Goal: Task Accomplishment & Management: Manage account settings

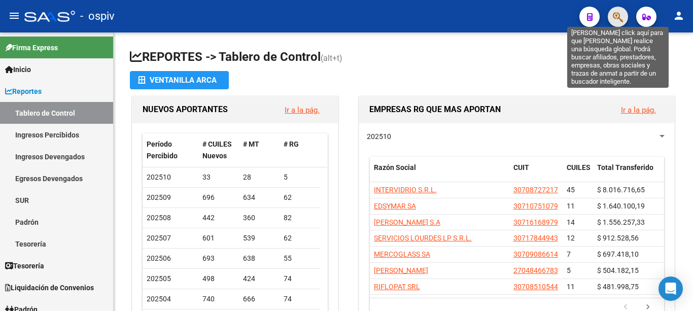
click at [616, 15] on icon "button" at bounding box center [618, 17] width 10 height 12
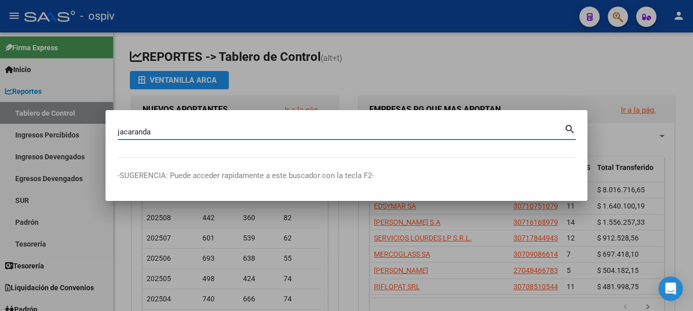
type input "jacaranda"
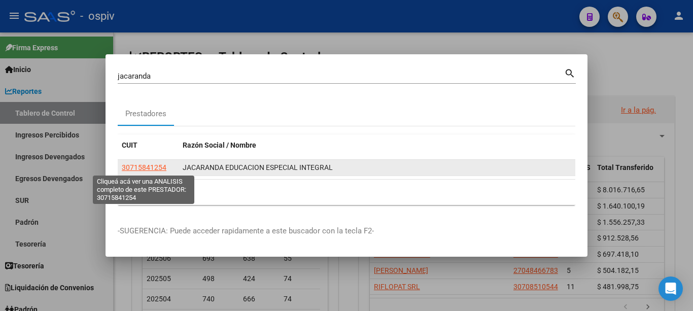
click at [143, 171] on span "30715841254" at bounding box center [144, 167] width 45 height 8
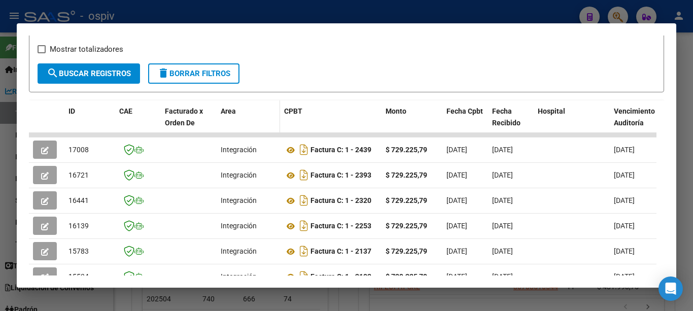
scroll to position [254, 0]
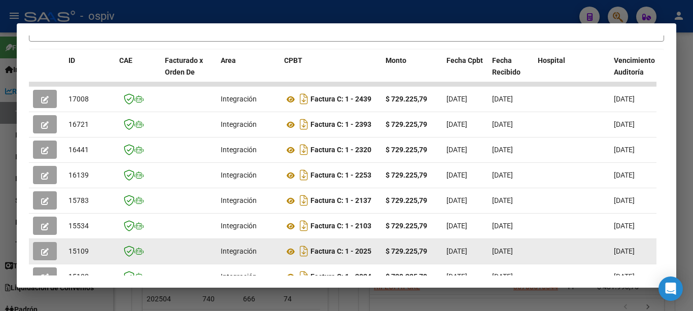
click at [332, 259] on div "Factura C: 1 - 2025" at bounding box center [330, 251] width 93 height 16
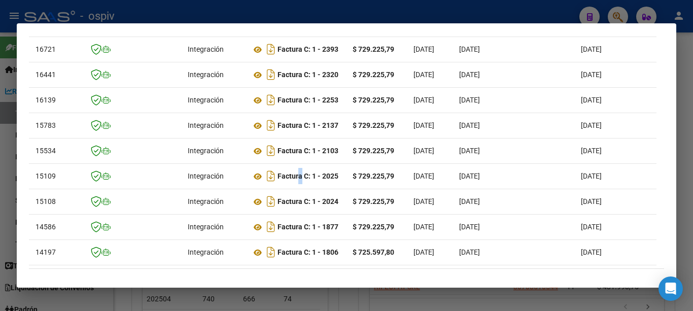
scroll to position [0, 0]
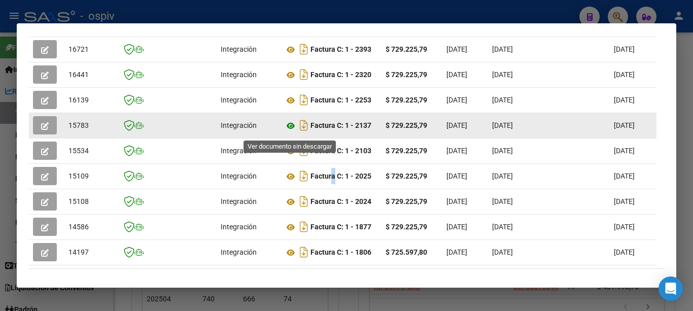
click at [291, 132] on icon at bounding box center [290, 126] width 13 height 12
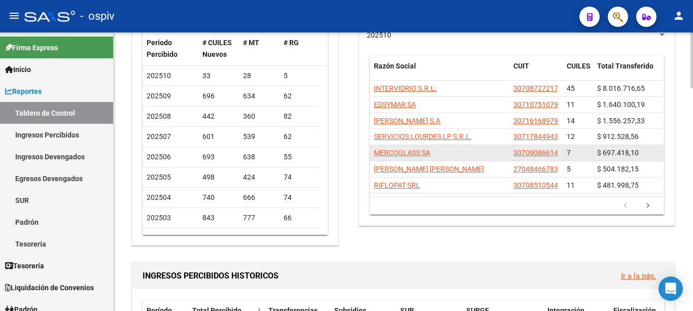
scroll to position [152, 0]
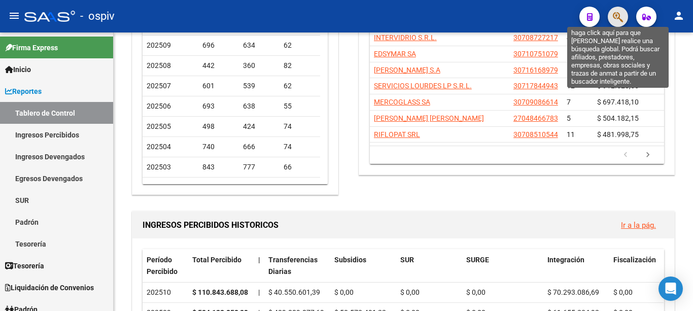
click at [616, 16] on icon "button" at bounding box center [618, 17] width 10 height 12
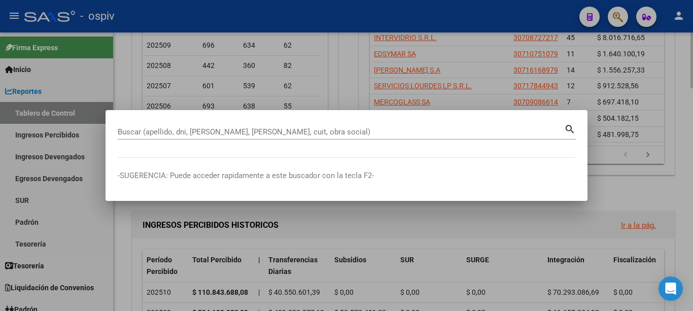
drag, startPoint x: 629, startPoint y: 188, endPoint x: 498, endPoint y: 175, distance: 132.1
click at [627, 187] on div at bounding box center [346, 155] width 693 height 311
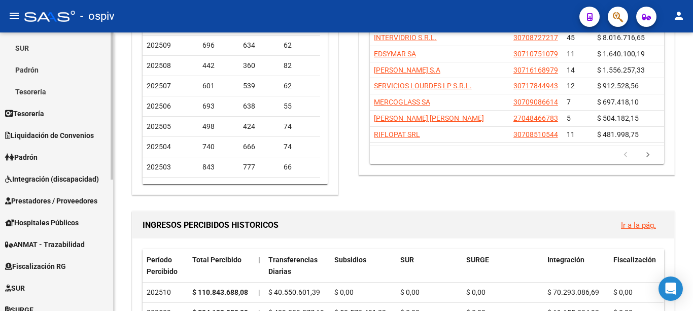
click at [39, 176] on span "Integración (discapacidad)" at bounding box center [52, 179] width 94 height 11
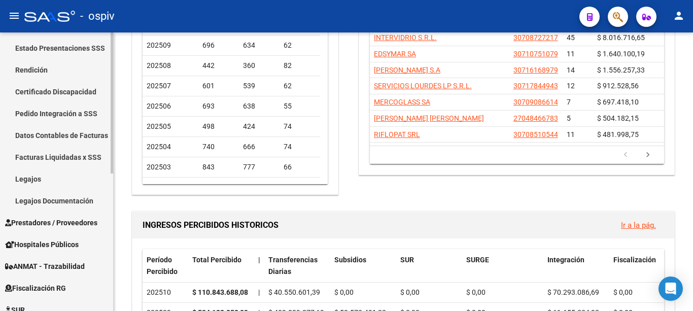
scroll to position [203, 0]
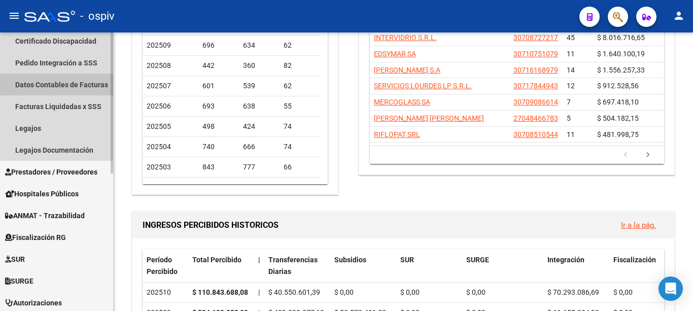
click at [78, 81] on link "Datos Contables de Facturas" at bounding box center [56, 85] width 113 height 22
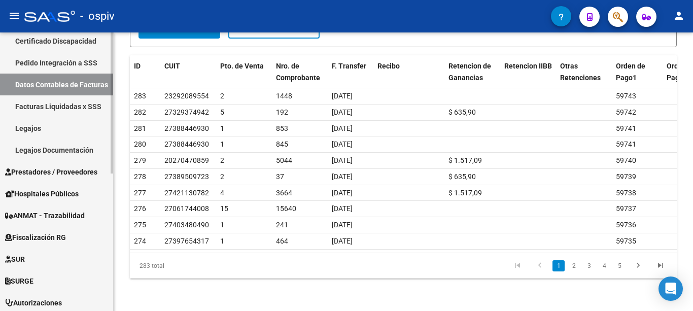
scroll to position [254, 0]
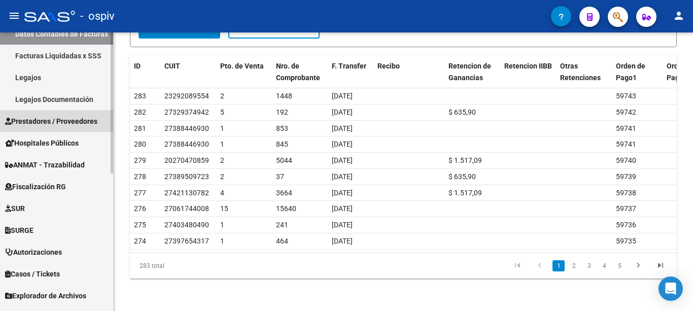
click at [54, 121] on span "Prestadores / Proveedores" at bounding box center [51, 121] width 92 height 11
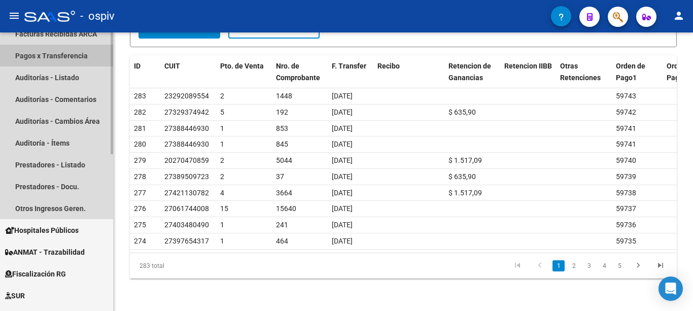
click at [54, 56] on link "Pagos x Transferencia" at bounding box center [56, 56] width 113 height 22
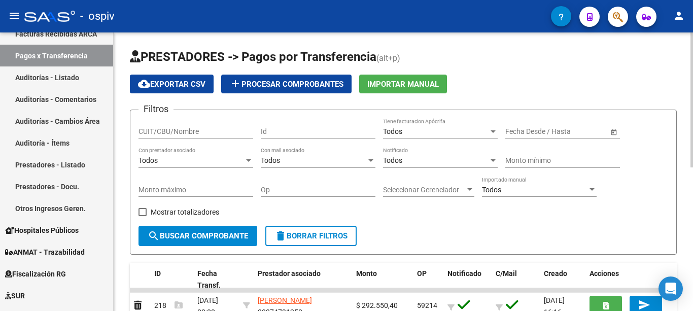
click at [440, 167] on div "Todos Notificado" at bounding box center [440, 158] width 115 height 20
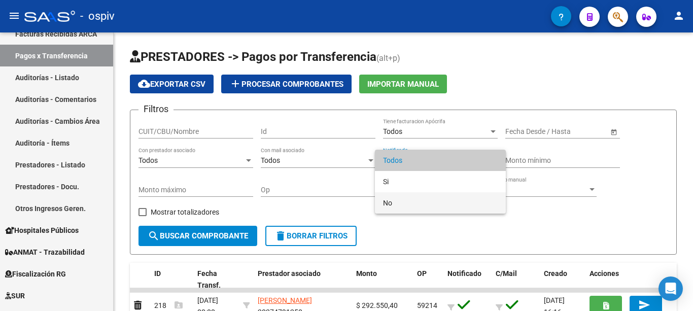
click at [388, 206] on span "No" at bounding box center [440, 202] width 115 height 21
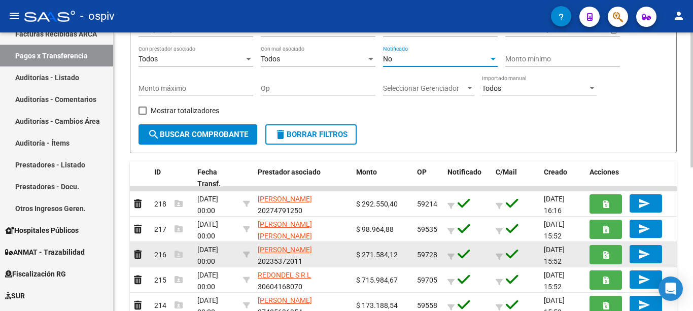
scroll to position [152, 0]
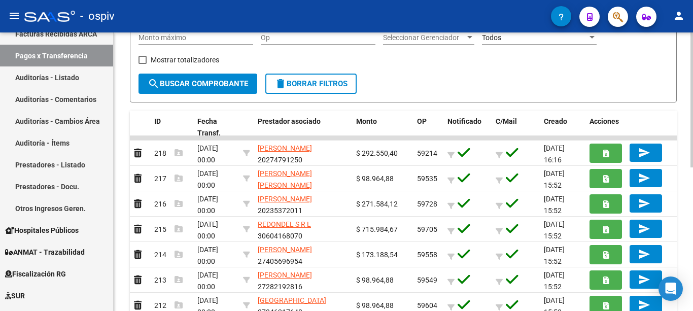
click at [215, 87] on span "search Buscar Comprobante" at bounding box center [198, 83] width 101 height 9
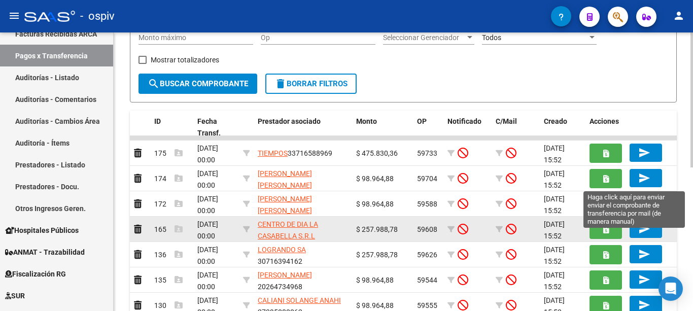
scroll to position [203, 0]
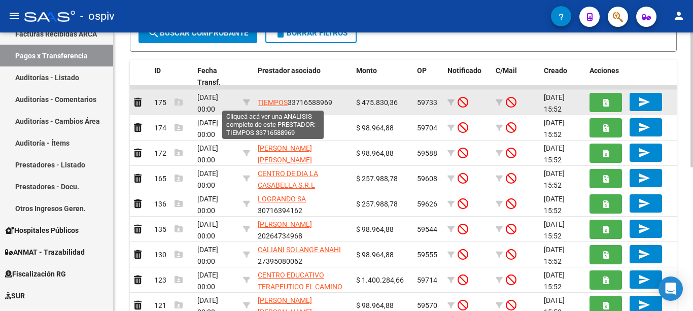
click at [278, 100] on span "TIEMPOS" at bounding box center [273, 102] width 30 height 8
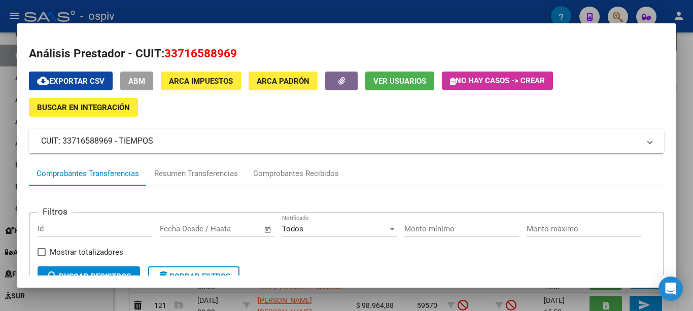
click at [132, 81] on span "ABM" at bounding box center [136, 81] width 17 height 9
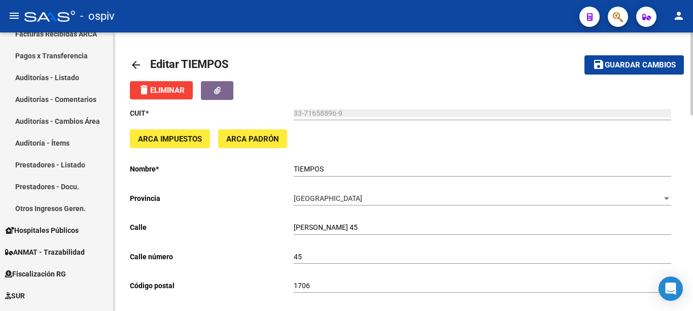
click at [136, 65] on mat-icon "arrow_back" at bounding box center [136, 65] width 12 height 12
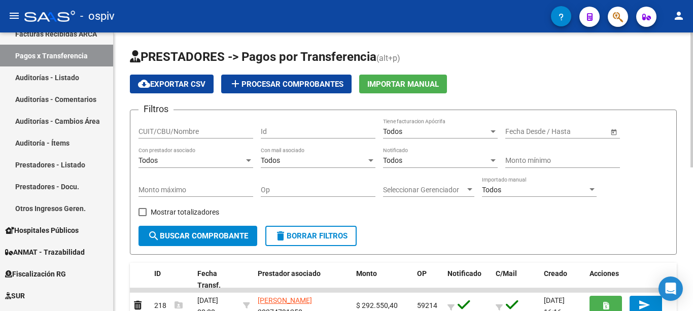
click at [406, 161] on div "Todos" at bounding box center [436, 160] width 106 height 9
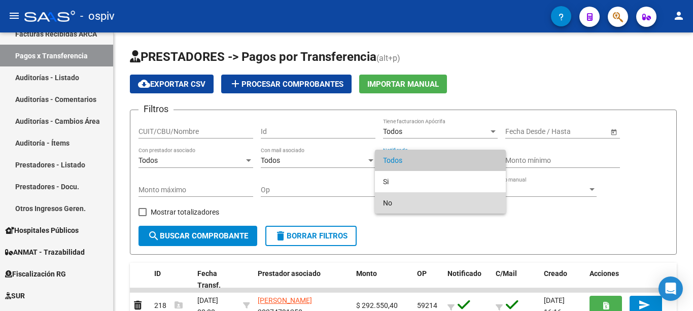
click at [394, 199] on span "No" at bounding box center [440, 202] width 115 height 21
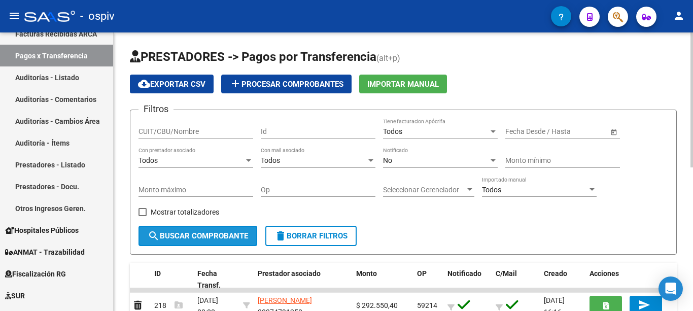
click at [187, 230] on button "search Buscar Comprobante" at bounding box center [198, 236] width 119 height 20
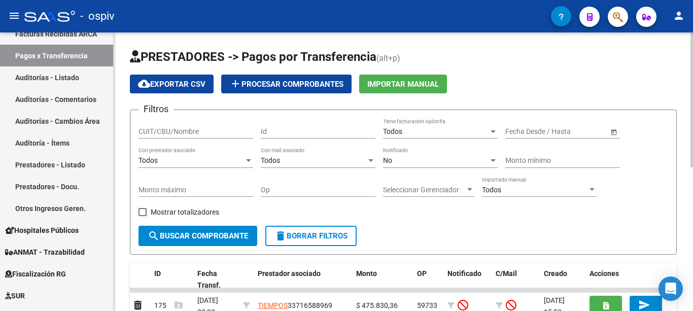
scroll to position [102, 0]
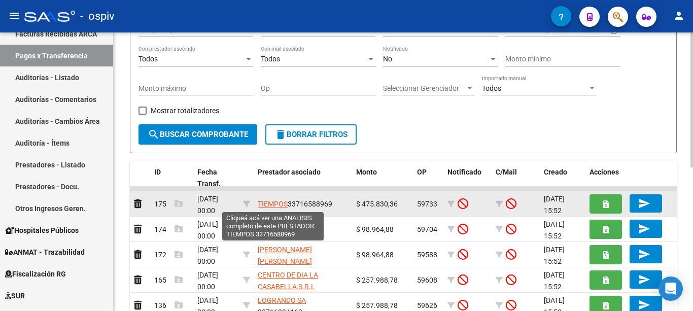
click at [271, 205] on span "TIEMPOS" at bounding box center [273, 204] width 30 height 8
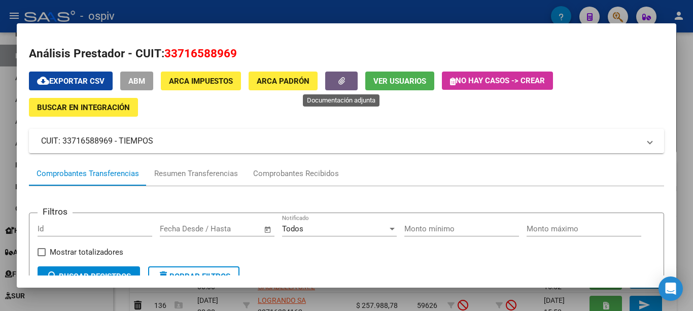
click at [348, 82] on button "button" at bounding box center [341, 81] width 32 height 19
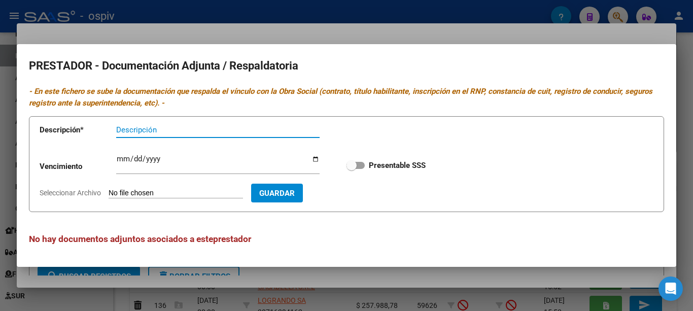
click at [377, 41] on div at bounding box center [346, 155] width 693 height 311
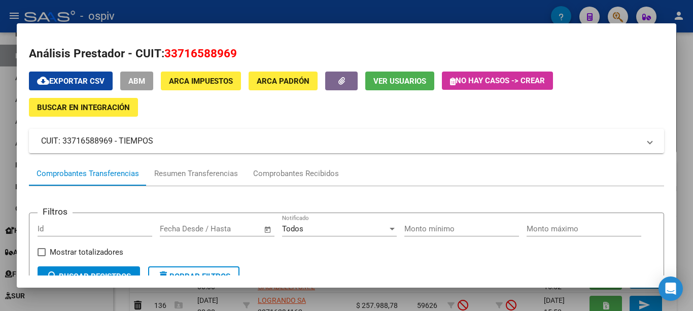
click at [410, 72] on button "Ver Usuarios" at bounding box center [399, 81] width 69 height 19
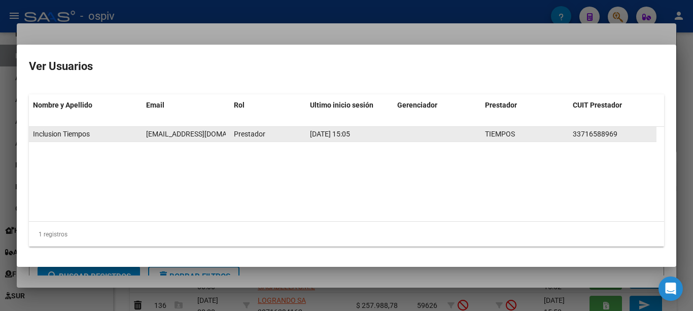
scroll to position [0, 18]
drag, startPoint x: 147, startPoint y: 135, endPoint x: 225, endPoint y: 136, distance: 78.2
click at [225, 136] on span "tiemposinclusion1@gmail.com" at bounding box center [184, 134] width 113 height 8
copy span "tiemposinclusion1@gmail.com"
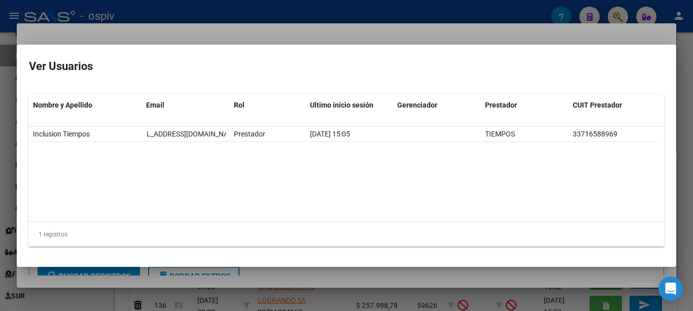
click at [306, 35] on div at bounding box center [346, 155] width 693 height 311
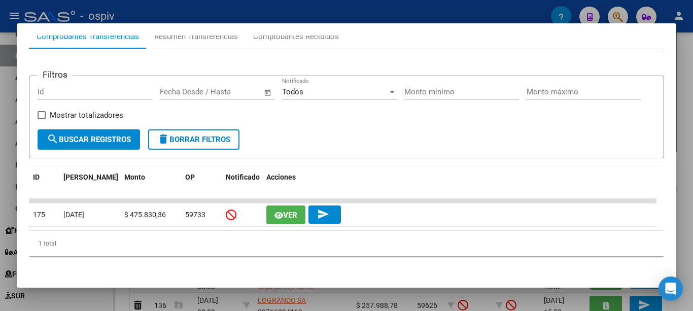
scroll to position [0, 0]
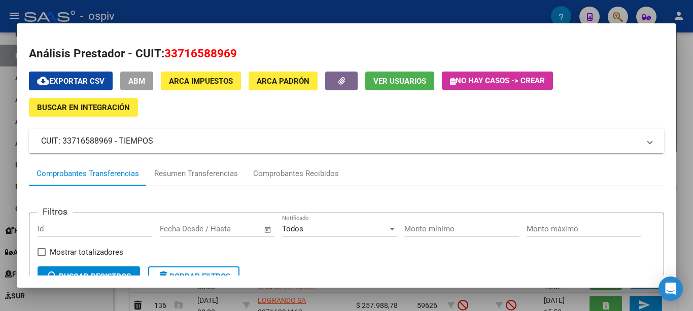
click at [192, 18] on div at bounding box center [346, 155] width 693 height 311
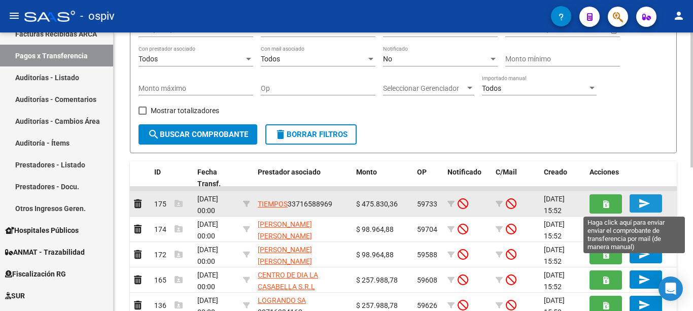
click at [638, 202] on button "send" at bounding box center [646, 203] width 32 height 18
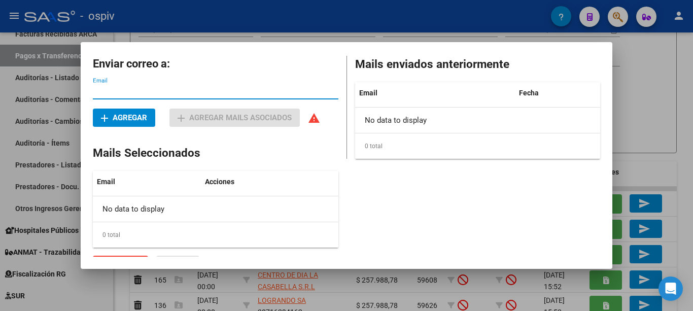
paste input "tiemposinclusion1@gmail.com"
type input "tiemposinclusion1@gmail.com"
click at [119, 114] on span "add Agregar" at bounding box center [124, 117] width 46 height 9
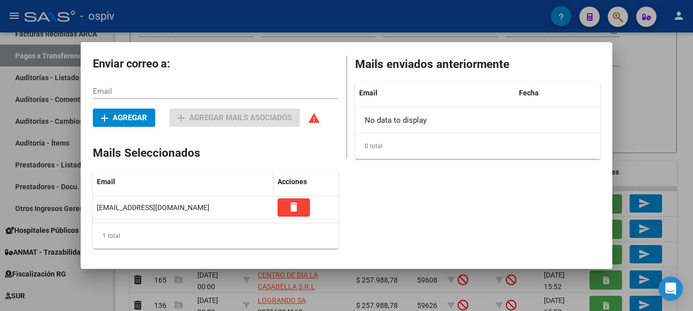
scroll to position [18, 0]
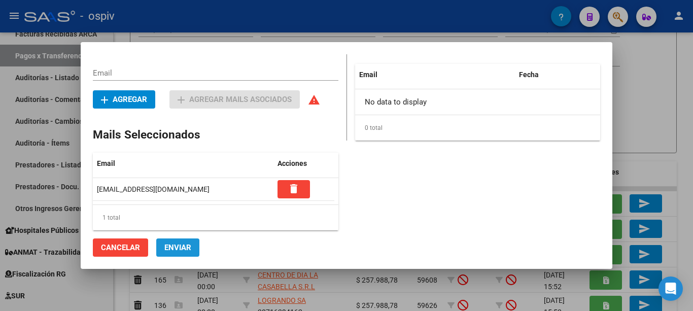
click at [185, 246] on span "Enviar" at bounding box center [177, 247] width 27 height 9
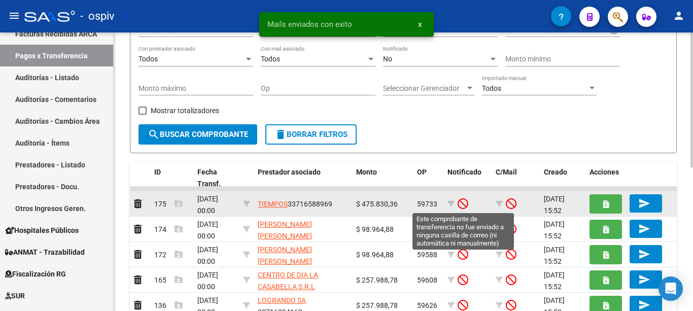
click at [460, 204] on icon at bounding box center [463, 203] width 11 height 11
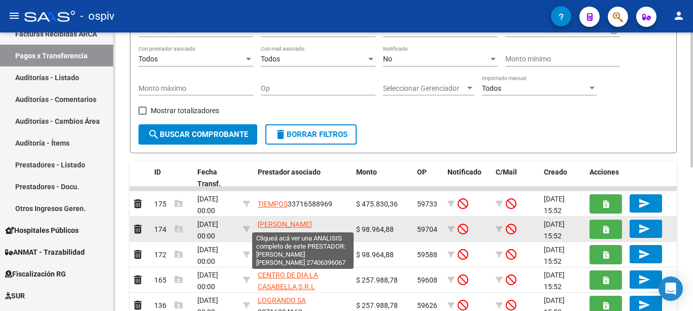
click at [297, 226] on span "RAPICAVOLI MELINA BELEN" at bounding box center [285, 230] width 54 height 20
type textarea "27406396067"
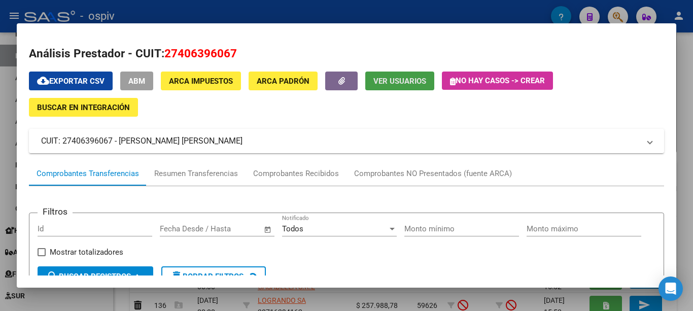
click at [389, 77] on span "Ver Usuarios" at bounding box center [400, 81] width 53 height 9
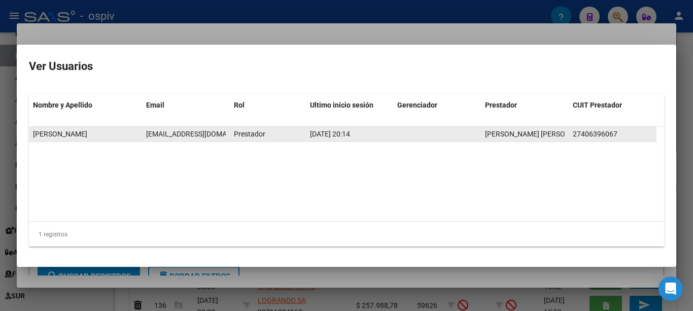
scroll to position [0, 20]
drag, startPoint x: 147, startPoint y: 133, endPoint x: 239, endPoint y: 142, distance: 91.7
click at [239, 142] on div "MELINA BELEN RAPICAVOLI melinarapicavoli97@gmail.com Prestador 01/10/2025 20:14…" at bounding box center [343, 134] width 628 height 15
click at [220, 138] on span "melinarapicavoli97@gmail.com" at bounding box center [182, 134] width 113 height 8
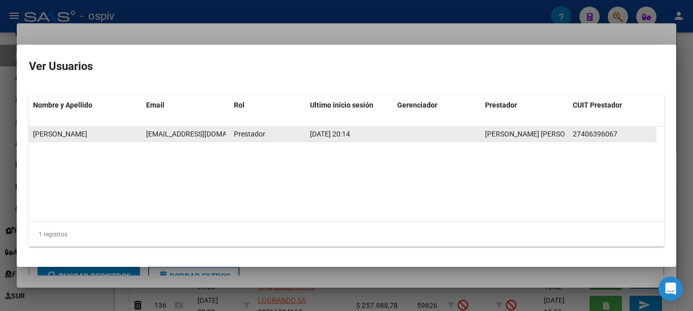
drag, startPoint x: 190, startPoint y: 135, endPoint x: 109, endPoint y: 140, distance: 81.4
click at [109, 140] on div "MELINA BELEN RAPICAVOLI melinarapicavoli97@gmail.com Prestador 01/10/2025 20:14…" at bounding box center [343, 134] width 628 height 15
click at [153, 135] on span "melinarapicavoli97@gmail.com" at bounding box center [202, 134] width 113 height 8
drag, startPoint x: 147, startPoint y: 133, endPoint x: 230, endPoint y: 141, distance: 83.1
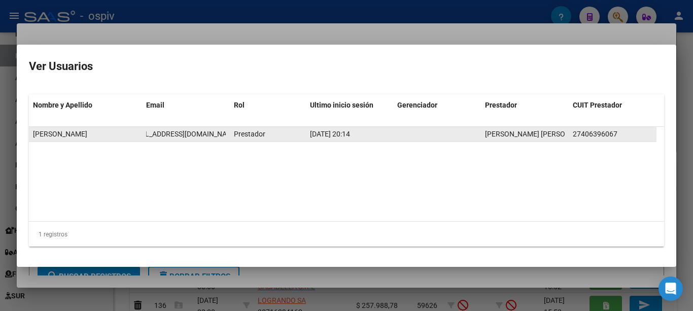
click at [230, 141] on div "MELINA BELEN RAPICAVOLI melinarapicavoli97@gmail.com Prestador 01/10/2025 20:14…" at bounding box center [343, 134] width 628 height 15
copy span "melinarapicavoli97@gmail.com"
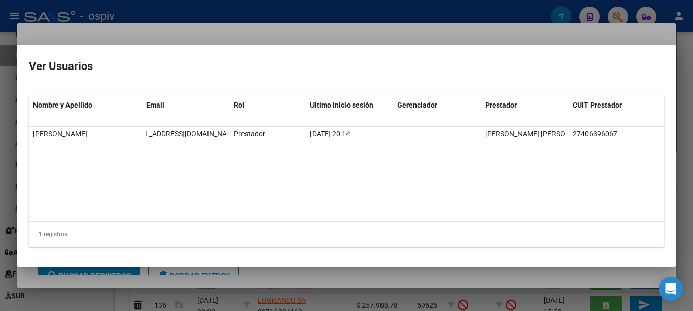
click at [258, 27] on div at bounding box center [346, 155] width 693 height 311
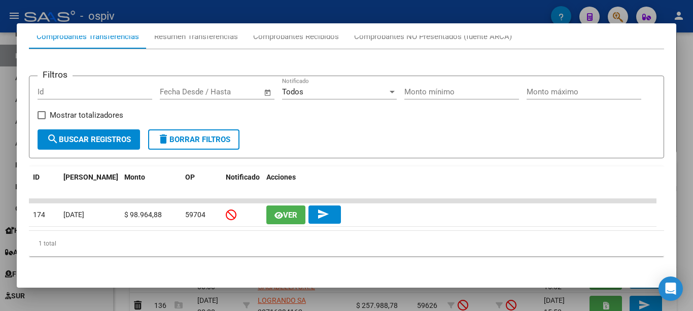
scroll to position [0, 0]
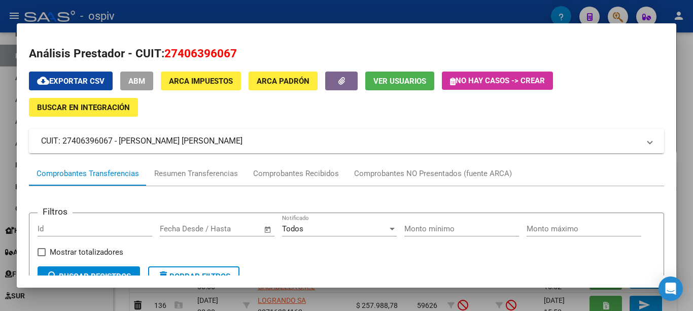
drag, startPoint x: 157, startPoint y: 10, endPoint x: 172, endPoint y: 18, distance: 17.1
click at [157, 10] on div at bounding box center [346, 155] width 693 height 311
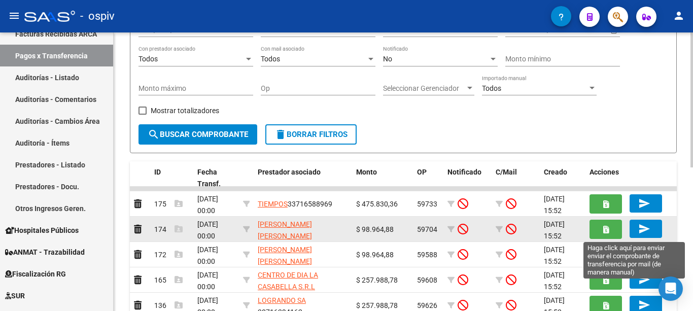
click at [643, 227] on mat-icon "send" at bounding box center [645, 229] width 12 height 12
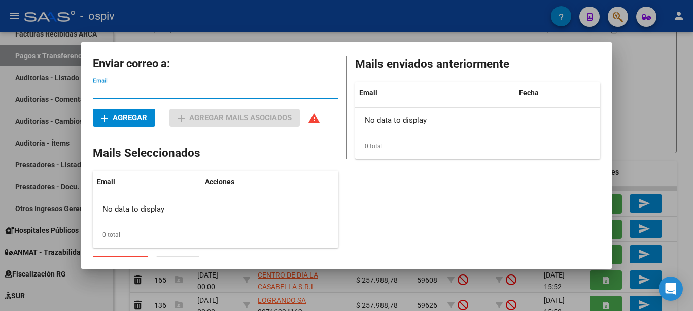
paste input "melinarapicavoli97@gmail.com"
type input "melinarapicavoli97@gmail.com"
click at [124, 119] on span "add Agregar" at bounding box center [124, 117] width 46 height 9
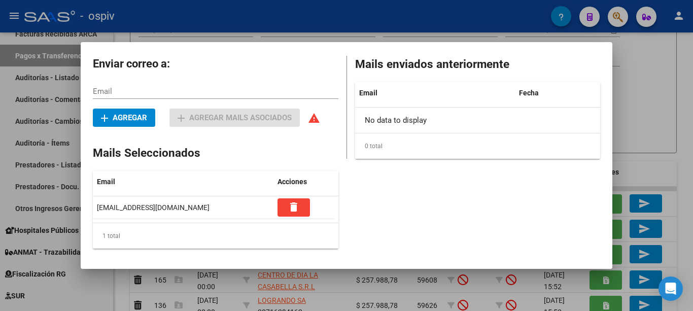
scroll to position [18, 0]
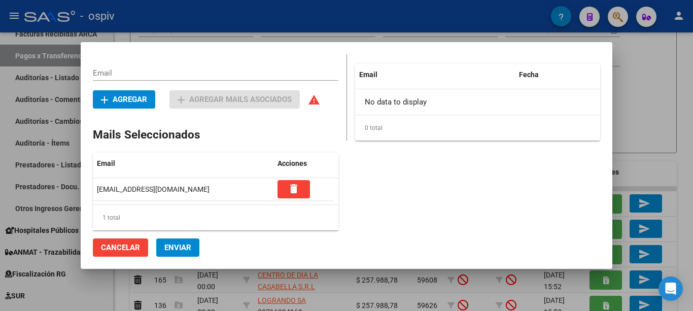
click at [172, 253] on button "Enviar" at bounding box center [177, 248] width 43 height 18
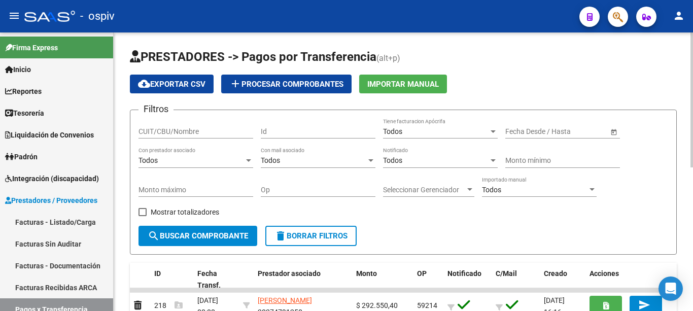
click at [405, 164] on div "Todos" at bounding box center [436, 160] width 106 height 9
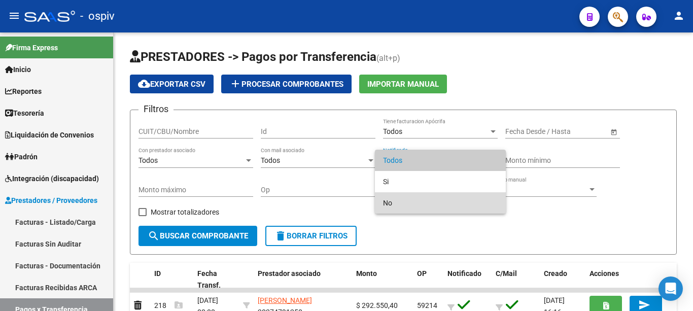
click at [396, 207] on span "No" at bounding box center [440, 202] width 115 height 21
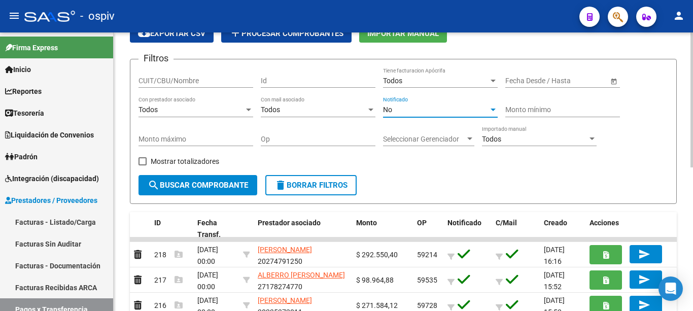
scroll to position [152, 0]
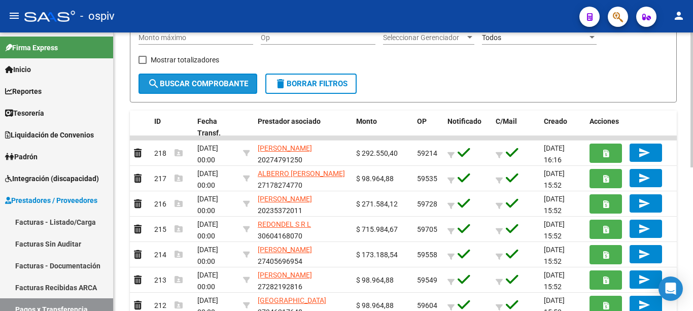
click at [223, 79] on span "search Buscar Comprobante" at bounding box center [198, 83] width 101 height 9
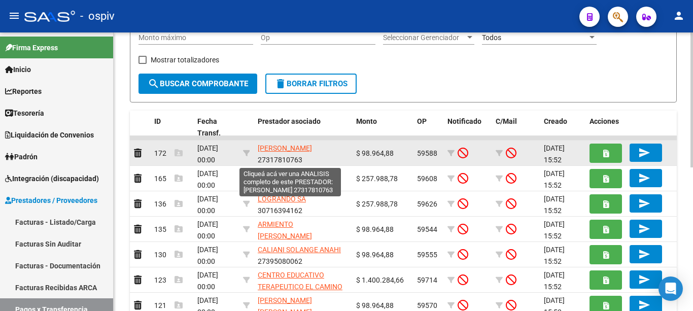
click at [269, 150] on span "GONZALEZ JULIETA VANESA" at bounding box center [285, 148] width 54 height 8
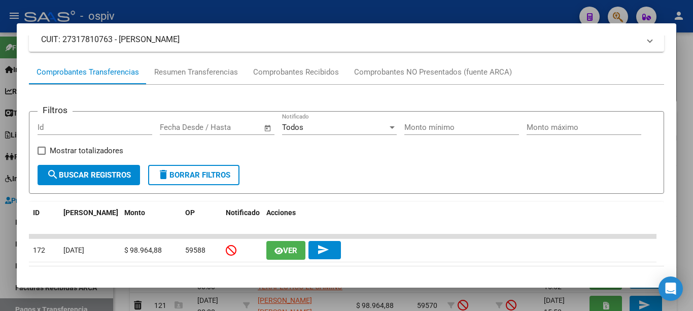
scroll to position [142, 0]
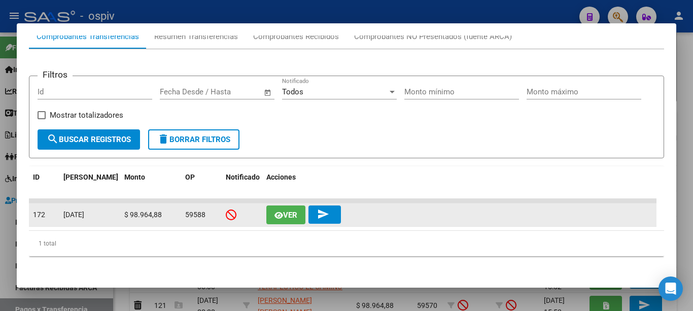
click at [283, 217] on span "Ver" at bounding box center [290, 215] width 14 height 9
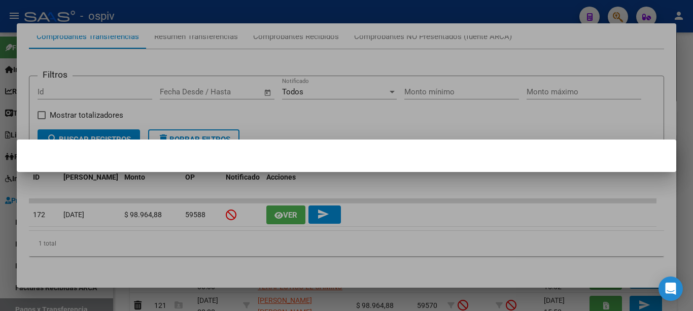
click at [418, 117] on div at bounding box center [346, 155] width 693 height 311
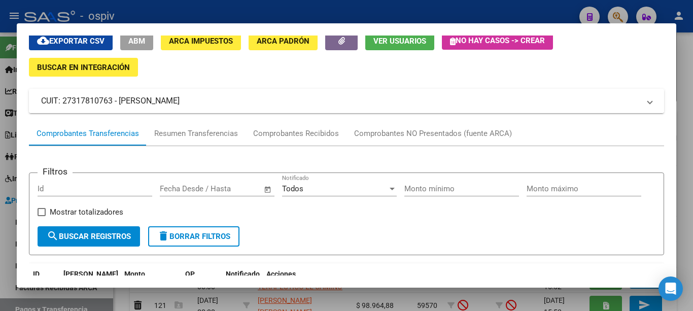
scroll to position [0, 0]
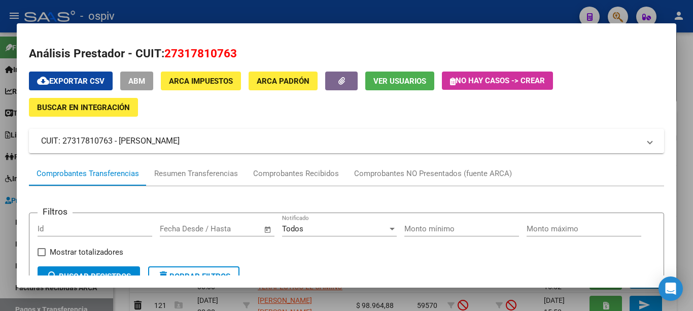
click at [409, 80] on span "Ver Usuarios" at bounding box center [400, 81] width 53 height 9
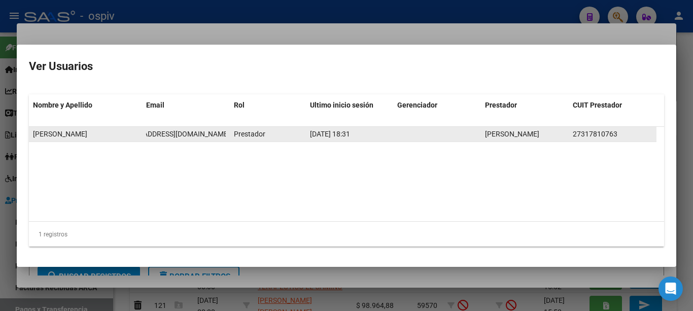
scroll to position [0, 32]
drag, startPoint x: 146, startPoint y: 135, endPoint x: 222, endPoint y: 137, distance: 76.7
click at [228, 138] on datatable-body-cell "julietavanesa.gonzalez@gmail.com" at bounding box center [186, 134] width 88 height 15
copy span "julietavanesa.gonzalez@gmail.com"
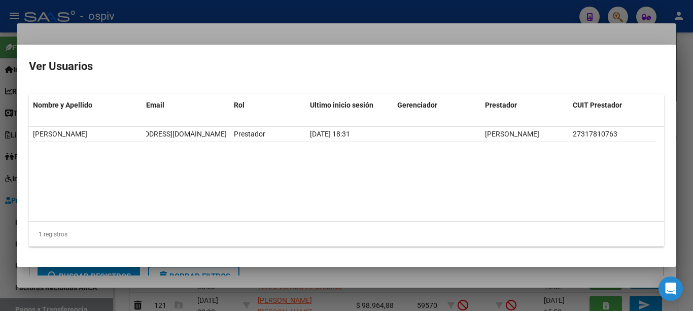
click at [242, 34] on div at bounding box center [346, 155] width 693 height 311
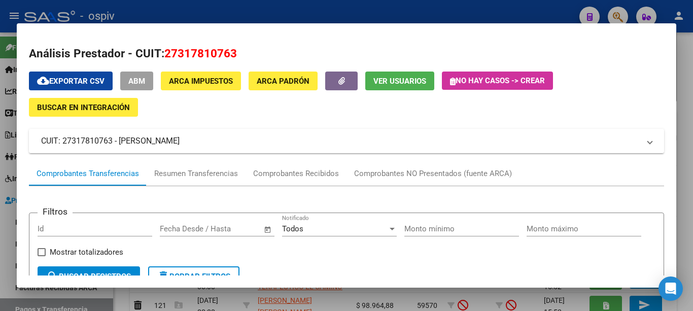
click at [253, 16] on div at bounding box center [346, 155] width 693 height 311
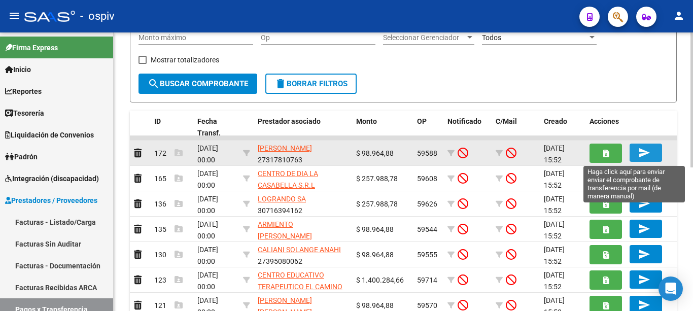
click at [631, 151] on button "send" at bounding box center [646, 153] width 32 height 18
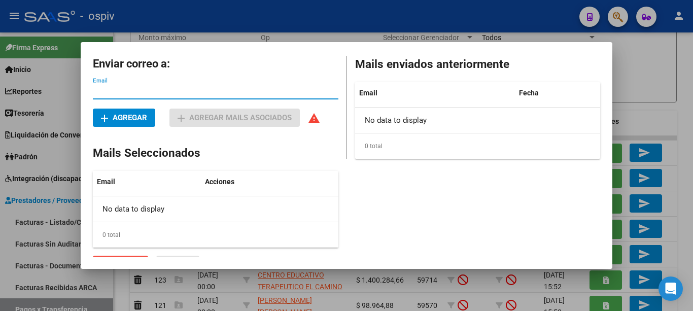
paste input "julietavanesa.gonzalez@gmail.com"
type input "julietavanesa.gonzalez@gmail.com"
click at [134, 120] on span "add Agregar" at bounding box center [124, 117] width 46 height 9
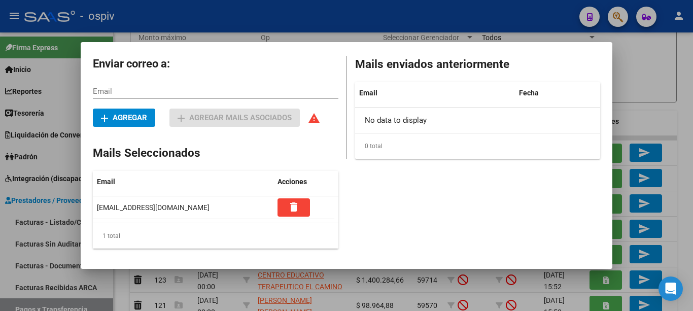
scroll to position [18, 0]
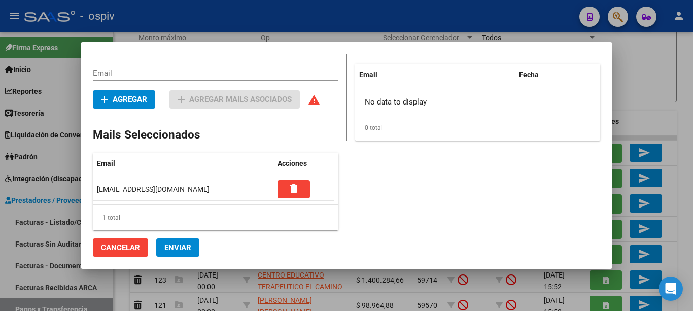
click at [175, 243] on span "Enviar" at bounding box center [177, 247] width 27 height 9
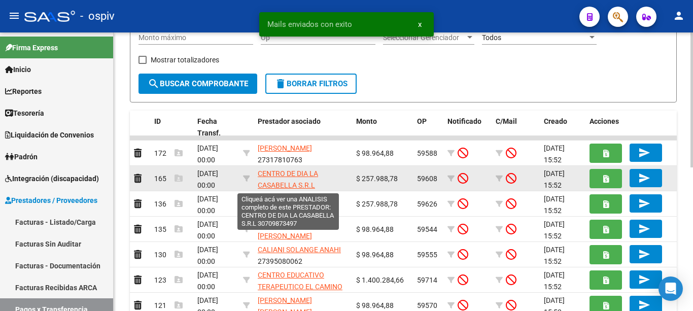
click at [283, 173] on span "CENTRO DE DIA LA CASABELLA S.R.L" at bounding box center [288, 180] width 60 height 20
type textarea "30709873497"
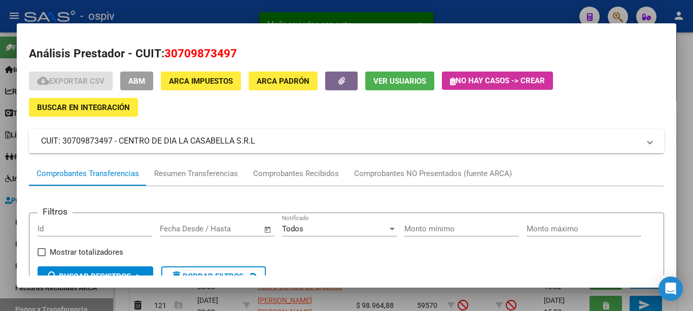
click at [379, 80] on span "Ver Usuarios" at bounding box center [400, 81] width 53 height 9
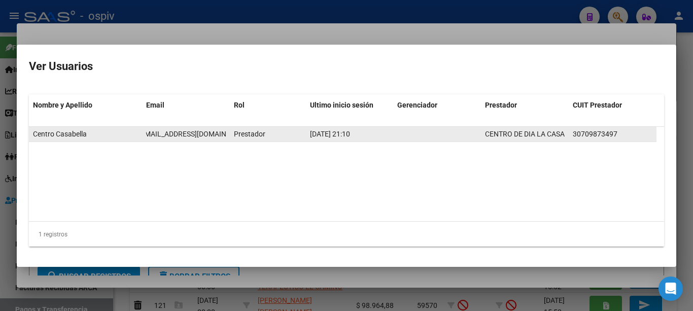
scroll to position [0, 13]
drag, startPoint x: 145, startPoint y: 133, endPoint x: 227, endPoint y: 133, distance: 81.7
click at [227, 133] on datatable-body-cell "info@centrocasabella.com.ar" at bounding box center [186, 134] width 88 height 15
copy span "info@centrocasabella.com.ar"
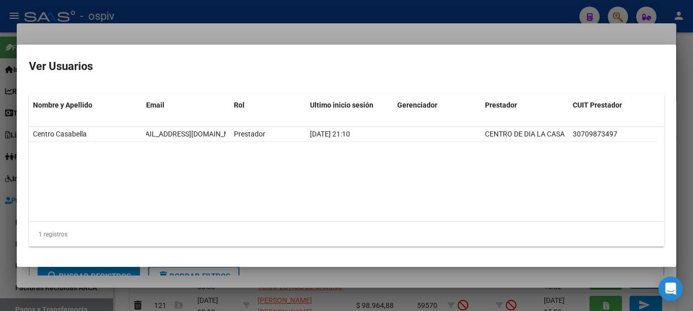
click at [285, 34] on div at bounding box center [346, 155] width 693 height 311
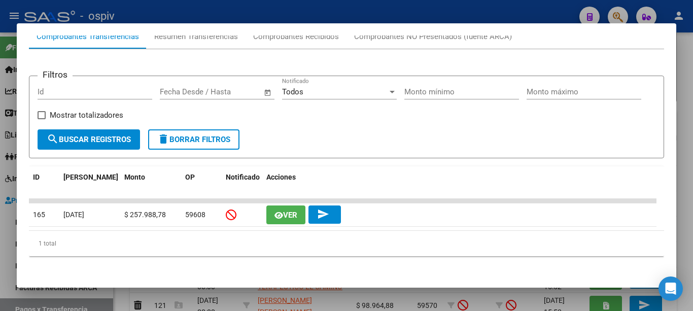
scroll to position [0, 0]
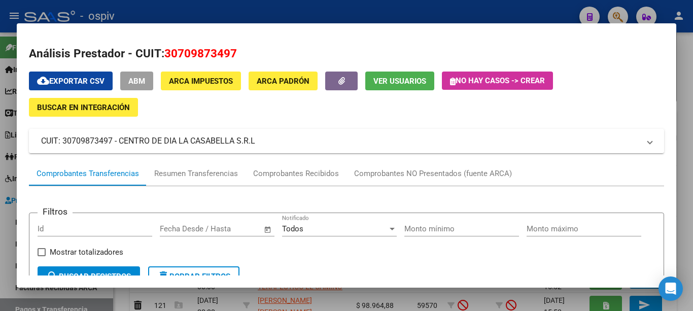
click at [339, 6] on div at bounding box center [346, 155] width 693 height 311
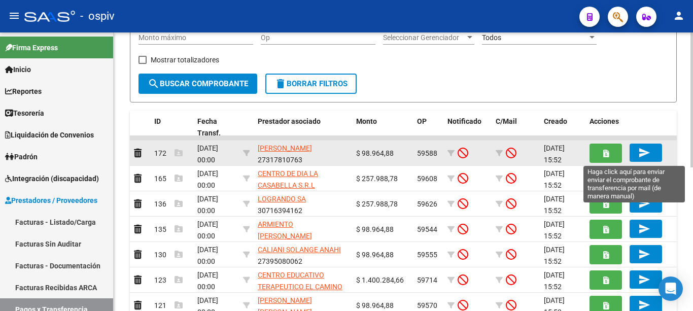
click at [637, 149] on button "send" at bounding box center [646, 153] width 32 height 18
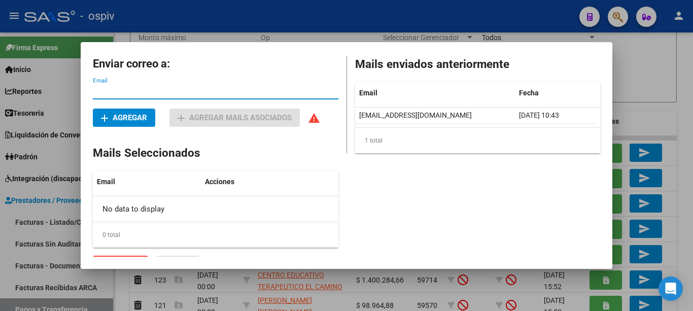
paste input "info@centrocasabella.com.ar"
type input "info@centrocasabella.com.ar"
click at [111, 119] on span "add Agregar" at bounding box center [124, 117] width 46 height 9
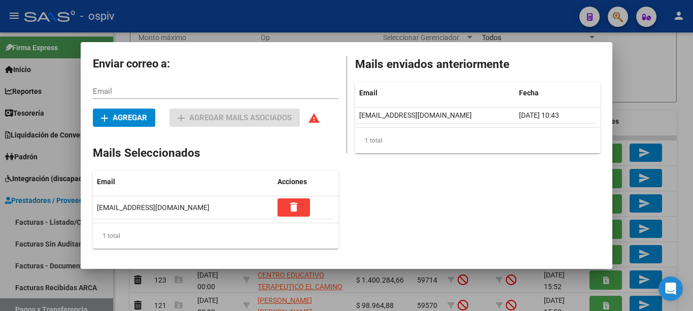
scroll to position [18, 0]
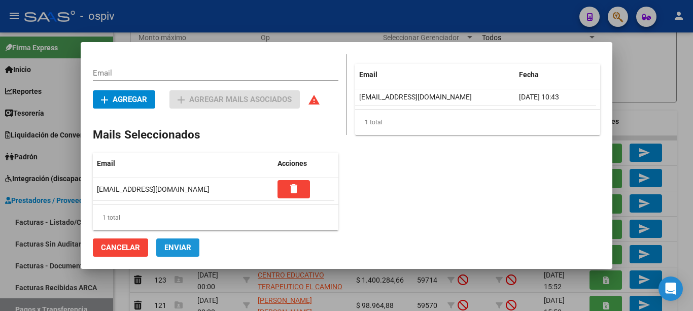
click at [168, 248] on span "Enviar" at bounding box center [177, 247] width 27 height 9
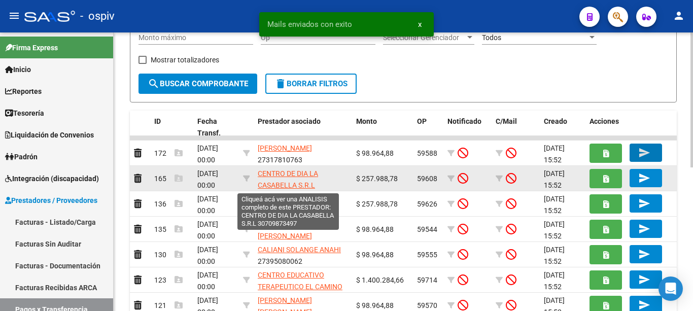
click at [282, 173] on span "CENTRO DE DIA LA CASABELLA S.R.L" at bounding box center [288, 180] width 60 height 20
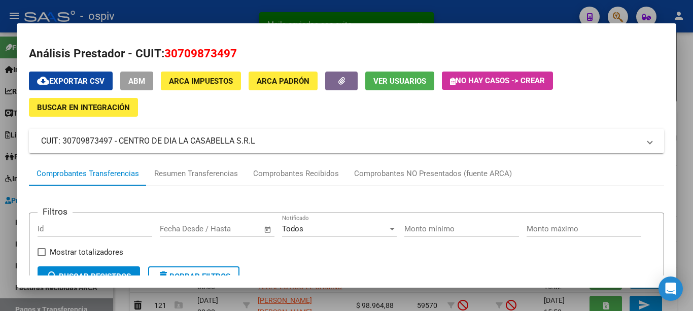
click at [395, 81] on span "Ver Usuarios" at bounding box center [400, 81] width 53 height 9
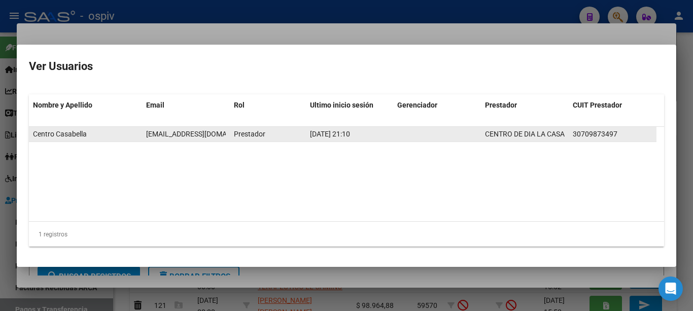
click at [147, 136] on span "info@centrocasabella.com.ar" at bounding box center [202, 134] width 113 height 8
drag, startPoint x: 147, startPoint y: 134, endPoint x: 225, endPoint y: 138, distance: 78.8
click at [225, 138] on div "info@centrocasabella.com.ar" at bounding box center [186, 134] width 80 height 12
copy span "info@centrocasabella.com.ar"
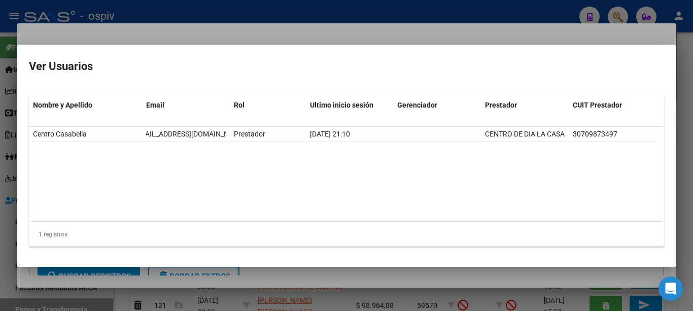
click at [314, 38] on div at bounding box center [346, 155] width 693 height 311
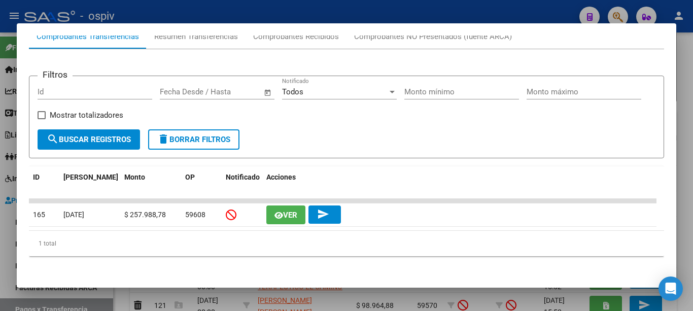
scroll to position [0, 0]
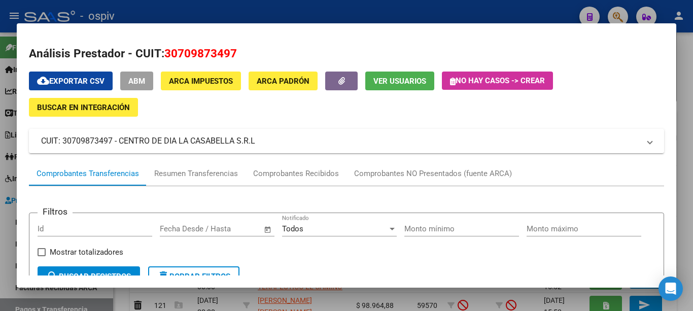
click at [283, 9] on div at bounding box center [346, 155] width 693 height 311
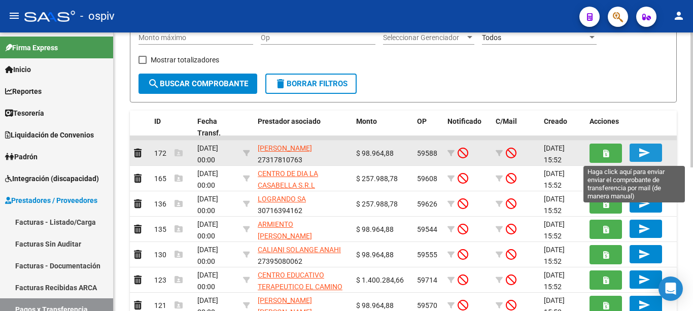
click at [633, 151] on button "send" at bounding box center [646, 153] width 32 height 18
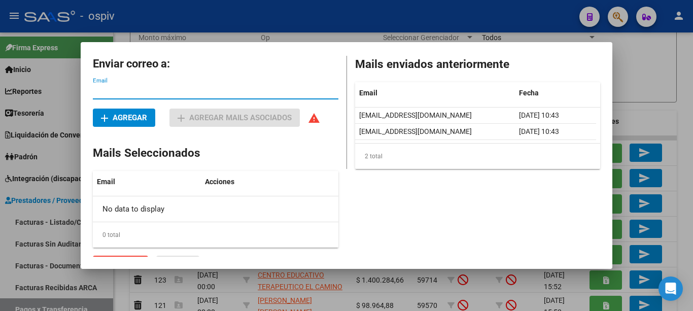
paste input "info@centrocasabella.com.ar"
type input "info@centrocasabella.com.ar"
click at [147, 113] on button "add Agregar" at bounding box center [124, 118] width 62 height 18
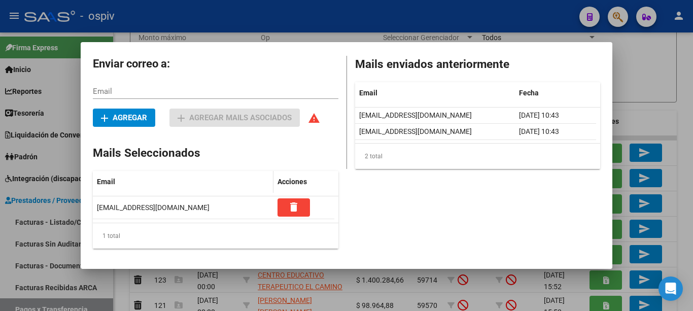
scroll to position [18, 0]
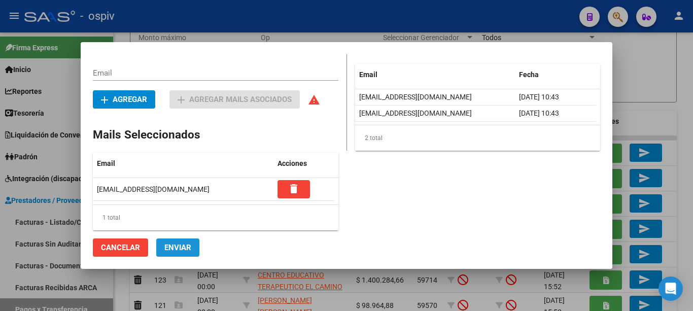
click at [177, 248] on span "Enviar" at bounding box center [177, 247] width 27 height 9
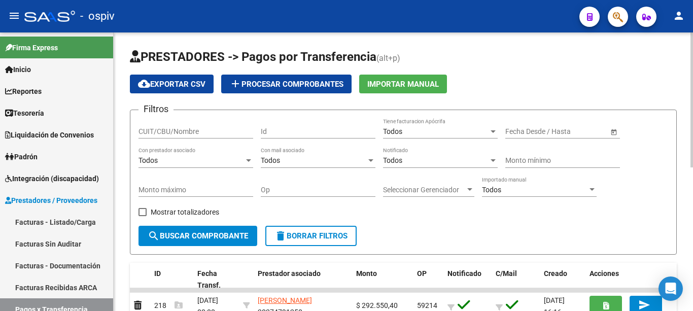
scroll to position [51, 0]
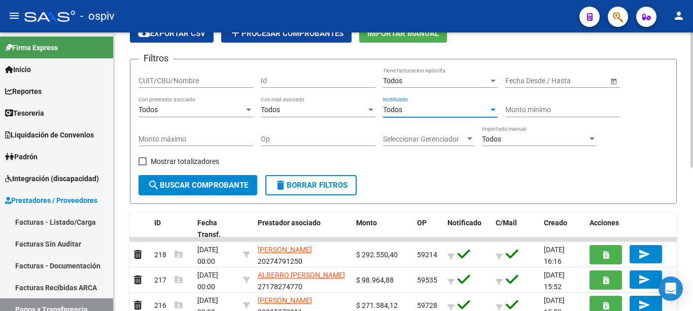
click at [405, 110] on div "Todos" at bounding box center [436, 110] width 106 height 9
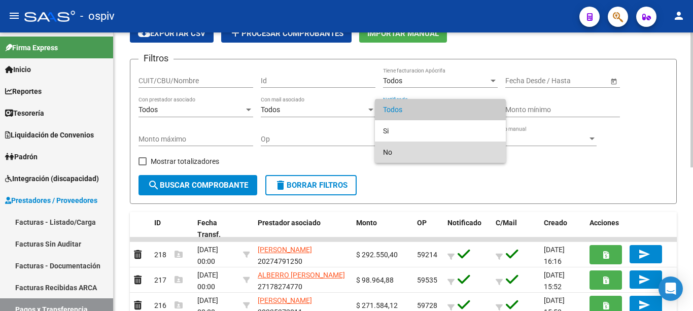
click at [409, 154] on span "No" at bounding box center [440, 152] width 115 height 21
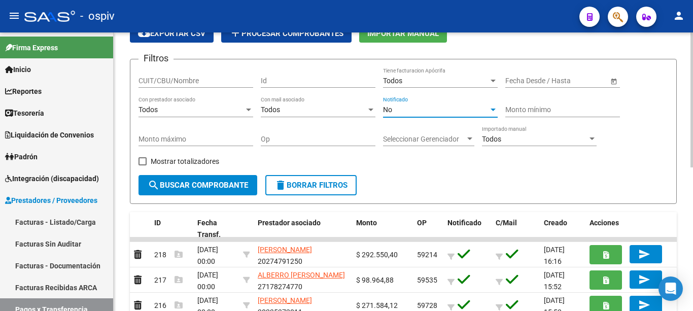
click at [193, 184] on span "search Buscar Comprobante" at bounding box center [198, 185] width 101 height 9
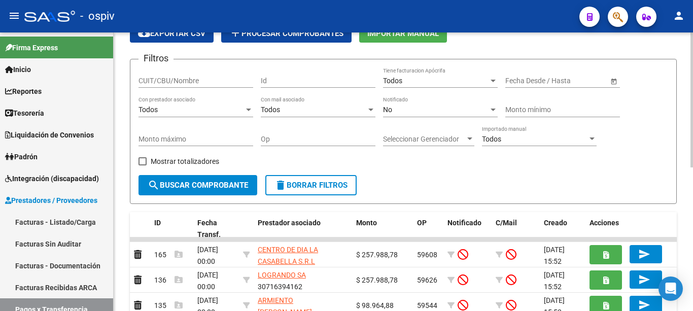
scroll to position [152, 0]
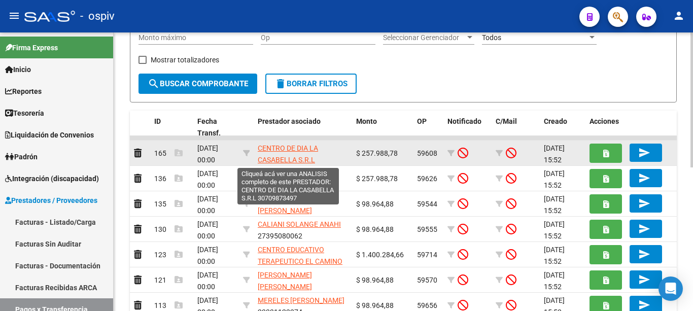
click at [286, 147] on span "CENTRO DE DIA LA CASABELLA S.R.L" at bounding box center [288, 154] width 60 height 20
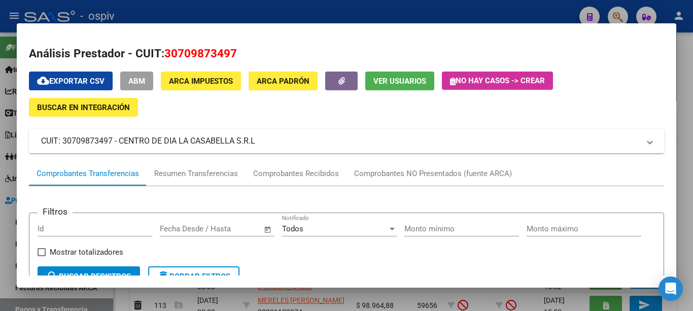
click at [423, 77] on span "Ver Usuarios" at bounding box center [400, 81] width 53 height 9
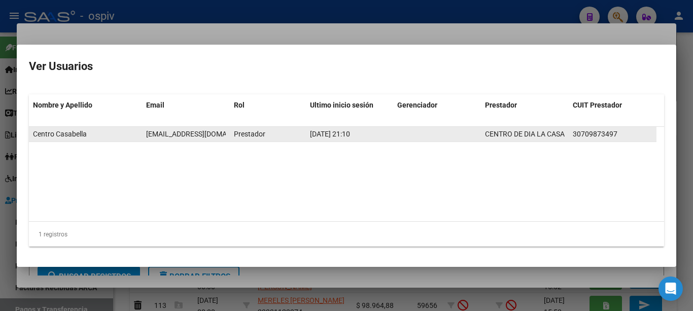
scroll to position [0, 13]
drag, startPoint x: 146, startPoint y: 134, endPoint x: 227, endPoint y: 135, distance: 80.7
click at [227, 135] on datatable-body-cell "info@centrocasabella.com.ar" at bounding box center [186, 134] width 88 height 15
copy span "info@centrocasabella.com.ar"
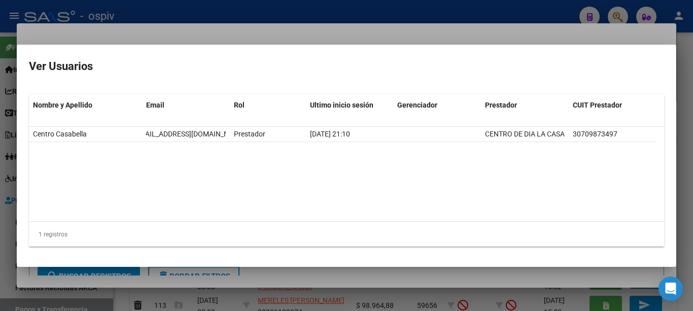
click at [245, 39] on div at bounding box center [346, 155] width 693 height 311
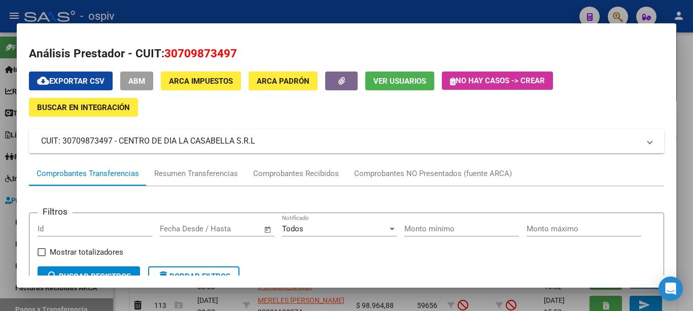
scroll to position [102, 0]
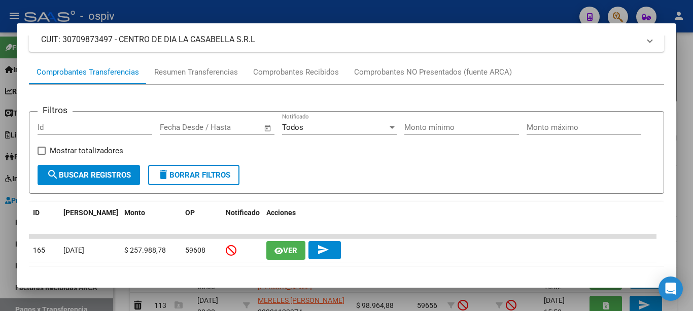
click at [404, 14] on div at bounding box center [346, 155] width 693 height 311
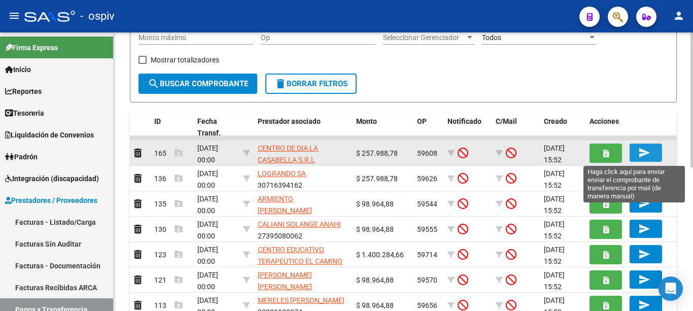
click at [642, 157] on mat-icon "send" at bounding box center [645, 153] width 12 height 12
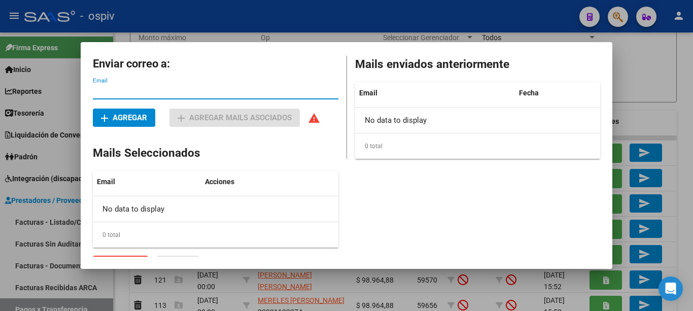
paste input "info@centrocasabella.com.ar"
type input "info@centrocasabella.com.ar"
click at [142, 119] on span "add Agregar" at bounding box center [124, 117] width 46 height 9
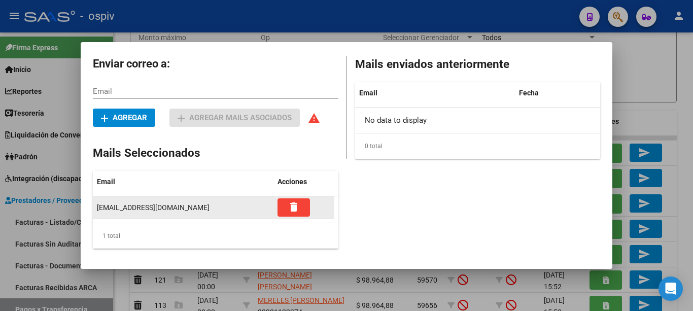
scroll to position [18, 0]
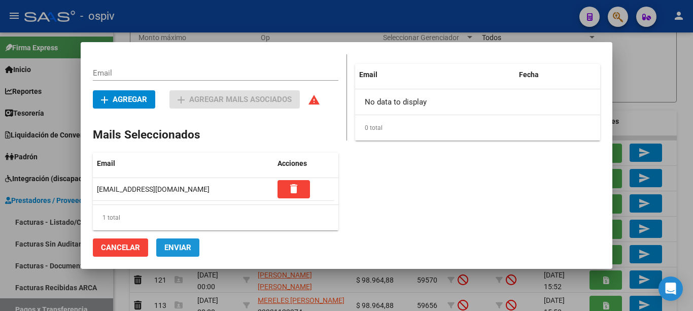
click at [181, 249] on span "Enviar" at bounding box center [177, 247] width 27 height 9
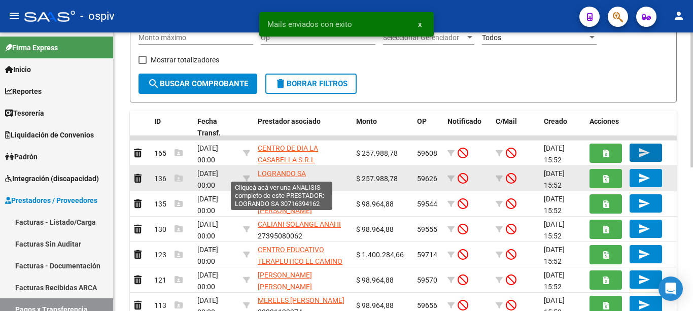
click at [275, 174] on span "LOGRANDO SA" at bounding box center [282, 174] width 48 height 8
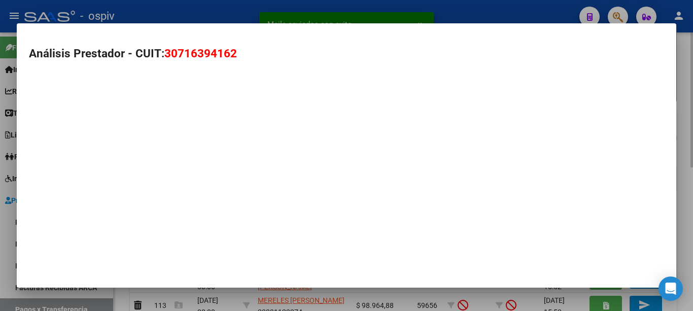
type textarea "30716394162"
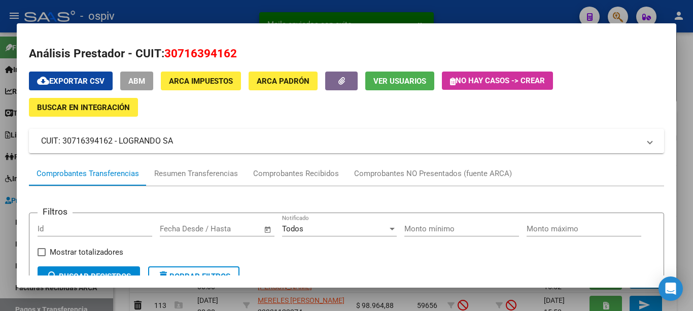
click at [379, 79] on span "Ver Usuarios" at bounding box center [400, 81] width 53 height 9
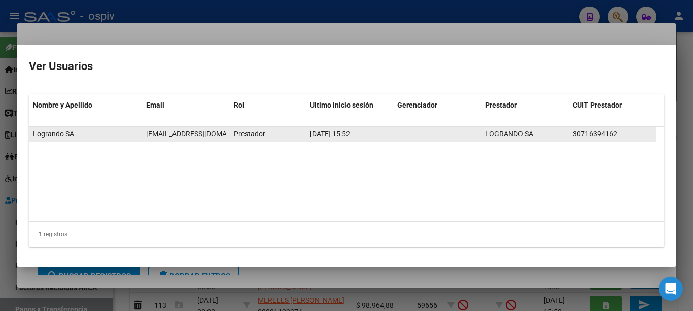
drag, startPoint x: 145, startPoint y: 135, endPoint x: 216, endPoint y: 136, distance: 70.6
click at [217, 136] on datatable-body-cell "[EMAIL_ADDRESS][DOMAIN_NAME]" at bounding box center [186, 134] width 88 height 15
copy span "[EMAIL_ADDRESS][DOMAIN_NAME]"
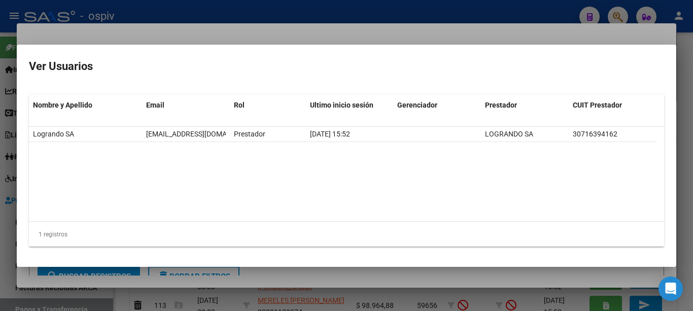
drag, startPoint x: 322, startPoint y: 44, endPoint x: 330, endPoint y: 39, distance: 9.9
click at [324, 44] on div "Análisis Prestador - CUIT: 30716394162 cloud_download Exportar CSV ABM ARCA Imp…" at bounding box center [346, 155] width 693 height 311
drag, startPoint x: 332, startPoint y: 37, endPoint x: 390, endPoint y: 37, distance: 57.9
click at [333, 37] on div at bounding box center [346, 155] width 693 height 311
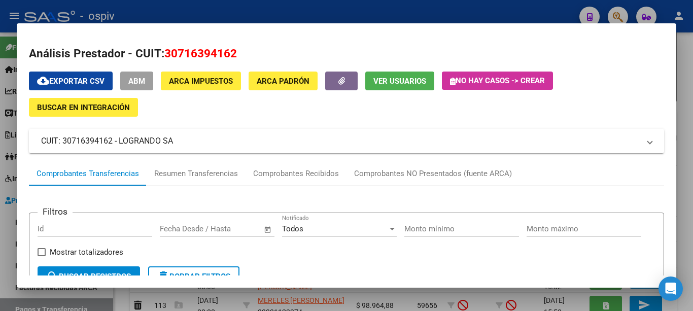
click at [482, 15] on div at bounding box center [346, 155] width 693 height 311
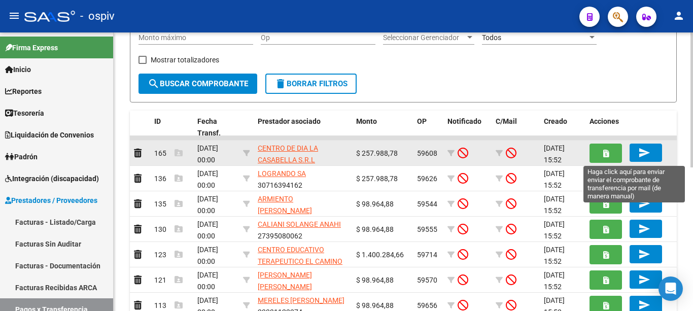
click at [649, 153] on mat-icon "send" at bounding box center [645, 153] width 12 height 12
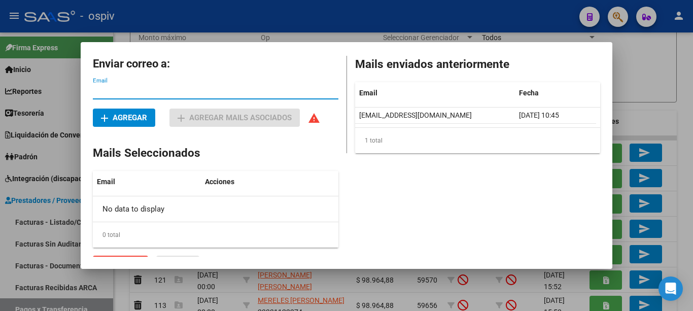
paste input "[EMAIL_ADDRESS][DOMAIN_NAME]"
type input "[EMAIL_ADDRESS][DOMAIN_NAME]"
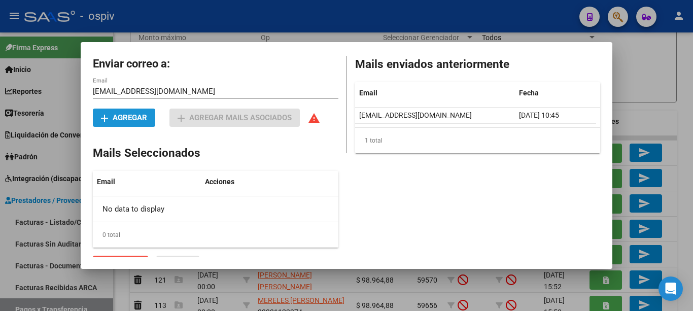
click at [150, 120] on button "add Agregar" at bounding box center [124, 118] width 62 height 18
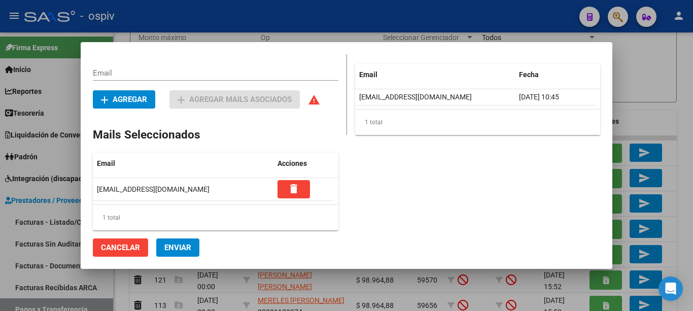
click at [169, 255] on button "Enviar" at bounding box center [177, 248] width 43 height 18
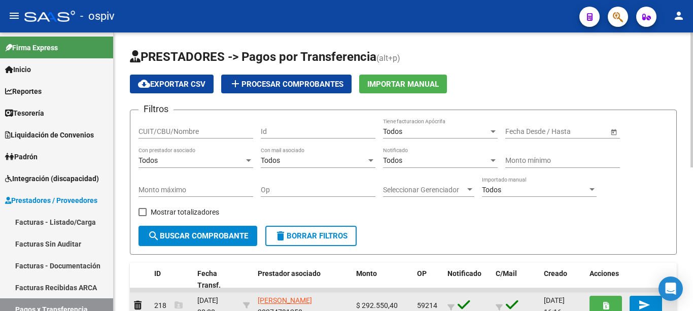
scroll to position [102, 0]
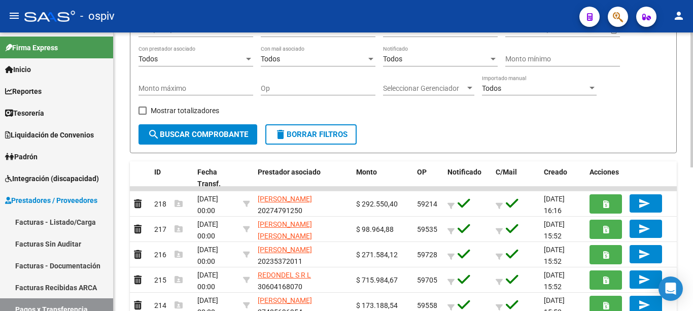
click at [414, 60] on div "Todos" at bounding box center [436, 59] width 106 height 9
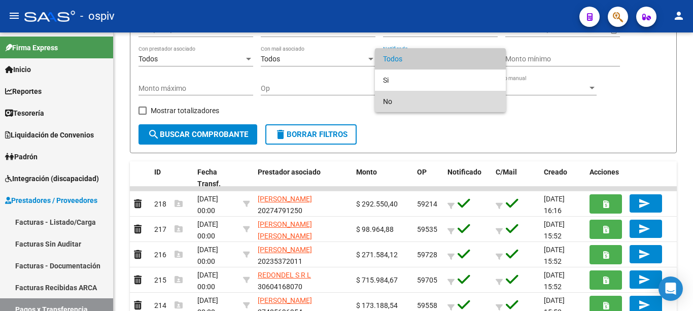
click at [404, 100] on span "No" at bounding box center [440, 101] width 115 height 21
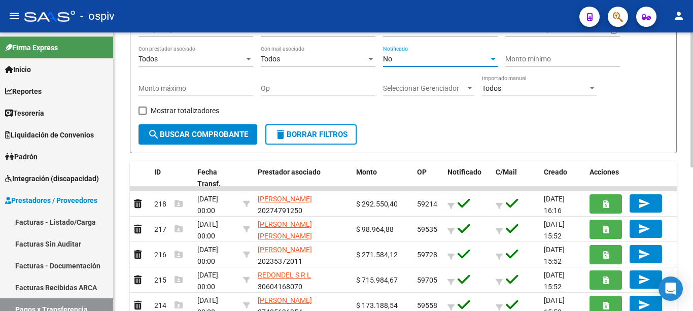
click at [197, 137] on span "search Buscar Comprobante" at bounding box center [198, 134] width 101 height 9
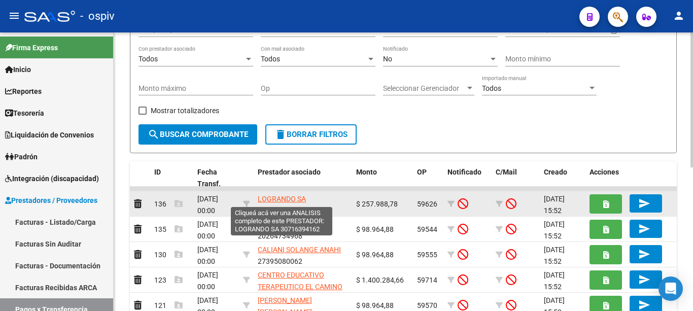
click at [292, 198] on span "LOGRANDO SA" at bounding box center [282, 199] width 48 height 8
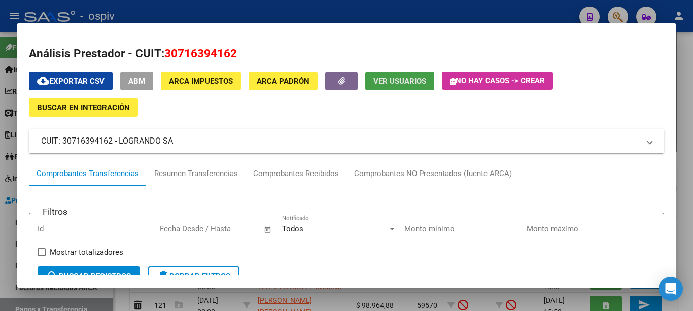
click at [389, 85] on span "Ver Usuarios" at bounding box center [400, 81] width 53 height 9
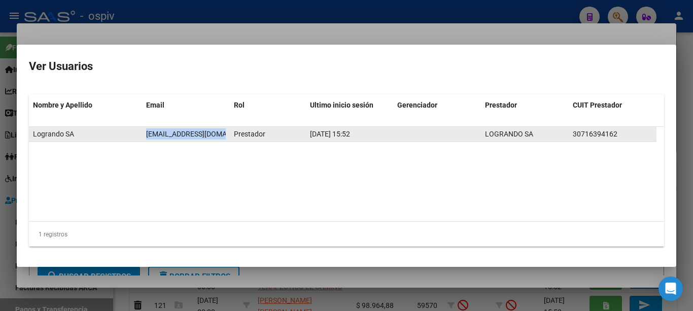
drag, startPoint x: 146, startPoint y: 134, endPoint x: 219, endPoint y: 138, distance: 73.2
click at [219, 138] on div "[EMAIL_ADDRESS][DOMAIN_NAME]" at bounding box center [186, 134] width 80 height 12
copy span "[EMAIL_ADDRESS][DOMAIN_NAME]"
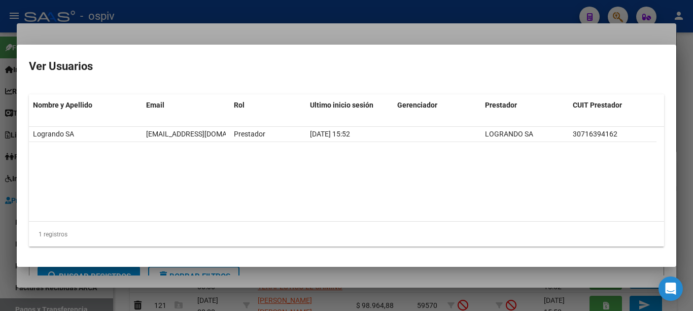
click at [291, 37] on div at bounding box center [346, 155] width 693 height 311
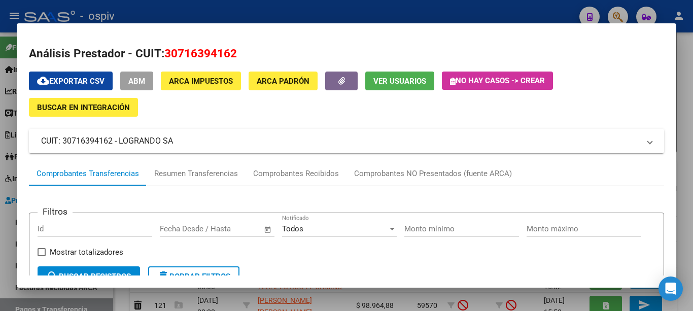
click at [335, 10] on div at bounding box center [346, 155] width 693 height 311
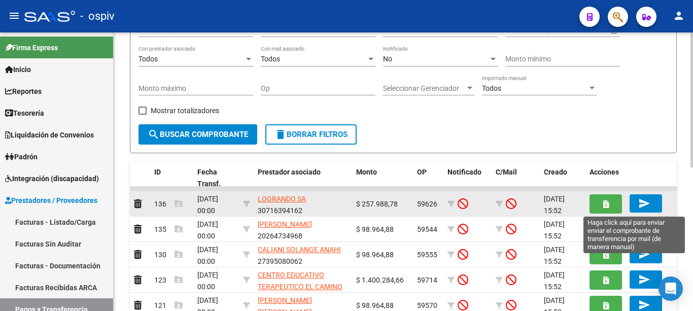
click at [655, 204] on button "send" at bounding box center [646, 203] width 32 height 18
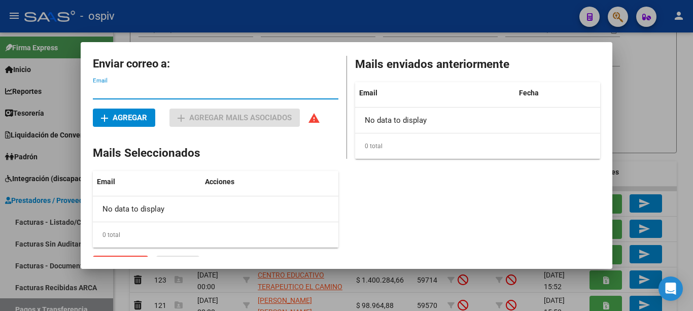
paste input "[EMAIL_ADDRESS][DOMAIN_NAME]"
type input "[EMAIL_ADDRESS][DOMAIN_NAME]"
click at [145, 123] on button "add Agregar" at bounding box center [124, 118] width 62 height 18
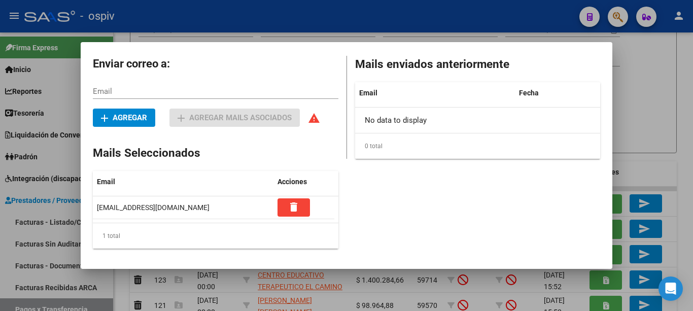
scroll to position [18, 0]
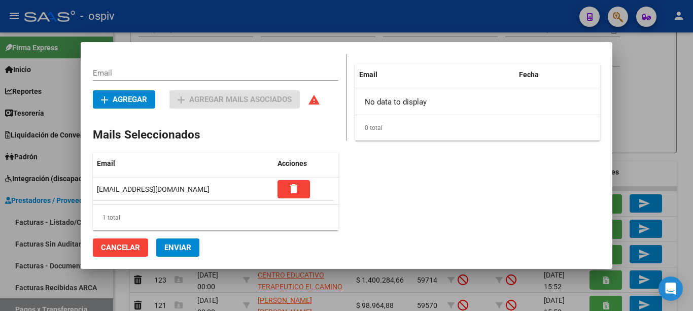
click at [174, 242] on button "Enviar" at bounding box center [177, 248] width 43 height 18
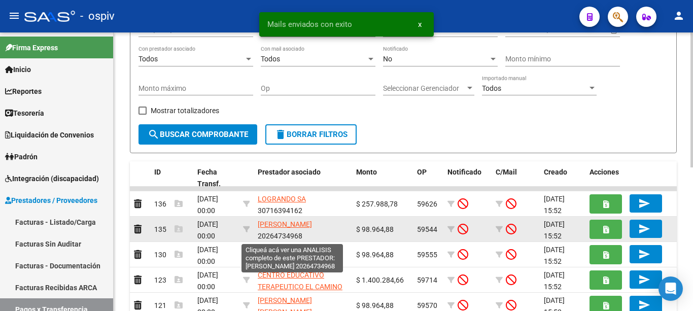
click at [290, 224] on span "[PERSON_NAME]" at bounding box center [285, 224] width 54 height 8
type textarea "20264734968"
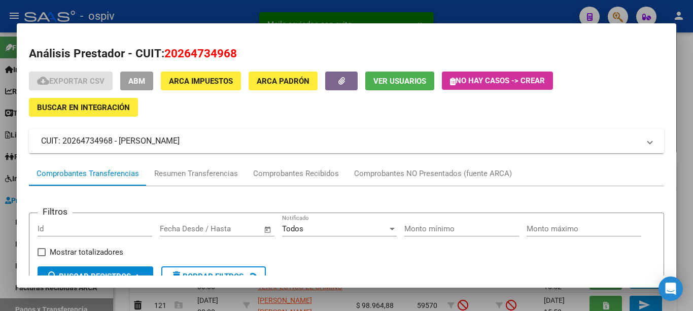
click at [391, 81] on span "Ver Usuarios" at bounding box center [400, 81] width 53 height 9
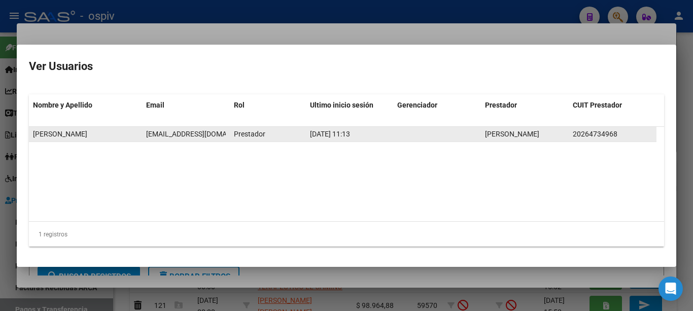
scroll to position [0, 9]
drag, startPoint x: 146, startPoint y: 135, endPoint x: 226, endPoint y: 139, distance: 80.8
click at [226, 139] on datatable-body-cell "[EMAIL_ADDRESS][DOMAIN_NAME]" at bounding box center [186, 134] width 88 height 15
copy span "[EMAIL_ADDRESS][DOMAIN_NAME]"
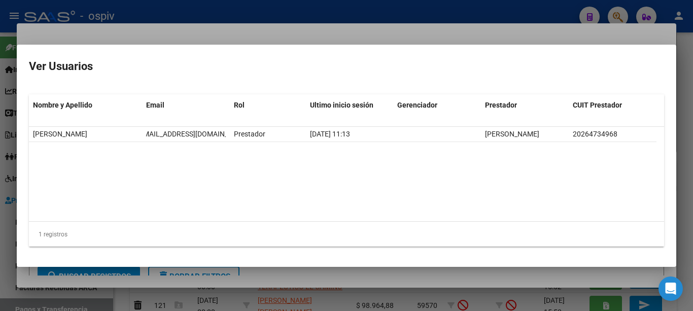
click at [279, 45] on mat-dialog-container "Ver Usuarios Nombre y Apellido Email Rol Ultimo inicio sesión Gerenciador Prest…" at bounding box center [347, 156] width 660 height 222
drag, startPoint x: 300, startPoint y: 23, endPoint x: 305, endPoint y: 20, distance: 5.8
click at [301, 24] on div at bounding box center [346, 155] width 693 height 311
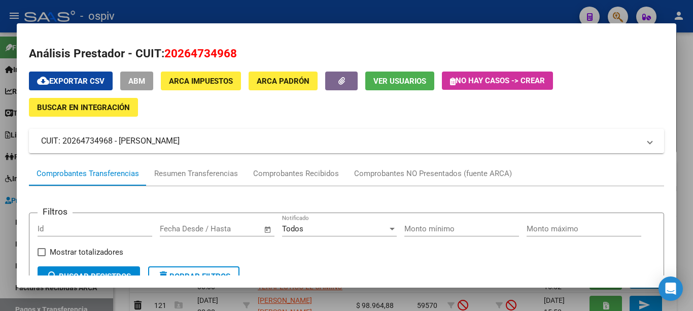
click at [309, 16] on div at bounding box center [346, 155] width 693 height 311
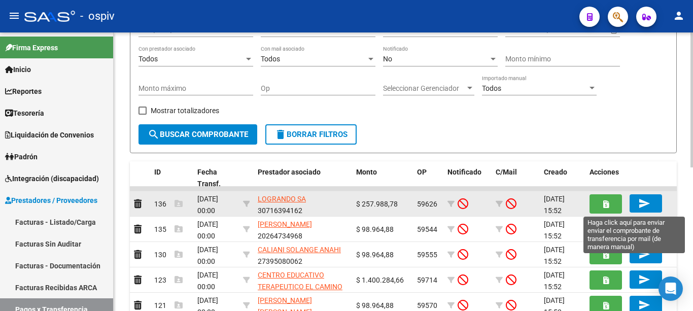
click at [634, 208] on button "send" at bounding box center [646, 203] width 32 height 18
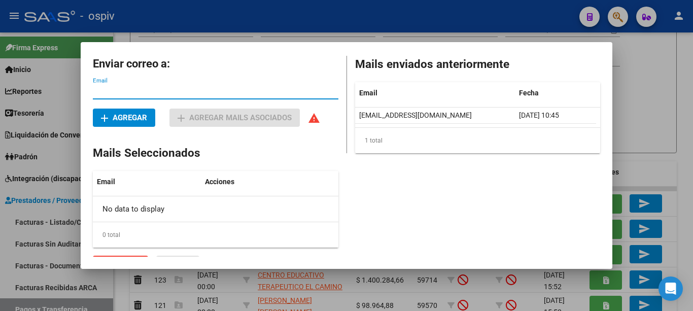
paste input "ezearmiento@yahoo.com.ar"
type input "ezearmiento@yahoo.com.ar"
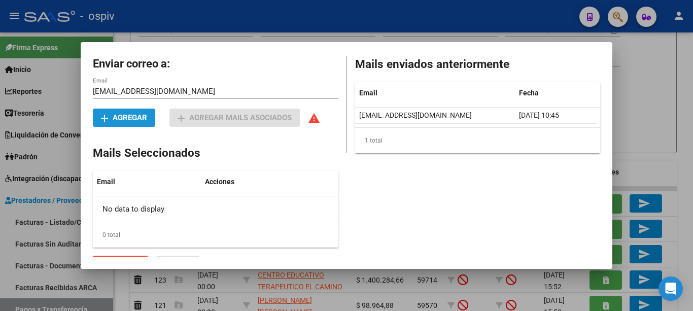
click at [136, 125] on button "add Agregar" at bounding box center [124, 118] width 62 height 18
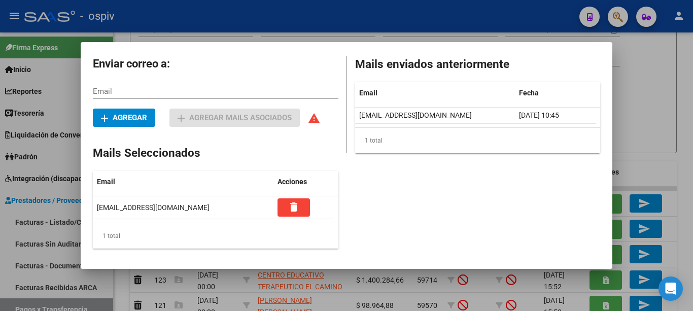
scroll to position [18, 0]
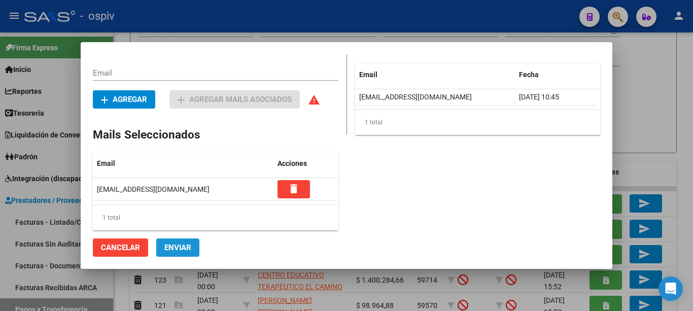
click at [180, 247] on span "Enviar" at bounding box center [177, 247] width 27 height 9
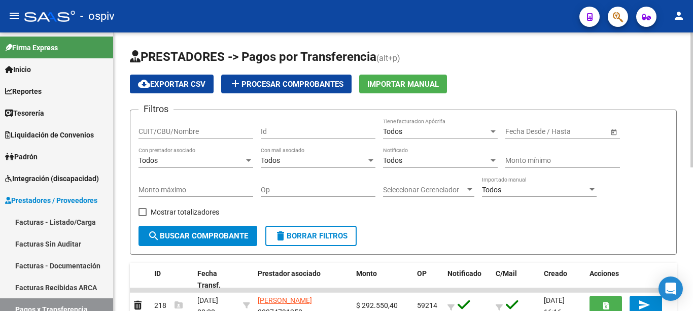
click at [449, 160] on div "Todos" at bounding box center [436, 160] width 106 height 9
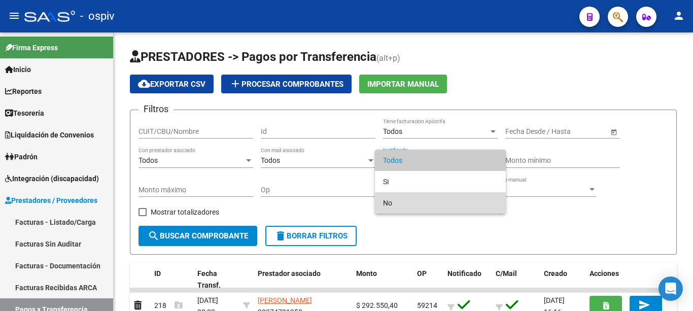
click at [405, 200] on span "No" at bounding box center [440, 202] width 115 height 21
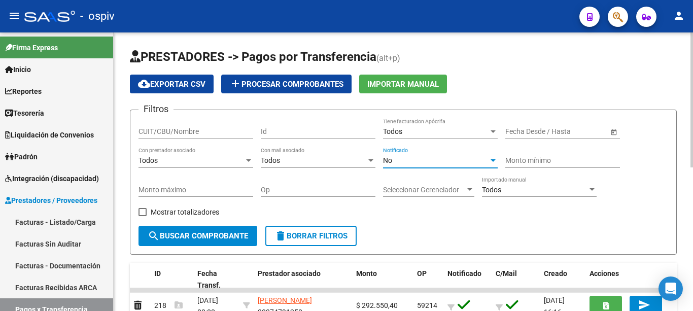
click at [213, 232] on span "search Buscar Comprobante" at bounding box center [198, 235] width 101 height 9
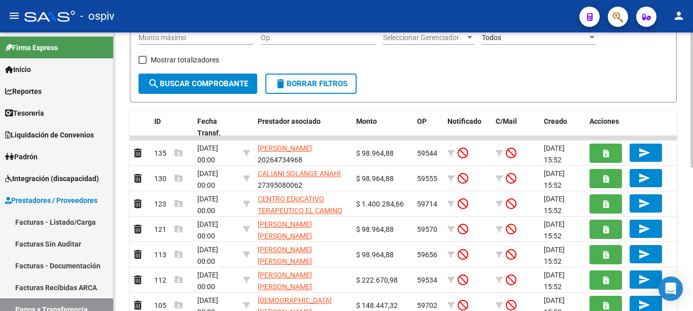
scroll to position [102, 0]
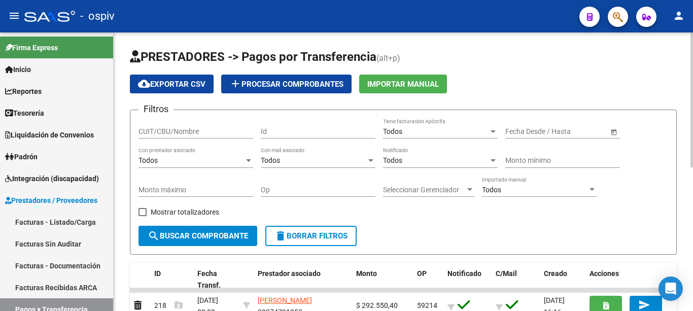
click at [413, 166] on div "Todos Notificado" at bounding box center [440, 162] width 115 height 29
click at [413, 163] on div "Todos" at bounding box center [436, 160] width 106 height 9
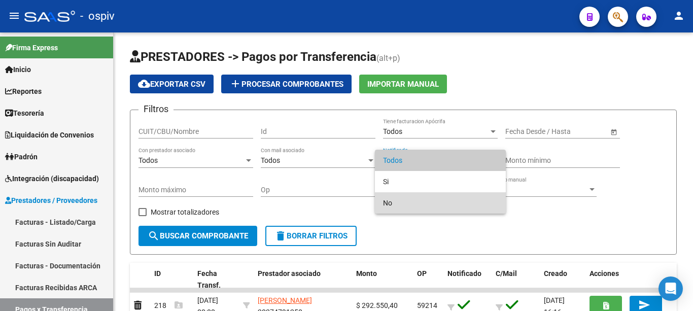
click at [412, 201] on span "No" at bounding box center [440, 202] width 115 height 21
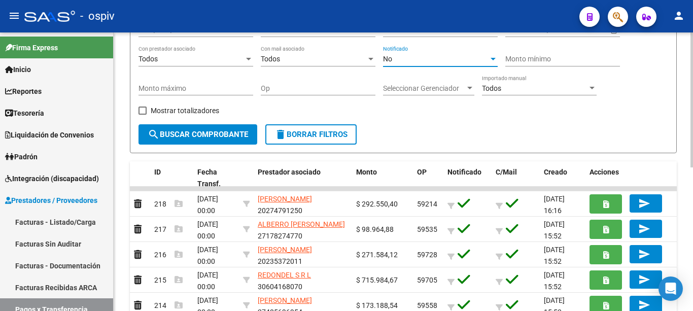
scroll to position [152, 0]
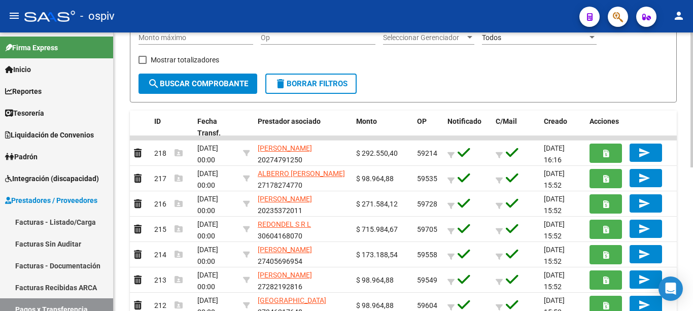
click at [225, 90] on button "search Buscar Comprobante" at bounding box center [198, 84] width 119 height 20
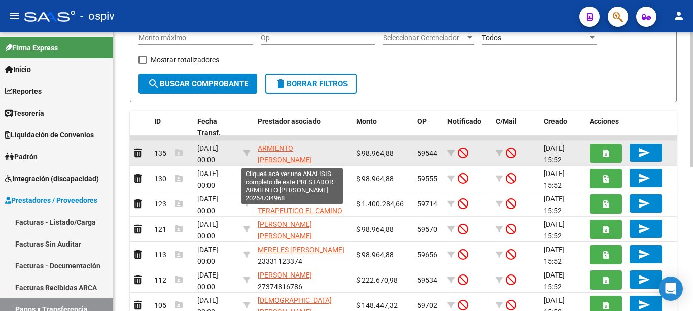
click at [289, 146] on span "ARMIENTO EZEQUIEL PABLO" at bounding box center [285, 154] width 54 height 20
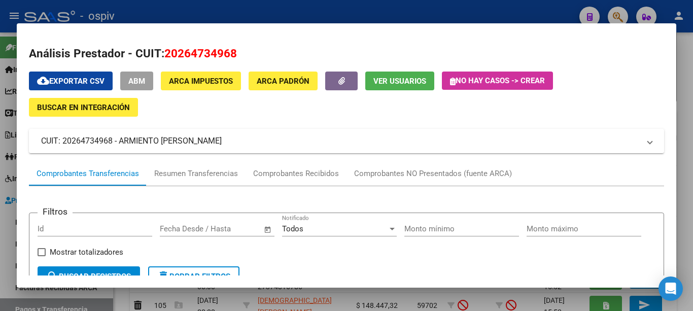
click at [398, 76] on button "Ver Usuarios" at bounding box center [399, 81] width 69 height 19
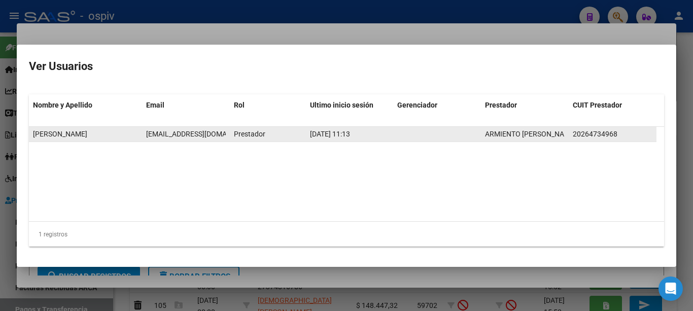
click at [165, 131] on span "ezearmiento@yahoo.com.ar" at bounding box center [202, 134] width 113 height 8
click at [169, 132] on span "ezearmiento@yahoo.com.ar" at bounding box center [202, 134] width 113 height 8
click at [173, 134] on span "ezearmiento@yahoo.com.ar" at bounding box center [202, 134] width 113 height 8
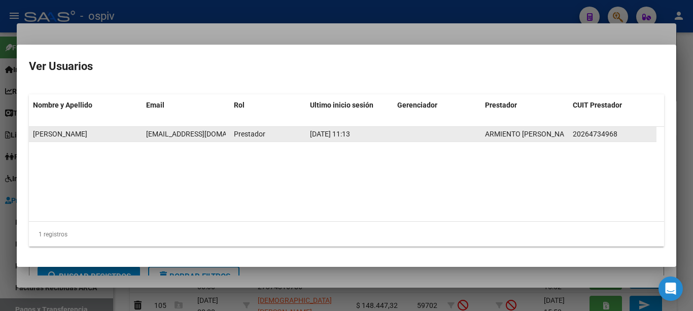
click at [173, 134] on span "ezearmiento@yahoo.com.ar" at bounding box center [202, 134] width 113 height 8
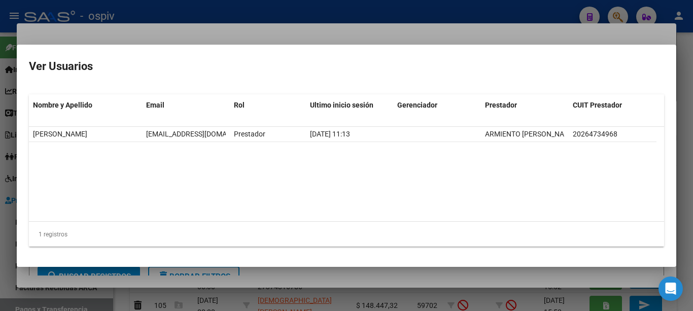
click at [287, 30] on div at bounding box center [346, 155] width 693 height 311
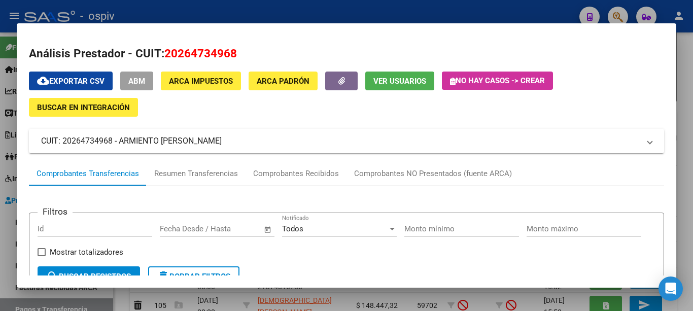
click at [302, 14] on div at bounding box center [346, 155] width 693 height 311
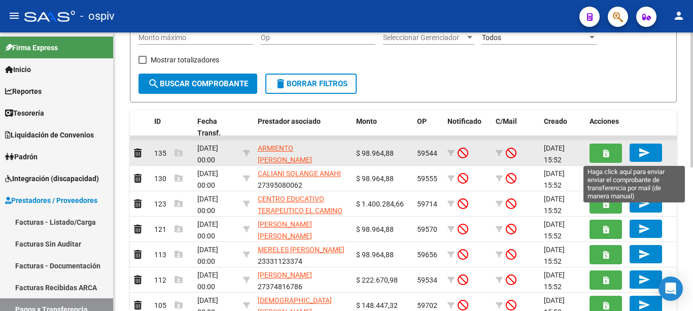
click at [653, 150] on span "send" at bounding box center [646, 152] width 15 height 9
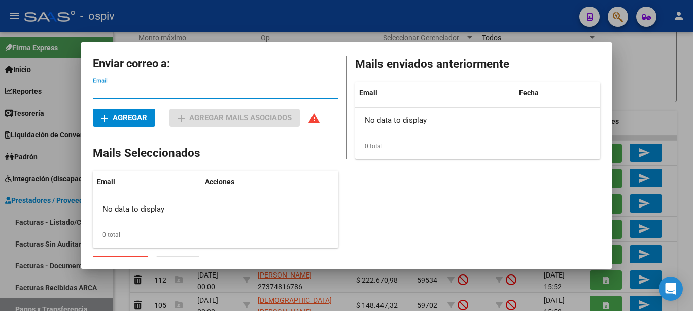
paste input "ezearmiento@yahoo.com.ar"
type input "ezearmiento@yahoo.com.ar"
click at [146, 119] on span "add Agregar" at bounding box center [124, 117] width 46 height 9
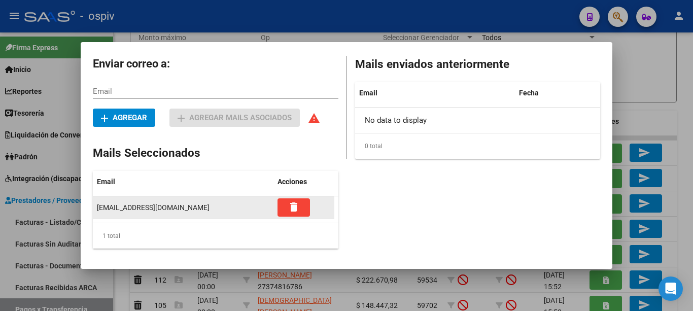
scroll to position [18, 0]
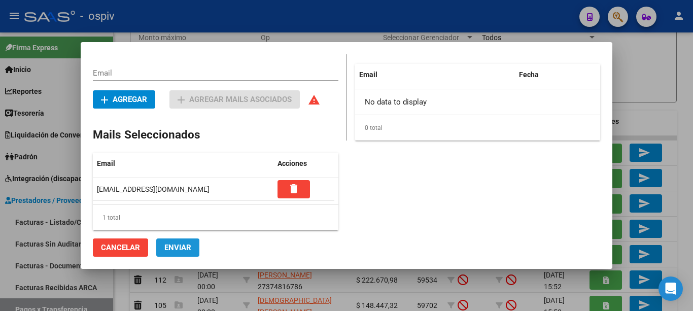
click at [160, 249] on button "Enviar" at bounding box center [177, 248] width 43 height 18
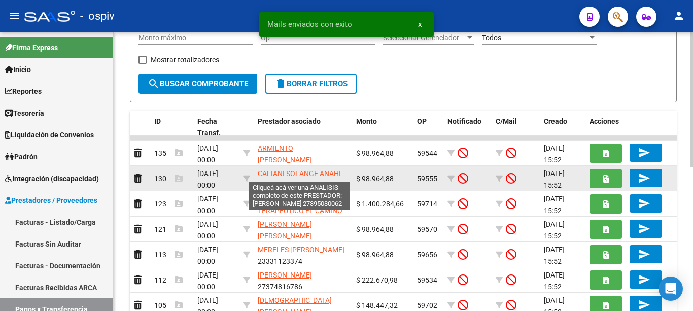
click at [269, 172] on span "CALIANI SOLANGE ANAHI" at bounding box center [299, 174] width 83 height 8
type textarea "27395080062"
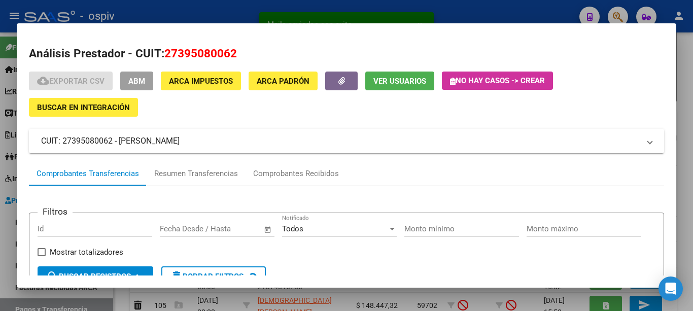
click at [393, 80] on span "Ver Usuarios" at bounding box center [400, 81] width 53 height 9
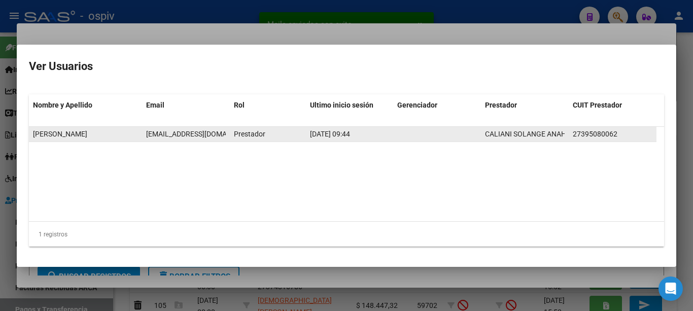
click at [186, 130] on span "calianisolange@gmail.com" at bounding box center [202, 134] width 113 height 8
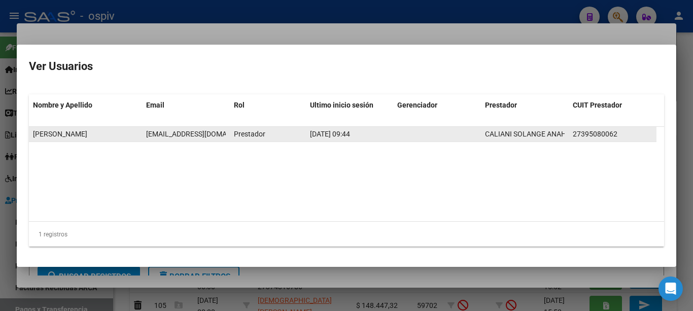
copy span "calianisolange@gmail.com"
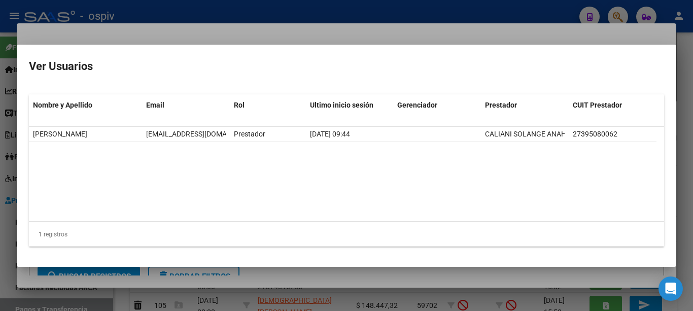
click at [365, 22] on div at bounding box center [346, 155] width 693 height 311
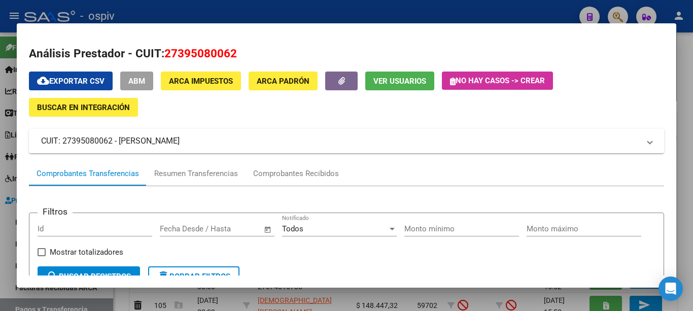
click at [532, 14] on div at bounding box center [346, 155] width 693 height 311
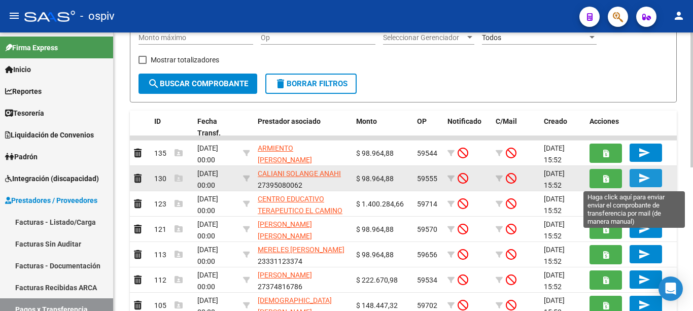
click at [646, 179] on mat-icon "send" at bounding box center [645, 178] width 12 height 12
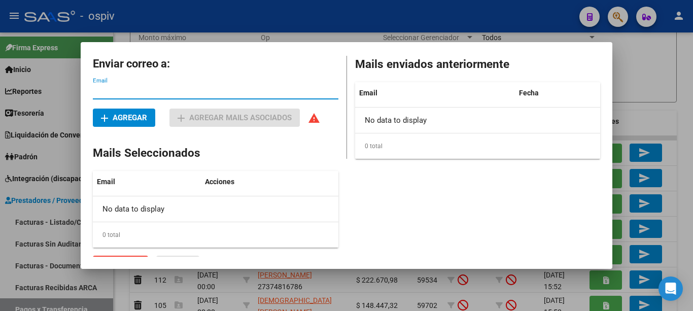
drag, startPoint x: 121, startPoint y: 84, endPoint x: 107, endPoint y: 89, distance: 15.6
paste input "calianisolange@gmail.com"
type input "calianisolange@gmail.com"
click at [123, 116] on span "add Agregar" at bounding box center [124, 117] width 46 height 9
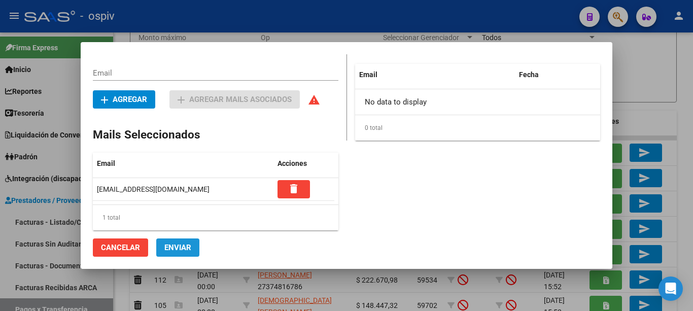
click at [174, 245] on span "Enviar" at bounding box center [177, 247] width 27 height 9
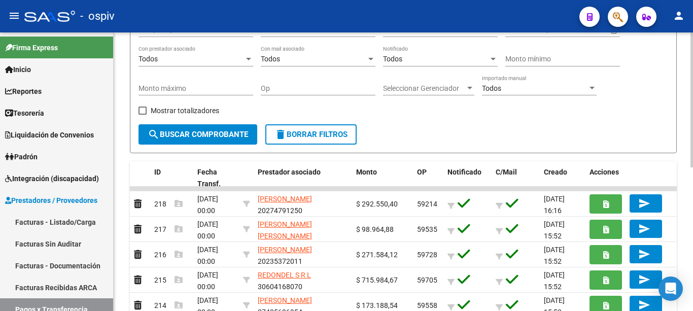
scroll to position [51, 0]
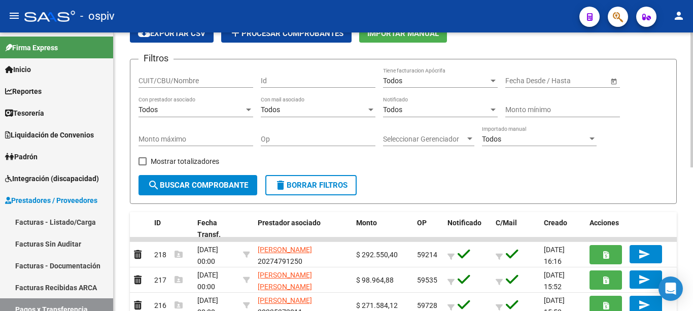
click at [437, 103] on div "Todos Notificado" at bounding box center [440, 107] width 115 height 20
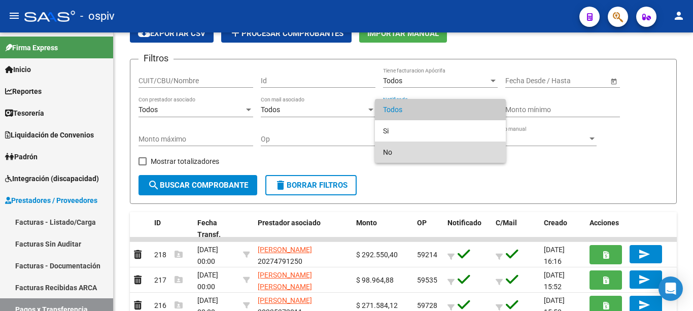
click at [412, 153] on span "No" at bounding box center [440, 152] width 115 height 21
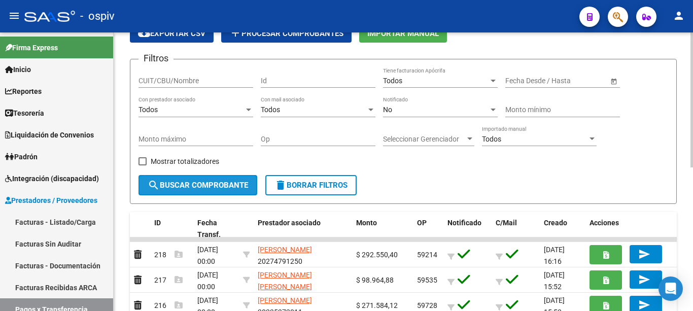
click at [229, 184] on span "search Buscar Comprobante" at bounding box center [198, 185] width 101 height 9
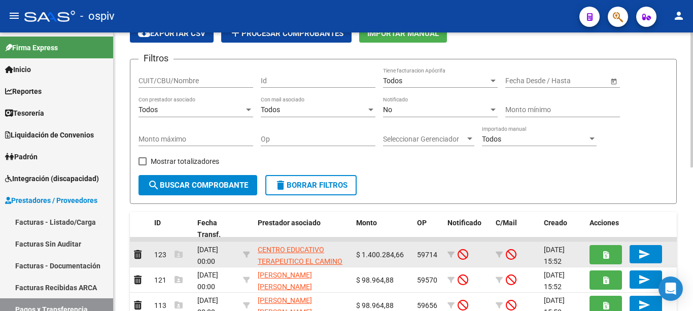
scroll to position [152, 0]
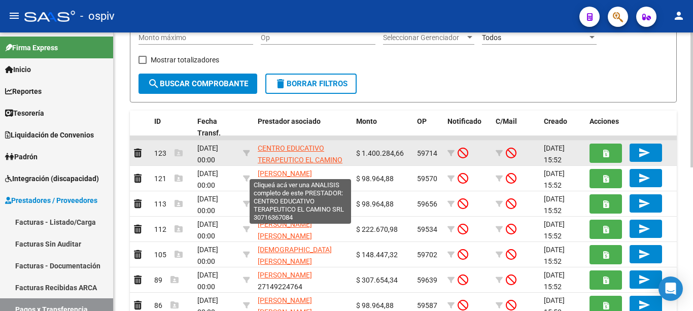
click at [294, 159] on span "CENTRO EDUCATIVO TERAPEUTICO EL CAMINO SRL" at bounding box center [300, 159] width 85 height 31
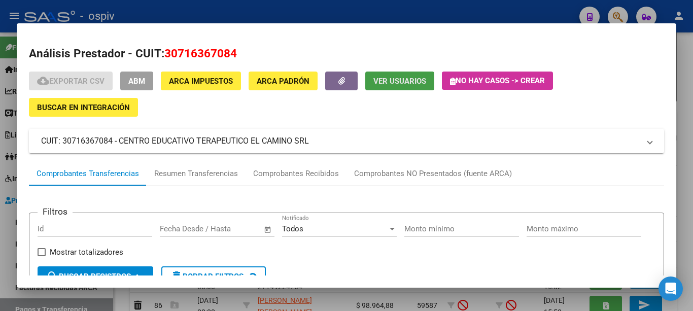
click at [406, 82] on span "Ver Usuarios" at bounding box center [400, 81] width 53 height 9
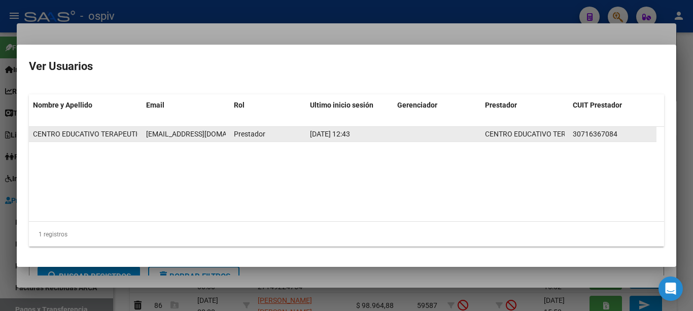
click at [186, 136] on span "[EMAIL_ADDRESS][DOMAIN_NAME]" at bounding box center [202, 134] width 113 height 8
click at [187, 135] on span "[EMAIL_ADDRESS][DOMAIN_NAME]" at bounding box center [202, 134] width 113 height 8
copy span "[EMAIL_ADDRESS][DOMAIN_NAME]"
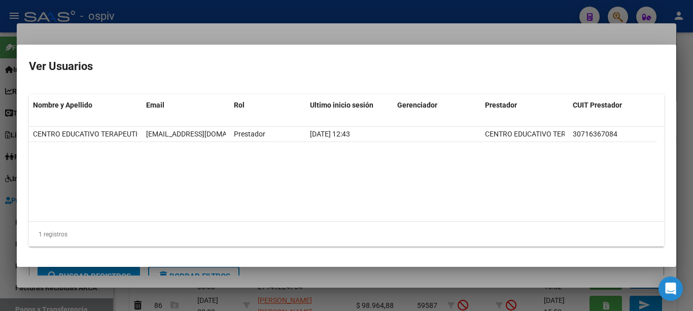
click at [289, 7] on div at bounding box center [346, 155] width 693 height 311
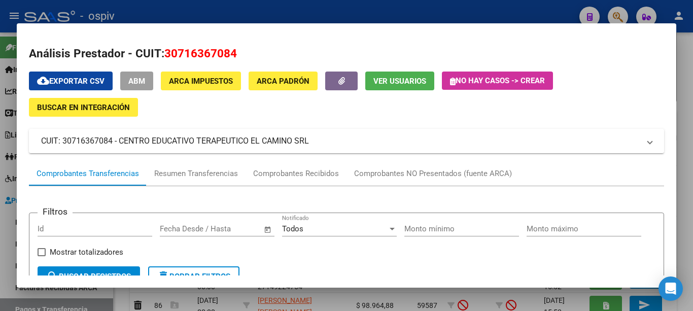
click at [288, 8] on div at bounding box center [346, 155] width 693 height 311
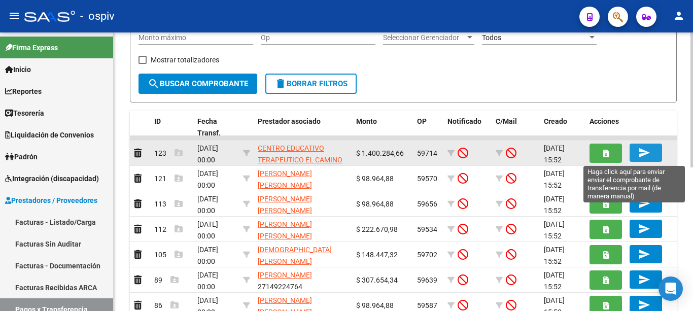
click at [642, 151] on mat-icon "send" at bounding box center [645, 153] width 12 height 12
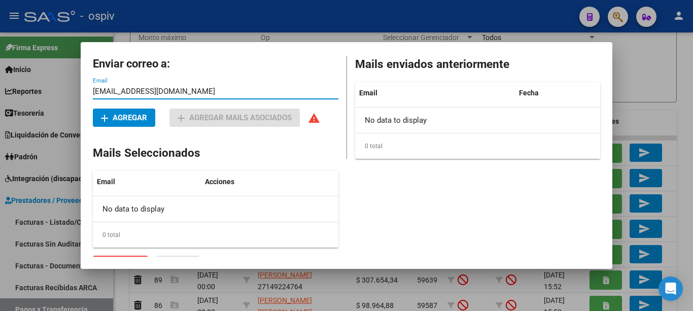
type input "info@elcaminorosario.com"
click at [132, 118] on span "add Agregar" at bounding box center [124, 117] width 46 height 9
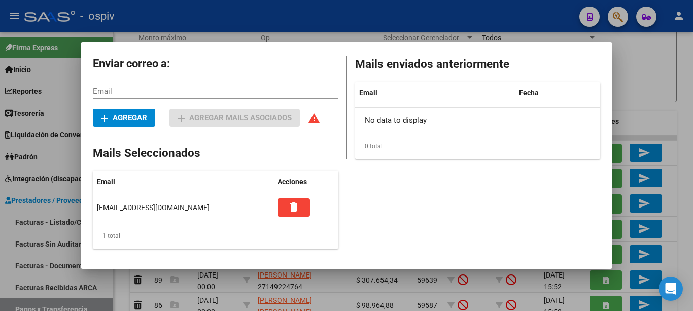
scroll to position [18, 0]
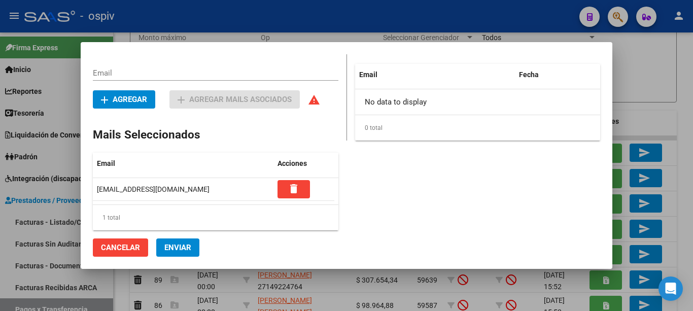
click at [184, 248] on span "Enviar" at bounding box center [177, 247] width 27 height 9
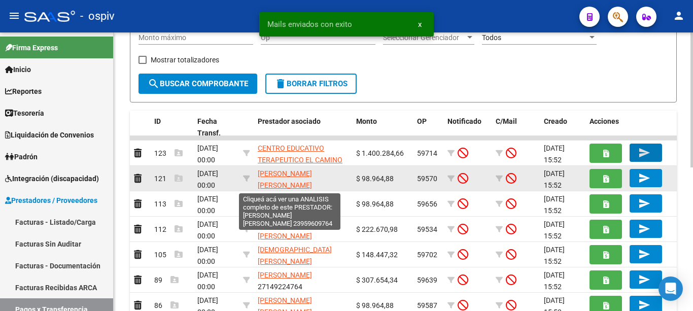
click at [285, 175] on span "[PERSON_NAME] [PERSON_NAME]" at bounding box center [285, 180] width 54 height 20
type textarea "23959609764"
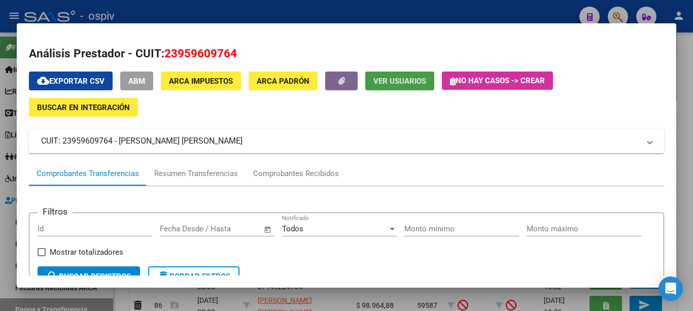
click at [395, 83] on span "Ver Usuarios" at bounding box center [400, 81] width 53 height 9
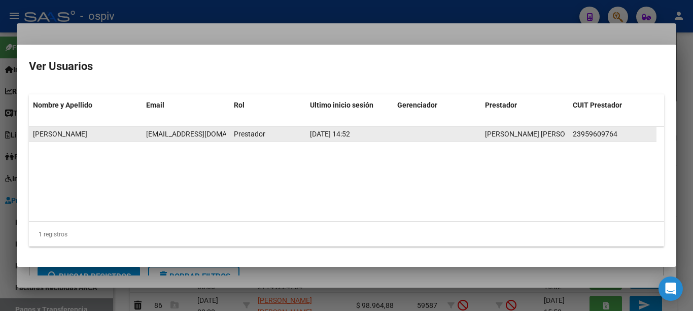
click at [167, 135] on span "[EMAIL_ADDRESS][DOMAIN_NAME]" at bounding box center [202, 134] width 113 height 8
click at [180, 135] on span "[EMAIL_ADDRESS][DOMAIN_NAME]" at bounding box center [202, 134] width 113 height 8
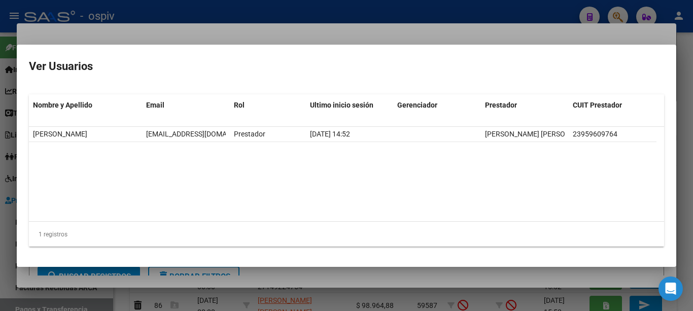
click at [247, 22] on div at bounding box center [346, 155] width 693 height 311
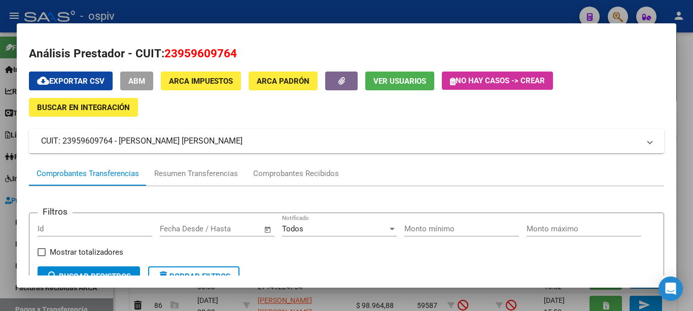
click at [254, 13] on div at bounding box center [346, 155] width 693 height 311
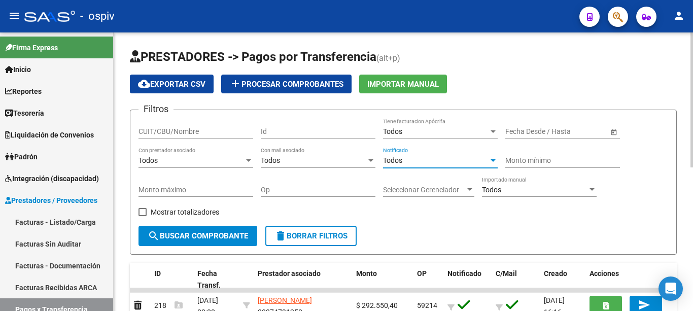
click at [395, 163] on span "Todos" at bounding box center [392, 160] width 19 height 8
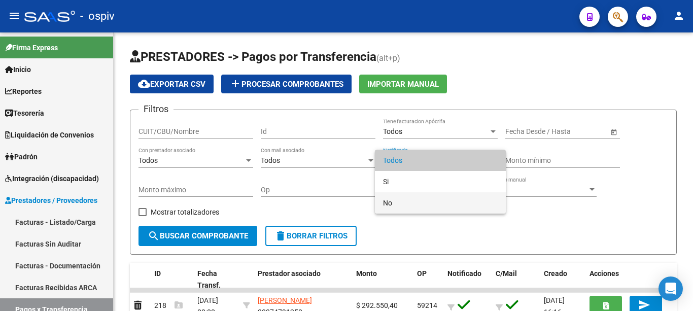
click at [394, 196] on span "No" at bounding box center [440, 202] width 115 height 21
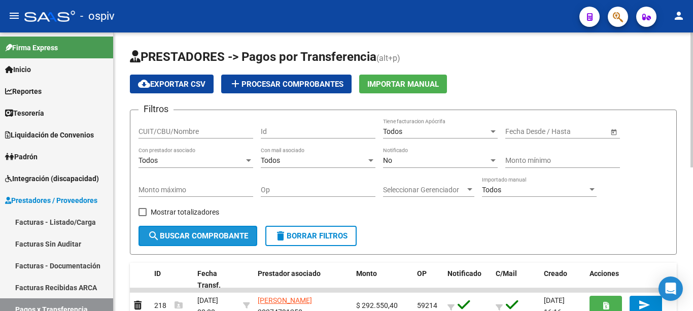
click at [233, 240] on span "search Buscar Comprobante" at bounding box center [198, 235] width 101 height 9
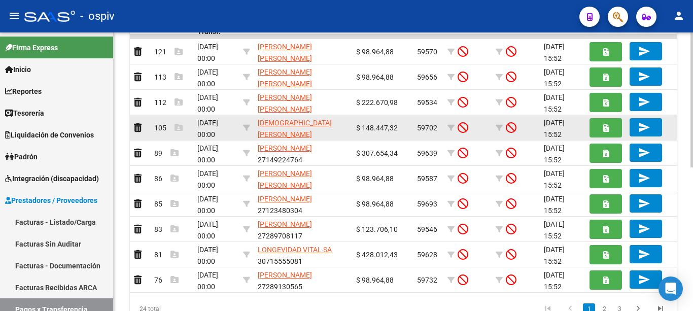
scroll to position [203, 0]
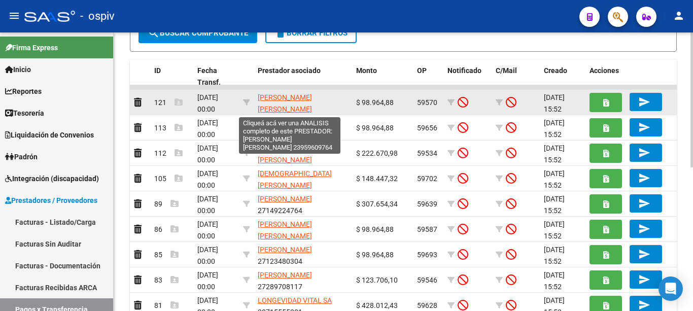
click at [299, 97] on span "FERNANDEZ ORTIZ ADRIANA MARCELA" at bounding box center [285, 103] width 54 height 20
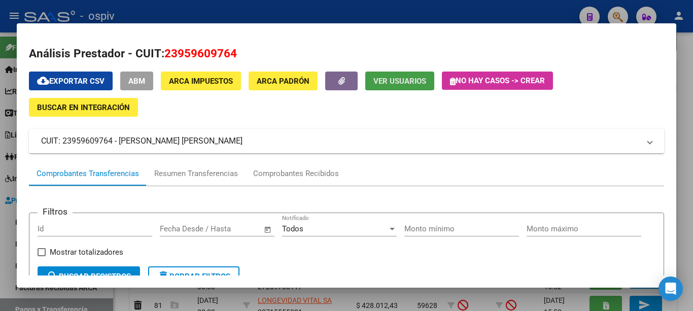
click at [401, 81] on span "Ver Usuarios" at bounding box center [400, 81] width 53 height 9
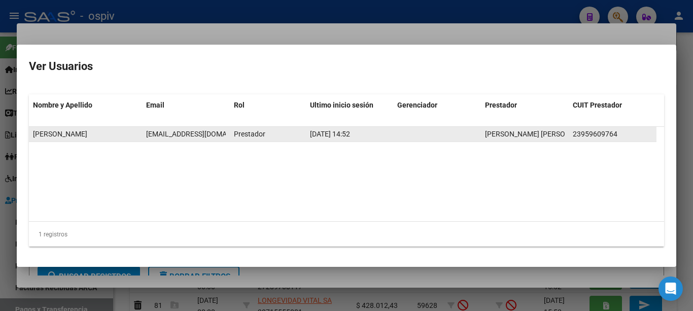
click at [172, 132] on span "amfoterapia@gmail.com" at bounding box center [202, 134] width 113 height 8
click at [173, 131] on span "amfoterapia@gmail.com" at bounding box center [202, 134] width 113 height 8
copy span "amfoterapia@gmail.com"
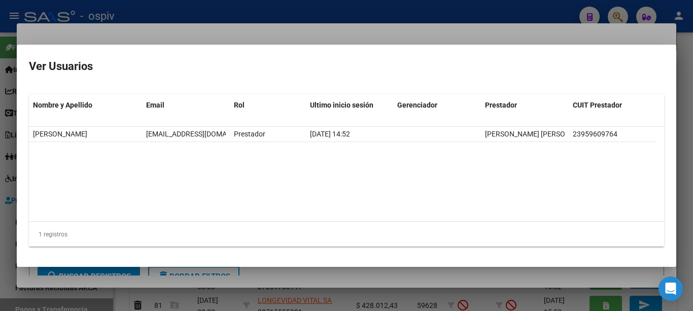
click at [264, 45] on mat-dialog-container "Ver Usuarios Nombre y Apellido Email Rol Ultimo inicio sesión Gerenciador Prest…" at bounding box center [347, 156] width 660 height 222
drag, startPoint x: 267, startPoint y: 41, endPoint x: 272, endPoint y: 35, distance: 7.2
click at [267, 42] on div at bounding box center [346, 155] width 693 height 311
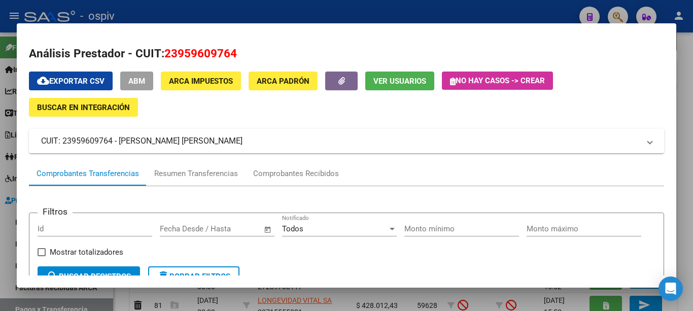
click at [284, 19] on div at bounding box center [346, 155] width 693 height 311
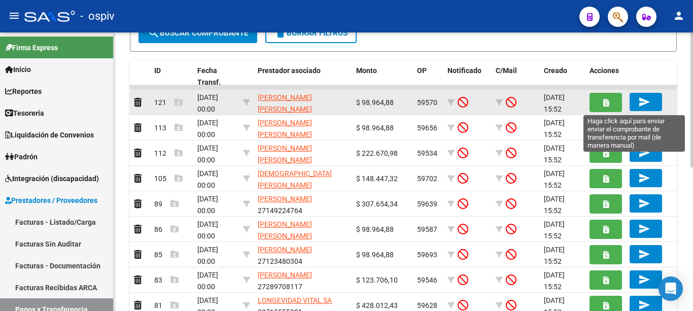
click at [638, 103] on button "send" at bounding box center [646, 102] width 32 height 18
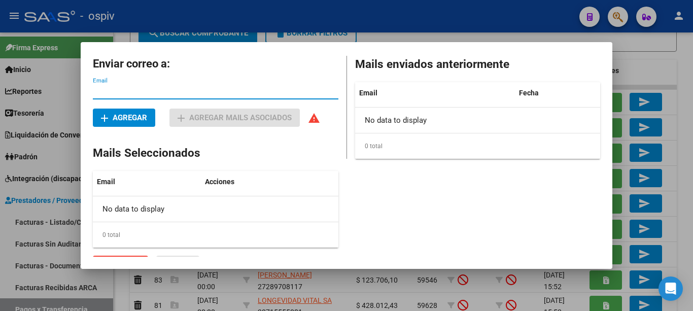
paste input "amfoterapia@gmail.com"
type input "amfoterapia@gmail.com"
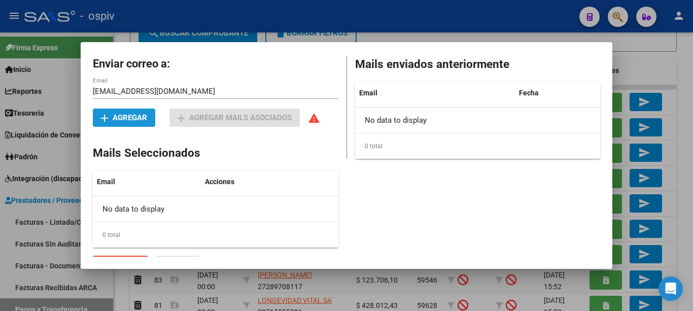
click at [139, 115] on span "add Agregar" at bounding box center [124, 117] width 46 height 9
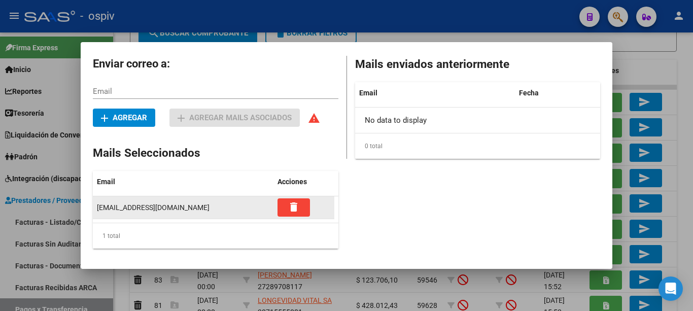
scroll to position [18, 0]
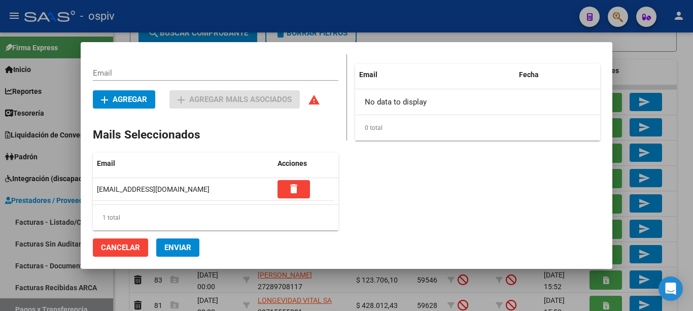
click at [176, 246] on span "Enviar" at bounding box center [177, 247] width 27 height 9
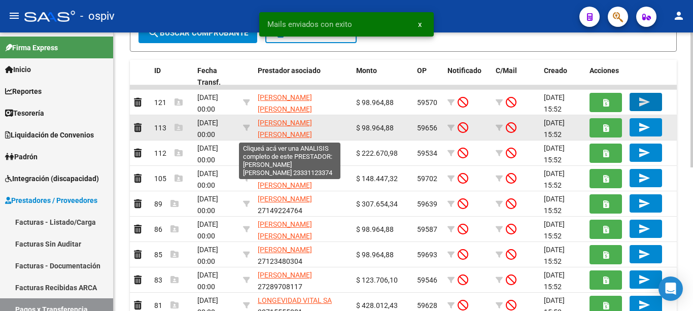
click at [297, 122] on span "MERELES BARBARA ELIZABETH" at bounding box center [285, 129] width 54 height 20
type textarea "23331123374"
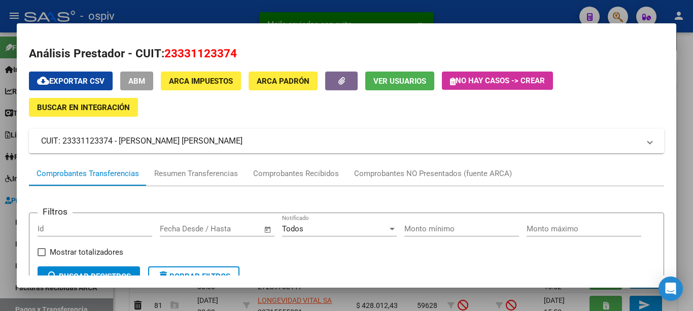
click at [380, 75] on button "Ver Usuarios" at bounding box center [399, 81] width 69 height 19
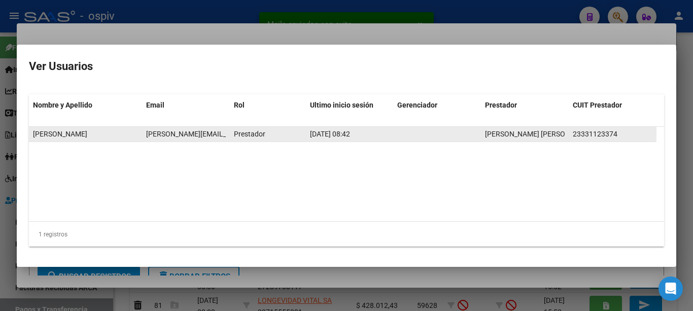
click at [185, 132] on span "b.mereles@gmail.com" at bounding box center [229, 134] width 167 height 8
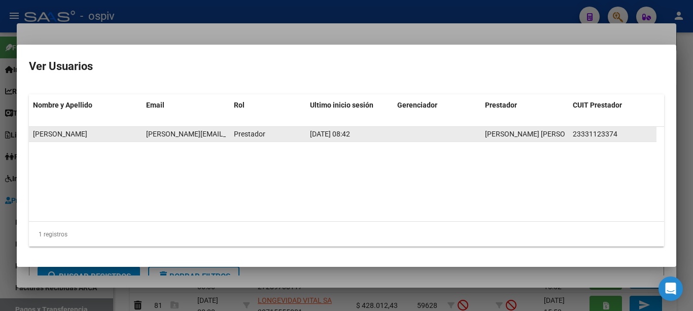
click at [185, 132] on span "b.mereles@gmail.com" at bounding box center [229, 134] width 167 height 8
copy span "b.mereles@gmail.com"
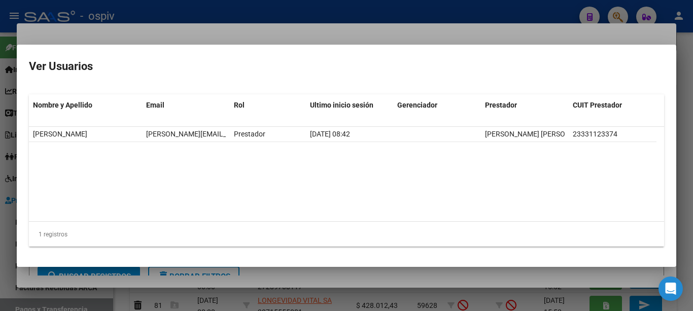
drag, startPoint x: 279, startPoint y: 29, endPoint x: 281, endPoint y: 24, distance: 5.2
click at [279, 28] on div at bounding box center [346, 155] width 693 height 311
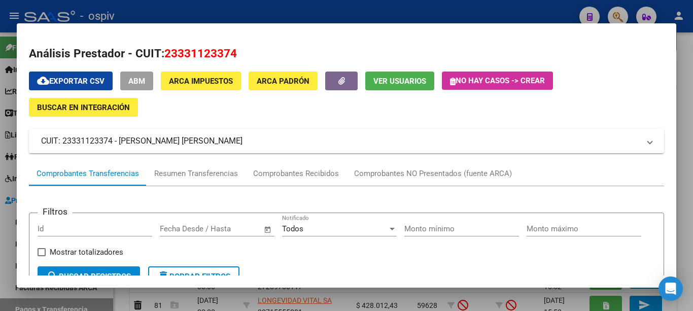
click at [287, 8] on div at bounding box center [346, 155] width 693 height 311
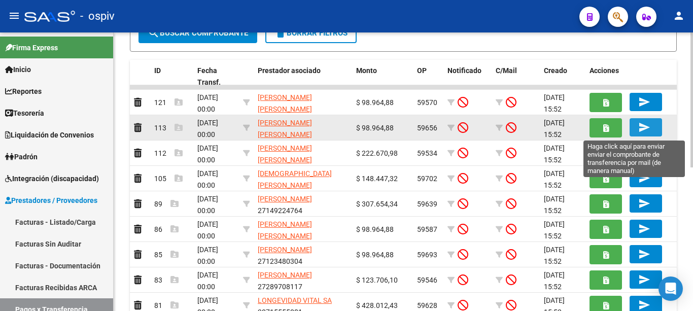
click at [636, 125] on button "send" at bounding box center [646, 127] width 32 height 18
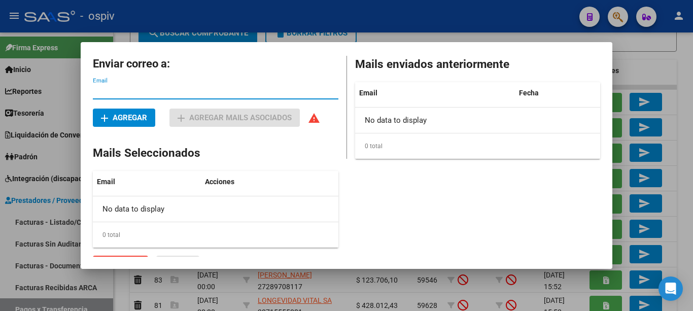
paste input "b.mereles@gmail.com"
type input "b.mereles@gmail.com"
click at [141, 118] on span "add Agregar" at bounding box center [124, 117] width 46 height 9
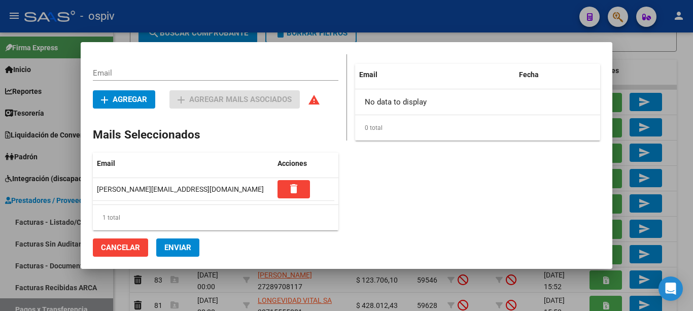
click at [179, 249] on span "Enviar" at bounding box center [177, 247] width 27 height 9
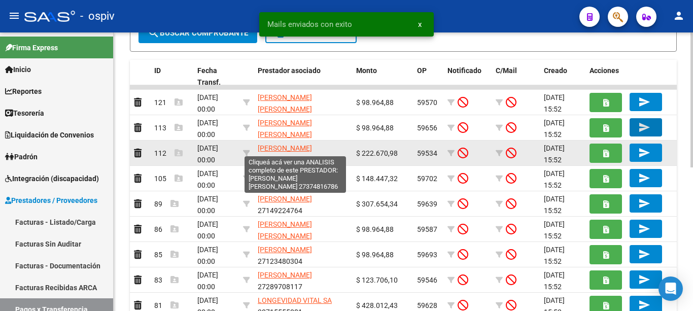
click at [279, 147] on span "AGUIRRE MARIA BELEN" at bounding box center [285, 154] width 54 height 20
type textarea "27374816786"
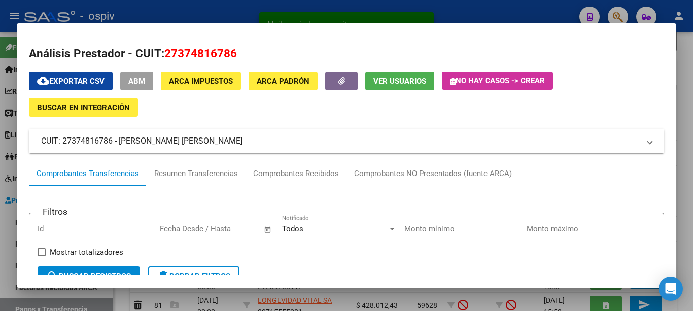
click at [381, 76] on span "Ver Usuarios" at bounding box center [400, 80] width 53 height 9
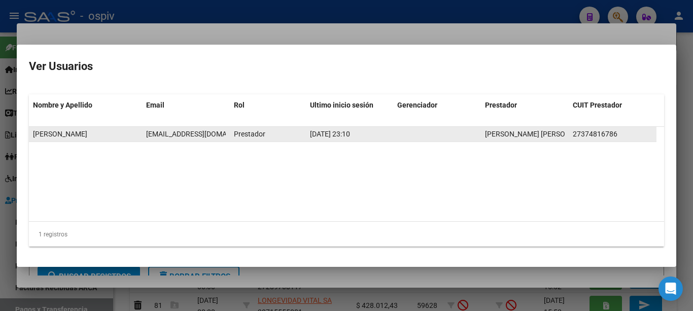
click at [176, 133] on span "belu_ag@hotmail.com" at bounding box center [202, 134] width 113 height 8
click at [177, 133] on span "belu_ag@hotmail.com" at bounding box center [202, 134] width 113 height 8
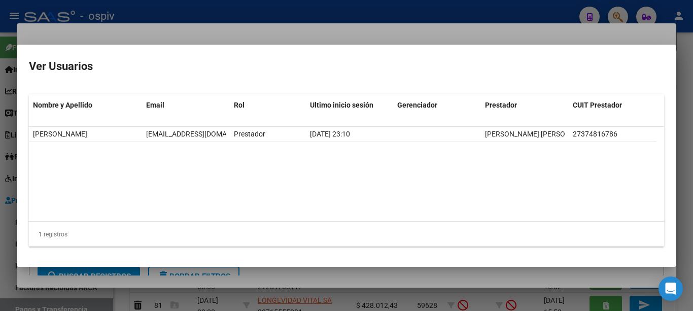
click at [251, 37] on div at bounding box center [346, 155] width 693 height 311
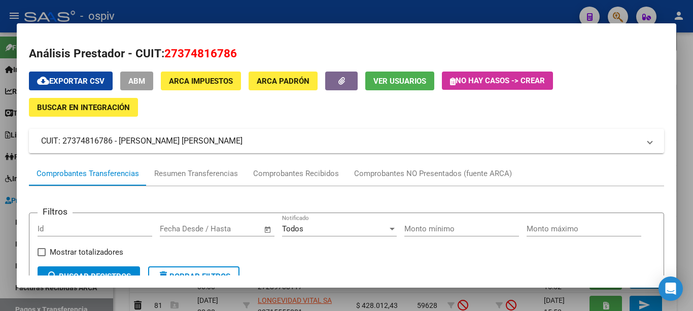
click at [266, 16] on div at bounding box center [346, 155] width 693 height 311
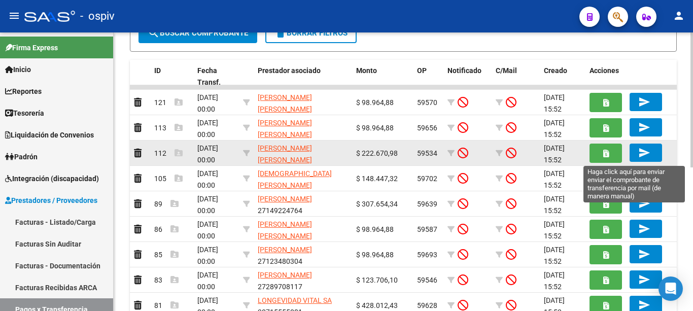
click at [641, 153] on mat-icon "send" at bounding box center [645, 153] width 12 height 12
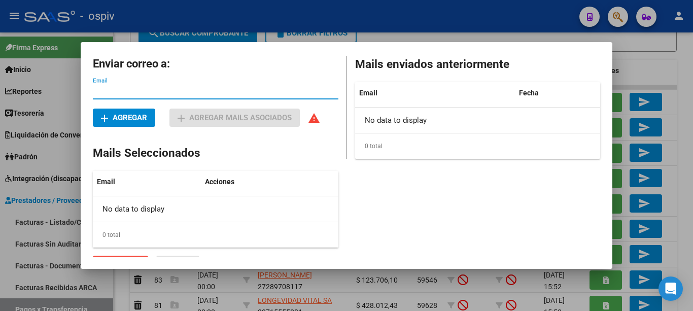
paste input "belu_ag@hotmail.com"
type input "belu_ag@hotmail.com"
click at [130, 115] on span "add Agregar" at bounding box center [124, 117] width 46 height 9
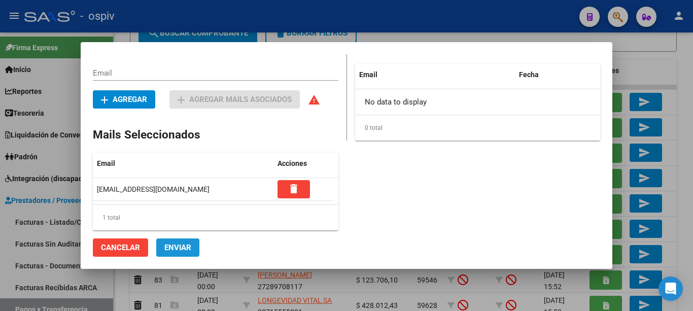
click at [173, 250] on span "Enviar" at bounding box center [177, 247] width 27 height 9
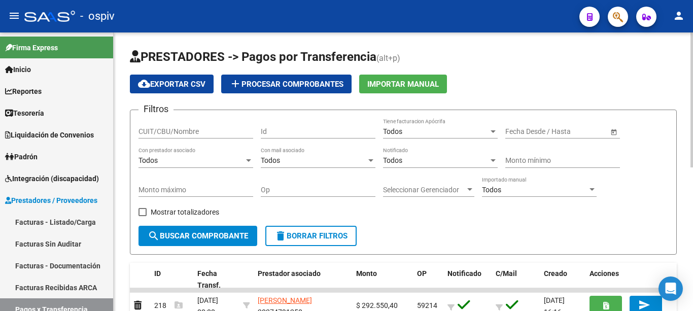
click at [420, 161] on div "Todos" at bounding box center [436, 160] width 106 height 9
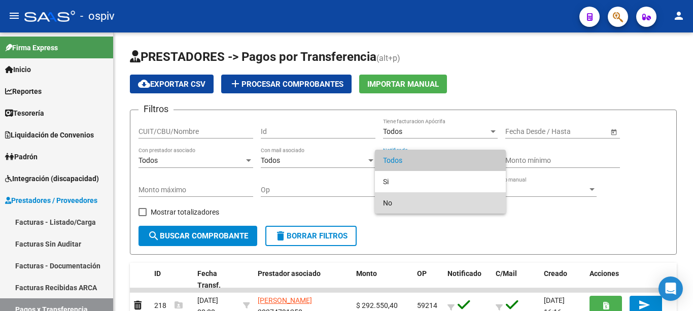
click at [399, 200] on span "No" at bounding box center [440, 202] width 115 height 21
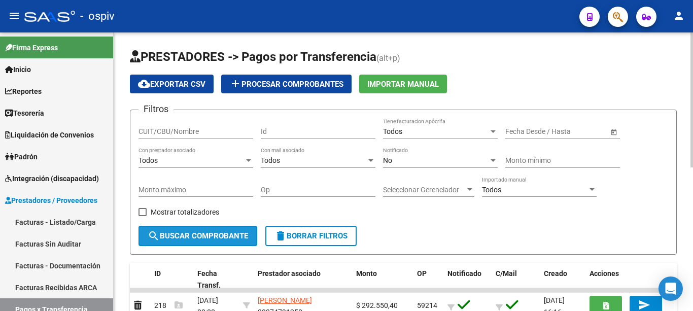
click at [206, 235] on span "search Buscar Comprobante" at bounding box center [198, 235] width 101 height 9
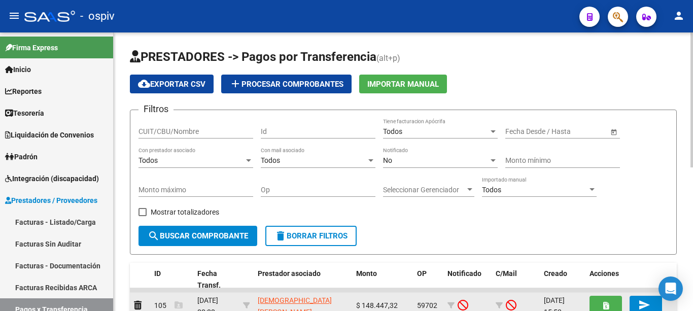
scroll to position [102, 0]
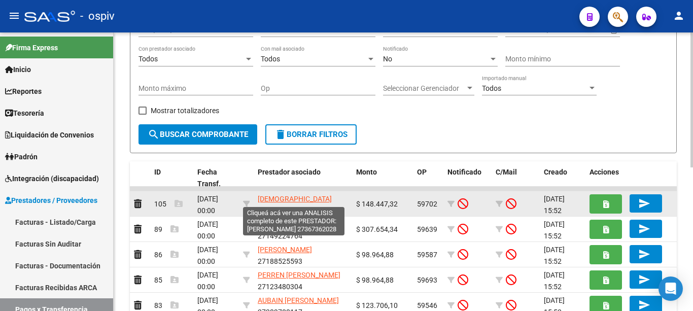
click at [321, 196] on span "[DEMOGRAPHIC_DATA] [PERSON_NAME]" at bounding box center [295, 205] width 74 height 20
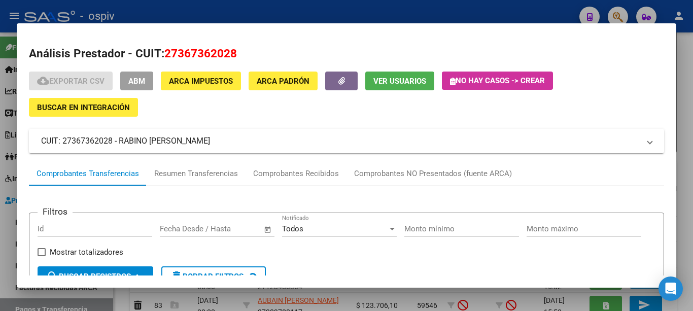
click at [390, 84] on span "Ver Usuarios" at bounding box center [400, 81] width 53 height 9
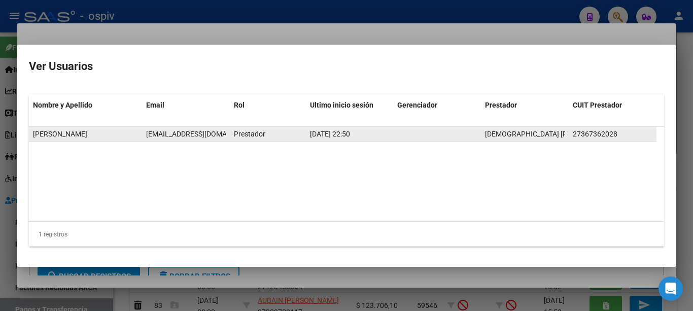
click at [191, 133] on span "[EMAIL_ADDRESS][DOMAIN_NAME]" at bounding box center [202, 134] width 113 height 8
click at [191, 132] on span "[EMAIL_ADDRESS][DOMAIN_NAME]" at bounding box center [202, 134] width 113 height 8
copy span "[EMAIL_ADDRESS][DOMAIN_NAME]"
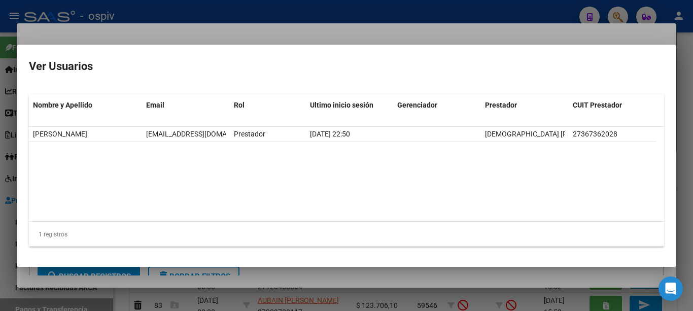
click at [255, 38] on div at bounding box center [346, 155] width 693 height 311
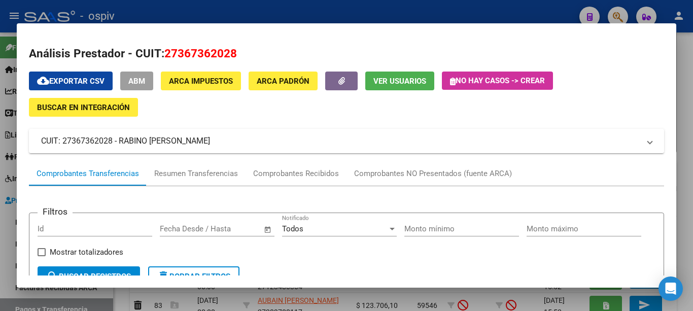
click at [268, 17] on div at bounding box center [346, 155] width 693 height 311
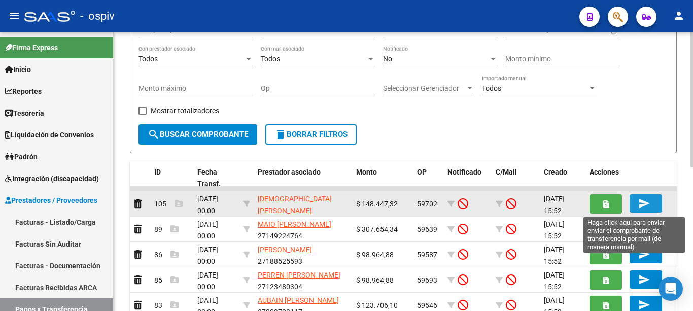
click at [651, 201] on span "send" at bounding box center [646, 203] width 15 height 9
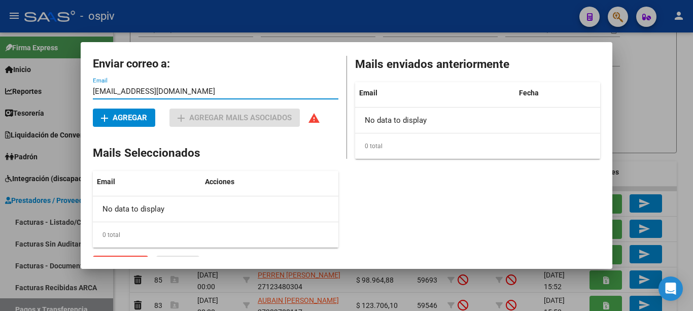
type input "[EMAIL_ADDRESS][DOMAIN_NAME]"
click at [142, 116] on span "add Agregar" at bounding box center [124, 117] width 46 height 9
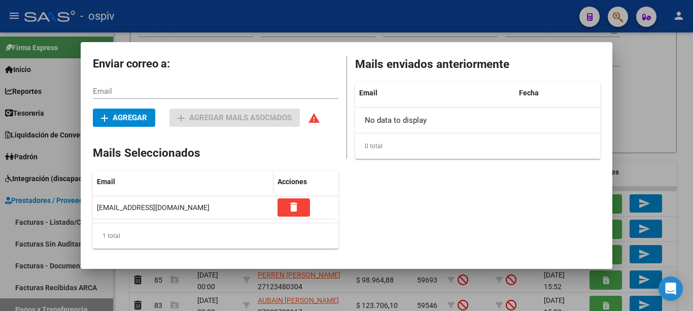
scroll to position [18, 0]
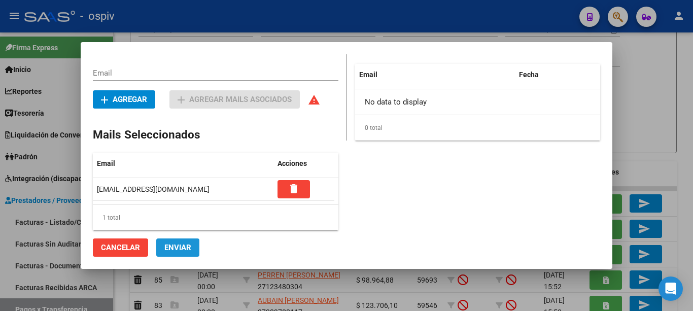
click at [180, 250] on span "Enviar" at bounding box center [177, 247] width 27 height 9
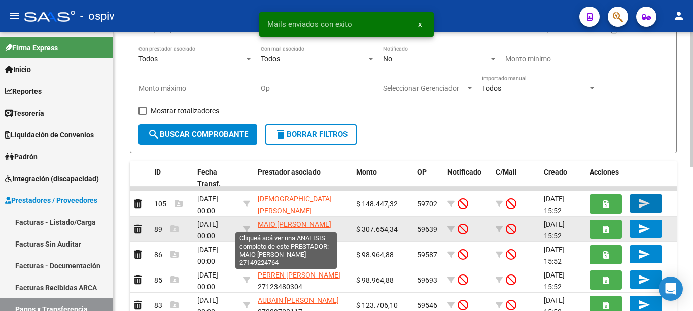
click at [294, 222] on span "MAIO [PERSON_NAME]" at bounding box center [295, 224] width 74 height 8
type textarea "27149224764"
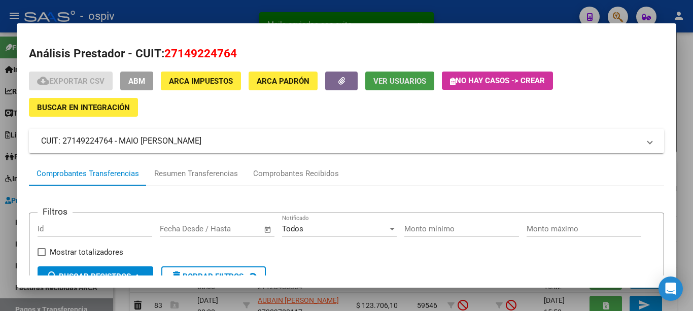
click at [410, 83] on span "Ver Usuarios" at bounding box center [400, 81] width 53 height 9
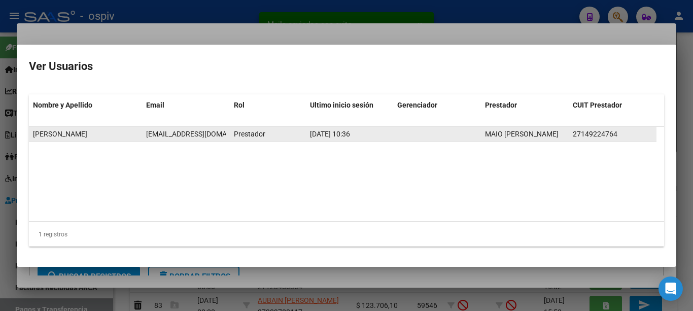
click at [178, 133] on span "[EMAIL_ADDRESS][DOMAIN_NAME]" at bounding box center [202, 134] width 113 height 8
click at [178, 132] on span "[EMAIL_ADDRESS][DOMAIN_NAME]" at bounding box center [202, 134] width 113 height 8
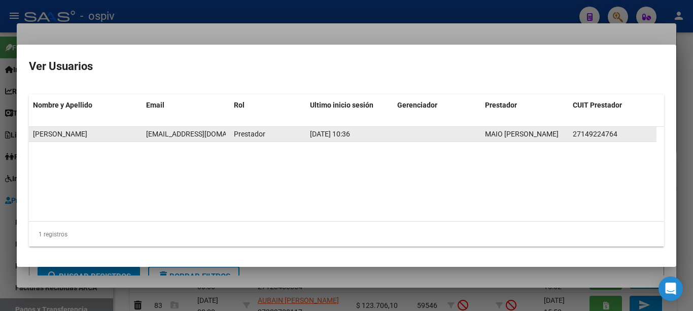
copy span "[EMAIL_ADDRESS][DOMAIN_NAME]"
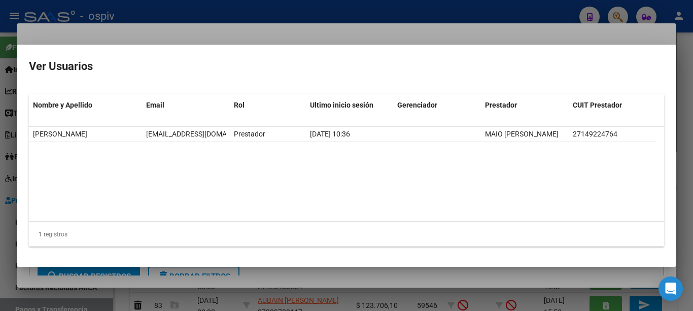
click at [268, 43] on div at bounding box center [346, 155] width 693 height 311
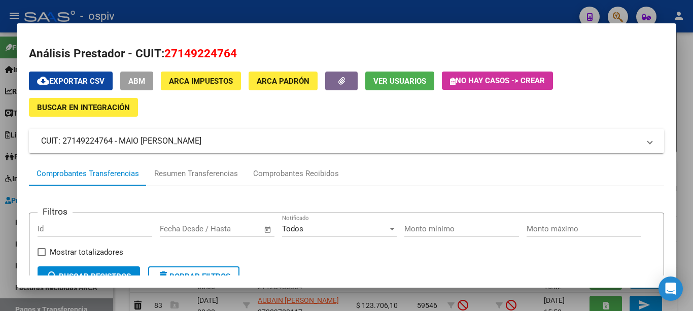
click at [282, 21] on div at bounding box center [346, 155] width 693 height 311
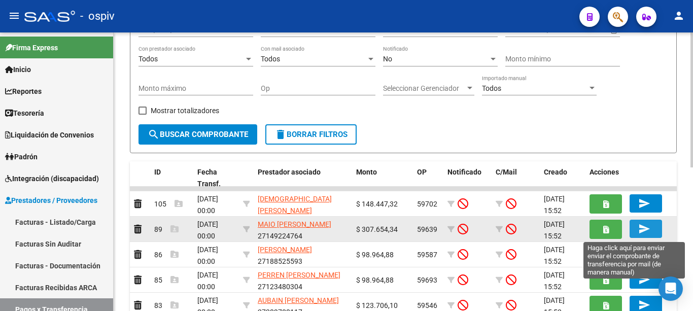
click at [643, 227] on mat-icon "send" at bounding box center [645, 229] width 12 height 12
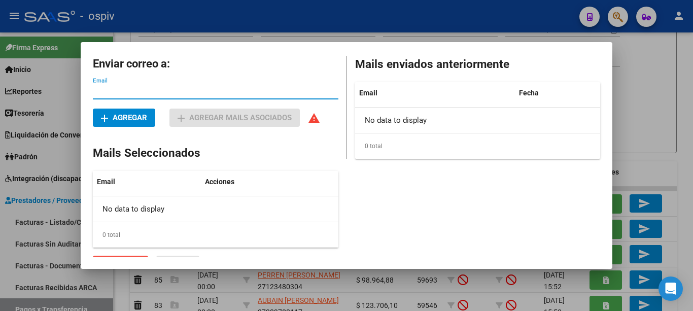
paste input "silviairmaio@gmail.com"
type input "silviairmaio@gmail.com"
click at [147, 120] on span "add Agregar" at bounding box center [124, 117] width 46 height 9
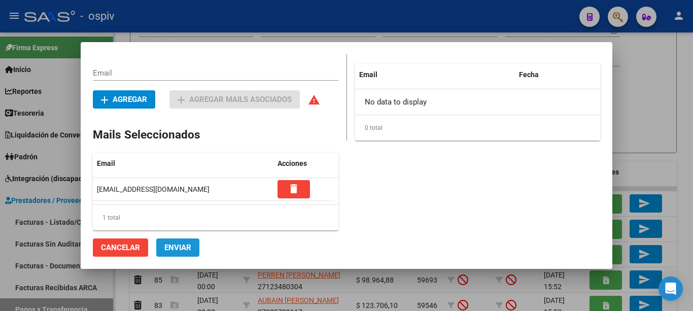
click at [177, 244] on span "Enviar" at bounding box center [177, 247] width 27 height 9
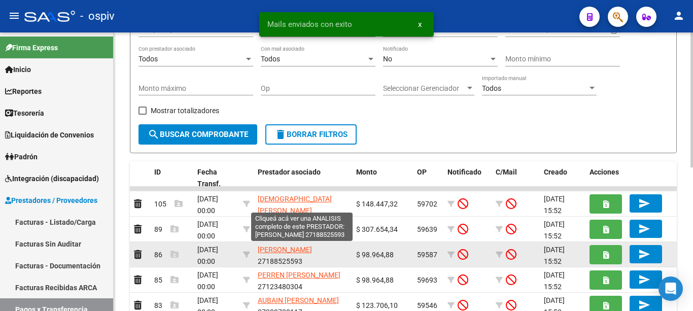
click at [275, 248] on span "GONZALEZ ENRIQUE NILSA ROSSANA" at bounding box center [285, 250] width 54 height 8
type textarea "27188525593"
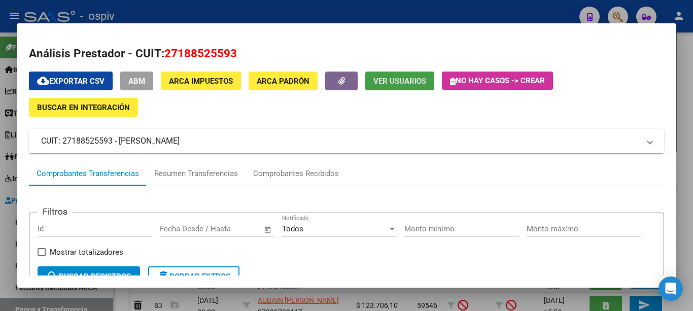
click at [395, 81] on span "Ver Usuarios" at bounding box center [400, 81] width 53 height 9
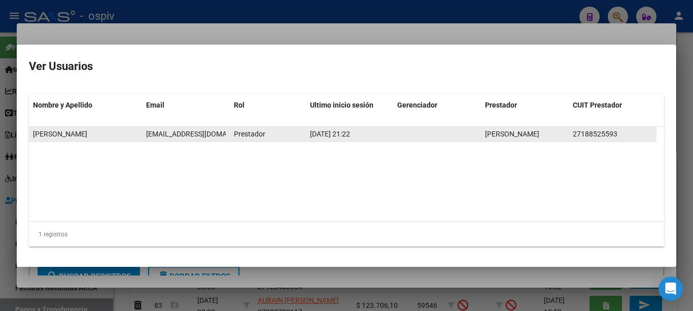
click at [193, 130] on span "nilsarge29@gmail.com" at bounding box center [202, 134] width 113 height 8
click at [176, 136] on span "nilsarge29@gmail.com" at bounding box center [202, 134] width 113 height 8
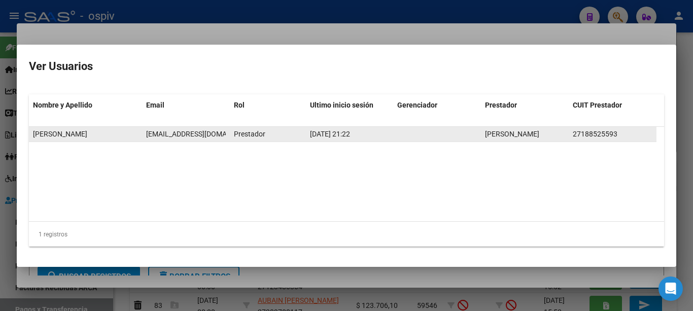
copy span "nilsarge29@gmail.com"
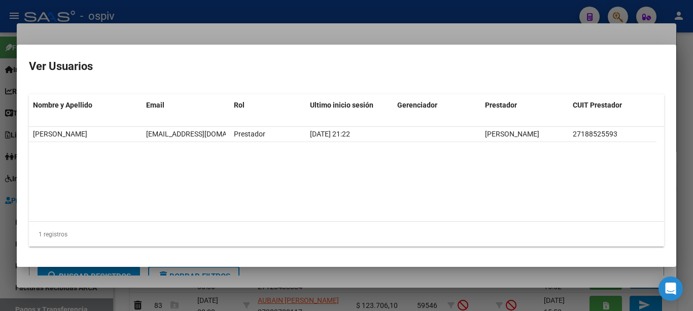
click at [228, 35] on div at bounding box center [346, 155] width 693 height 311
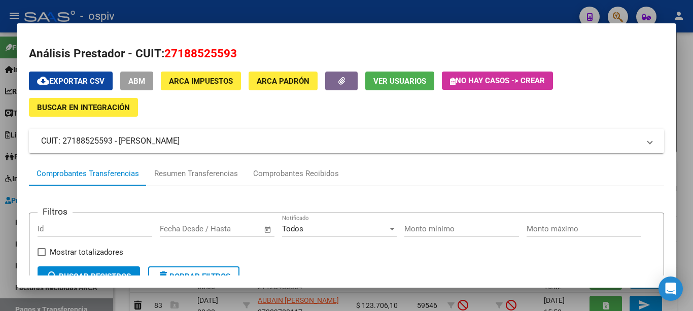
click at [237, 16] on div at bounding box center [346, 155] width 693 height 311
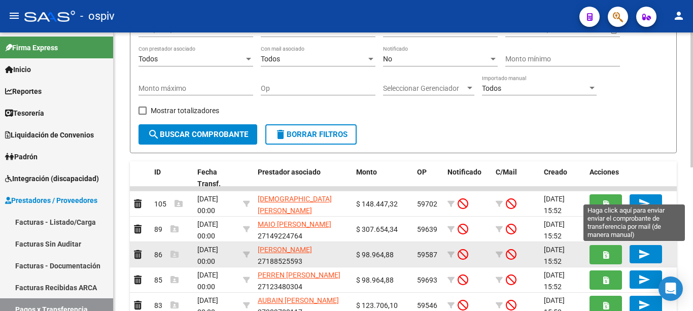
click at [640, 253] on mat-icon "send" at bounding box center [645, 254] width 12 height 12
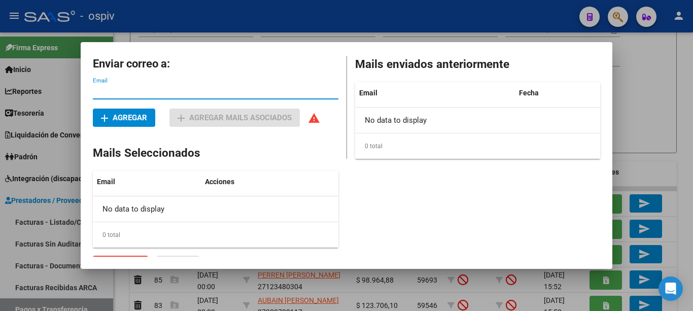
paste input "nilsarge29@gmail.com"
type input "nilsarge29@gmail.com"
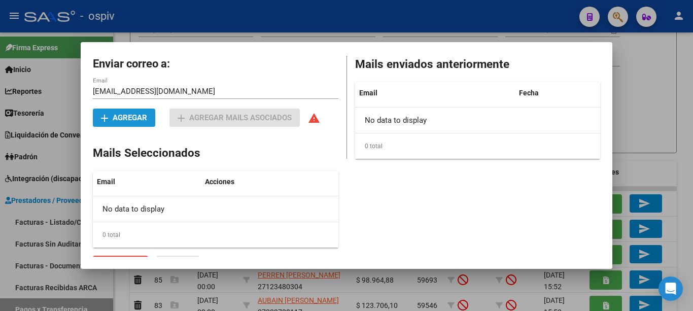
click at [141, 121] on span "add Agregar" at bounding box center [124, 117] width 46 height 9
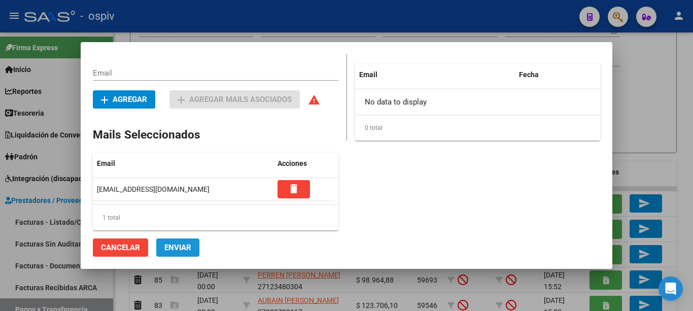
click at [176, 248] on span "Enviar" at bounding box center [177, 247] width 27 height 9
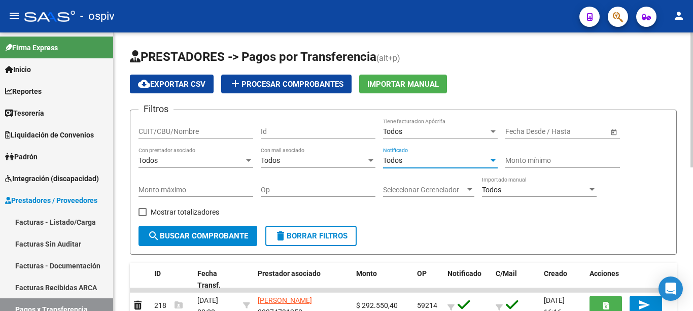
click at [423, 158] on div "Todos" at bounding box center [436, 160] width 106 height 9
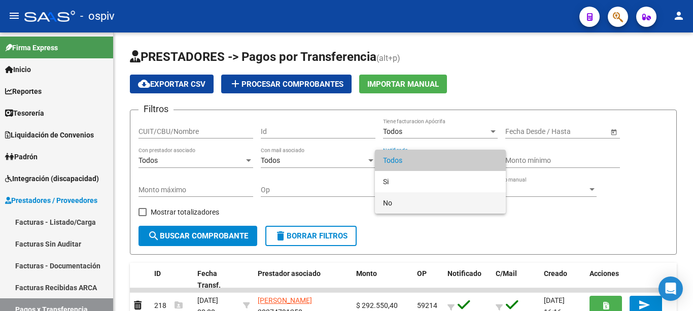
click at [390, 198] on span "No" at bounding box center [440, 202] width 115 height 21
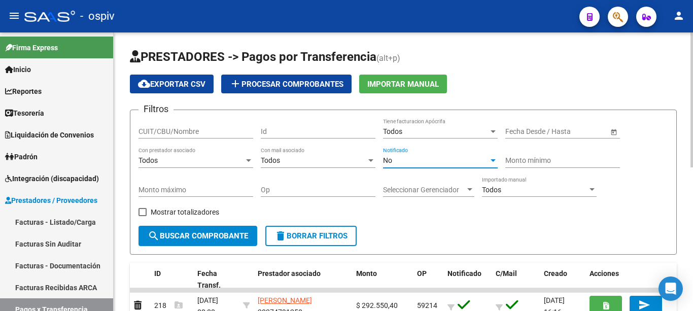
click at [170, 235] on span "search Buscar Comprobante" at bounding box center [198, 235] width 101 height 9
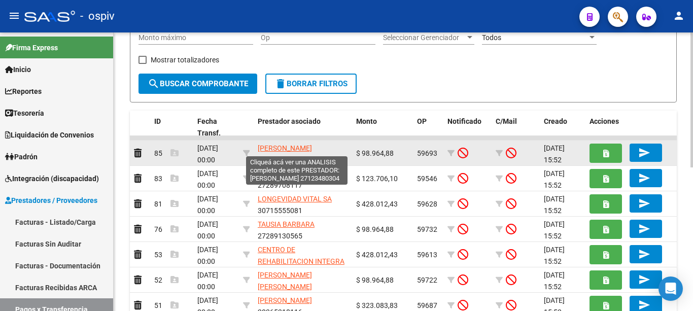
click at [304, 148] on span "[PERSON_NAME]" at bounding box center [285, 148] width 54 height 8
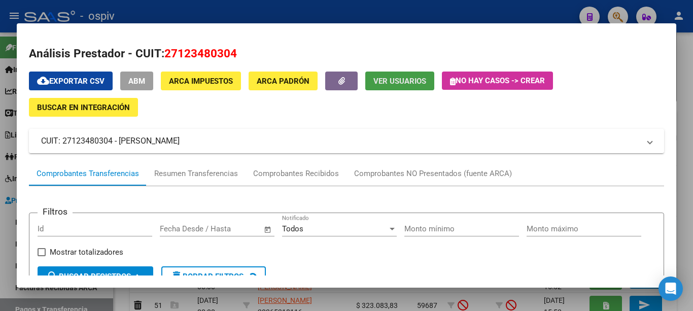
click at [390, 80] on span "Ver Usuarios" at bounding box center [400, 81] width 53 height 9
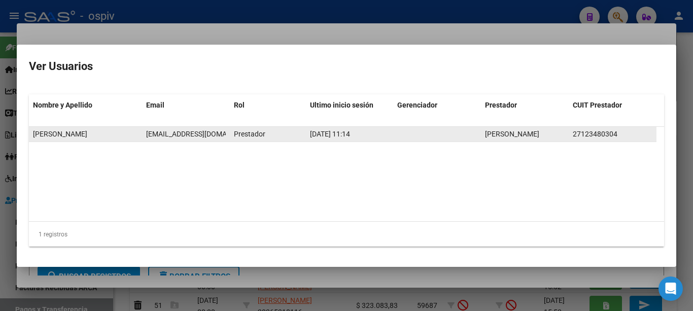
click at [188, 133] on span "[EMAIL_ADDRESS][DOMAIN_NAME]" at bounding box center [202, 134] width 113 height 8
click at [188, 134] on span "[EMAIL_ADDRESS][DOMAIN_NAME]" at bounding box center [202, 134] width 113 height 8
click at [188, 135] on span "[EMAIL_ADDRESS][DOMAIN_NAME]" at bounding box center [202, 134] width 113 height 8
copy span "[EMAIL_ADDRESS][DOMAIN_NAME]"
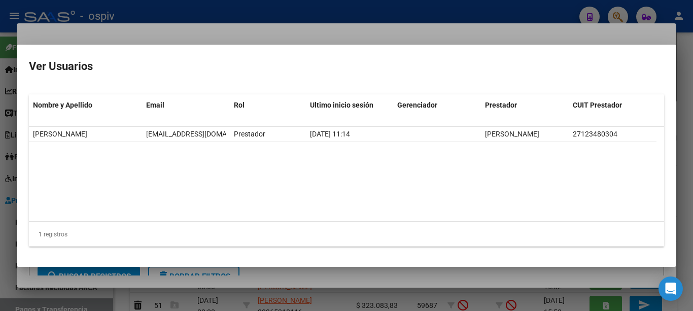
click at [239, 41] on div at bounding box center [346, 155] width 693 height 311
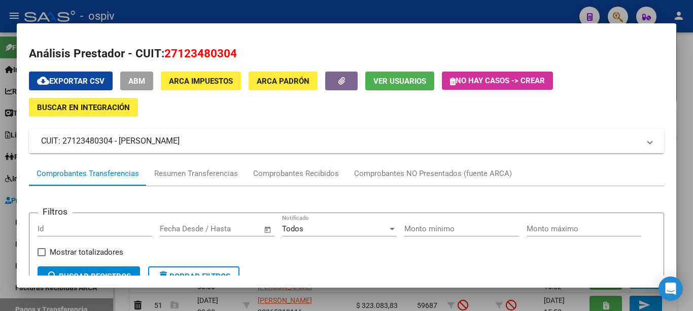
click at [253, 22] on div at bounding box center [346, 155] width 693 height 311
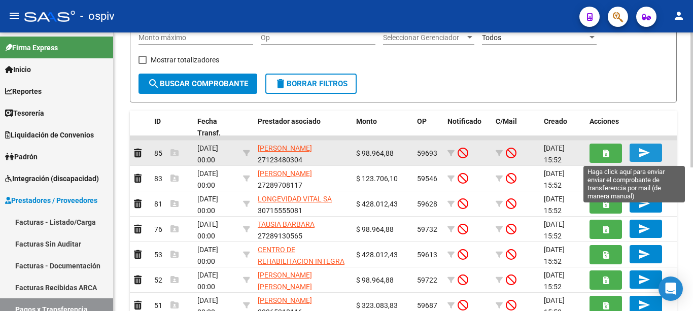
click at [642, 147] on mat-icon "send" at bounding box center [645, 153] width 12 height 12
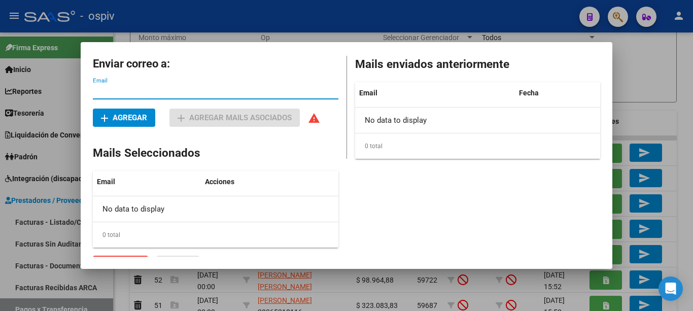
paste input "[EMAIL_ADDRESS][DOMAIN_NAME]"
type input "[EMAIL_ADDRESS][DOMAIN_NAME]"
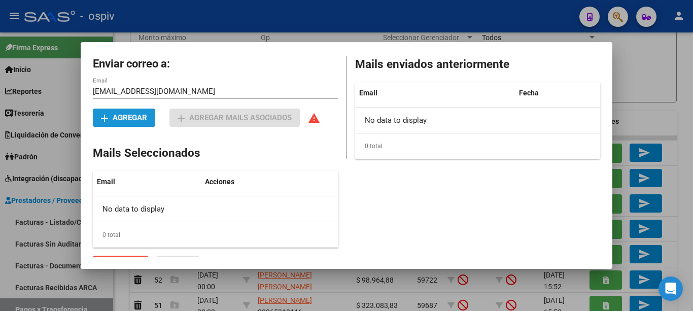
click at [147, 117] on span "add Agregar" at bounding box center [124, 117] width 46 height 9
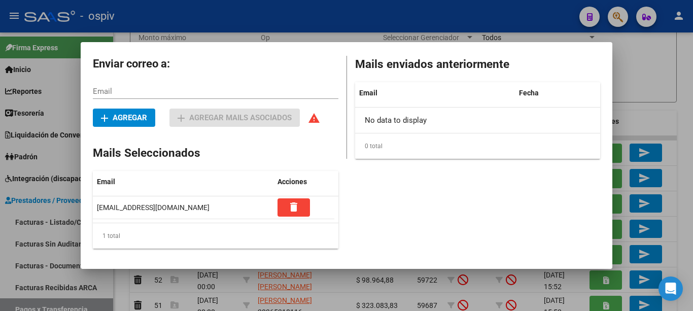
click at [320, 118] on mat-icon "warning" at bounding box center [314, 118] width 12 height 12
click at [320, 119] on mat-icon "warning" at bounding box center [314, 118] width 12 height 12
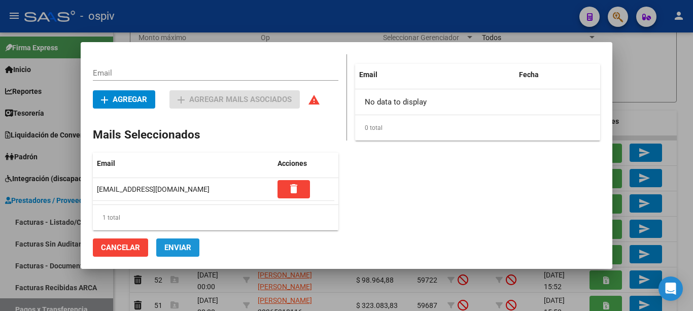
click at [174, 245] on span "Enviar" at bounding box center [177, 247] width 27 height 9
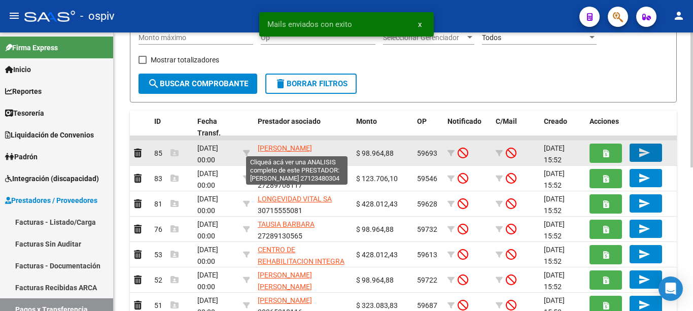
click at [312, 146] on span "PERREN LILIANA NOEMI" at bounding box center [285, 148] width 54 height 8
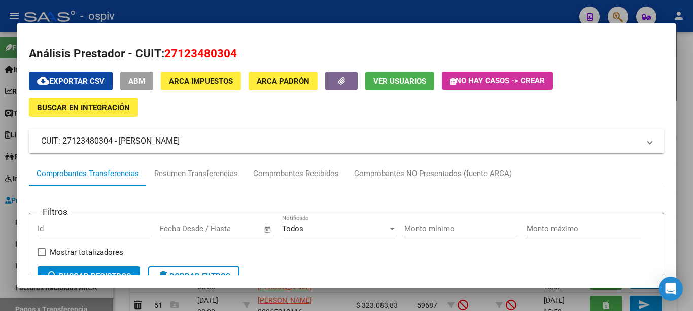
click at [144, 85] on button "ABM" at bounding box center [136, 81] width 33 height 19
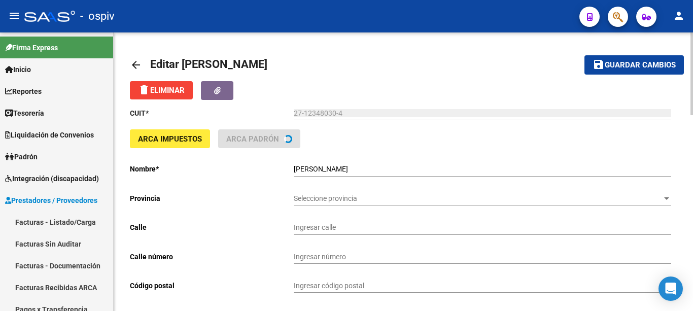
type input "AV SAN MARTIN"
type input "2566"
type input "1888"
type input "FLORENCIO VARELA"
type input "869090"
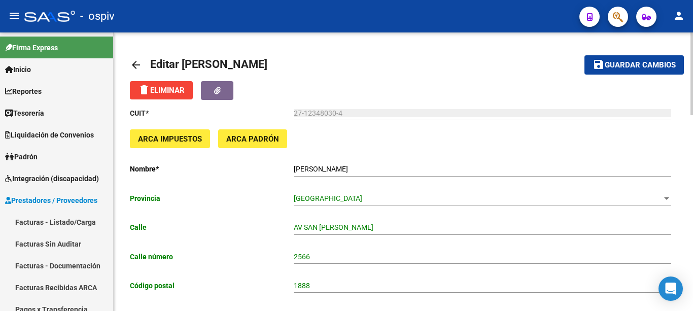
click at [141, 65] on mat-icon "arrow_back" at bounding box center [136, 65] width 12 height 12
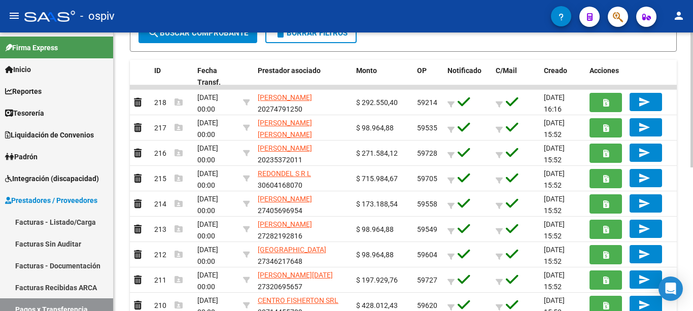
scroll to position [51, 0]
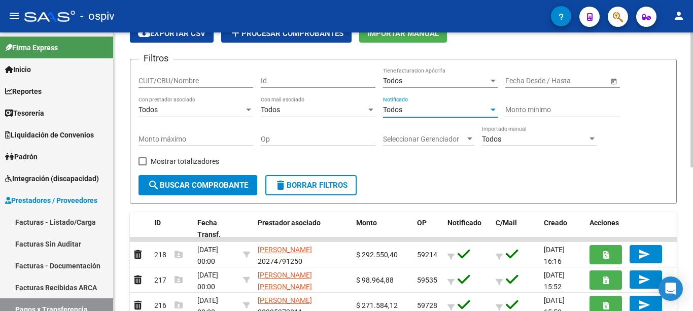
click at [404, 111] on div "Todos" at bounding box center [436, 110] width 106 height 9
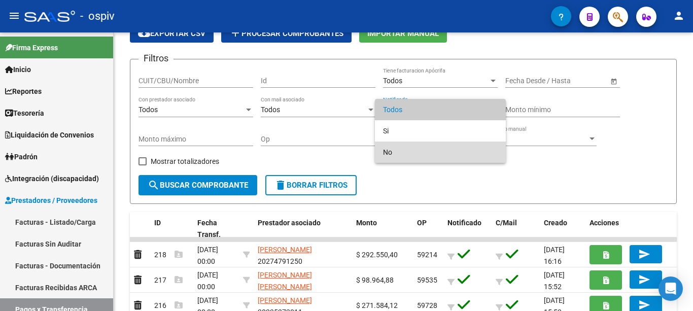
click at [402, 151] on span "No" at bounding box center [440, 152] width 115 height 21
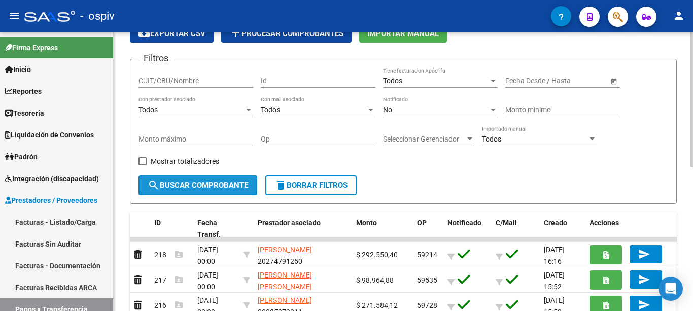
click at [231, 186] on span "search Buscar Comprobante" at bounding box center [198, 185] width 101 height 9
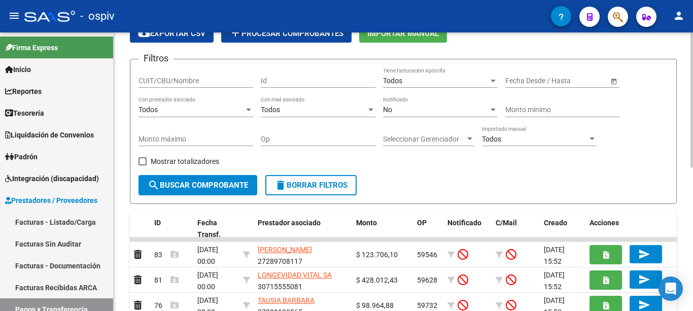
scroll to position [0, 0]
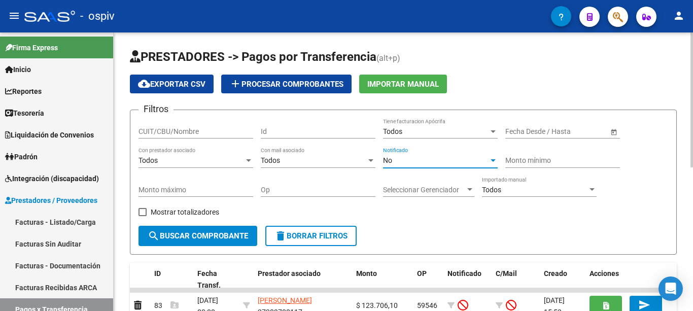
click at [420, 161] on div "No" at bounding box center [436, 160] width 106 height 9
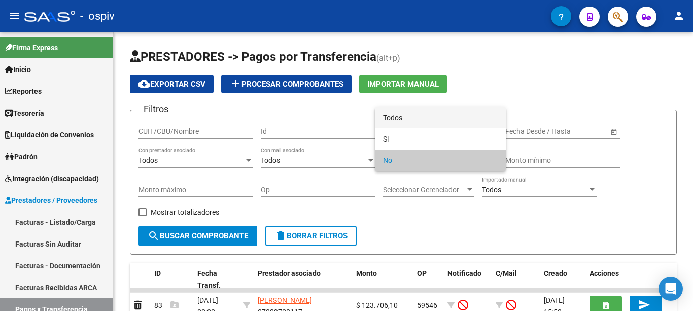
click at [385, 116] on span "Todos" at bounding box center [440, 117] width 115 height 21
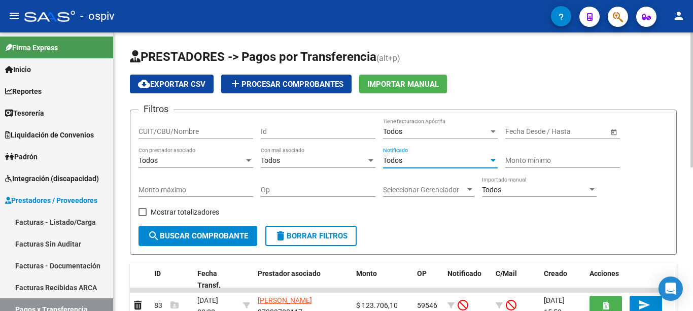
click at [197, 132] on input "CUIT/CBU/Nombre" at bounding box center [196, 131] width 115 height 9
type input "PERREN"
click at [198, 233] on span "search Buscar Comprobante" at bounding box center [198, 235] width 101 height 9
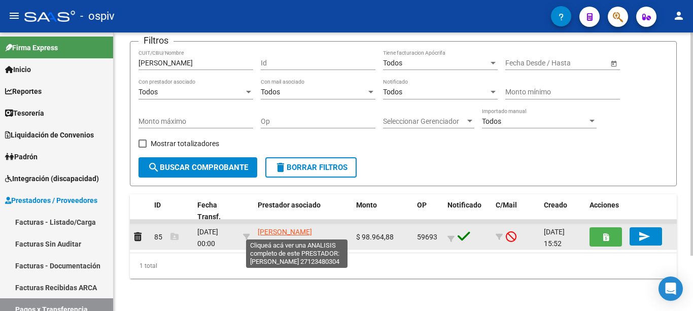
click at [289, 230] on span "PERREN LILIANA NOEMI" at bounding box center [285, 232] width 54 height 8
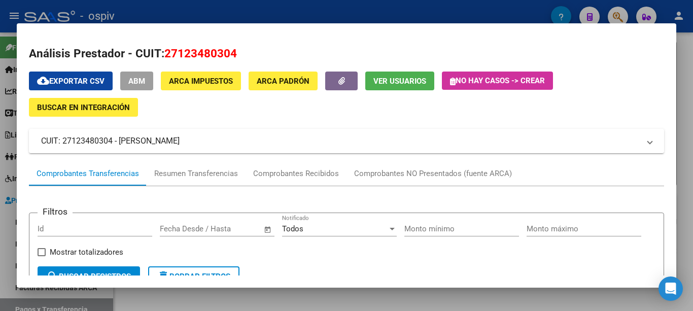
click at [359, 8] on div at bounding box center [346, 155] width 693 height 311
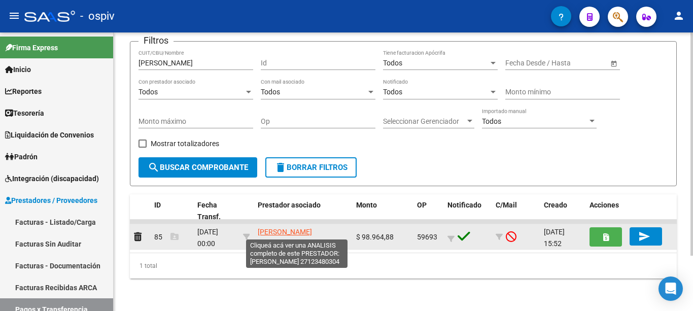
click at [272, 235] on span "PERREN LILIANA NOEMI" at bounding box center [285, 232] width 54 height 8
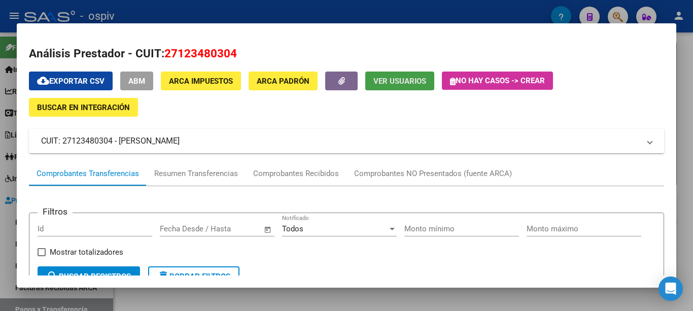
click at [391, 78] on span "Ver Usuarios" at bounding box center [400, 81] width 53 height 9
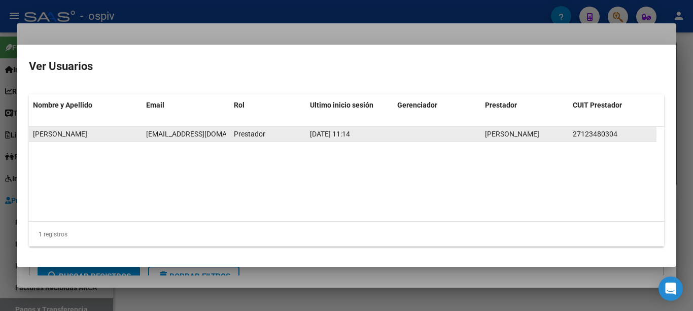
click at [185, 133] on span "lilianaperren@gmail.com" at bounding box center [202, 134] width 113 height 8
copy span "lilianaperren@gmail.com"
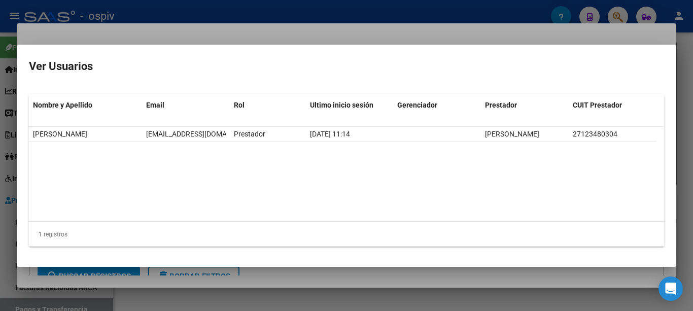
click at [261, 31] on div at bounding box center [346, 155] width 693 height 311
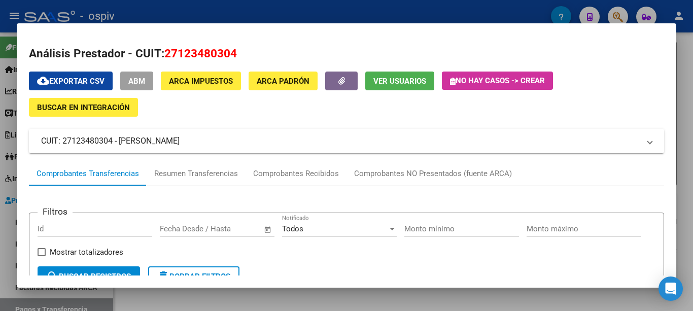
click at [147, 83] on button "ABM" at bounding box center [136, 81] width 33 height 19
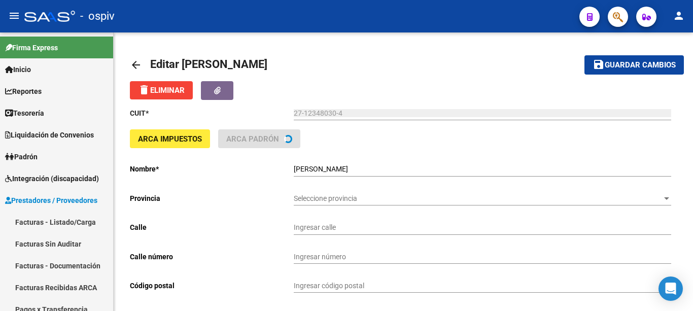
type input "AV SAN MARTIN"
type input "2566"
type input "1888"
type input "FLORENCIO VARELA"
type input "869090"
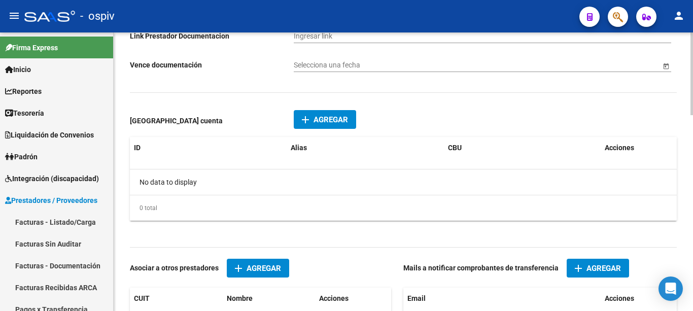
scroll to position [609, 0]
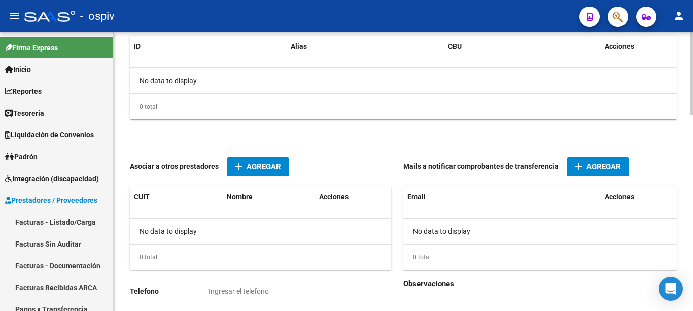
click at [587, 164] on span "Agregar" at bounding box center [604, 166] width 35 height 9
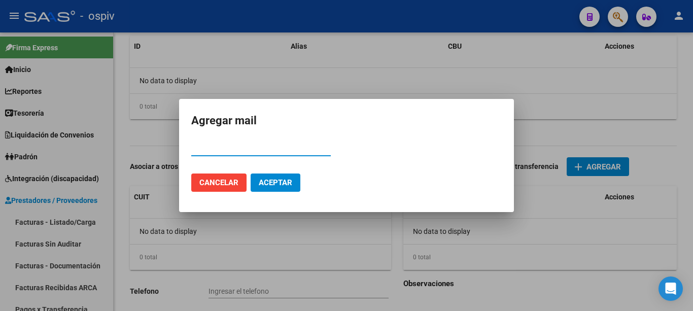
paste input "lilianaperren@gmail.com"
type input "lilianaperren@gmail.com"
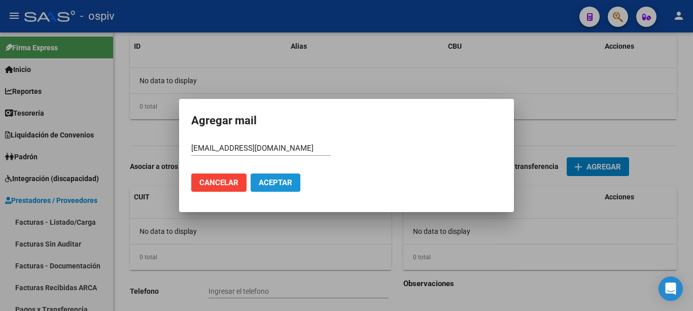
click at [269, 179] on span "Aceptar" at bounding box center [276, 182] width 34 height 9
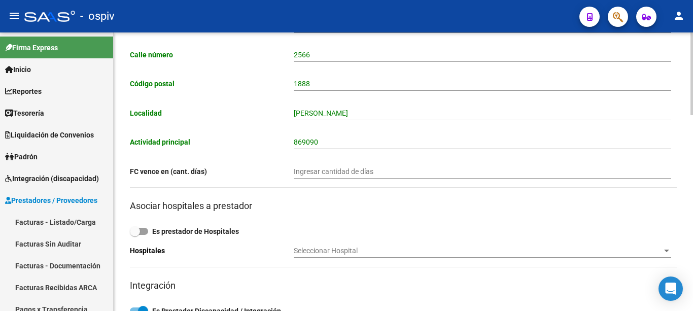
scroll to position [0, 0]
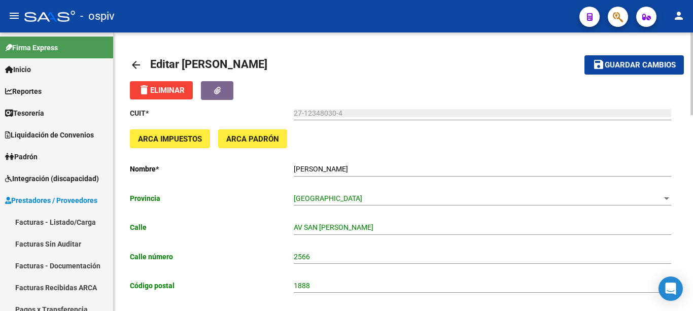
click at [659, 64] on span "Guardar cambios" at bounding box center [640, 65] width 71 height 9
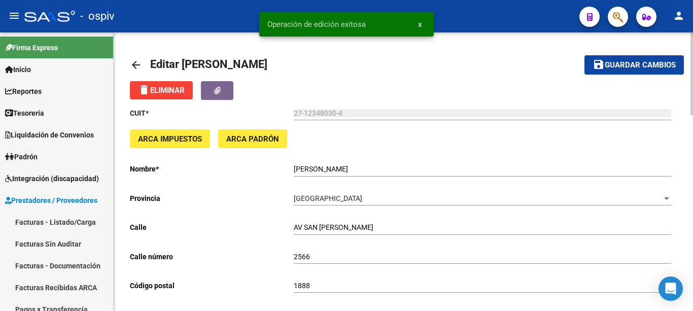
click at [131, 63] on mat-icon "arrow_back" at bounding box center [136, 65] width 12 height 12
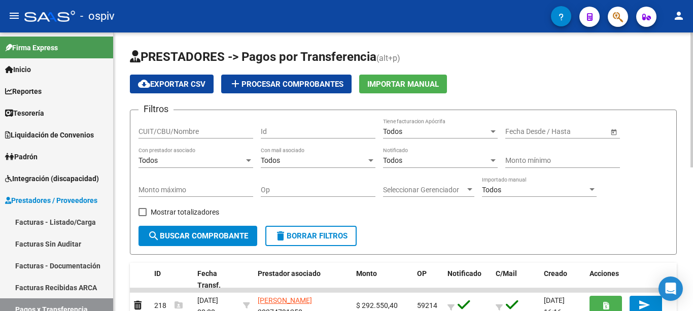
click at [470, 160] on div "Todos" at bounding box center [436, 160] width 106 height 9
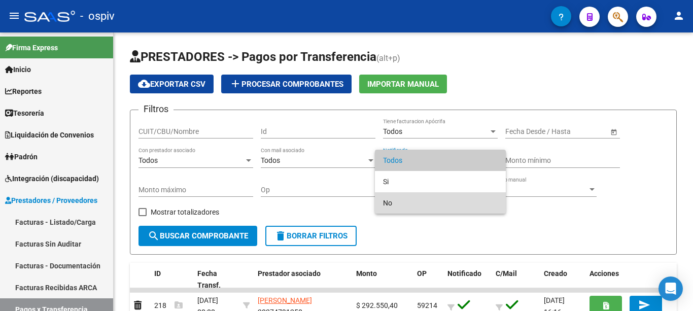
click at [438, 206] on span "No" at bounding box center [440, 202] width 115 height 21
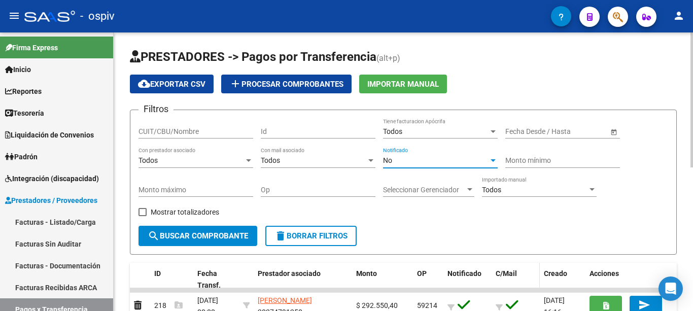
scroll to position [102, 0]
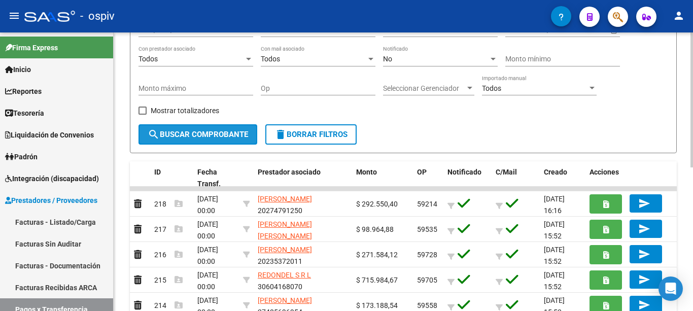
click at [233, 138] on span "search Buscar Comprobante" at bounding box center [198, 134] width 101 height 9
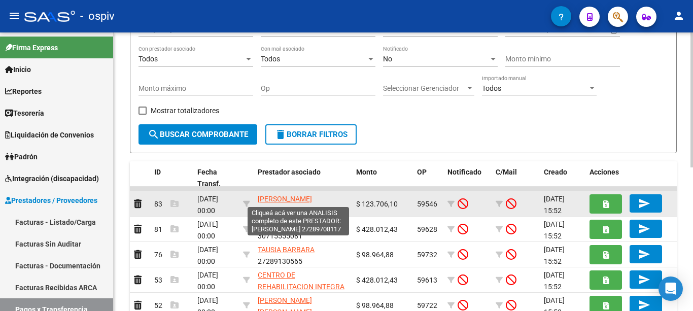
click at [296, 199] on span "AUBAIN MARIA VICTORIA" at bounding box center [285, 199] width 54 height 8
type textarea "27289708117"
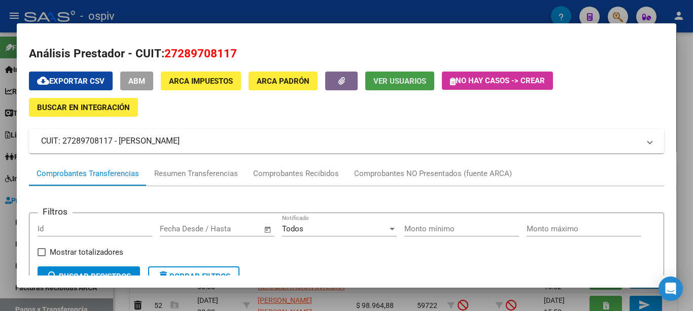
click at [389, 83] on span "Ver Usuarios" at bounding box center [400, 81] width 53 height 9
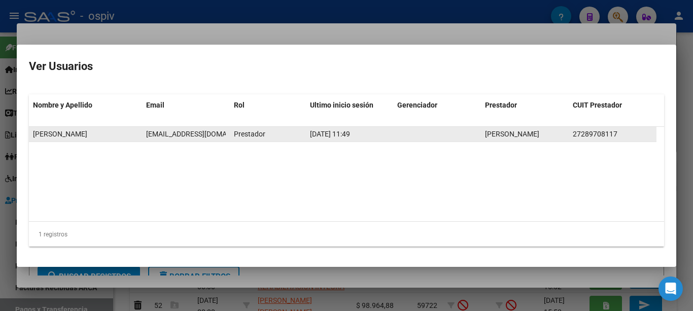
click at [206, 133] on span "mvaubain@hotmail.com" at bounding box center [202, 134] width 113 height 8
copy span "mvaubain@hotmail.com"
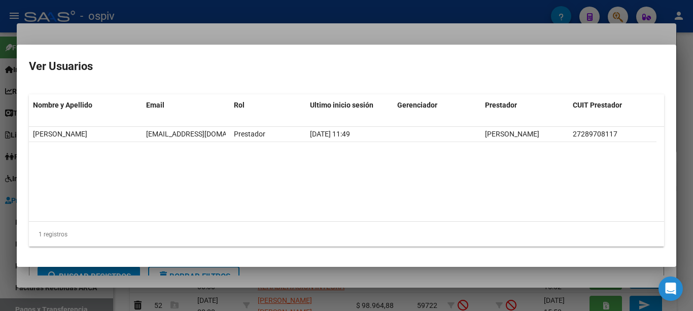
click at [275, 30] on div at bounding box center [346, 155] width 693 height 311
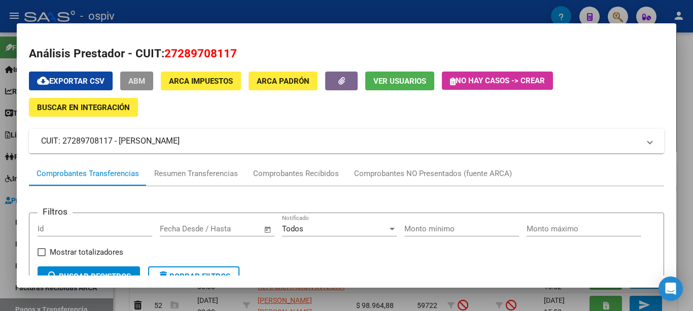
click at [130, 83] on span "ABM" at bounding box center [136, 81] width 17 height 9
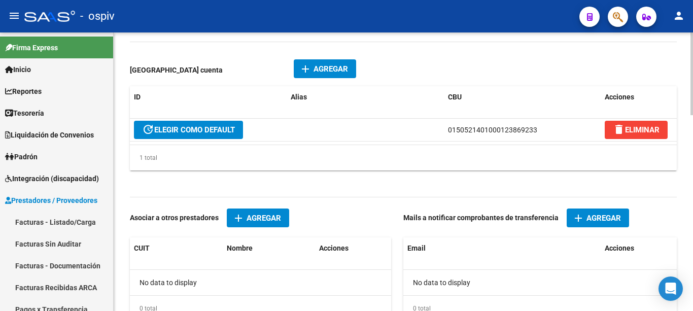
scroll to position [659, 0]
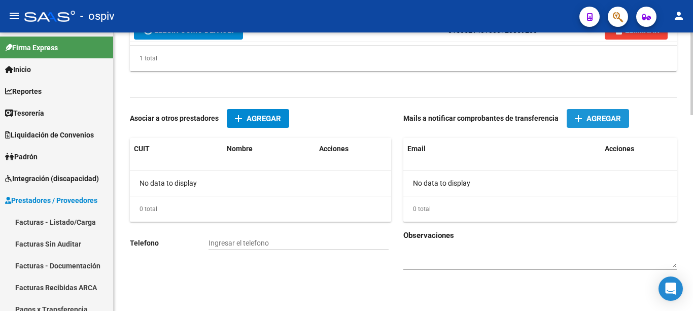
click at [579, 120] on mat-icon "add" at bounding box center [579, 119] width 12 height 12
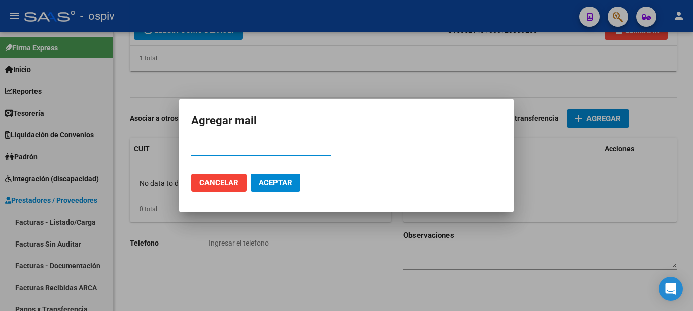
paste input "mvaubain@hotmail.com"
type input "mvaubain@hotmail.com"
click at [277, 181] on span "Aceptar" at bounding box center [276, 182] width 34 height 9
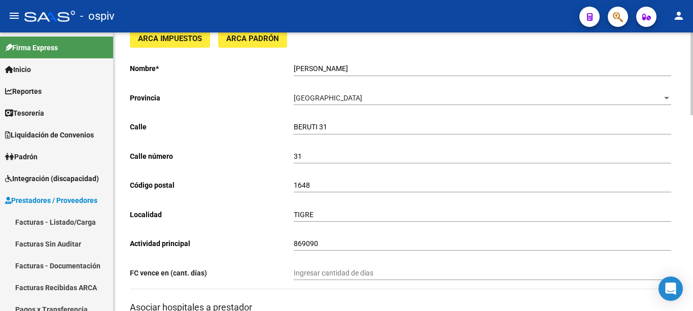
scroll to position [0, 0]
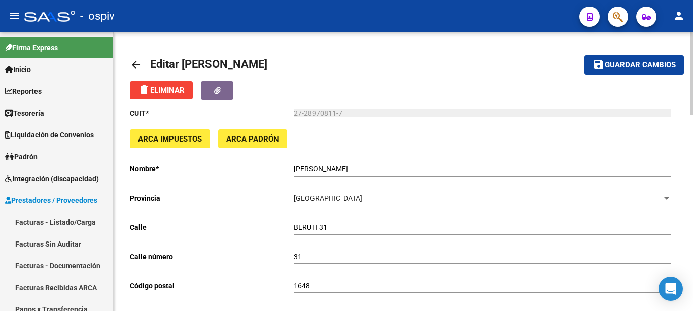
click at [642, 66] on span "Guardar cambios" at bounding box center [640, 65] width 71 height 9
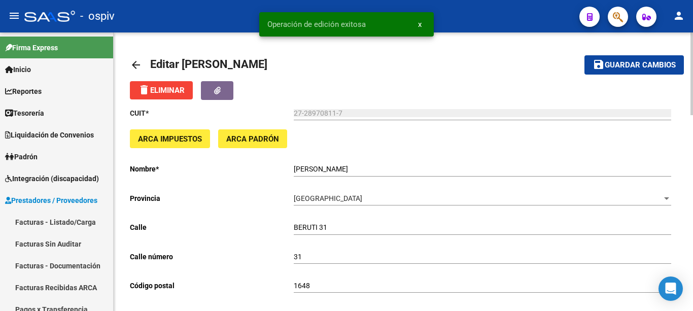
click at [135, 67] on mat-icon "arrow_back" at bounding box center [136, 65] width 12 height 12
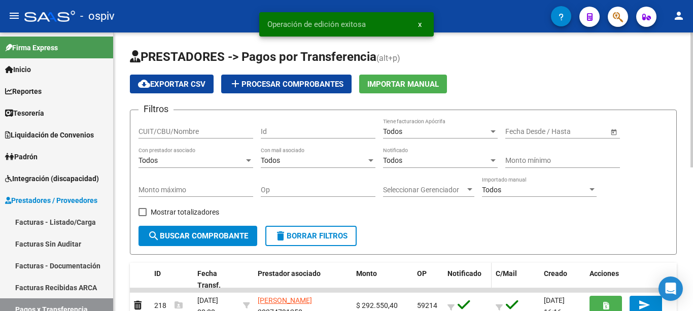
scroll to position [102, 0]
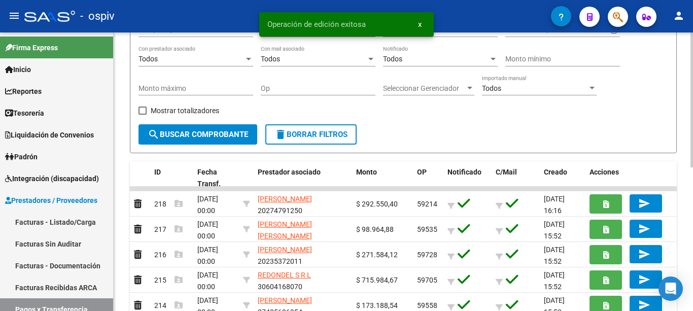
click at [409, 62] on div "Todos" at bounding box center [436, 59] width 106 height 9
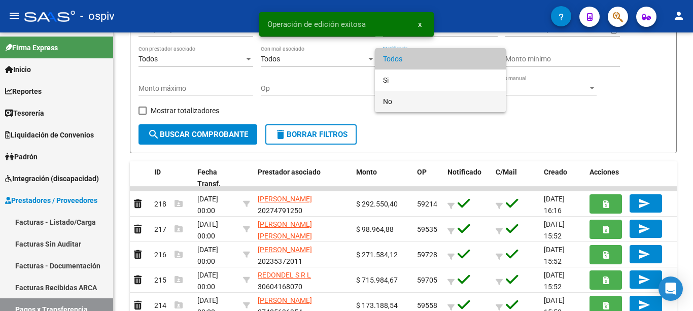
click at [399, 102] on span "No" at bounding box center [440, 101] width 115 height 21
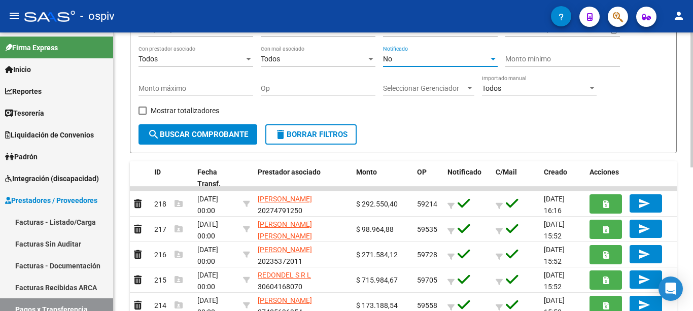
click at [204, 131] on span "search Buscar Comprobante" at bounding box center [198, 134] width 101 height 9
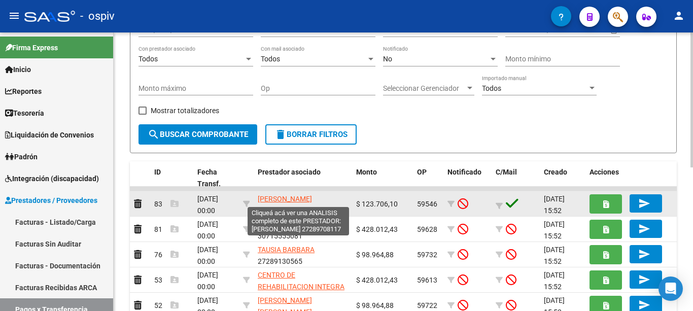
click at [282, 197] on span "AUBAIN MARIA VICTORIA" at bounding box center [285, 199] width 54 height 8
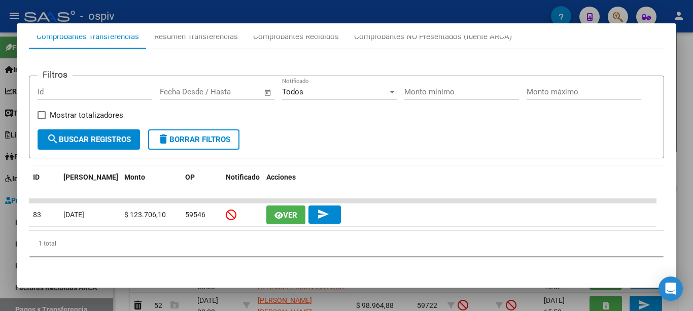
scroll to position [0, 0]
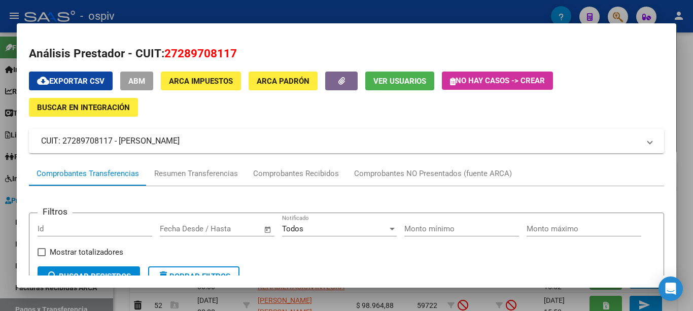
click at [339, 10] on div at bounding box center [346, 155] width 693 height 311
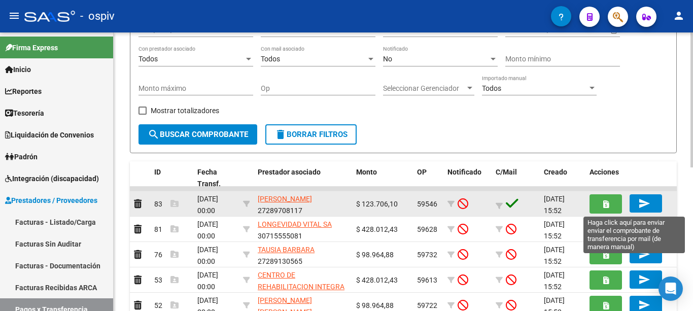
click at [663, 207] on app-send-email "send" at bounding box center [650, 203] width 41 height 18
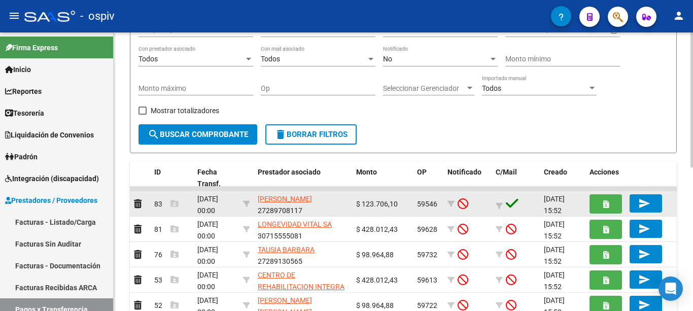
click at [656, 207] on button "send" at bounding box center [646, 203] width 32 height 18
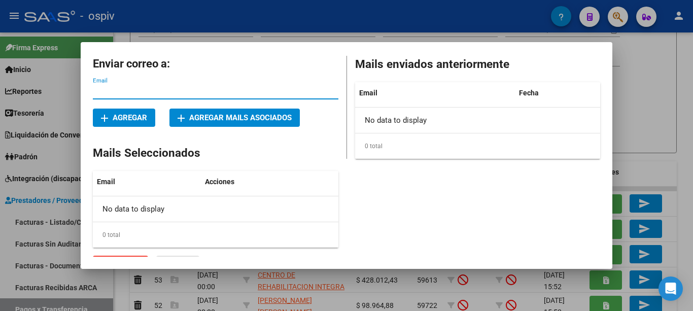
paste input "27289708117"
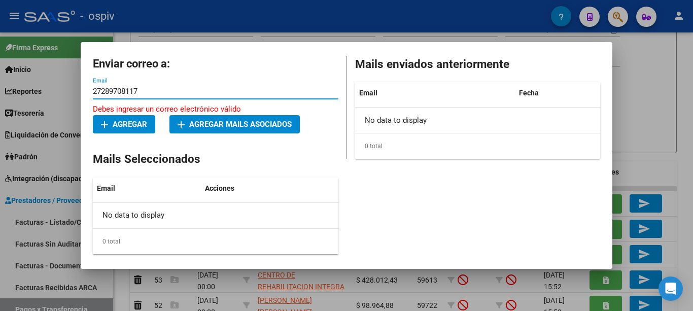
type input "27289708117"
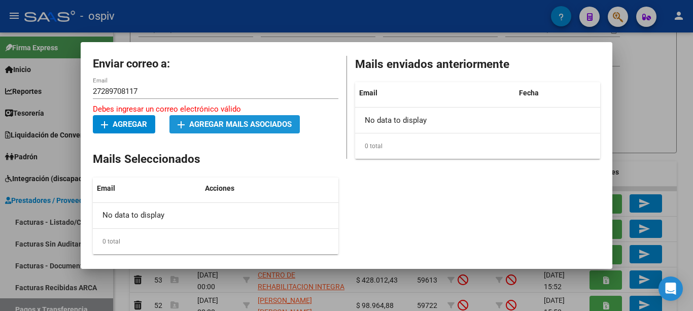
click at [198, 127] on span "add Agregar mails asociados" at bounding box center [235, 124] width 114 height 9
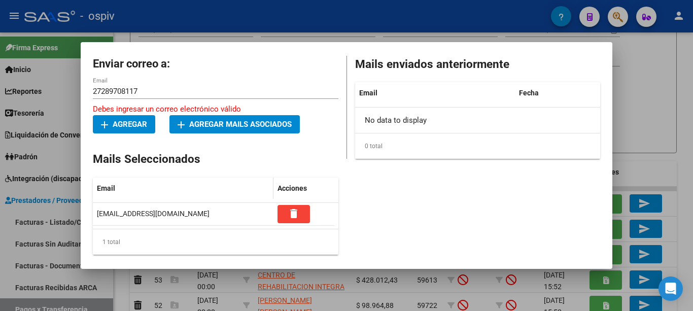
scroll to position [24, 0]
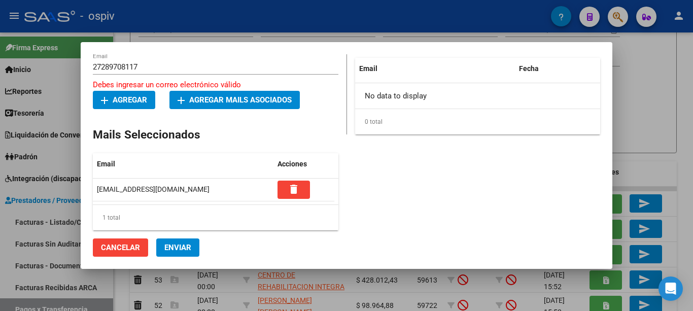
click at [183, 250] on span "Enviar" at bounding box center [177, 247] width 27 height 9
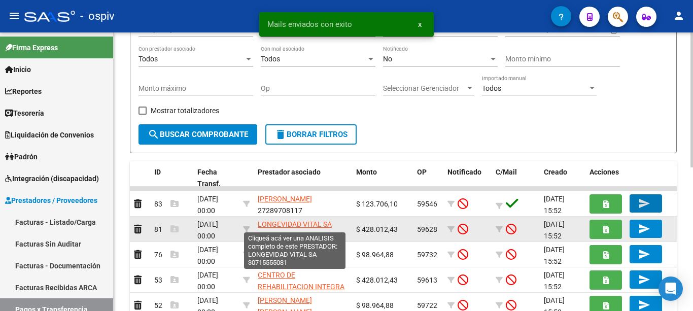
click at [275, 225] on span "LONGEVIDAD VITAL SA" at bounding box center [295, 224] width 74 height 8
type textarea "30715555081"
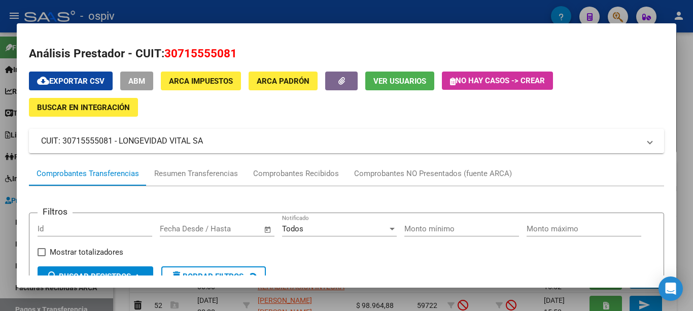
click at [408, 82] on span "Ver Usuarios" at bounding box center [400, 81] width 53 height 9
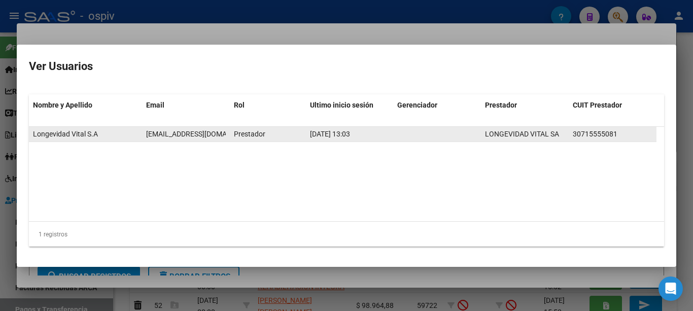
click at [159, 135] on span "administracion@sienes.com.ar" at bounding box center [202, 134] width 113 height 8
copy span "administracion@sienes.com.ar"
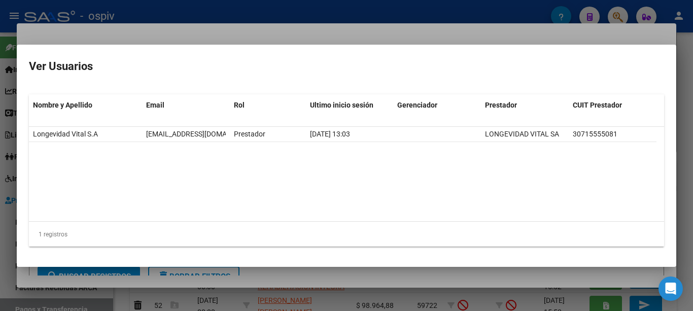
click at [248, 35] on div at bounding box center [346, 155] width 693 height 311
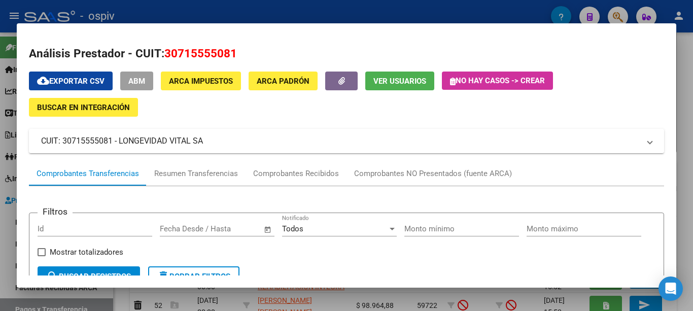
click at [140, 81] on span "ABM" at bounding box center [136, 81] width 17 height 9
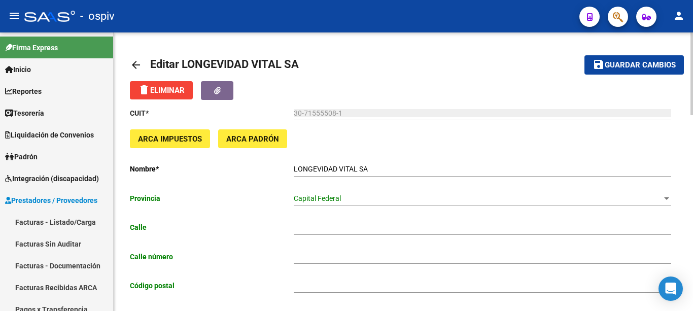
type input "BLANCO ENCALADA"
type input "4540"
type input "1431"
type input "CABA"
type input "863200"
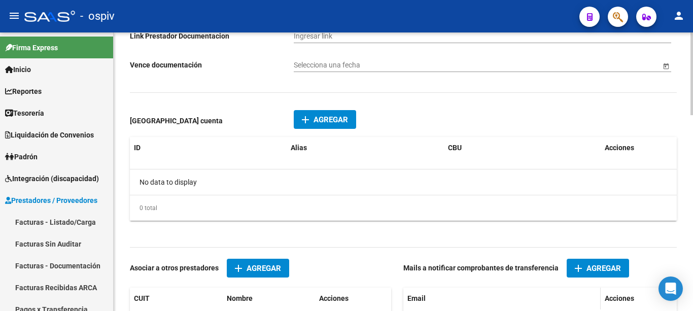
scroll to position [658, 0]
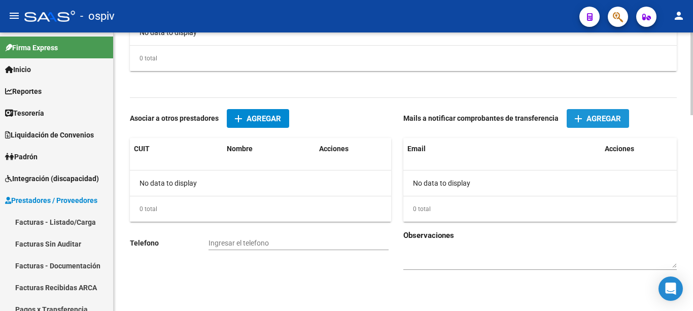
click at [600, 117] on span "Agregar" at bounding box center [604, 118] width 35 height 9
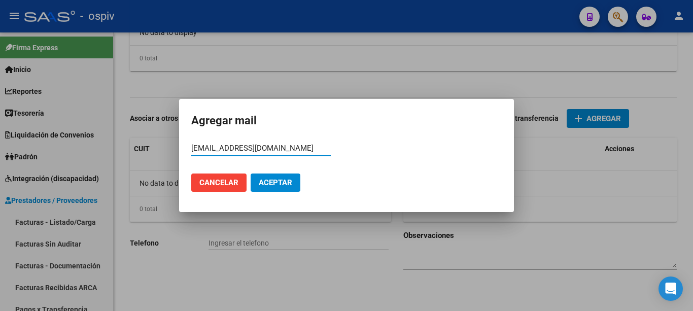
type input "administracion@sienes.com.ar"
click at [287, 184] on span "Aceptar" at bounding box center [276, 182] width 34 height 9
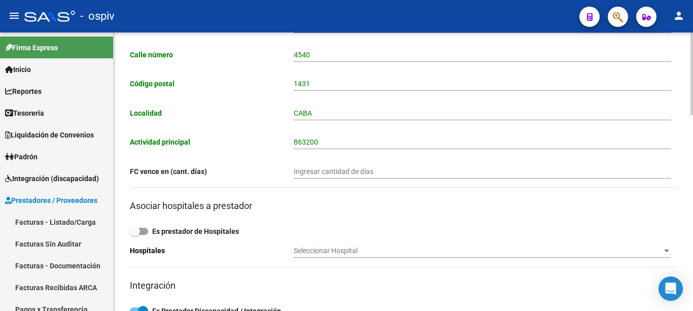
scroll to position [0, 0]
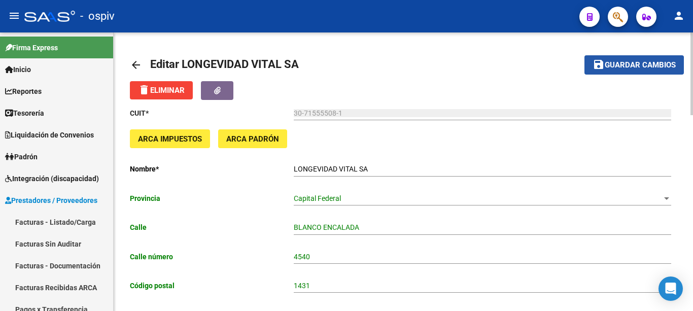
click at [613, 66] on span "Guardar cambios" at bounding box center [640, 65] width 71 height 9
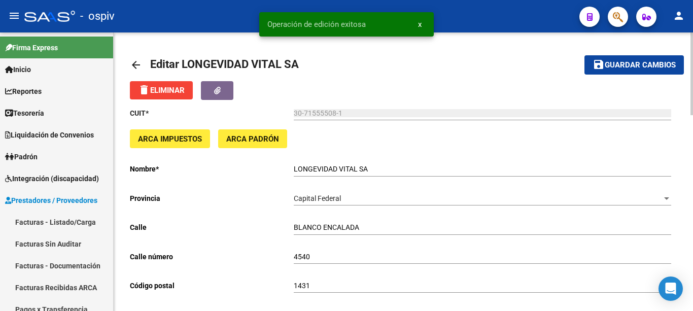
click at [132, 64] on mat-icon "arrow_back" at bounding box center [136, 65] width 12 height 12
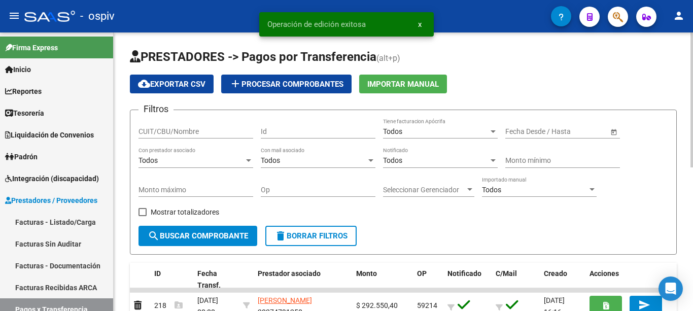
click at [422, 161] on div "Todos" at bounding box center [436, 160] width 106 height 9
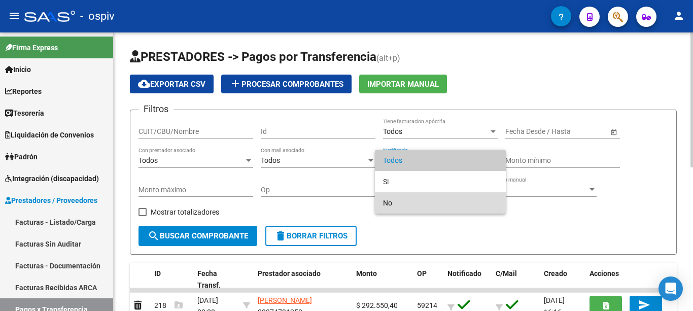
drag, startPoint x: 397, startPoint y: 204, endPoint x: 326, endPoint y: 209, distance: 71.2
click at [397, 204] on span "No" at bounding box center [440, 202] width 115 height 21
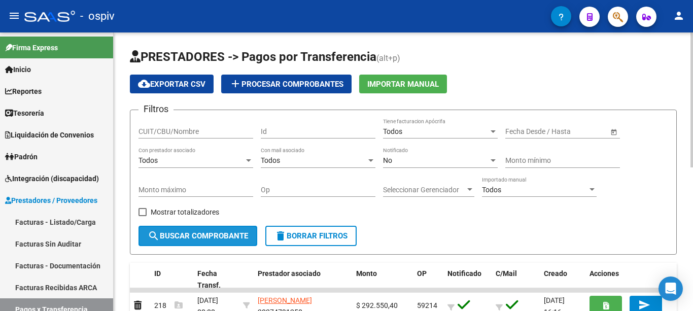
drag, startPoint x: 227, startPoint y: 240, endPoint x: 296, endPoint y: 234, distance: 69.8
click at [228, 239] on span "search Buscar Comprobante" at bounding box center [198, 235] width 101 height 9
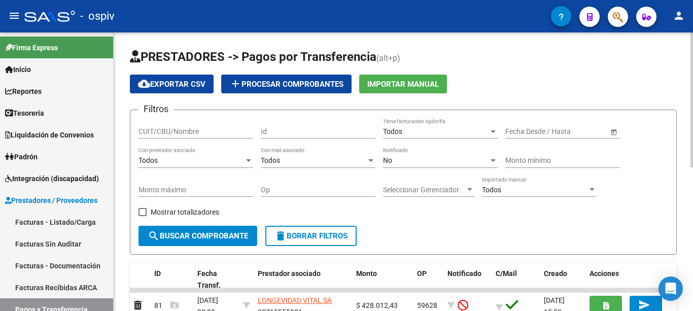
scroll to position [152, 0]
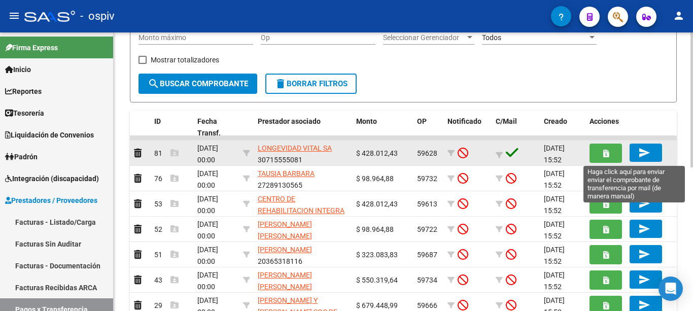
click at [647, 158] on mat-icon "send" at bounding box center [645, 153] width 12 height 12
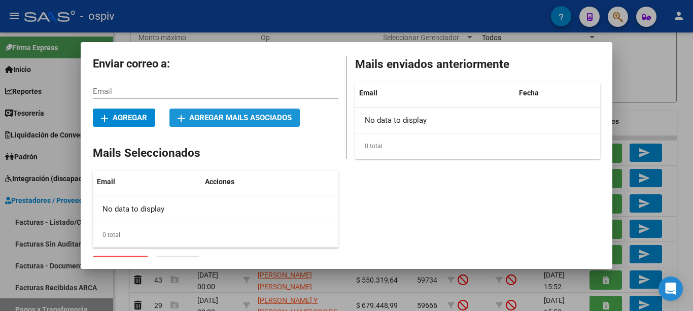
click at [238, 116] on span "add Agregar mails asociados" at bounding box center [235, 117] width 114 height 9
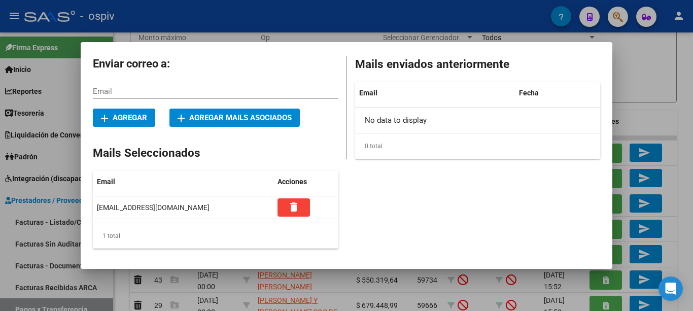
scroll to position [18, 0]
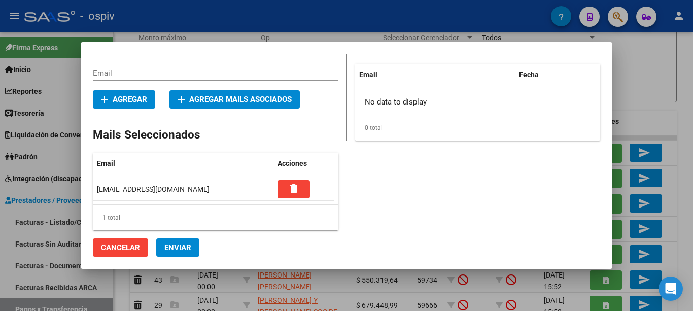
click at [187, 255] on mat-dialog-container "Enviar correo a: Email add Agregar add Agregar mails asociados Mails Selecciona…" at bounding box center [347, 155] width 532 height 226
click at [187, 249] on span "Enviar" at bounding box center [177, 247] width 27 height 9
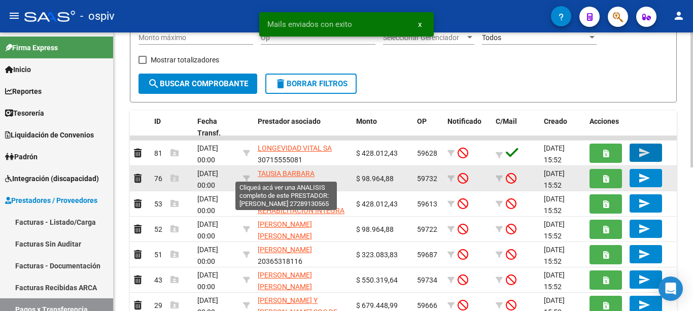
click at [289, 171] on span "TAUSIA BARBARA" at bounding box center [286, 174] width 57 height 8
type textarea "27289130565"
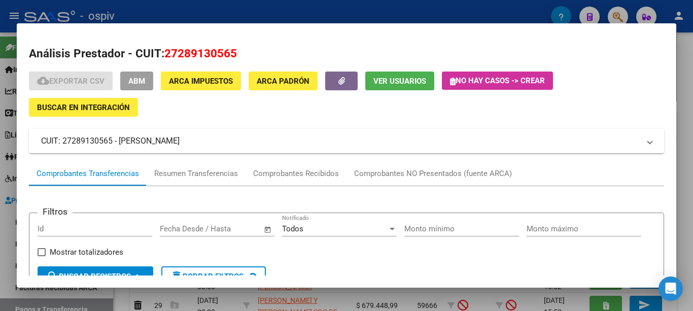
click at [380, 77] on span "Ver Usuarios" at bounding box center [400, 81] width 53 height 9
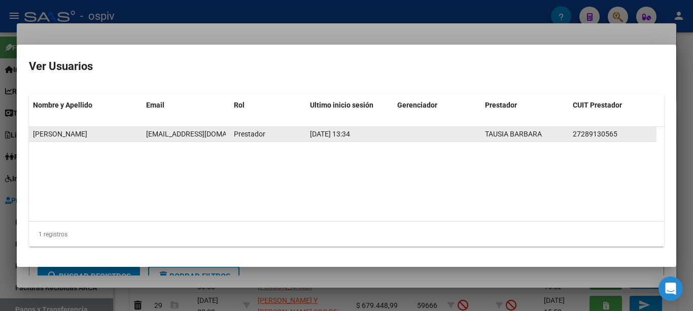
click at [199, 133] on span "barbaratausia@gmail.com" at bounding box center [202, 134] width 113 height 8
copy span "barbaratausia@gmail.com"
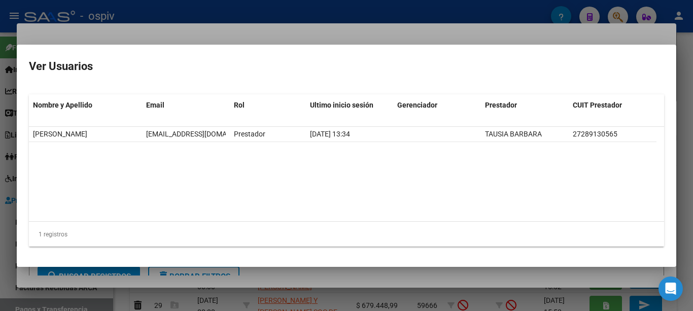
click at [232, 32] on div at bounding box center [346, 155] width 693 height 311
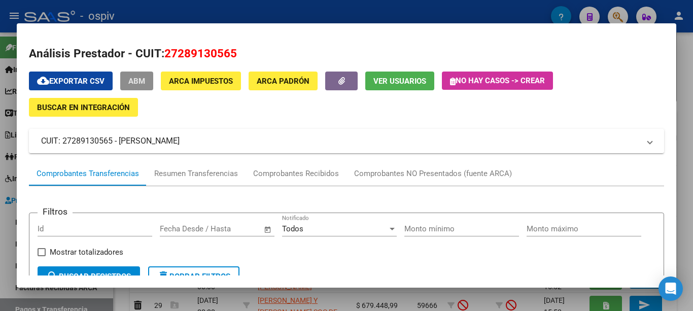
drag, startPoint x: 140, startPoint y: 81, endPoint x: 284, endPoint y: 106, distance: 146.7
click at [143, 80] on span "ABM" at bounding box center [136, 81] width 17 height 9
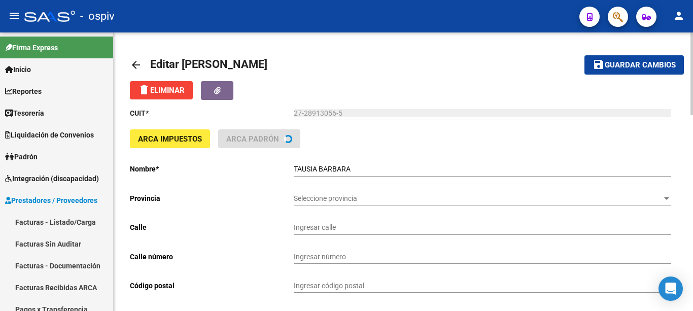
type input "SAN LUIS"
type input "533"
type input "2000"
type input "ROSARIO NORTE"
type input "869090"
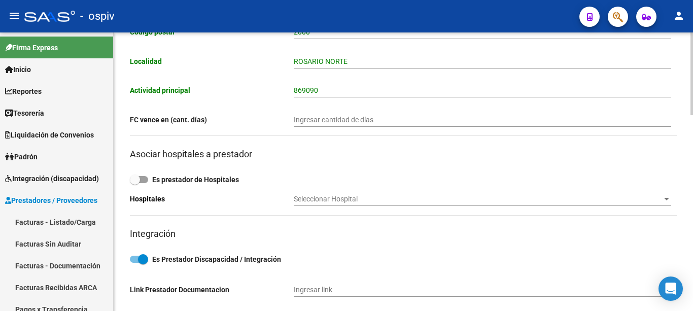
scroll to position [658, 0]
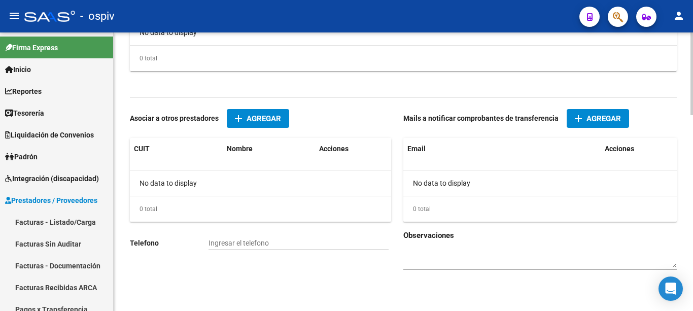
click at [596, 122] on span "Agregar" at bounding box center [604, 118] width 35 height 9
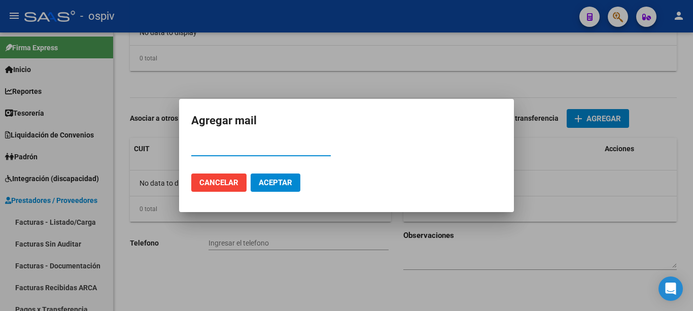
paste input "barbaratausia@gmail.com"
type input "barbaratausia@gmail.com"
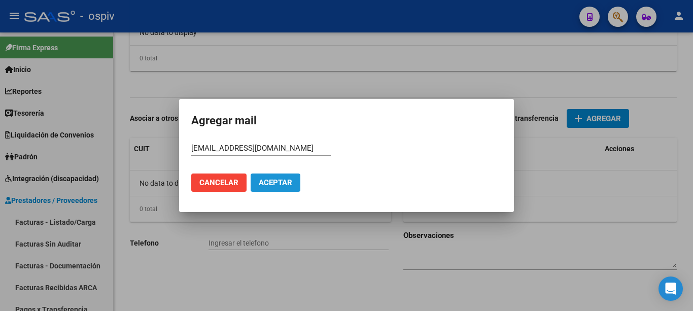
click at [260, 187] on button "Aceptar" at bounding box center [276, 183] width 50 height 18
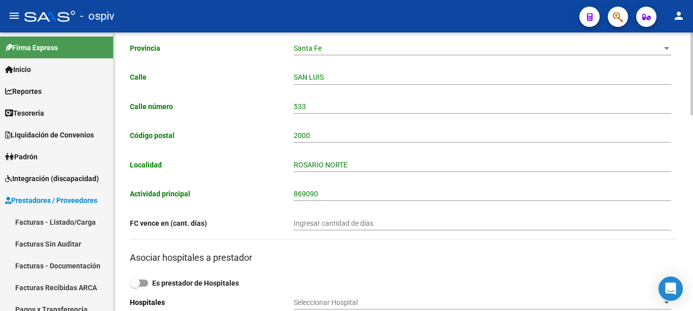
scroll to position [0, 0]
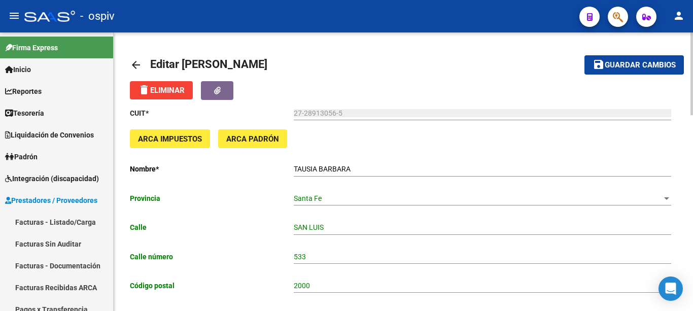
click at [641, 69] on span "Guardar cambios" at bounding box center [640, 65] width 71 height 9
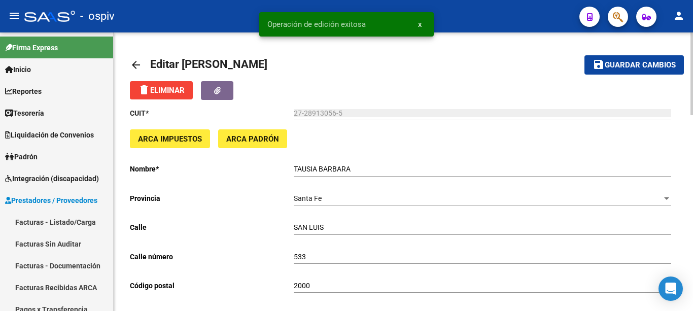
click at [133, 63] on mat-icon "arrow_back" at bounding box center [136, 65] width 12 height 12
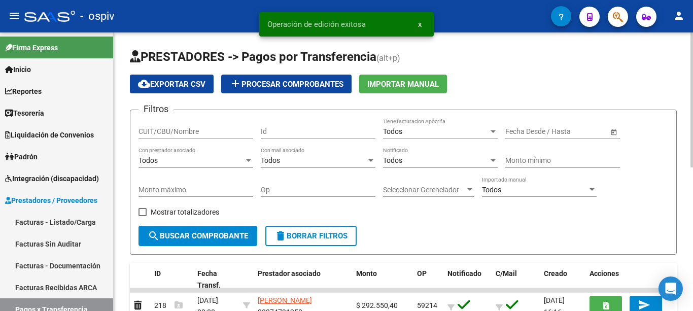
click at [419, 162] on div "Todos" at bounding box center [436, 160] width 106 height 9
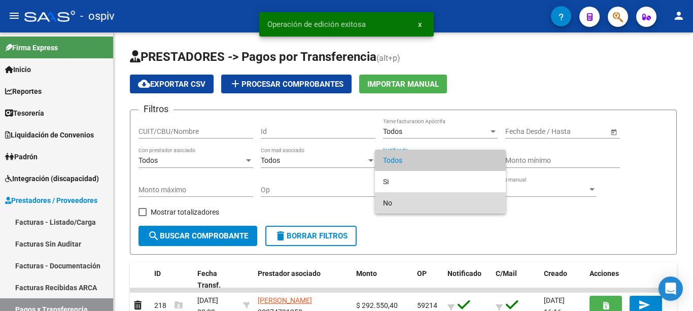
click at [400, 202] on span "No" at bounding box center [440, 202] width 115 height 21
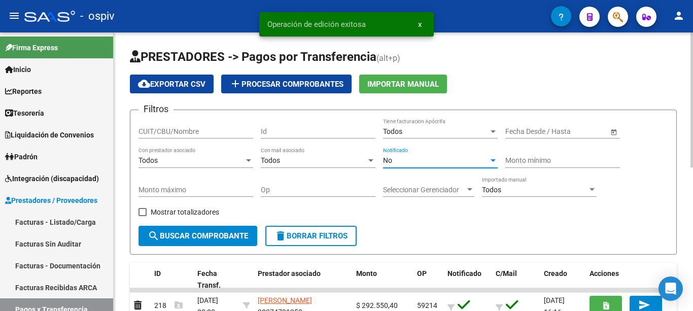
click at [203, 235] on span "search Buscar Comprobante" at bounding box center [198, 235] width 101 height 9
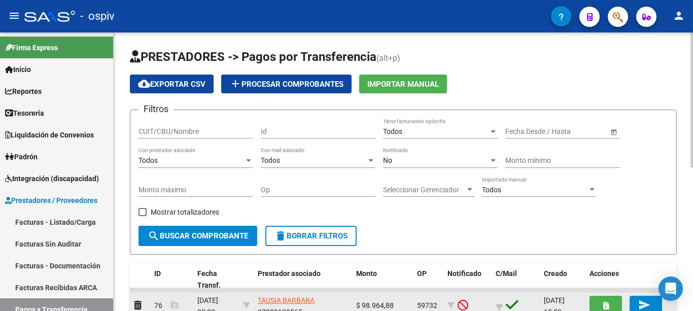
scroll to position [102, 0]
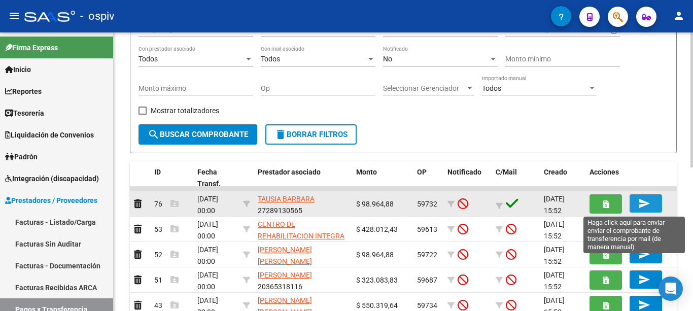
click at [641, 206] on mat-icon "send" at bounding box center [645, 203] width 12 height 12
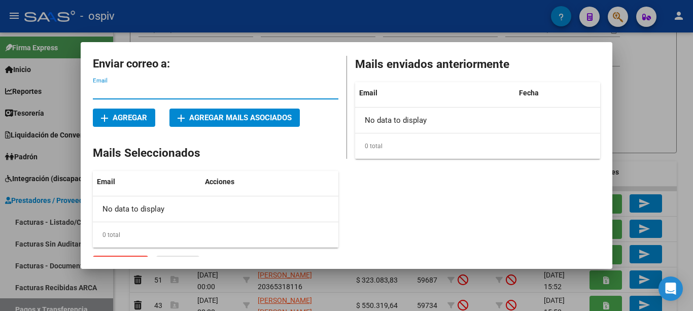
click at [269, 114] on span "add Agregar mails asociados" at bounding box center [235, 117] width 114 height 9
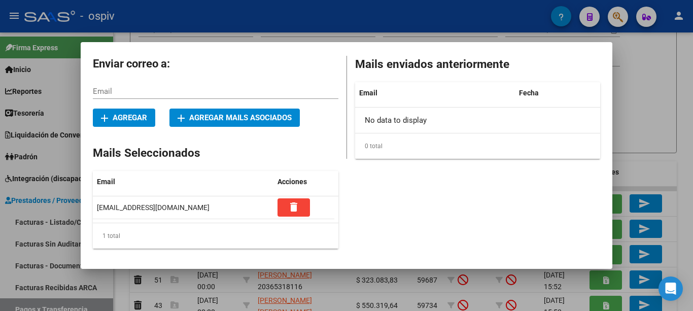
scroll to position [18, 0]
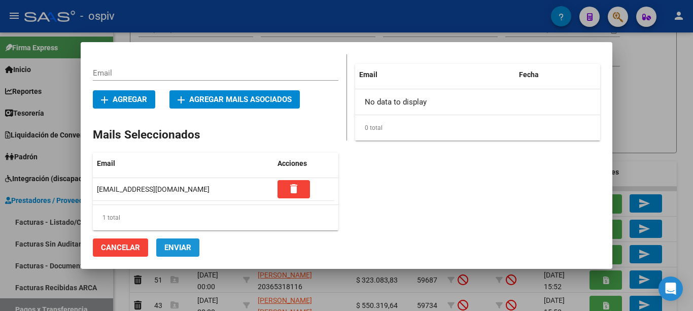
click at [171, 247] on span "Enviar" at bounding box center [177, 247] width 27 height 9
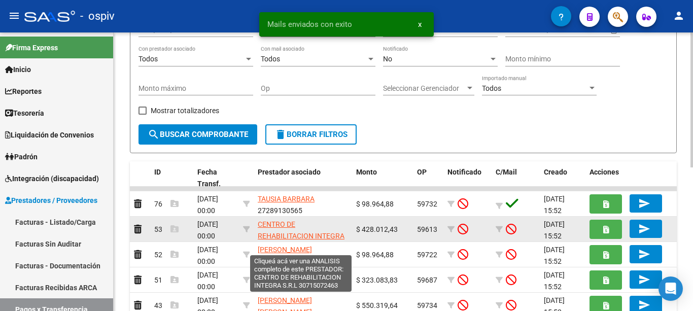
click at [269, 224] on span "CENTRO DE REHABILITACION INTEGRA S.R.L" at bounding box center [301, 235] width 87 height 31
type textarea "30715072463"
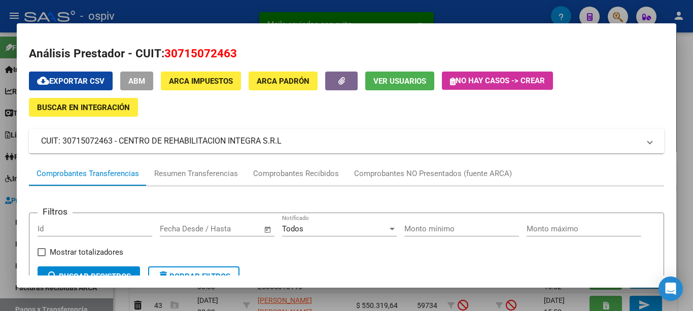
click at [384, 81] on span "Ver Usuarios" at bounding box center [400, 81] width 53 height 9
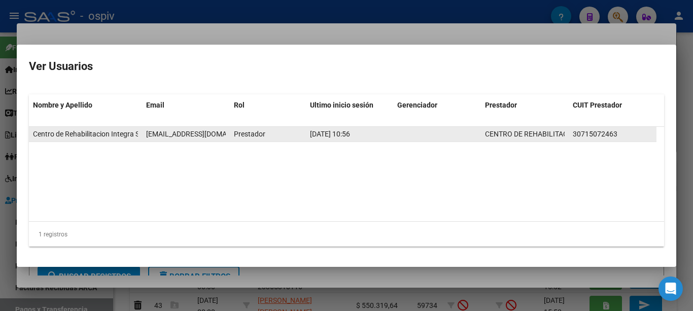
click at [209, 135] on span "tesoreria@rehabilitacionintegra.com.ar" at bounding box center [202, 134] width 113 height 8
click at [208, 135] on span "tesoreria@rehabilitacionintegra.com.ar" at bounding box center [202, 134] width 113 height 8
click at [209, 135] on span "tesoreria@rehabilitacionintegra.com.ar" at bounding box center [202, 134] width 113 height 8
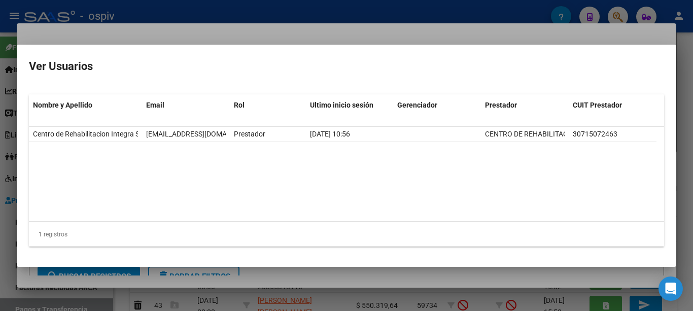
click at [250, 34] on div at bounding box center [346, 155] width 693 height 311
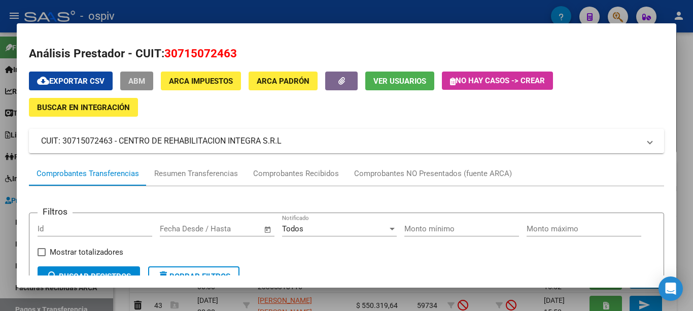
click at [144, 83] on span "ABM" at bounding box center [136, 81] width 17 height 9
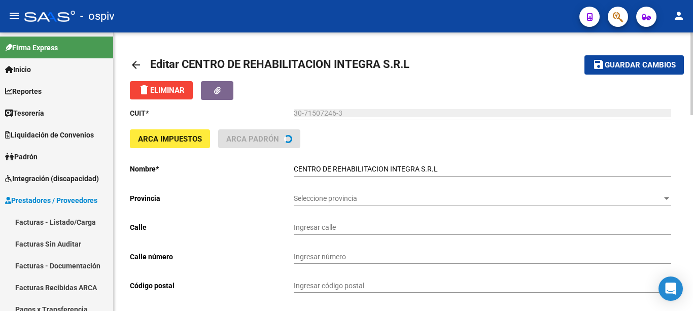
type input "TRONADOR"
type input "2340"
type input "1430"
type input "CABA"
type input "869090"
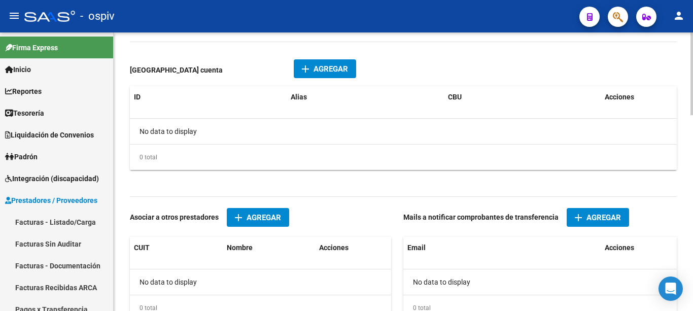
scroll to position [658, 0]
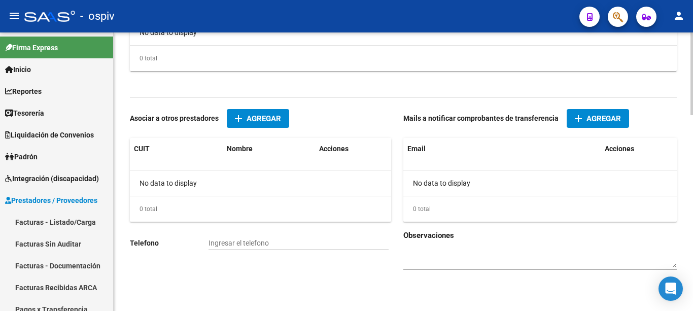
click at [588, 120] on span "Agregar" at bounding box center [604, 118] width 35 height 9
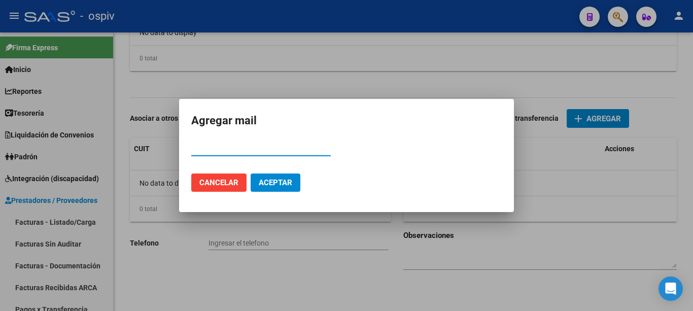
paste input "tesoreria@rehabilitacionintegra.com.ar"
type input "tesoreria@rehabilitacionintegra.com.ar"
click at [269, 182] on span "Aceptar" at bounding box center [276, 182] width 34 height 9
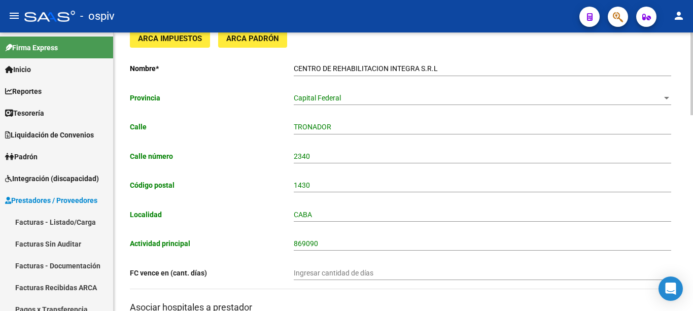
scroll to position [0, 0]
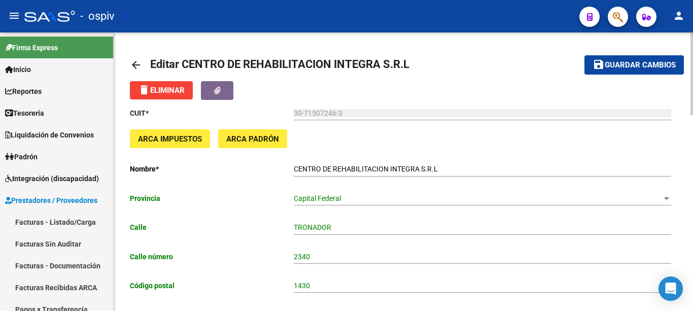
click at [632, 59] on button "save Guardar cambios" at bounding box center [634, 64] width 99 height 19
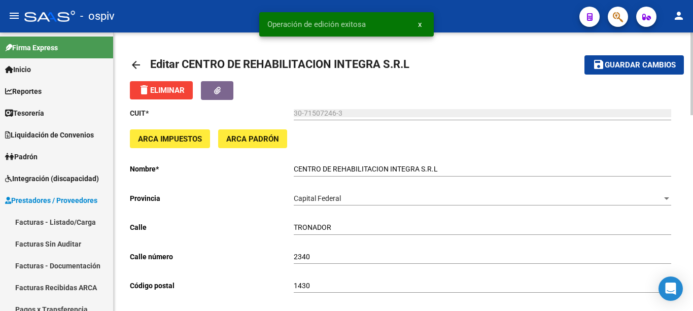
click at [136, 62] on mat-icon "arrow_back" at bounding box center [136, 65] width 12 height 12
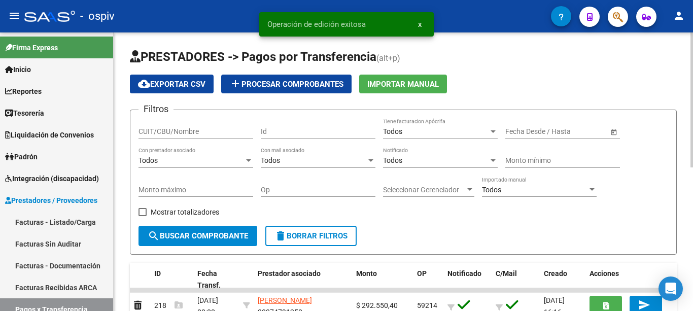
click at [419, 162] on div "Todos" at bounding box center [436, 160] width 106 height 9
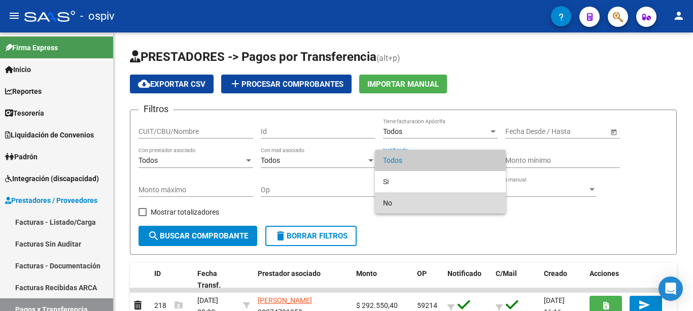
click at [406, 199] on span "No" at bounding box center [440, 202] width 115 height 21
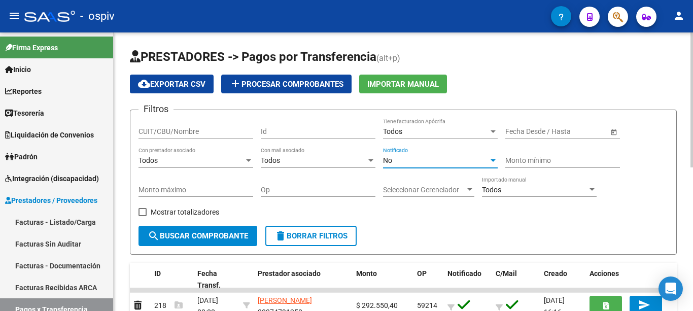
click at [218, 238] on span "search Buscar Comprobante" at bounding box center [198, 235] width 101 height 9
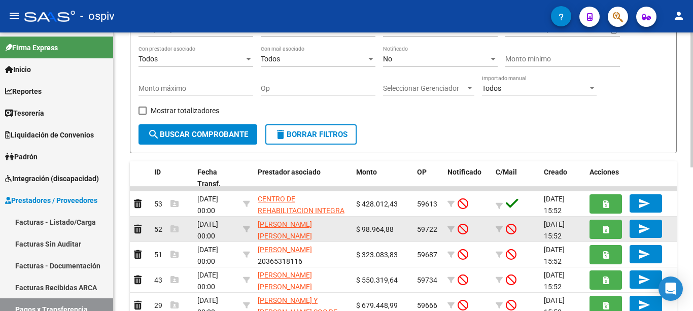
scroll to position [152, 0]
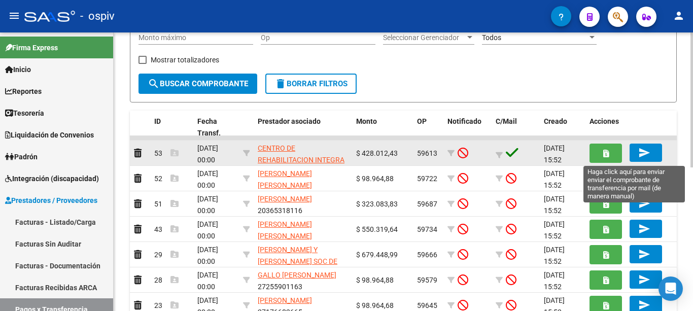
click at [648, 147] on mat-icon "send" at bounding box center [645, 153] width 12 height 12
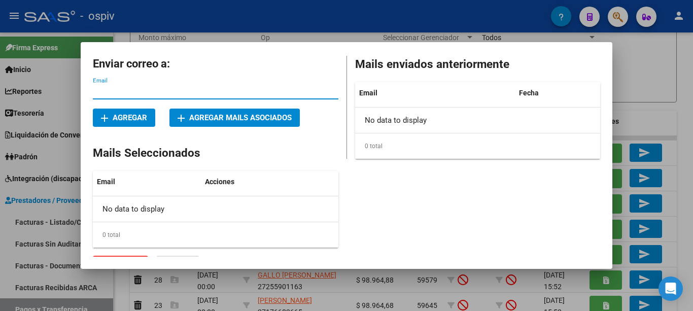
click at [213, 110] on button "add Agregar mails asociados" at bounding box center [235, 118] width 130 height 18
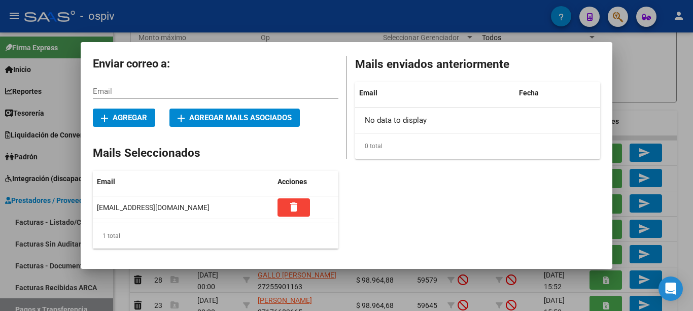
scroll to position [18, 0]
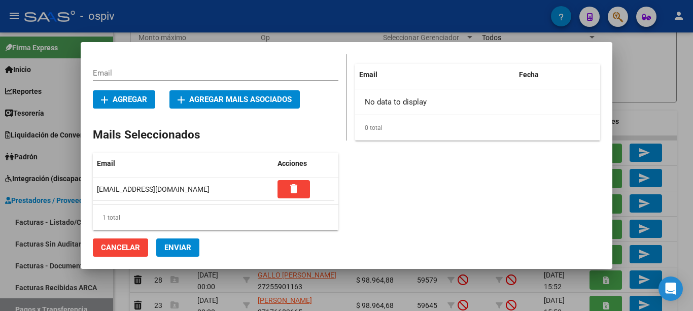
click at [173, 248] on span "Enviar" at bounding box center [177, 247] width 27 height 9
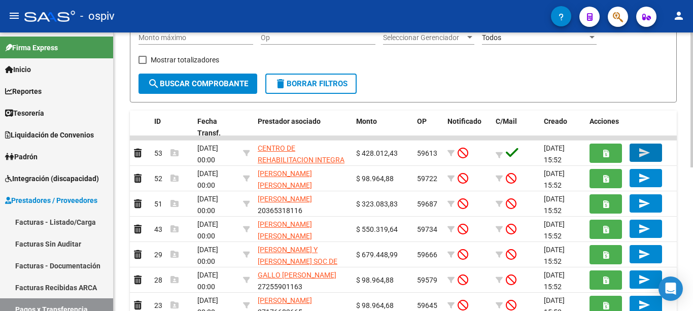
scroll to position [0, 0]
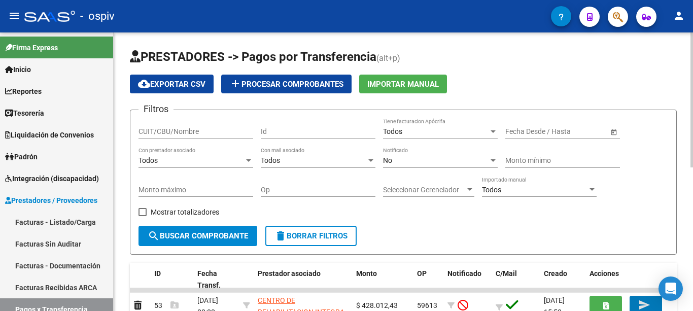
click at [205, 240] on span "search Buscar Comprobante" at bounding box center [198, 235] width 101 height 9
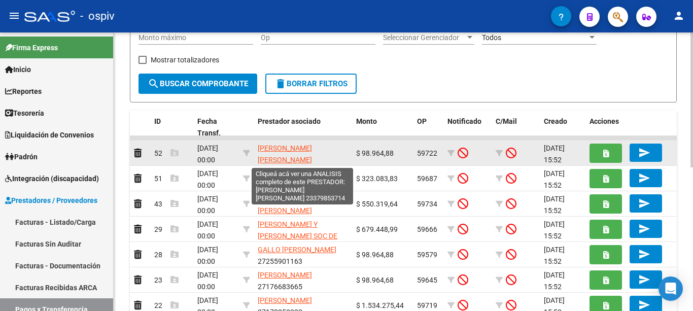
click at [273, 147] on span "SCAMARDA PONZIO MAIRA ALEJANDRA" at bounding box center [285, 154] width 54 height 20
type textarea "23379853714"
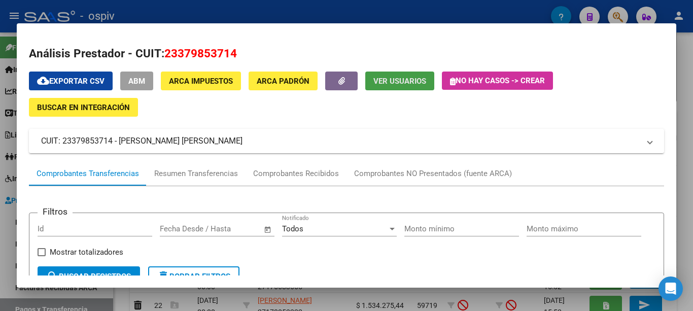
click at [407, 84] on span "Ver Usuarios" at bounding box center [400, 81] width 53 height 9
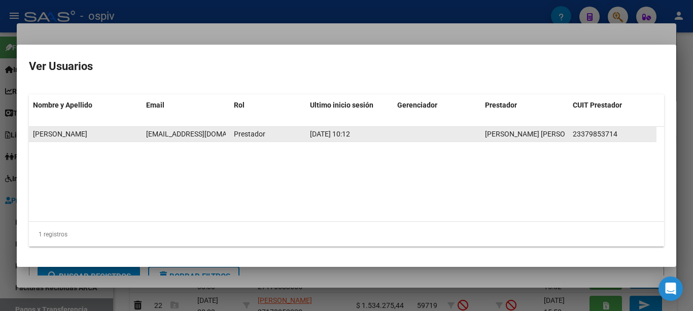
click at [176, 133] on span "mairaponzio@hotmail.com" at bounding box center [202, 134] width 113 height 8
copy span "mairaponzio@hotmail.com"
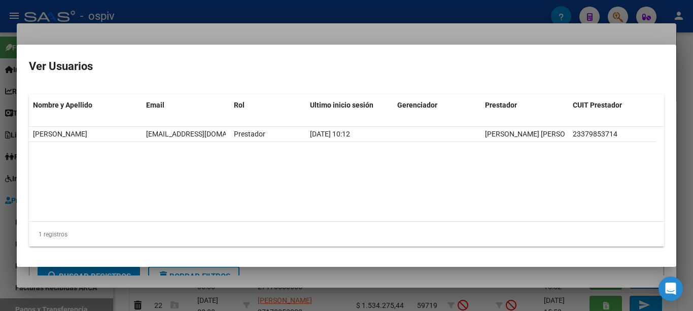
click at [254, 23] on div at bounding box center [346, 155] width 693 height 311
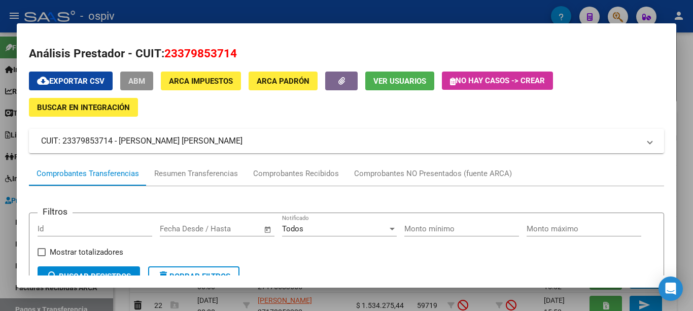
click at [143, 80] on span "ABM" at bounding box center [136, 81] width 17 height 9
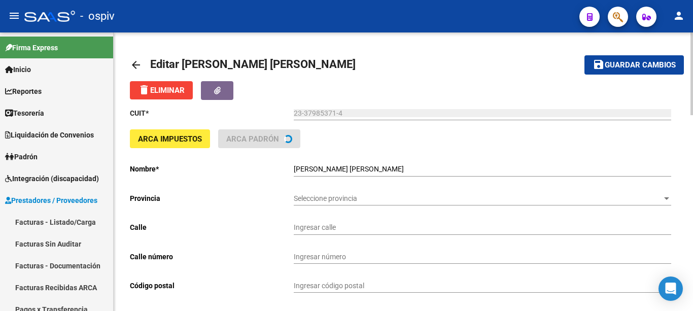
type input "105"
type input "575"
type input "1884"
type input "BERAZATEGUI"
type input "869090"
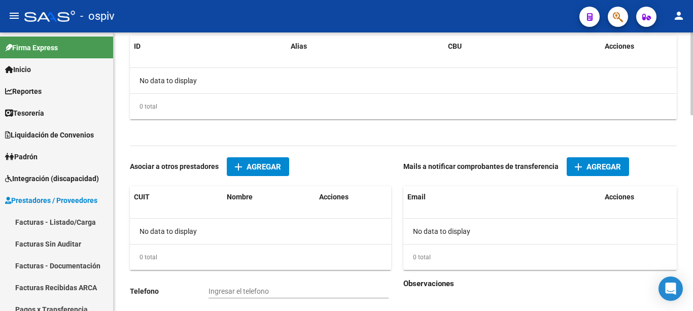
scroll to position [658, 0]
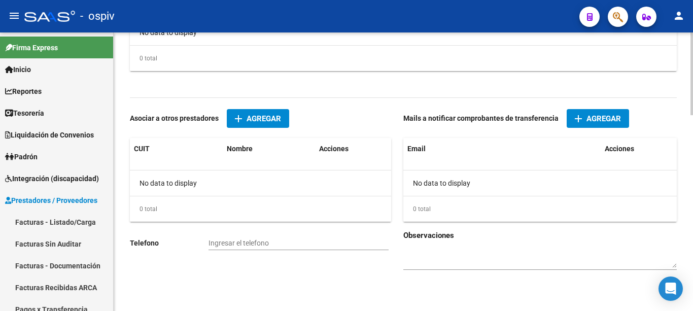
click at [574, 121] on mat-icon "add" at bounding box center [579, 119] width 12 height 12
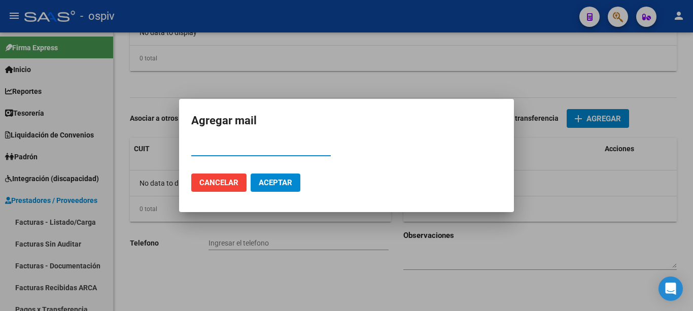
paste input "mairaponzio@hotmail.com"
type input "mairaponzio@hotmail.com"
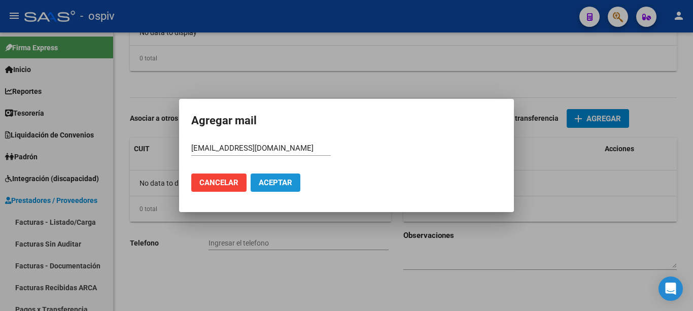
click at [277, 189] on button "Aceptar" at bounding box center [276, 183] width 50 height 18
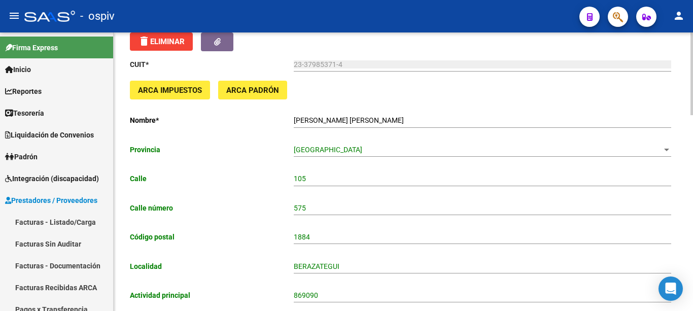
scroll to position [0, 0]
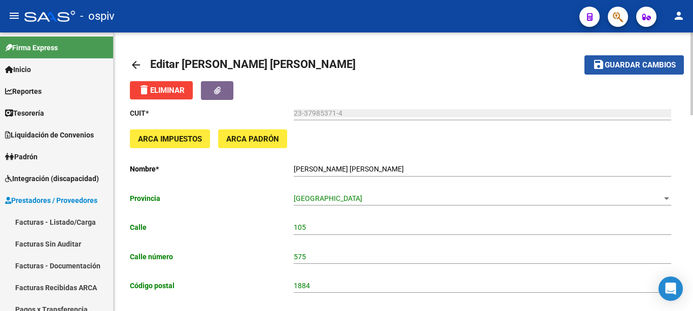
click at [629, 64] on span "Guardar cambios" at bounding box center [640, 65] width 71 height 9
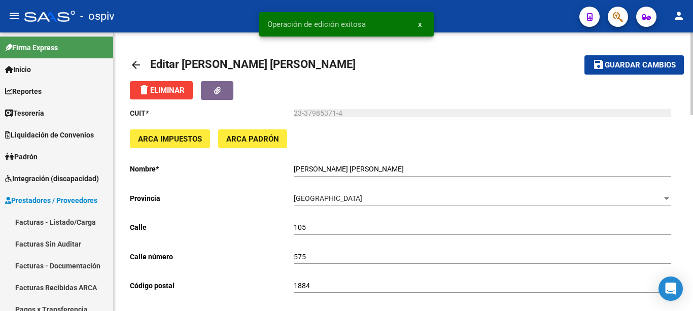
click at [138, 64] on mat-icon "arrow_back" at bounding box center [136, 65] width 12 height 12
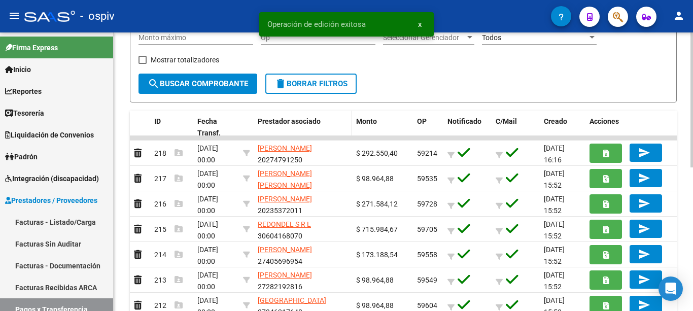
scroll to position [51, 0]
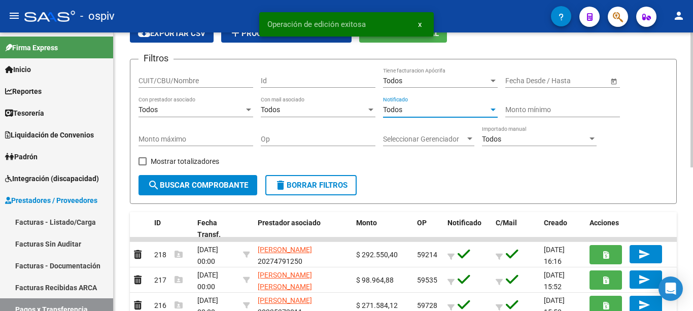
click at [418, 110] on div "Todos" at bounding box center [436, 110] width 106 height 9
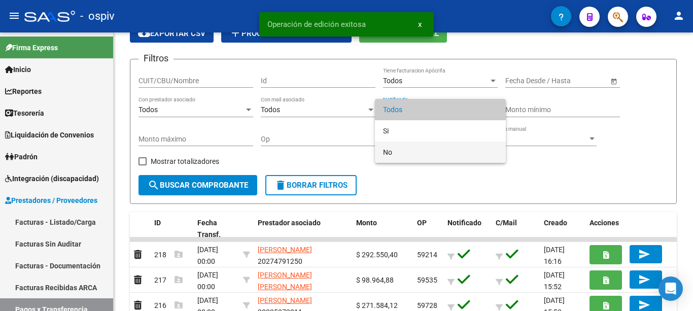
click at [409, 150] on span "No" at bounding box center [440, 152] width 115 height 21
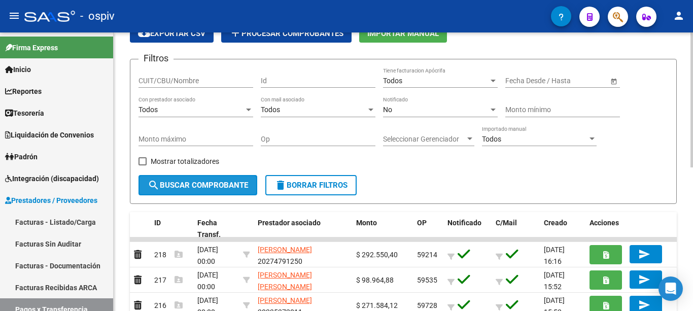
click at [190, 189] on span "search Buscar Comprobante" at bounding box center [198, 185] width 101 height 9
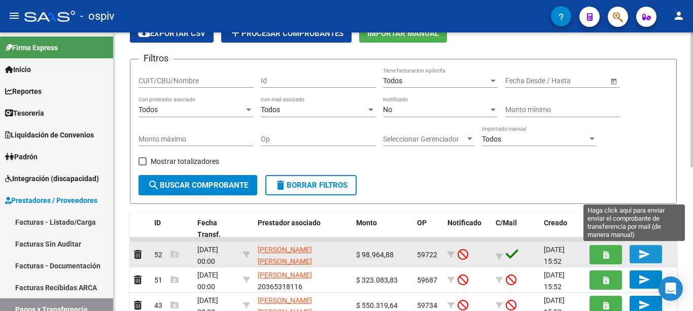
click at [642, 253] on mat-icon "send" at bounding box center [645, 254] width 12 height 12
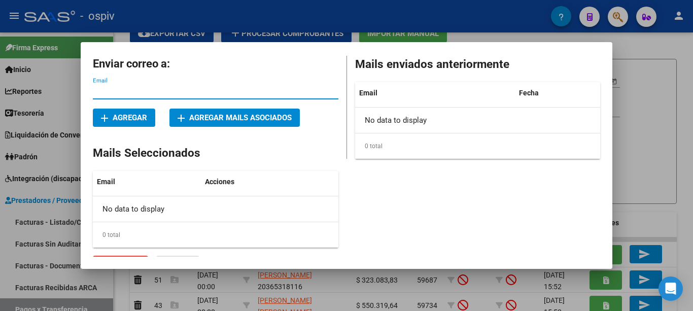
click at [211, 120] on span "add Agregar mails asociados" at bounding box center [235, 117] width 114 height 9
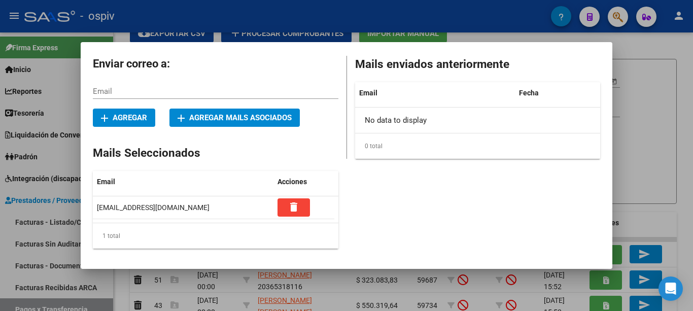
drag, startPoint x: 336, startPoint y: 58, endPoint x: 347, endPoint y: 115, distance: 57.9
click at [347, 115] on div "Enviar correo a: Email add Agregar add Agregar mails asociados Mails Selecciona…" at bounding box center [347, 164] width 508 height 220
click at [364, 11] on div at bounding box center [346, 155] width 693 height 311
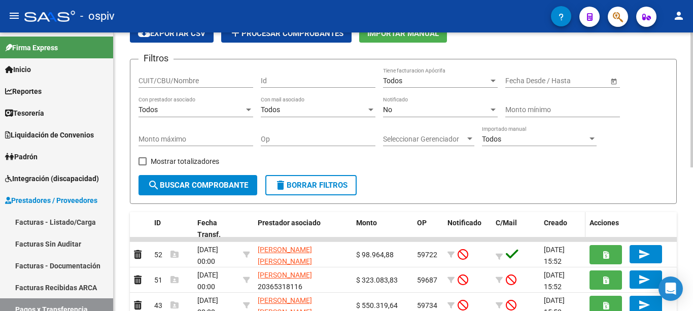
scroll to position [102, 0]
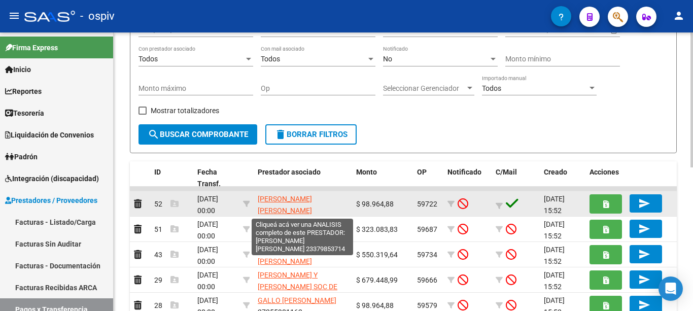
click at [312, 197] on span "[PERSON_NAME] [PERSON_NAME]" at bounding box center [285, 205] width 54 height 20
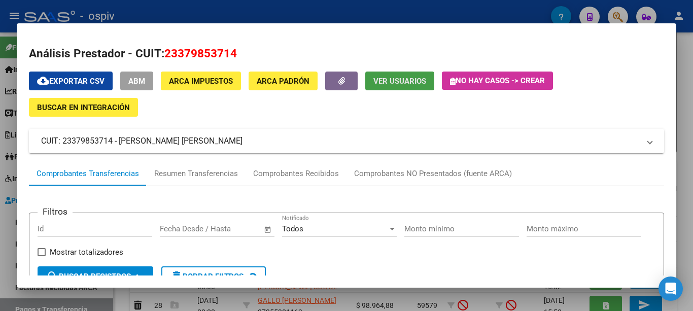
click at [408, 75] on button "Ver Usuarios" at bounding box center [399, 81] width 69 height 19
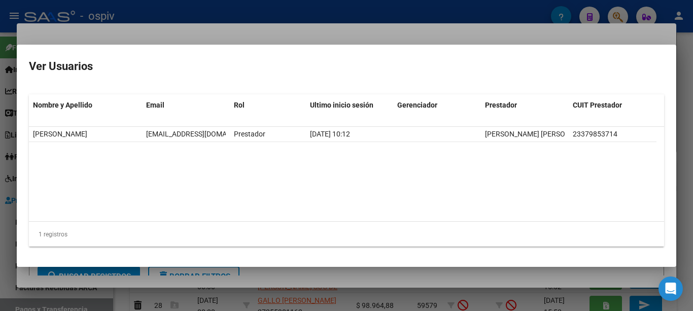
click at [383, 9] on div at bounding box center [346, 155] width 693 height 311
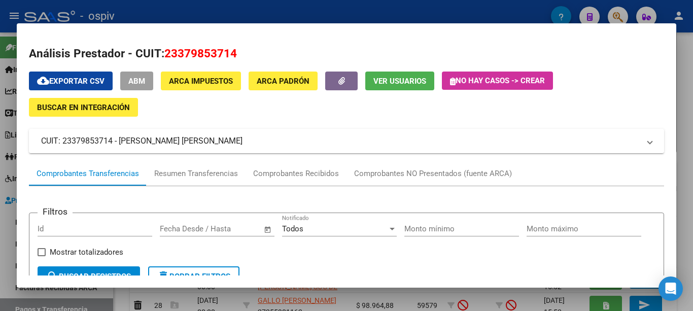
click at [384, 11] on div at bounding box center [346, 155] width 693 height 311
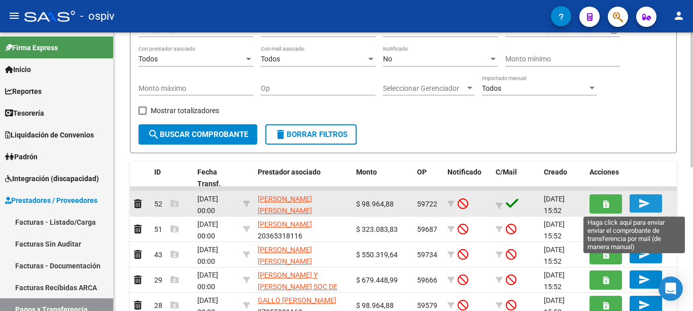
click at [652, 205] on span "send" at bounding box center [646, 203] width 15 height 9
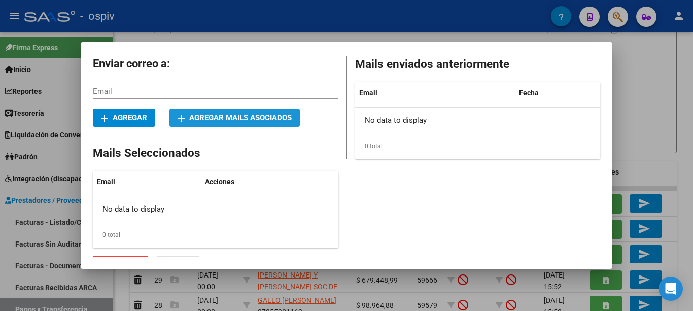
click at [213, 115] on span "add Agregar mails asociados" at bounding box center [235, 117] width 114 height 9
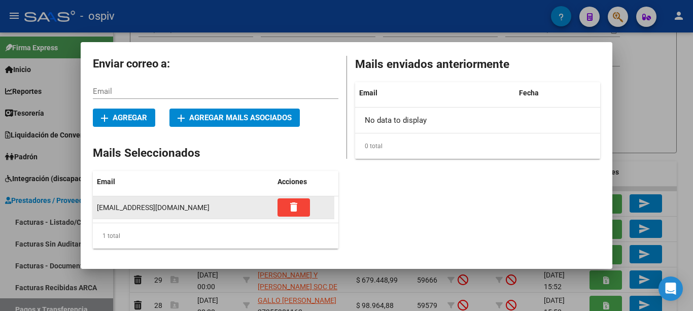
scroll to position [18, 0]
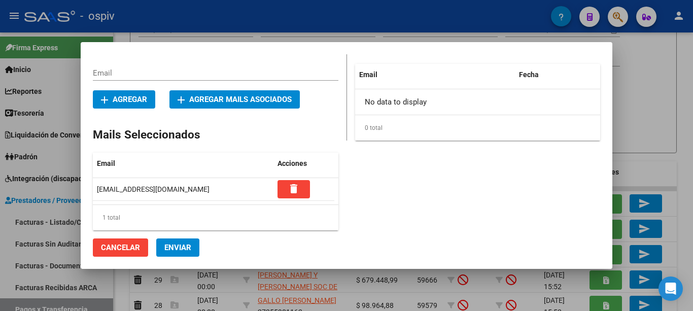
click at [184, 247] on span "Enviar" at bounding box center [177, 247] width 27 height 9
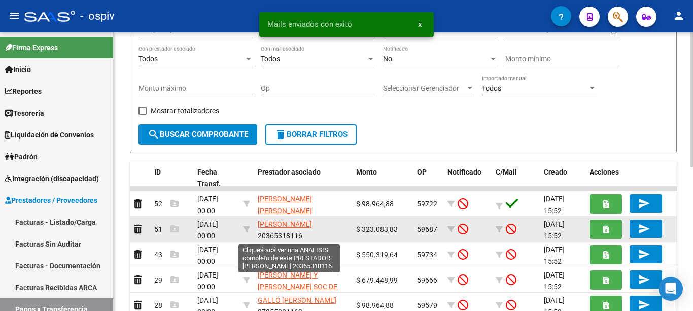
click at [266, 224] on span "[PERSON_NAME]" at bounding box center [285, 224] width 54 height 8
type textarea "20365318116"
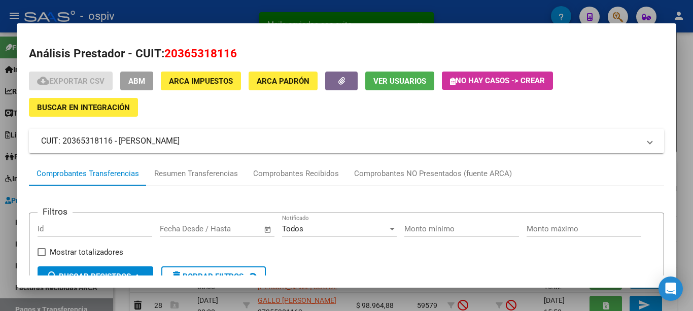
click at [380, 78] on span "Ver Usuarios" at bounding box center [400, 81] width 53 height 9
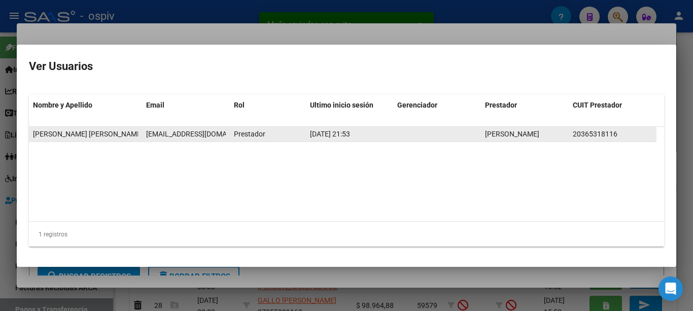
click at [172, 135] on span "remisesdaian@hotmail.com" at bounding box center [202, 134] width 113 height 8
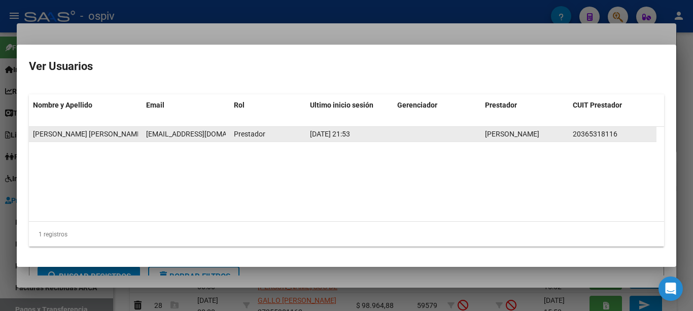
click at [172, 135] on span "remisesdaian@hotmail.com" at bounding box center [202, 134] width 113 height 8
copy span "remisesdaian@hotmail.com"
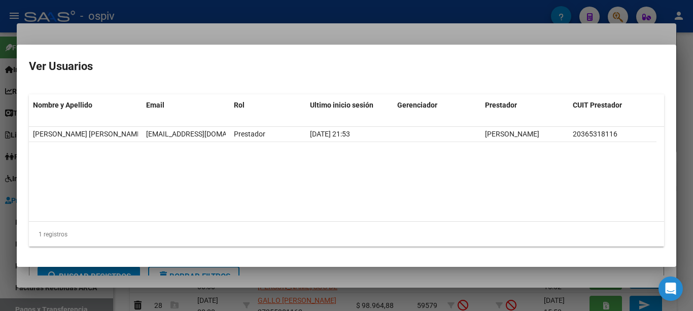
click at [266, 40] on div at bounding box center [346, 155] width 693 height 311
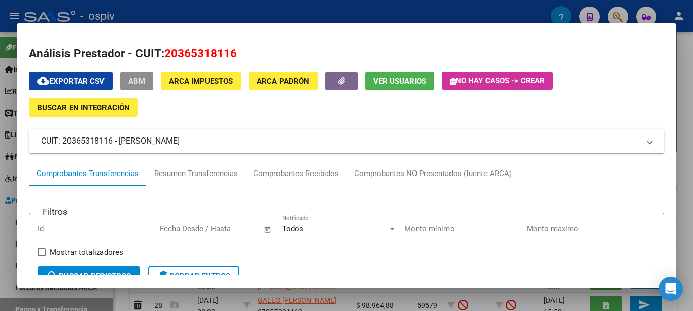
click at [142, 80] on span "ABM" at bounding box center [136, 81] width 17 height 9
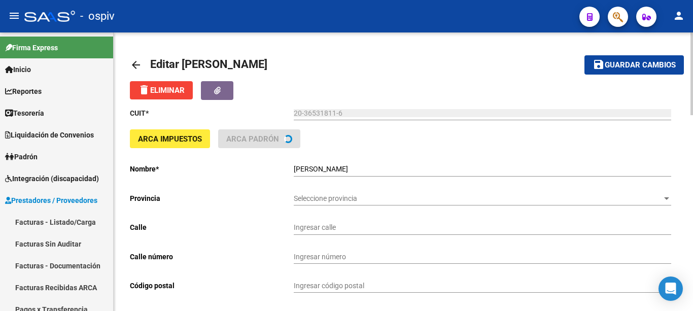
type input "FERNANDEZ DE LA CRUZ AV."
type input "3185"
type input "1437"
type input "CABA"
type input "492120"
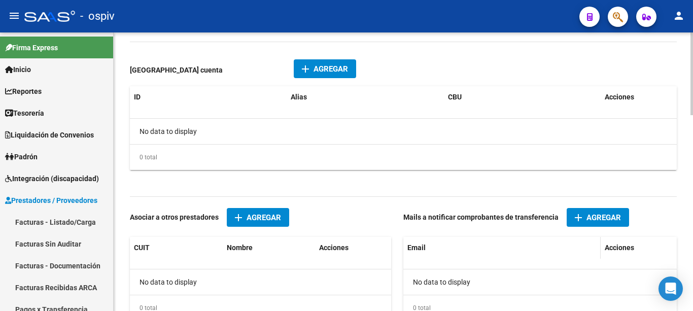
scroll to position [609, 0]
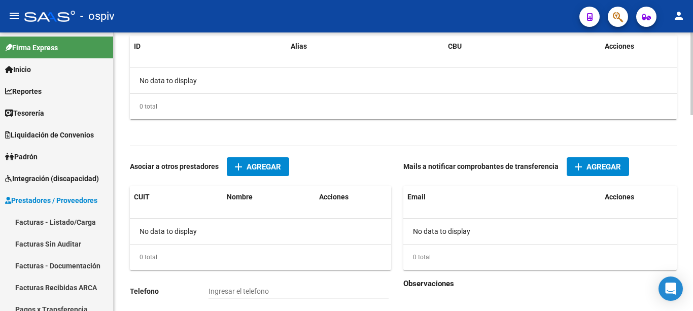
click at [614, 167] on span "Agregar" at bounding box center [604, 166] width 35 height 9
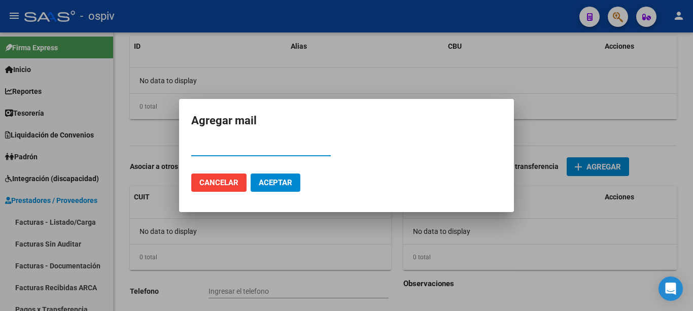
drag, startPoint x: 288, startPoint y: 144, endPoint x: 265, endPoint y: 148, distance: 23.8
paste input "remisesdaian@hotmail.com"
type input "remisesdaian@hotmail.com"
click at [264, 186] on span "Aceptar" at bounding box center [276, 182] width 34 height 9
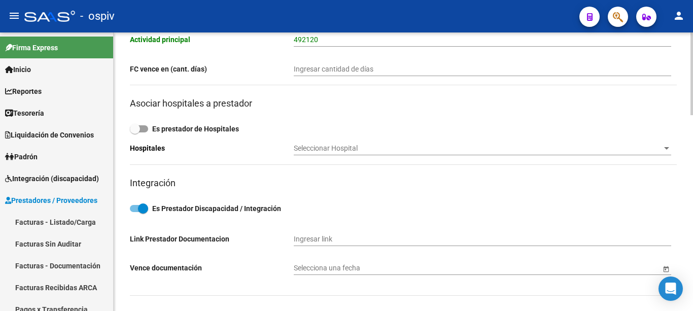
scroll to position [0, 0]
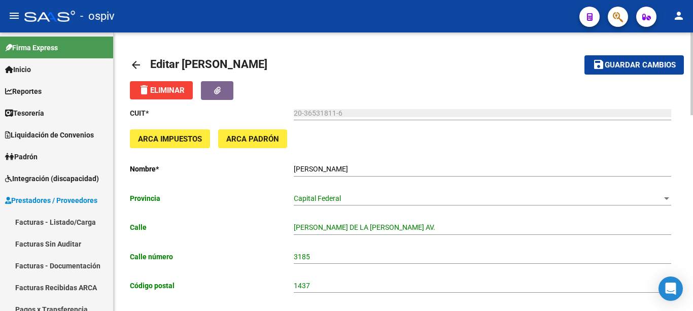
click at [649, 64] on span "Guardar cambios" at bounding box center [640, 65] width 71 height 9
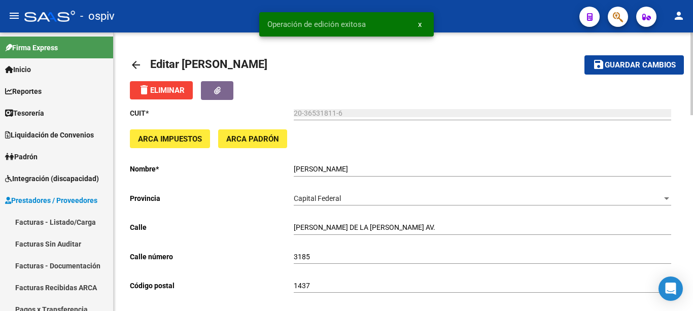
click at [135, 61] on mat-icon "arrow_back" at bounding box center [136, 65] width 12 height 12
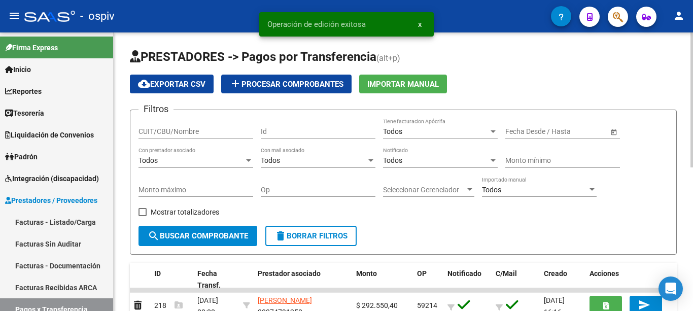
click at [442, 160] on div "Todos" at bounding box center [436, 160] width 106 height 9
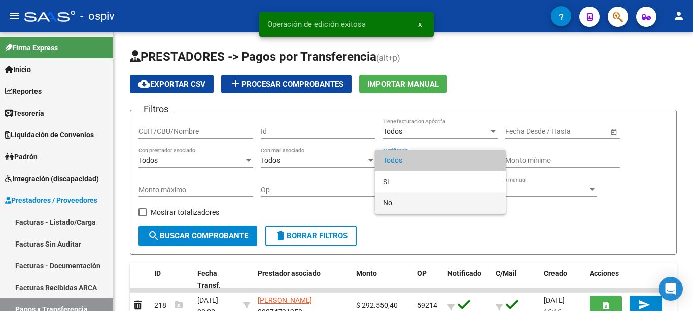
click at [386, 200] on span "No" at bounding box center [440, 202] width 115 height 21
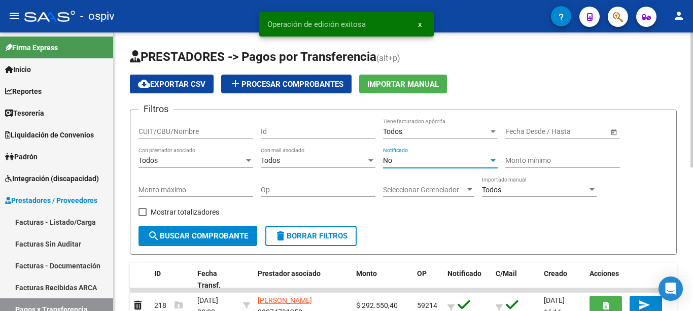
click at [205, 237] on span "search Buscar Comprobante" at bounding box center [198, 235] width 101 height 9
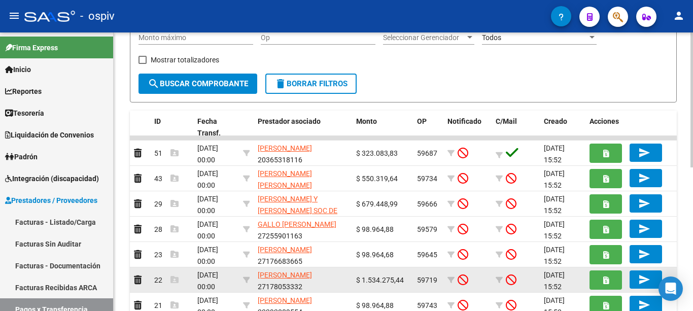
scroll to position [203, 0]
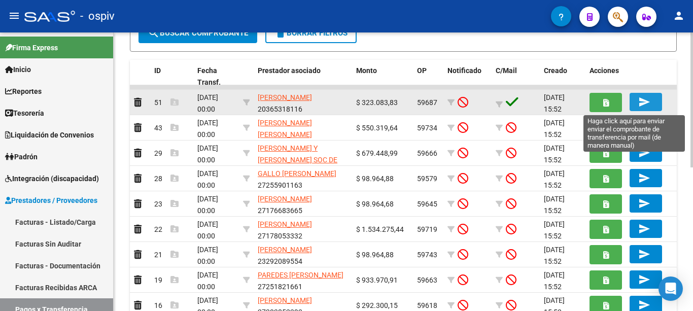
click at [654, 99] on button "send" at bounding box center [646, 102] width 32 height 18
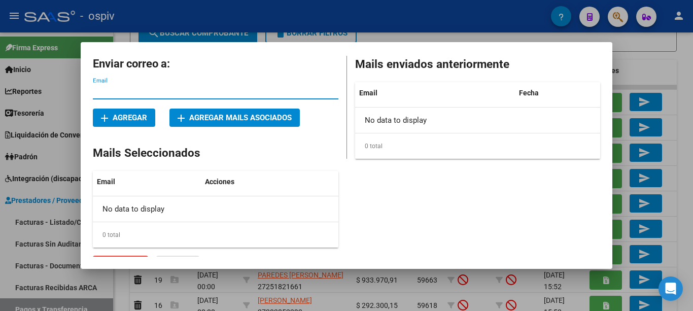
click at [292, 118] on span "add Agregar mails asociados" at bounding box center [235, 117] width 114 height 9
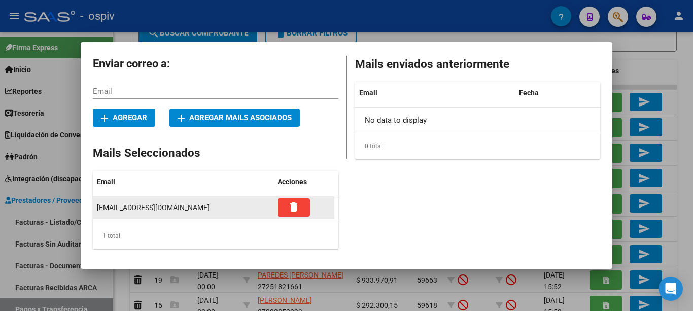
scroll to position [18, 0]
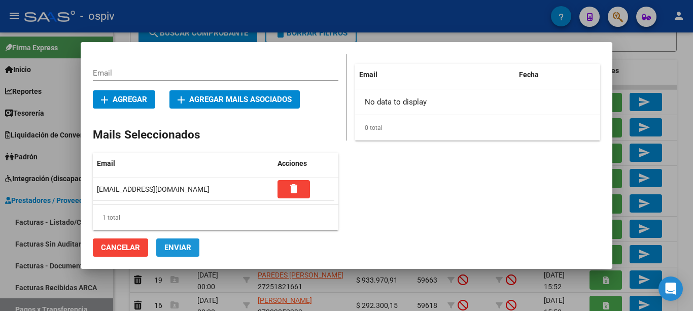
click at [164, 246] on button "Enviar" at bounding box center [177, 248] width 43 height 18
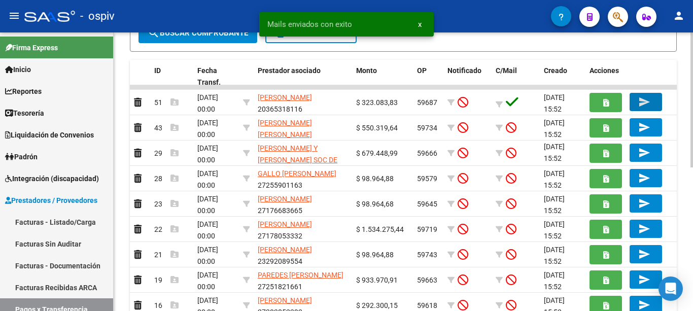
scroll to position [297, 0]
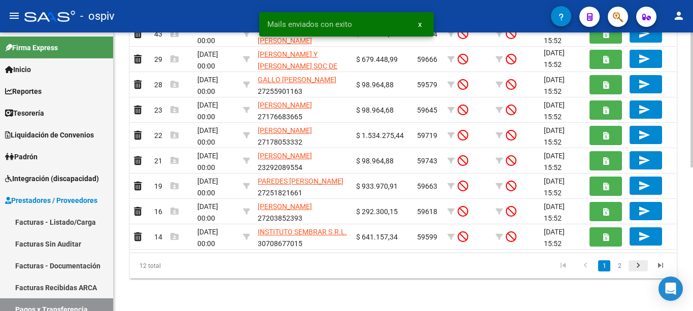
click at [639, 268] on icon "go to next page" at bounding box center [638, 267] width 13 height 12
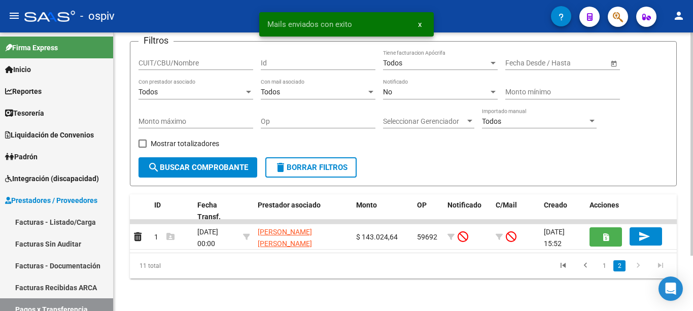
scroll to position [69, 0]
click at [639, 269] on icon "go to next page" at bounding box center [638, 267] width 13 height 12
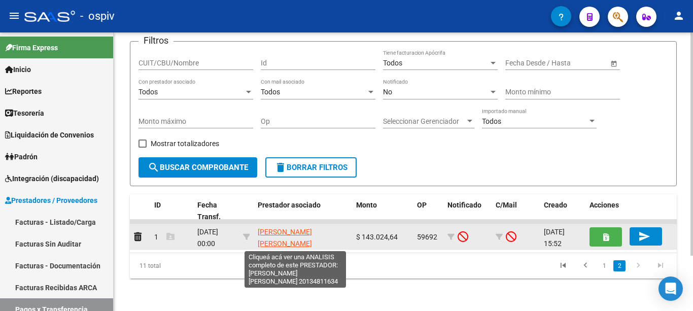
click at [280, 229] on span "[PERSON_NAME] [PERSON_NAME]" at bounding box center [285, 238] width 54 height 20
type textarea "20134811634"
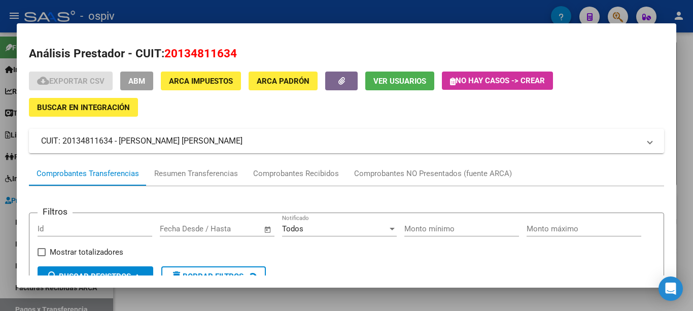
click at [408, 81] on span "Ver Usuarios" at bounding box center [400, 81] width 53 height 9
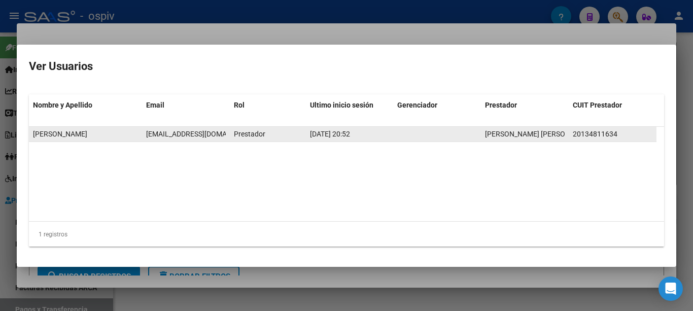
click at [197, 134] on span "torlica2005@yahoo.com.ar" at bounding box center [202, 134] width 113 height 8
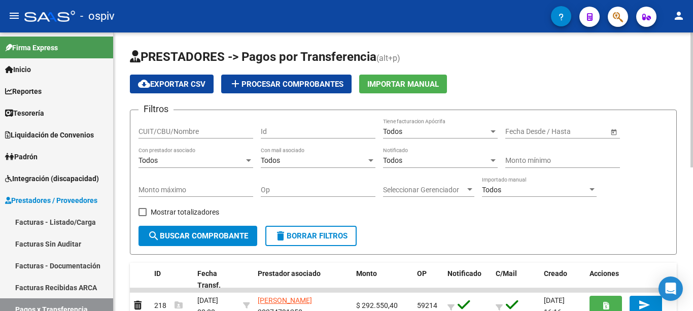
click at [405, 154] on div "Todos Notificado" at bounding box center [440, 158] width 115 height 20
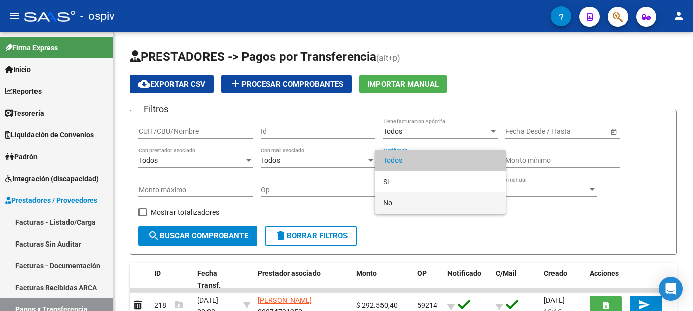
click at [395, 204] on span "No" at bounding box center [440, 202] width 115 height 21
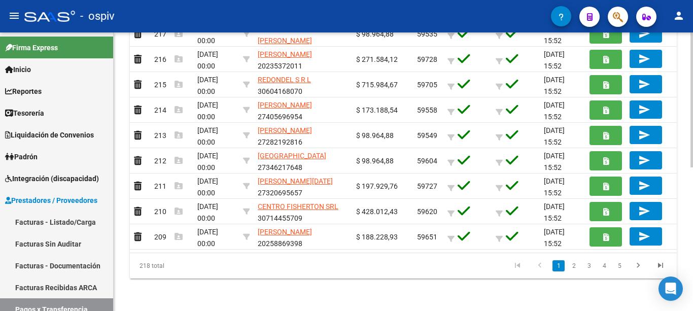
scroll to position [94, 0]
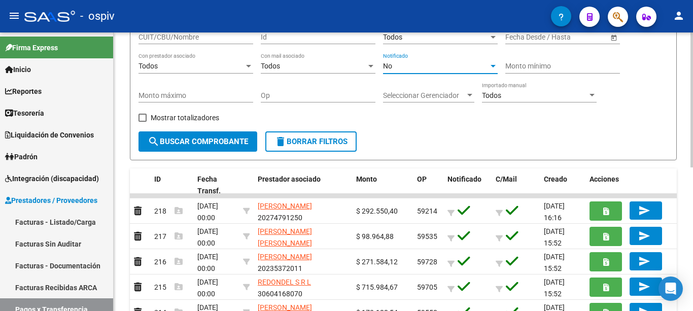
click at [235, 141] on span "search Buscar Comprobante" at bounding box center [198, 141] width 101 height 9
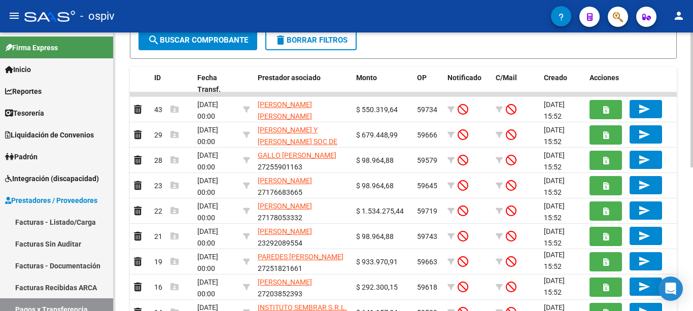
scroll to position [297, 0]
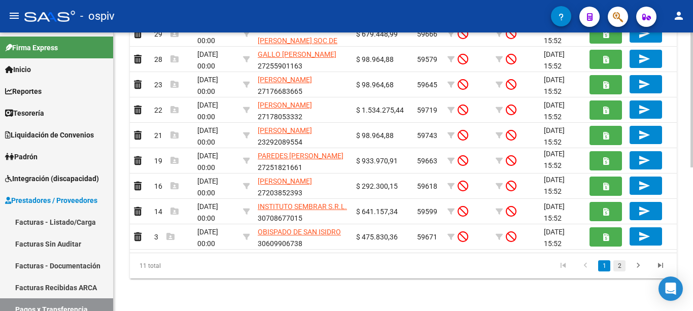
click at [623, 264] on link "2" at bounding box center [620, 265] width 12 height 11
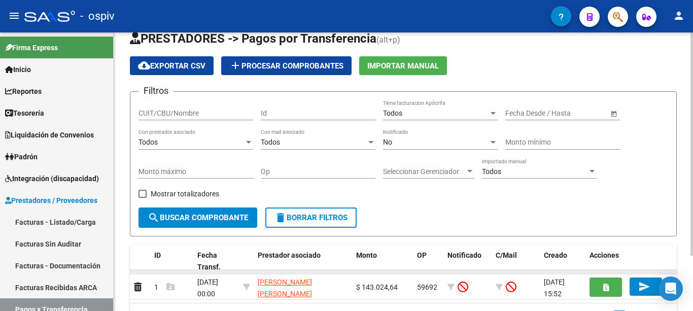
scroll to position [69, 0]
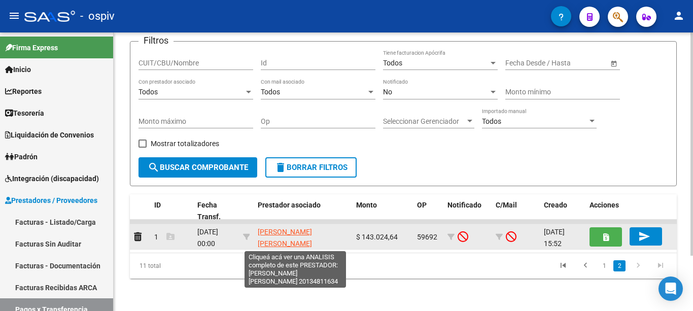
click at [312, 231] on span "[PERSON_NAME] [PERSON_NAME]" at bounding box center [285, 238] width 54 height 20
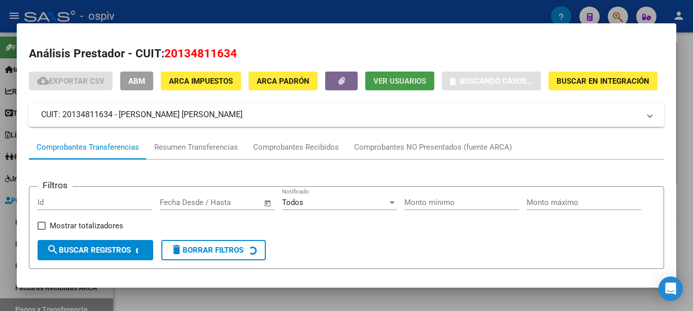
click at [390, 78] on span "Ver Usuarios" at bounding box center [400, 81] width 53 height 9
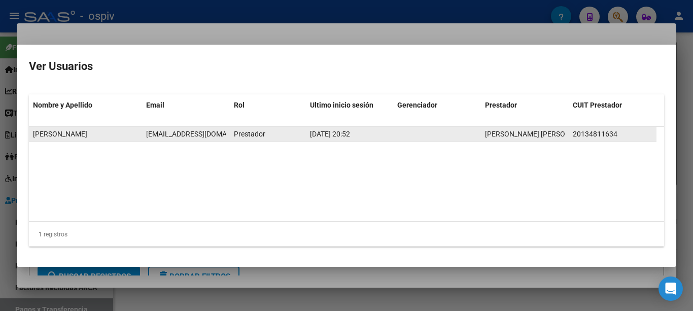
click at [209, 133] on span "[EMAIL_ADDRESS][DOMAIN_NAME]" at bounding box center [202, 134] width 113 height 8
copy span "[EMAIL_ADDRESS][DOMAIN_NAME]"
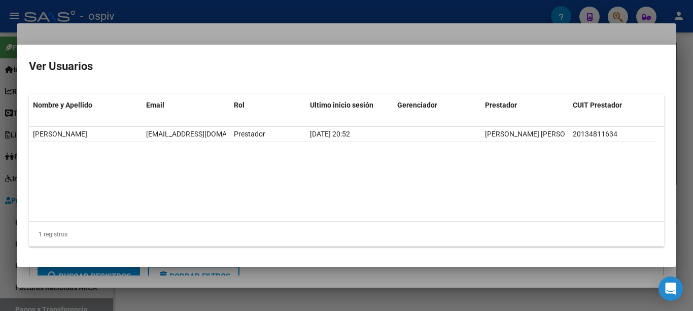
click at [250, 43] on div "Análisis Prestador - CUIT: 20134811634 cloud_download Exportar CSV ABM ARCA Imp…" at bounding box center [346, 155] width 693 height 311
click at [250, 42] on div at bounding box center [346, 155] width 693 height 311
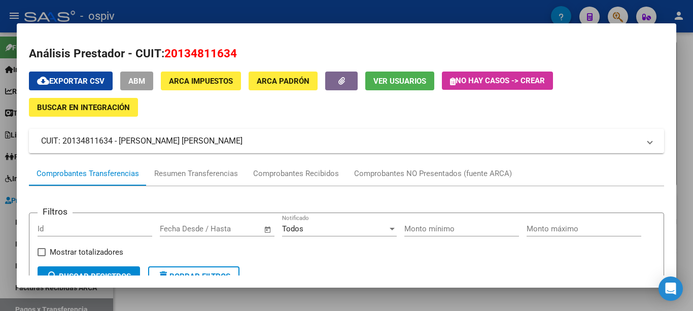
click at [140, 87] on button "ABM" at bounding box center [136, 81] width 33 height 19
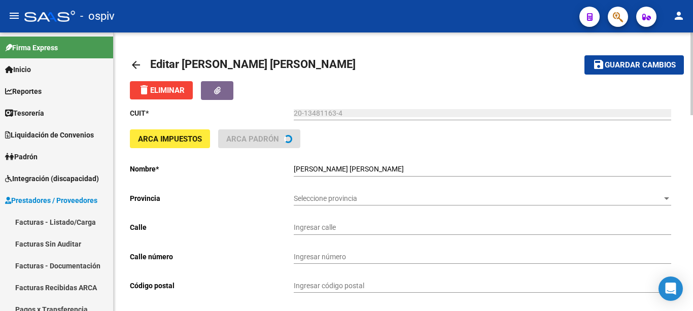
type input "FARADAY"
type input "1593"
type input "1406"
type input "CABA"
type input "492130"
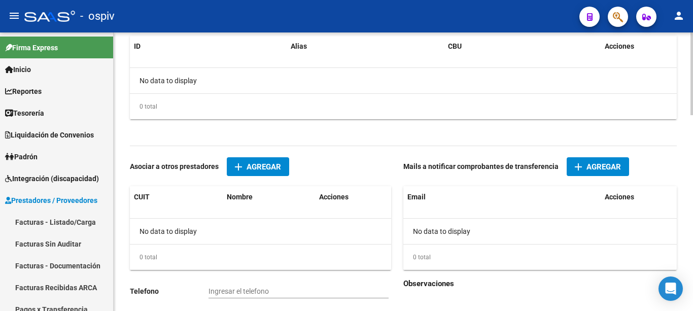
scroll to position [658, 0]
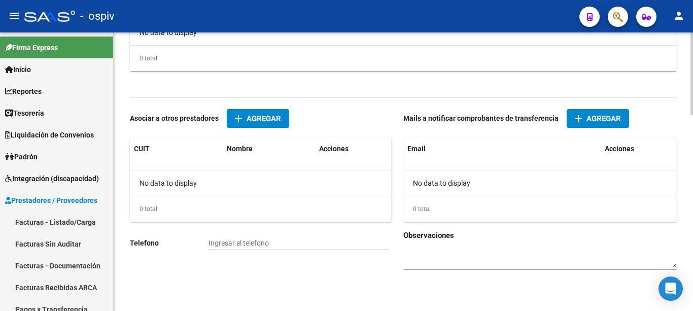
click at [620, 114] on button "add Agregar" at bounding box center [598, 118] width 62 height 19
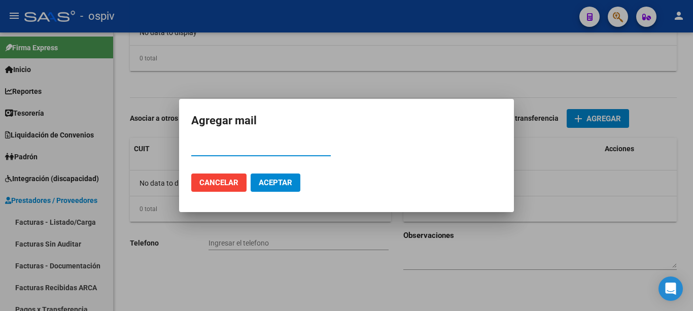
paste input "[EMAIL_ADDRESS][DOMAIN_NAME]"
type input "[EMAIL_ADDRESS][DOMAIN_NAME]"
click at [261, 181] on span "Aceptar" at bounding box center [276, 182] width 34 height 9
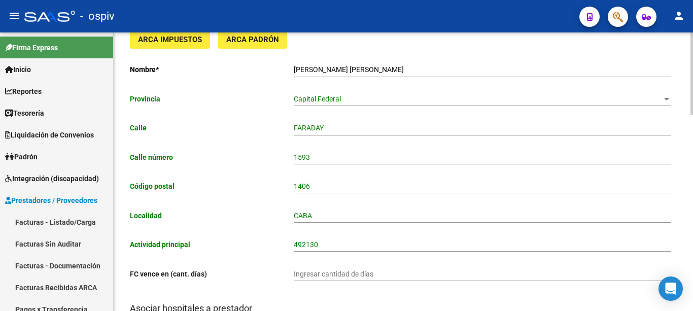
scroll to position [0, 0]
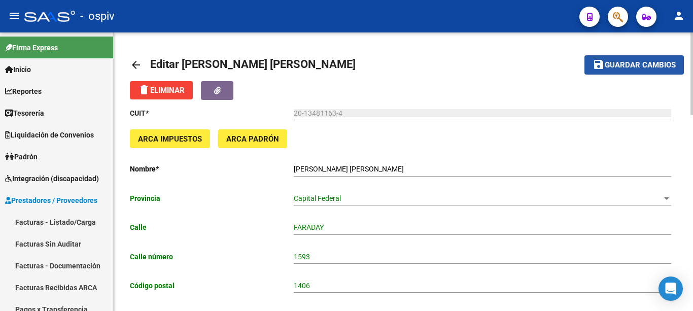
click at [633, 70] on button "save Guardar cambios" at bounding box center [634, 64] width 99 height 19
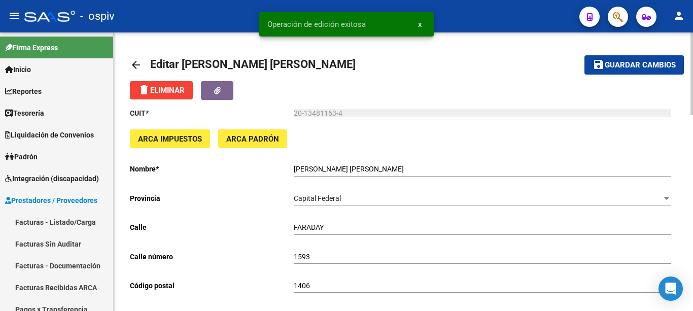
click at [134, 65] on mat-icon "arrow_back" at bounding box center [136, 65] width 12 height 12
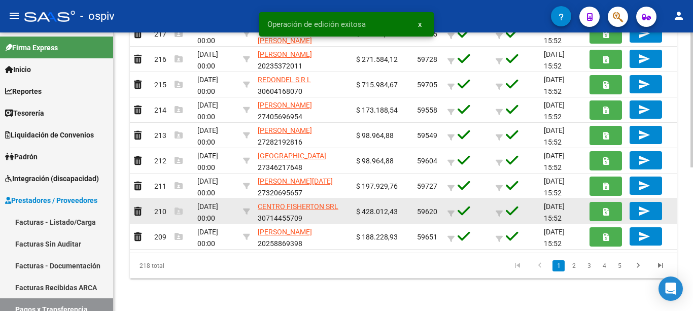
scroll to position [94, 0]
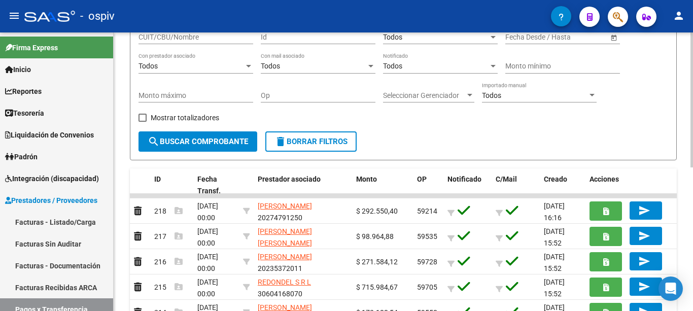
click at [407, 65] on div "Todos" at bounding box center [436, 66] width 106 height 9
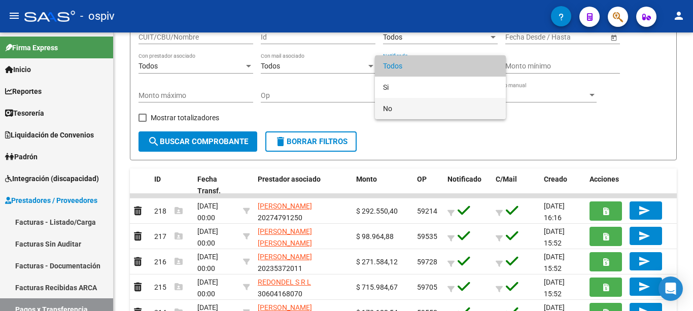
click at [405, 110] on span "No" at bounding box center [440, 108] width 115 height 21
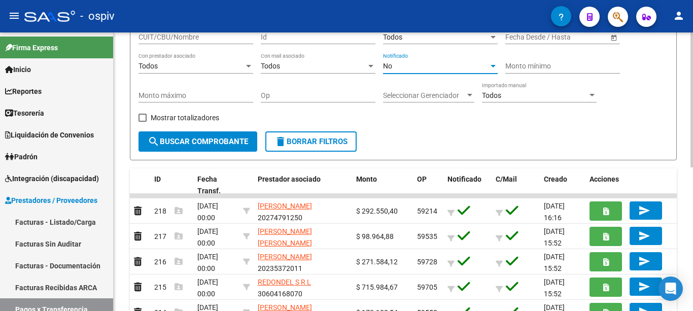
click at [235, 140] on span "search Buscar Comprobante" at bounding box center [198, 141] width 101 height 9
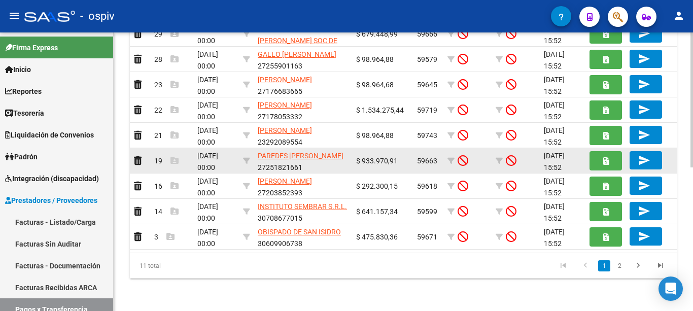
scroll to position [1, 0]
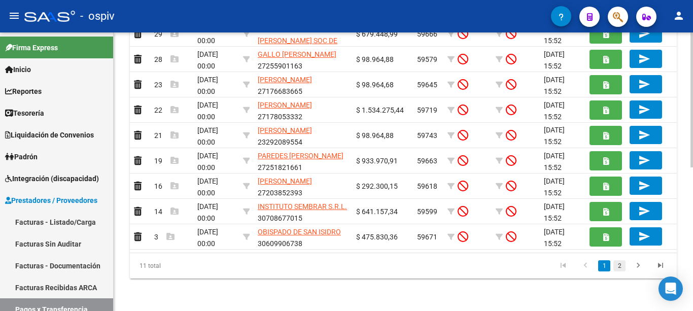
click at [621, 270] on link "2" at bounding box center [620, 265] width 12 height 11
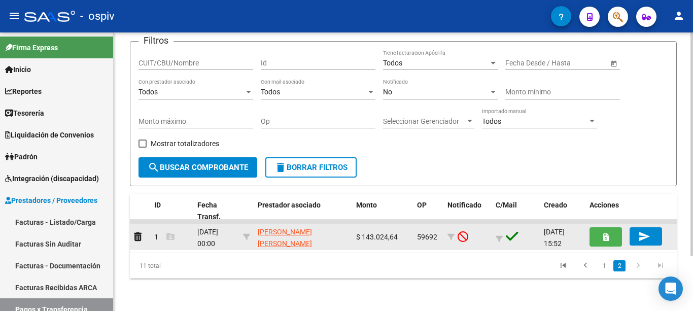
scroll to position [69, 0]
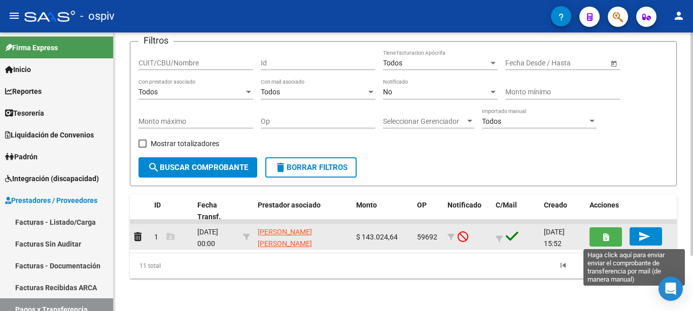
click at [653, 234] on span "send" at bounding box center [646, 236] width 15 height 9
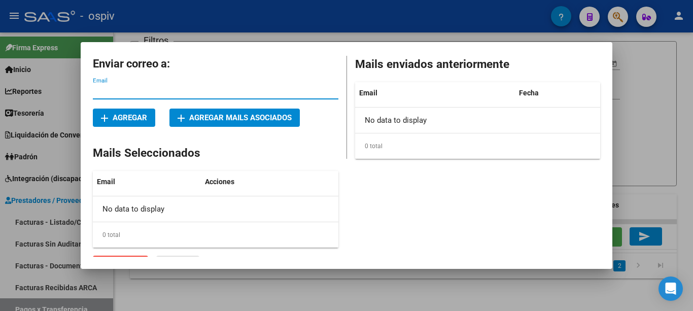
click at [272, 118] on span "add Agregar mails asociados" at bounding box center [235, 117] width 114 height 9
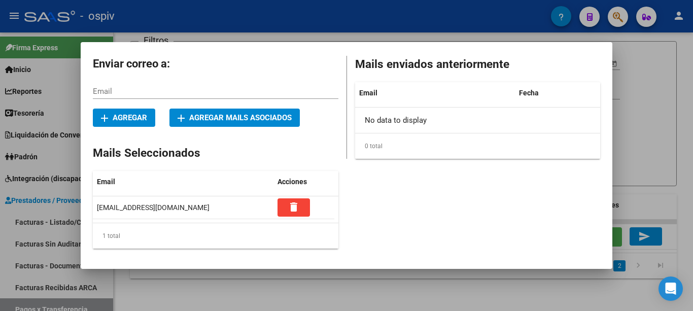
scroll to position [18, 0]
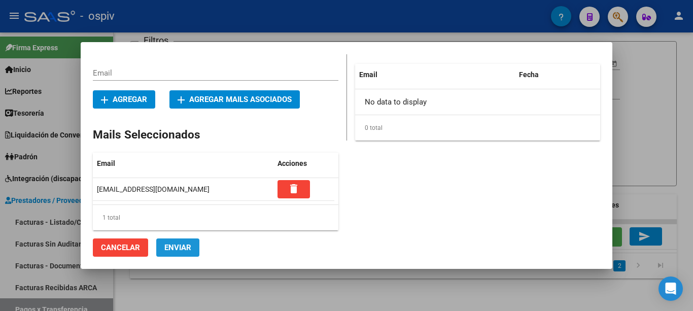
click at [176, 243] on span "Enviar" at bounding box center [177, 247] width 27 height 9
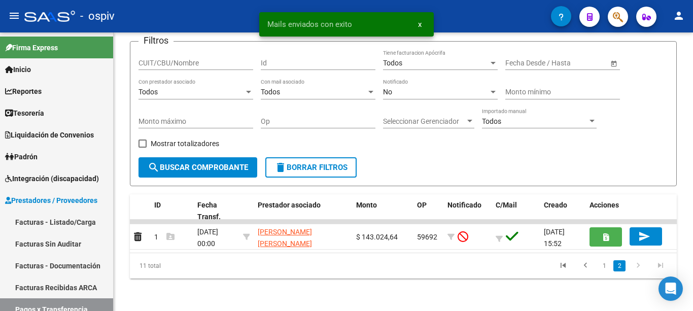
drag, startPoint x: 602, startPoint y: 263, endPoint x: 594, endPoint y: 260, distance: 8.9
click at [601, 262] on link "1" at bounding box center [604, 265] width 12 height 11
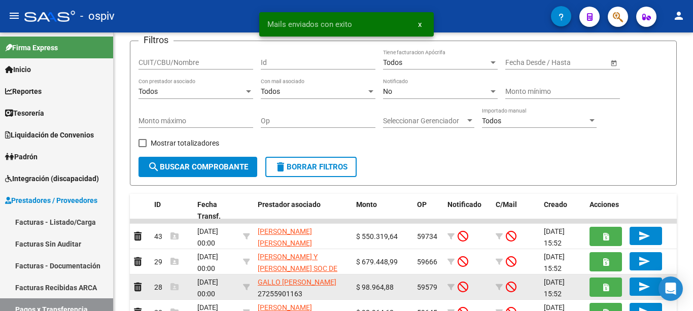
scroll to position [120, 0]
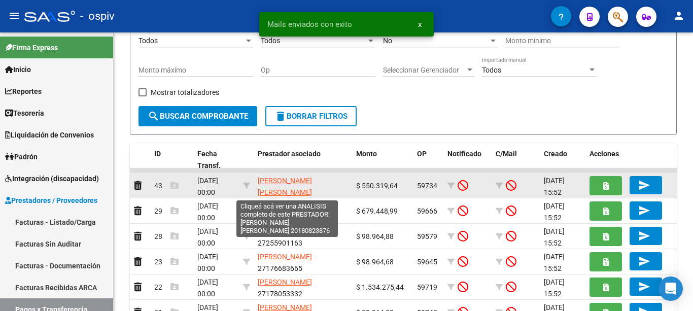
click at [267, 181] on span "TORRES GUSTAVO LEANDRO" at bounding box center [285, 187] width 54 height 20
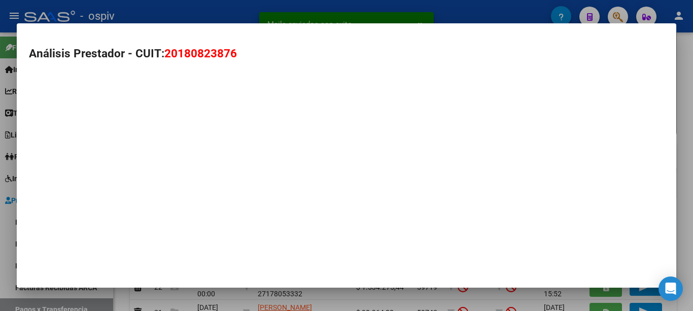
type textarea "20180823876"
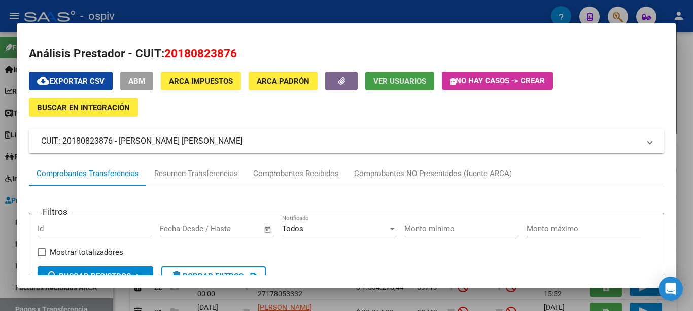
click at [386, 77] on button "Ver Usuarios" at bounding box center [399, 81] width 69 height 19
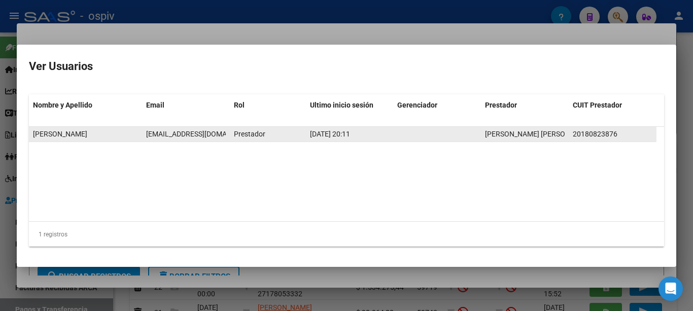
click at [168, 133] on span "glttransporteespecial@gmail.com" at bounding box center [202, 134] width 113 height 8
copy span "glttransporteespecial@gmail.com"
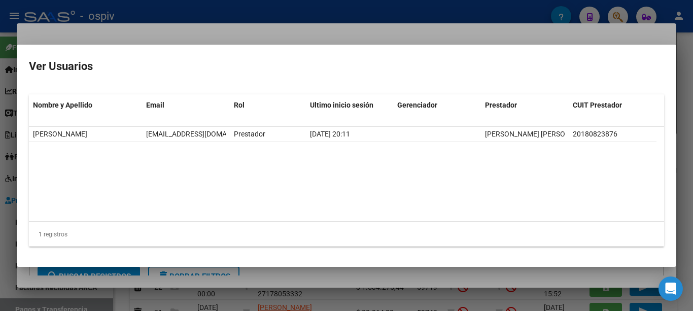
click at [217, 34] on div at bounding box center [346, 155] width 693 height 311
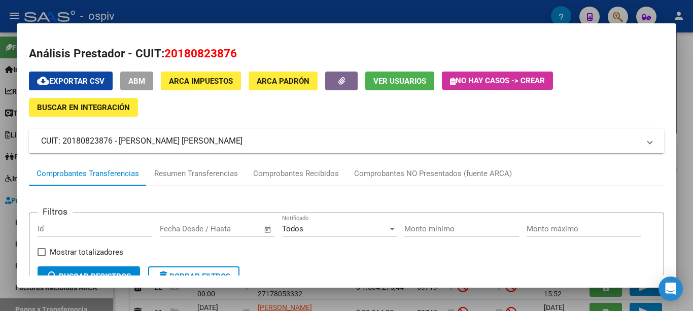
click at [142, 81] on span "ABM" at bounding box center [136, 81] width 17 height 9
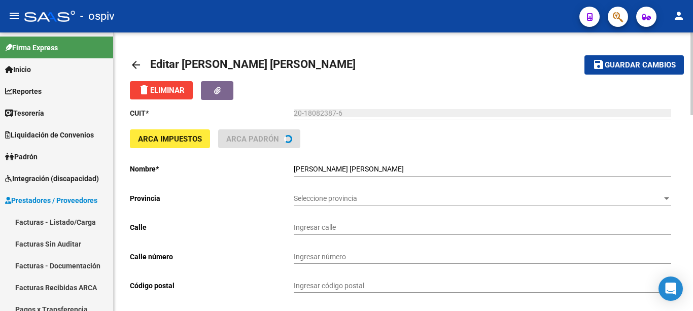
type input "M.A C.12 BARRIO BRISAS DEL PARQUE"
type input "5515"
type input "MAIPU"
type input "492190"
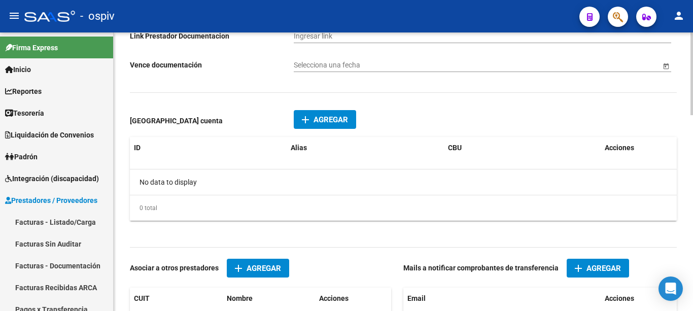
scroll to position [609, 0]
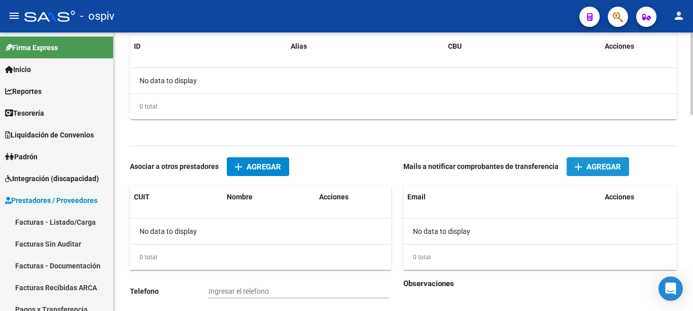
click at [589, 168] on span "Agregar" at bounding box center [604, 166] width 35 height 9
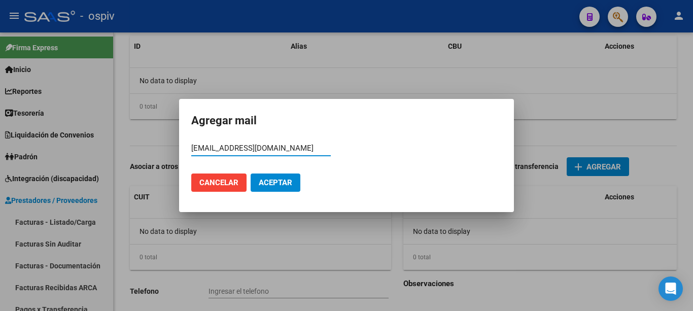
type input "glttransporteespecial@gmail.com"
click at [268, 179] on span "Aceptar" at bounding box center [276, 182] width 34 height 9
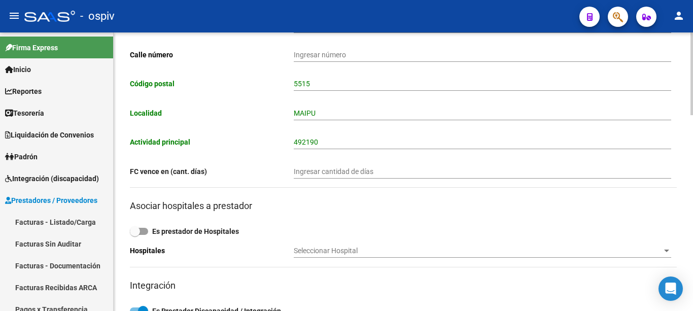
scroll to position [0, 0]
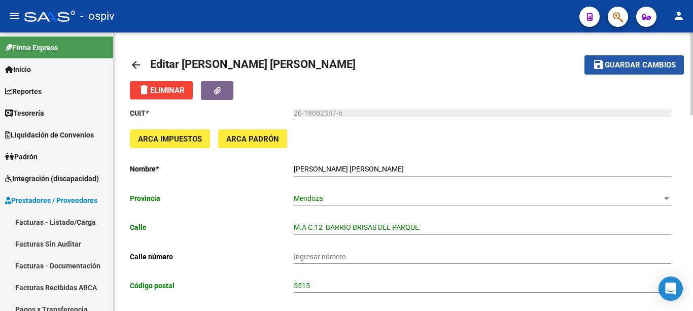
click at [628, 68] on span "Guardar cambios" at bounding box center [640, 65] width 71 height 9
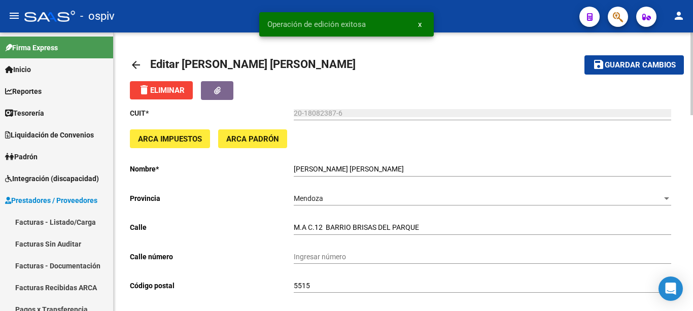
click at [135, 64] on mat-icon "arrow_back" at bounding box center [136, 65] width 12 height 12
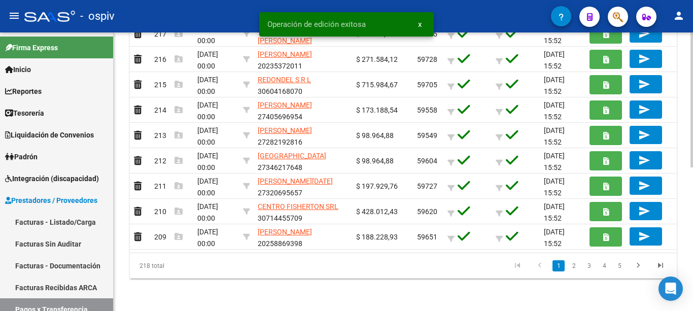
scroll to position [94, 0]
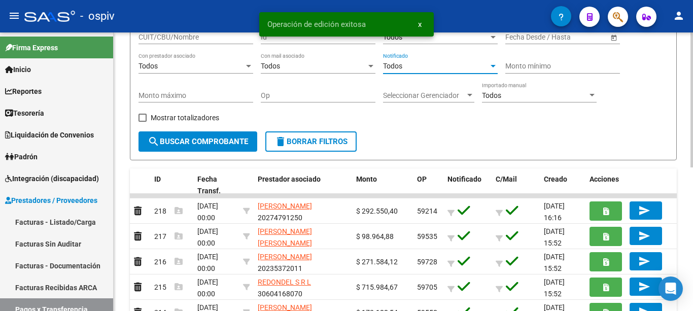
click at [425, 68] on div "Todos" at bounding box center [436, 66] width 106 height 9
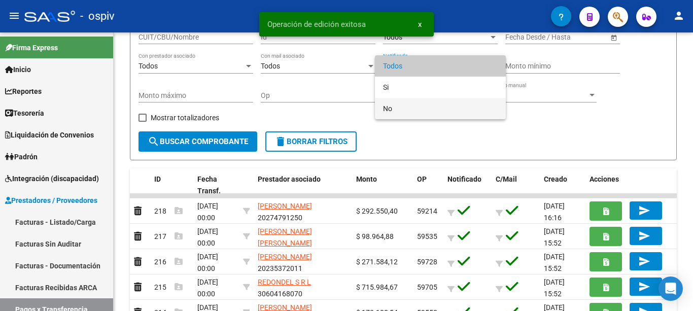
click at [411, 103] on span "No" at bounding box center [440, 108] width 115 height 21
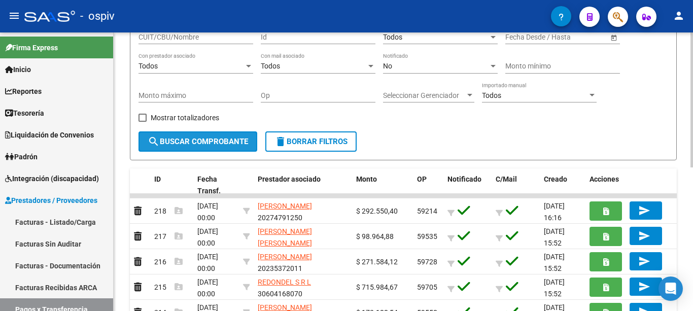
click at [171, 142] on span "search Buscar Comprobante" at bounding box center [198, 141] width 101 height 9
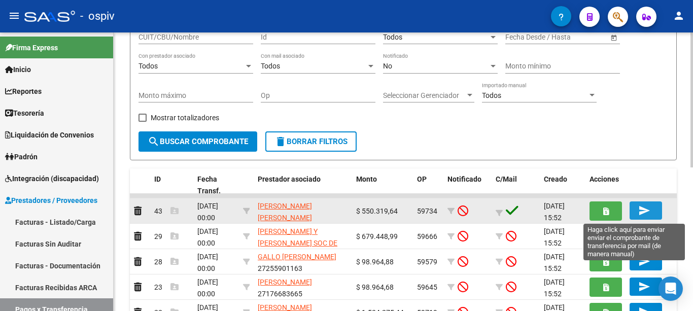
click at [637, 213] on button "send" at bounding box center [646, 211] width 32 height 18
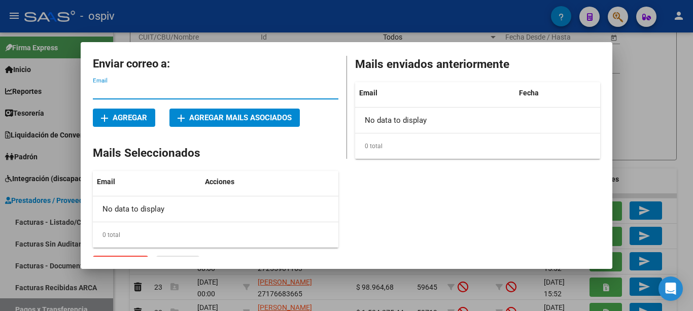
click at [265, 121] on span "add Agregar mails asociados" at bounding box center [235, 117] width 114 height 9
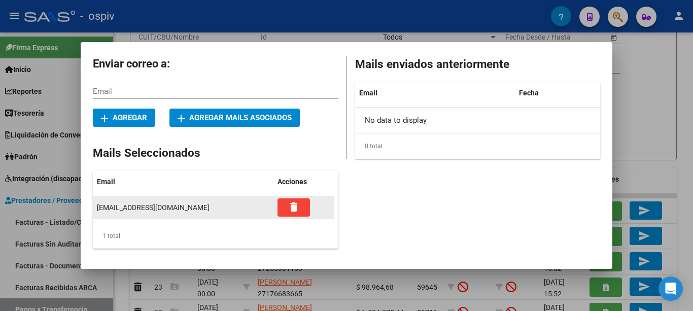
scroll to position [18, 0]
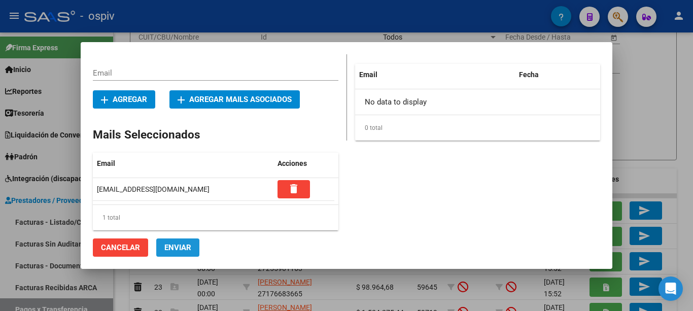
click at [182, 244] on span "Enviar" at bounding box center [177, 247] width 27 height 9
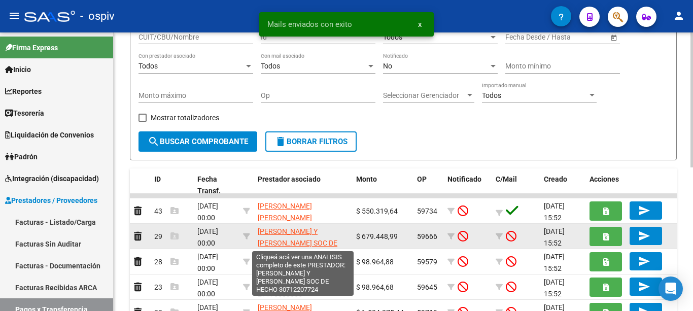
click at [280, 235] on span "MIRANDA VALERIA Y MARTI ANABEL SOC DE HECHO" at bounding box center [298, 242] width 80 height 31
type textarea "30712207724"
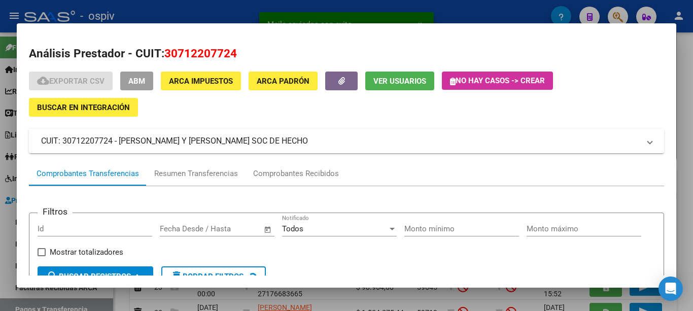
click at [386, 82] on span "Ver Usuarios" at bounding box center [400, 81] width 53 height 9
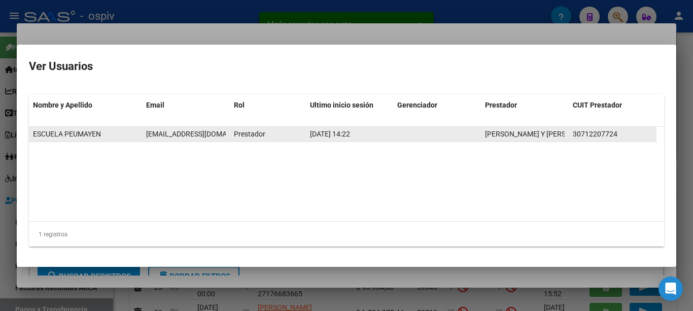
click at [173, 131] on span "cfipeumayen@gmail.com" at bounding box center [202, 134] width 113 height 8
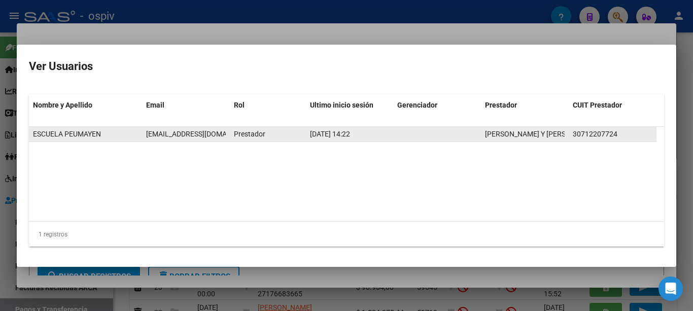
copy span "cfipeumayen@gmail.com"
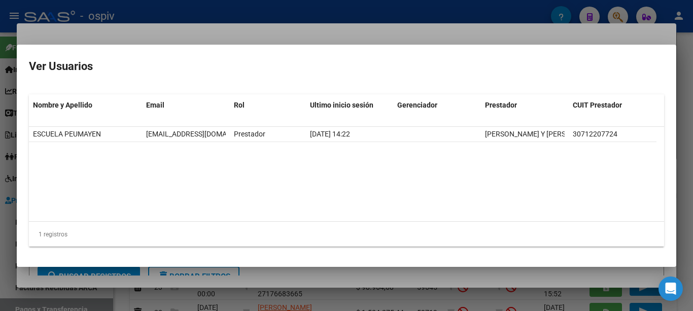
click at [226, 41] on div at bounding box center [346, 155] width 693 height 311
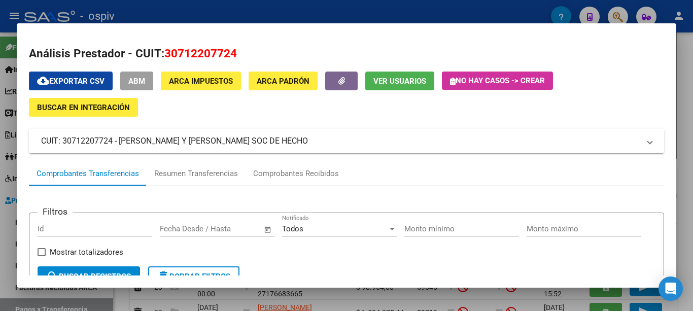
click at [144, 80] on span "ABM" at bounding box center [136, 81] width 17 height 9
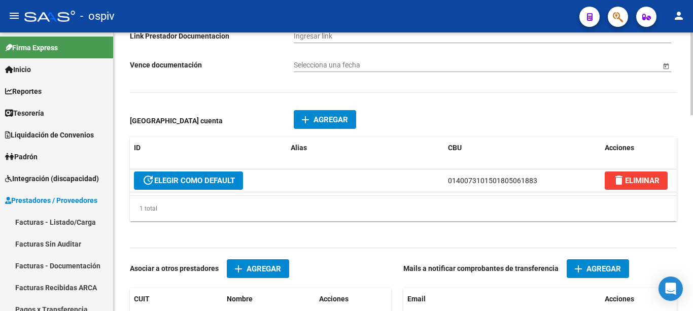
scroll to position [609, 0]
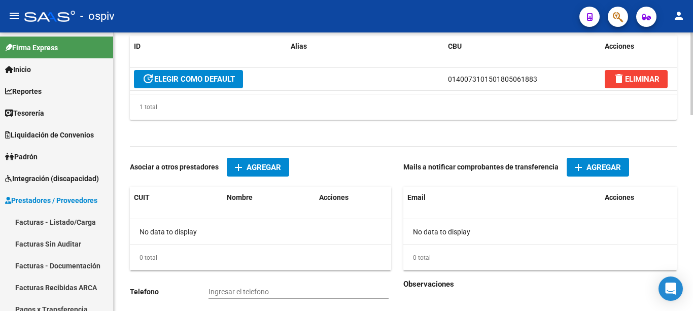
click at [595, 165] on span "Agregar" at bounding box center [604, 167] width 35 height 9
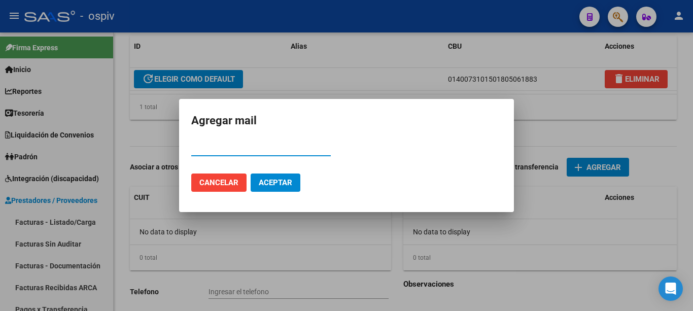
paste input "cfipeumayen@gmail.com"
type input "cfipeumayen@gmail.com"
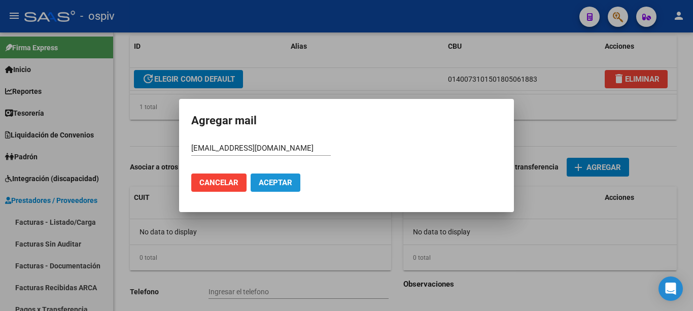
click at [280, 188] on button "Aceptar" at bounding box center [276, 183] width 50 height 18
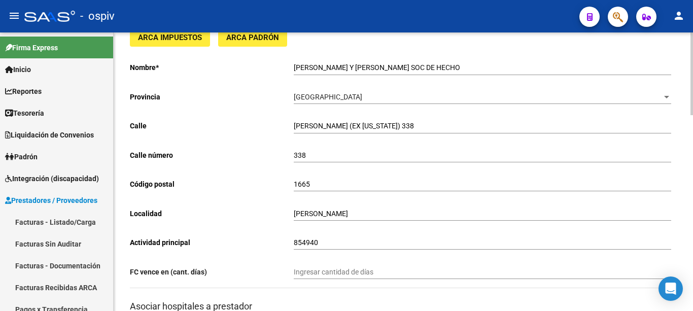
scroll to position [0, 0]
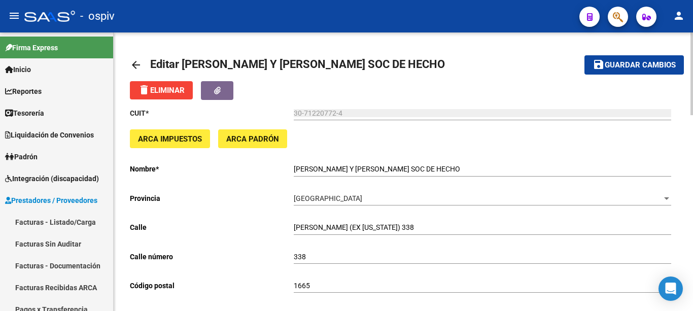
click at [643, 66] on span "Guardar cambios" at bounding box center [640, 65] width 71 height 9
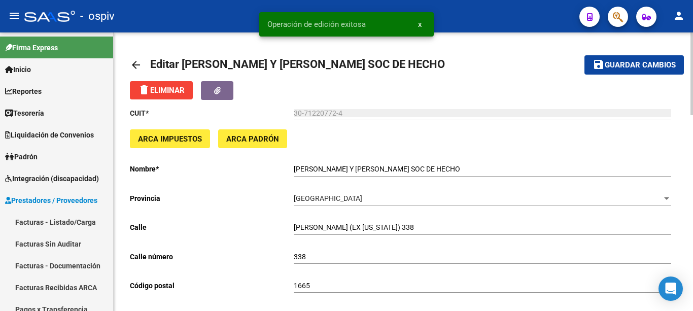
click at [133, 62] on mat-icon "arrow_back" at bounding box center [136, 65] width 12 height 12
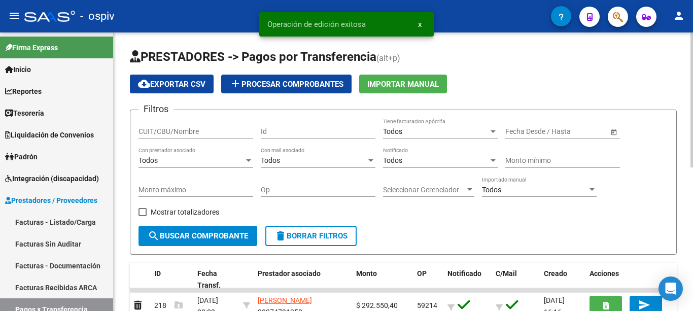
click at [420, 160] on div "Todos" at bounding box center [436, 160] width 106 height 9
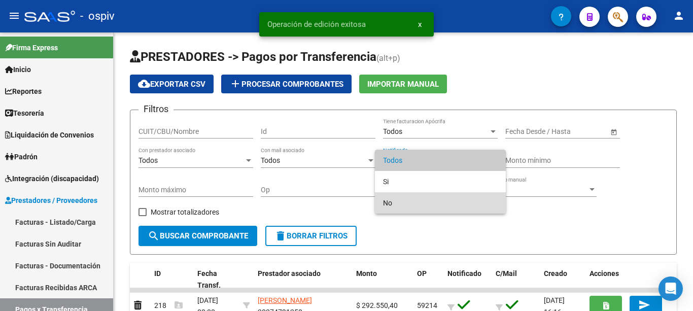
click at [406, 200] on span "No" at bounding box center [440, 202] width 115 height 21
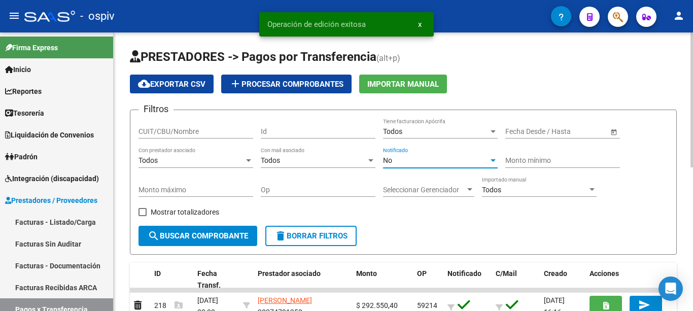
click at [236, 238] on span "search Buscar Comprobante" at bounding box center [198, 235] width 101 height 9
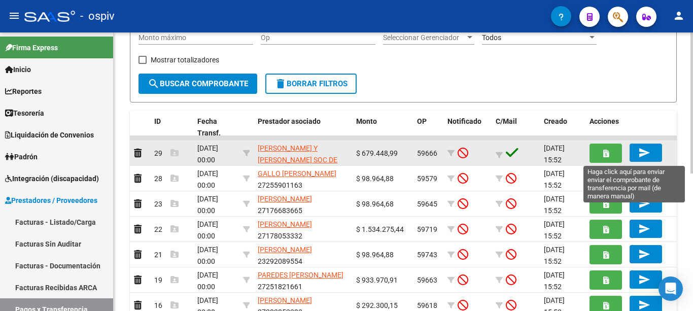
click at [654, 149] on button "send" at bounding box center [646, 153] width 32 height 18
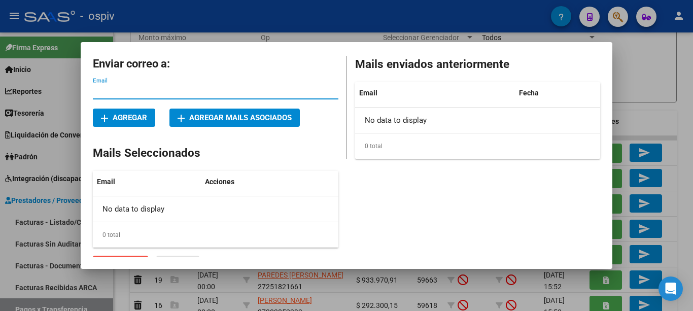
click at [220, 121] on span "add Agregar mails asociados" at bounding box center [235, 117] width 114 height 9
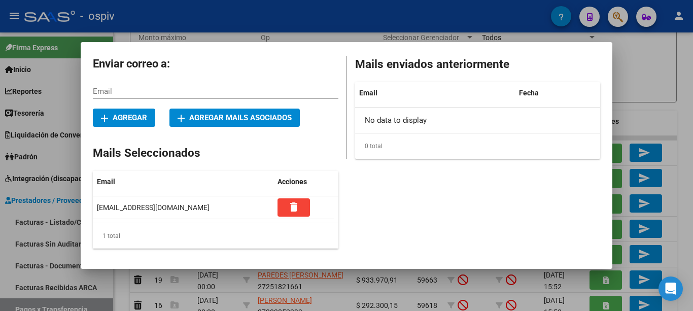
scroll to position [18, 0]
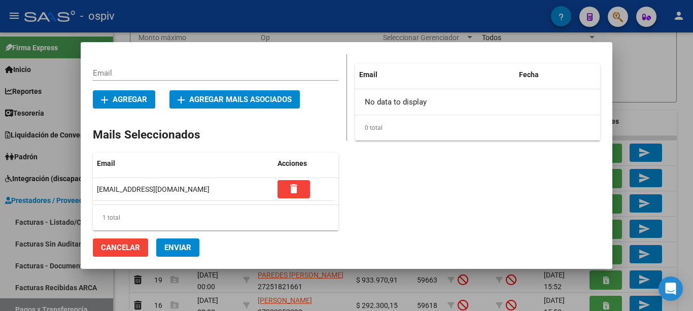
click at [177, 249] on span "Enviar" at bounding box center [177, 247] width 27 height 9
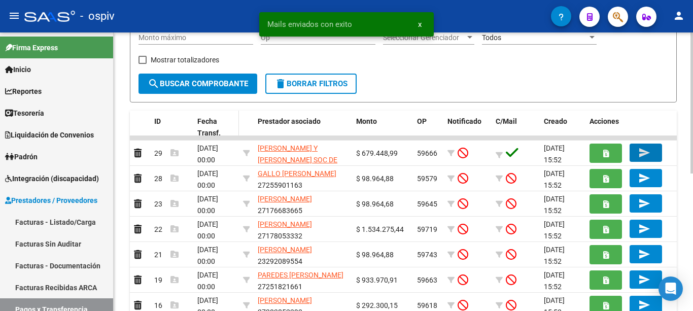
scroll to position [0, 0]
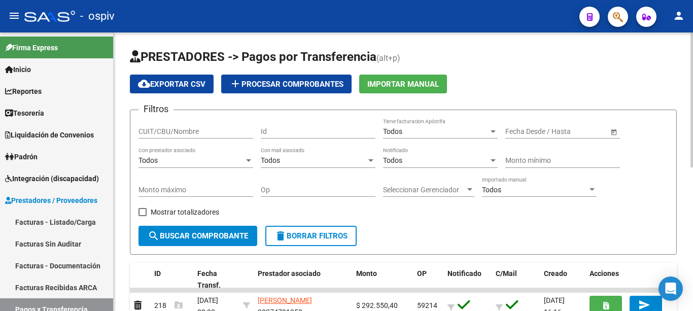
click at [471, 160] on div "Todos" at bounding box center [436, 160] width 106 height 9
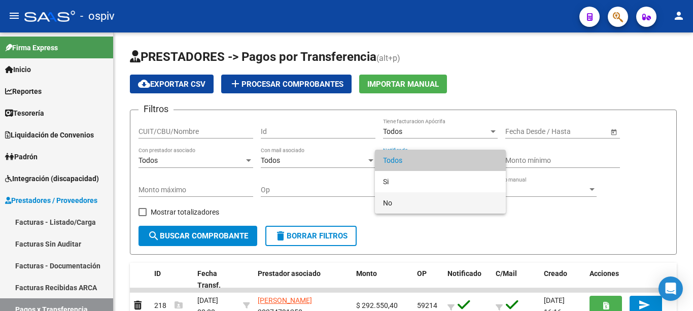
click at [428, 203] on span "No" at bounding box center [440, 202] width 115 height 21
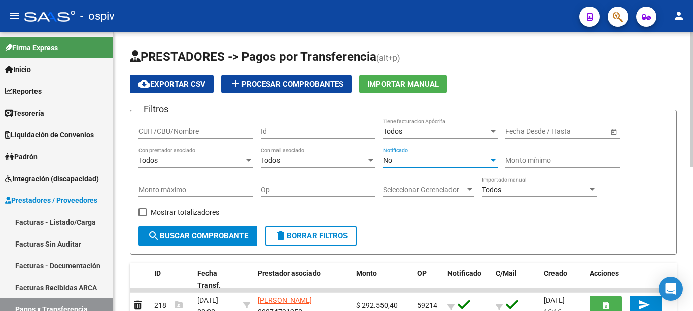
click at [207, 230] on button "search Buscar Comprobante" at bounding box center [198, 236] width 119 height 20
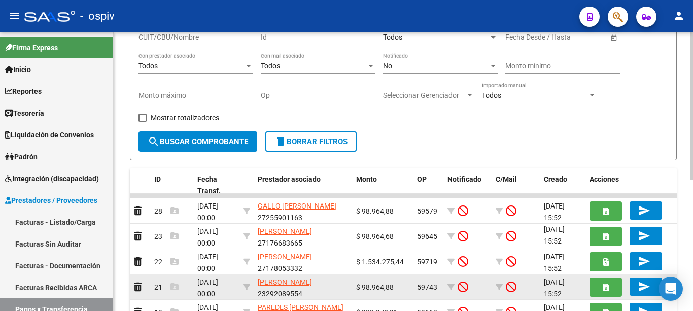
scroll to position [196, 0]
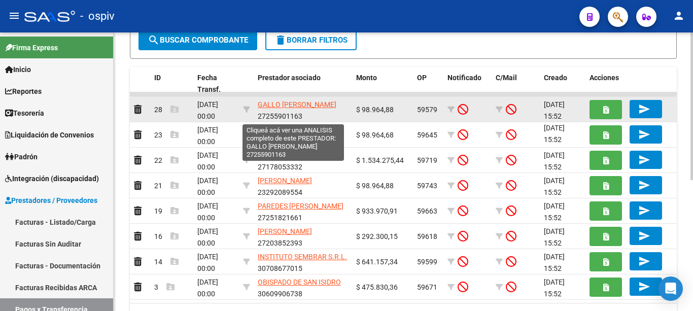
click at [270, 105] on span "GALLO [PERSON_NAME]" at bounding box center [297, 105] width 79 height 8
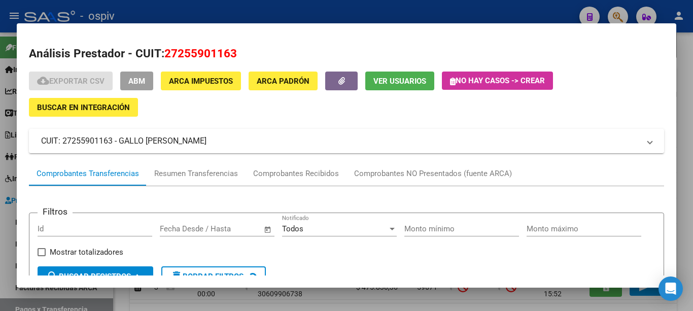
click at [404, 86] on button "Ver Usuarios" at bounding box center [399, 81] width 69 height 19
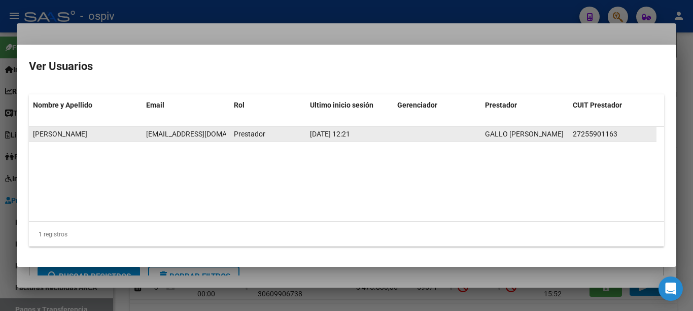
click at [196, 132] on span "[EMAIL_ADDRESS][DOMAIN_NAME]" at bounding box center [202, 134] width 113 height 8
copy span "[EMAIL_ADDRESS][DOMAIN_NAME]"
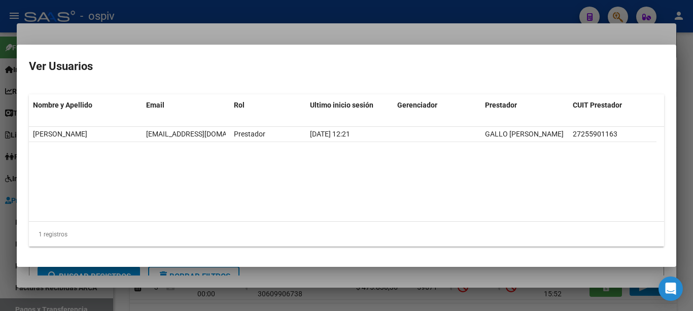
click at [255, 35] on div at bounding box center [346, 155] width 693 height 311
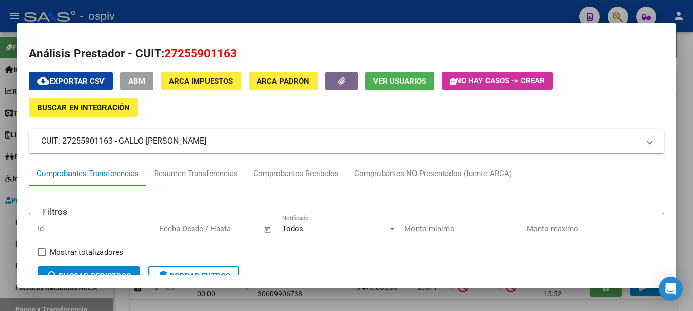
click at [143, 87] on button "ABM" at bounding box center [136, 81] width 33 height 19
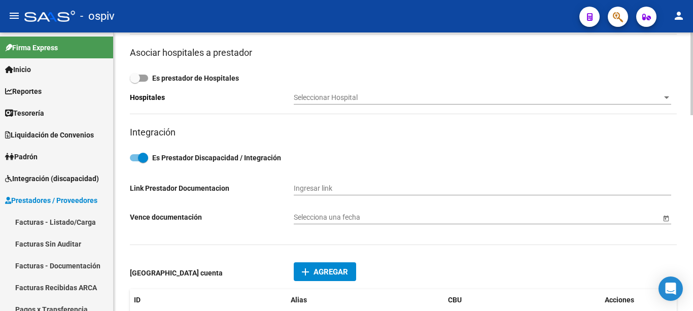
scroll to position [609, 0]
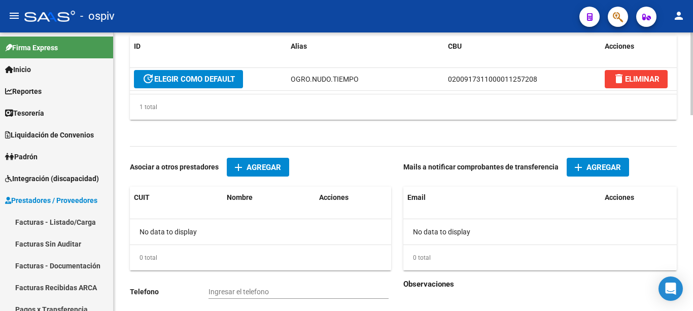
click at [580, 167] on mat-icon "add" at bounding box center [579, 167] width 12 height 12
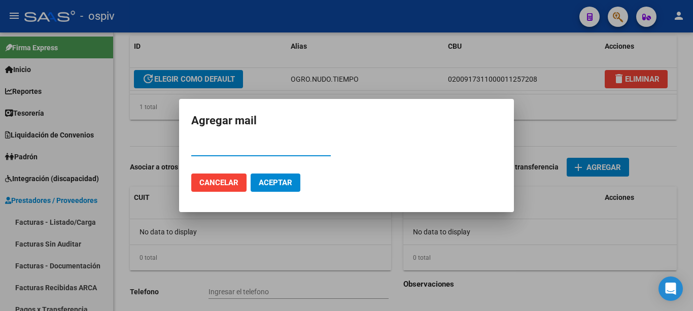
paste input "[EMAIL_ADDRESS][DOMAIN_NAME]"
type input "[EMAIL_ADDRESS][DOMAIN_NAME]"
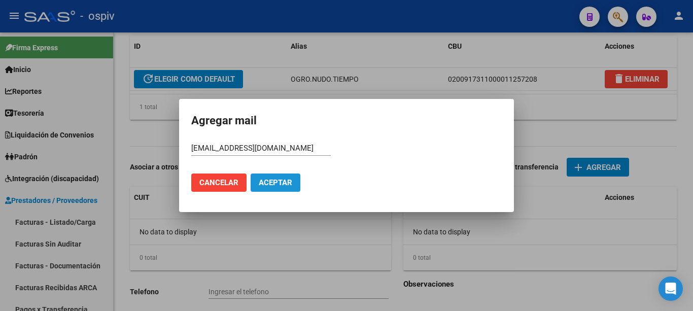
click at [277, 188] on button "Aceptar" at bounding box center [276, 183] width 50 height 18
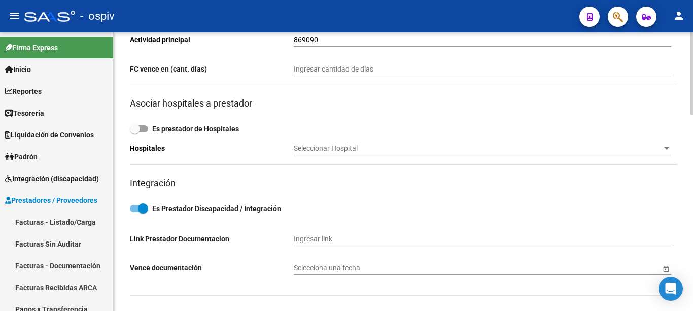
scroll to position [0, 0]
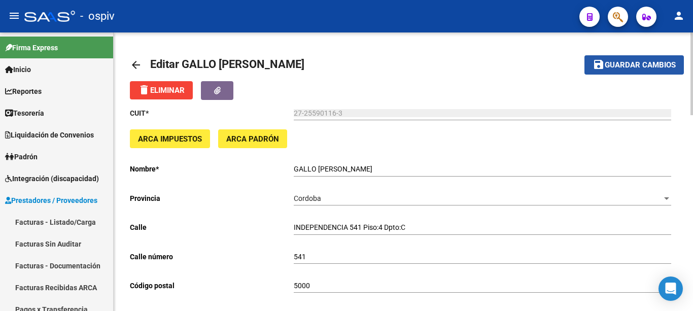
click at [629, 74] on button "save Guardar cambios" at bounding box center [634, 64] width 99 height 19
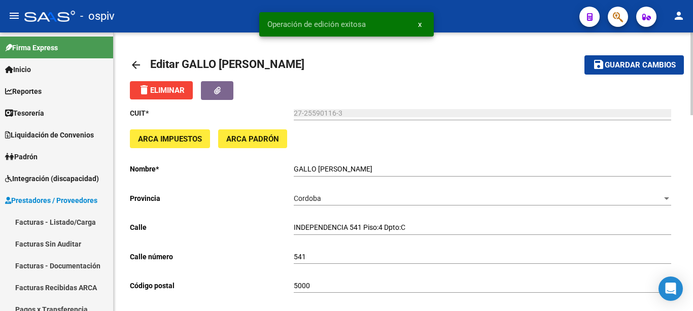
click at [131, 64] on mat-icon "arrow_back" at bounding box center [136, 65] width 12 height 12
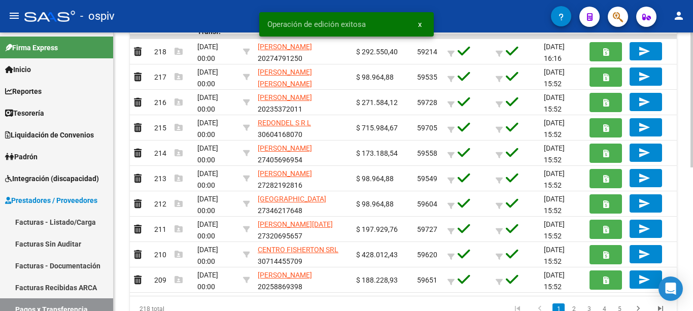
scroll to position [102, 0]
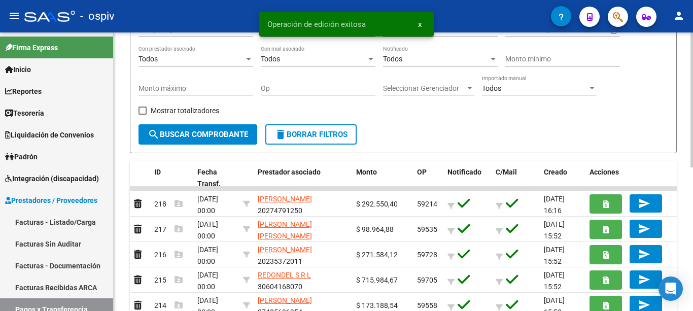
click at [421, 65] on div "Todos Notificado" at bounding box center [440, 56] width 115 height 20
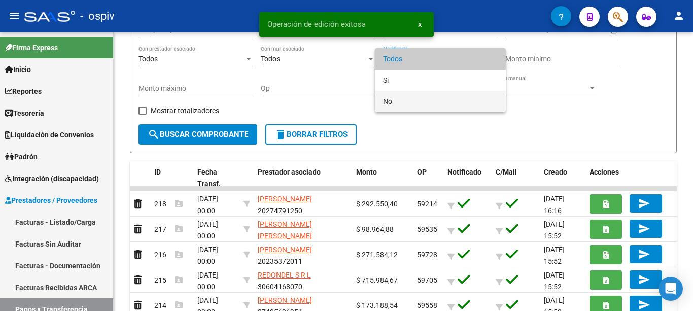
click at [408, 100] on span "No" at bounding box center [440, 101] width 115 height 21
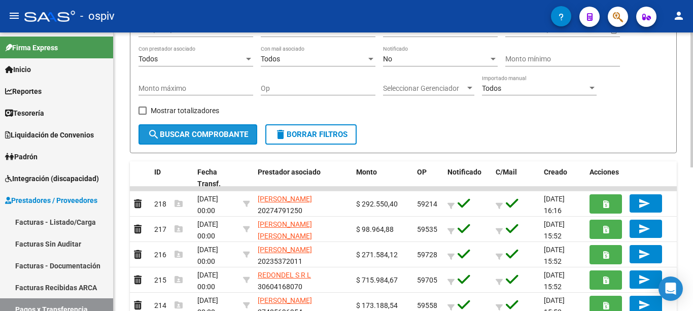
click at [220, 135] on span "search Buscar Comprobante" at bounding box center [198, 134] width 101 height 9
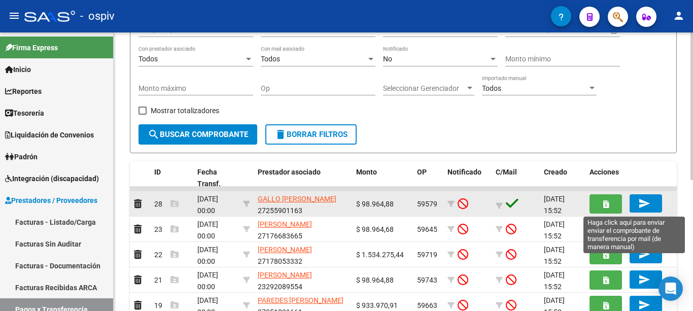
click at [646, 204] on mat-icon "send" at bounding box center [645, 203] width 12 height 12
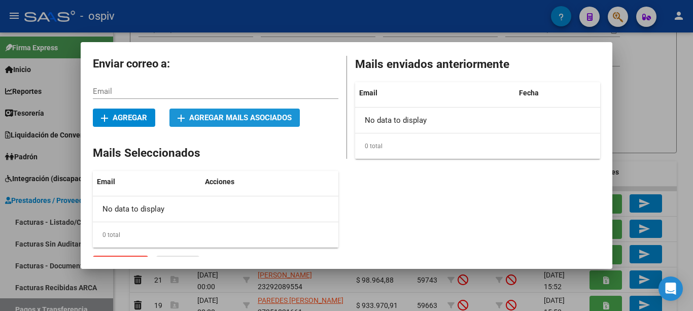
click at [216, 117] on span "add Agregar mails asociados" at bounding box center [235, 117] width 114 height 9
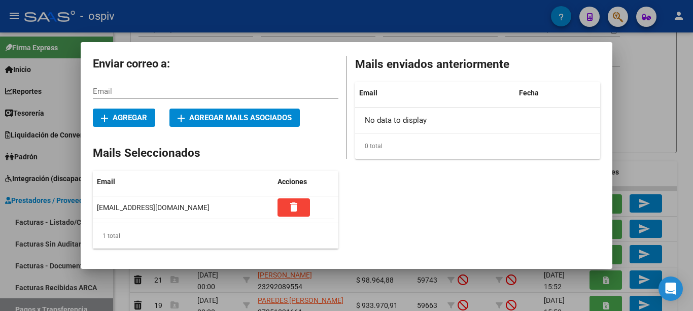
scroll to position [18, 0]
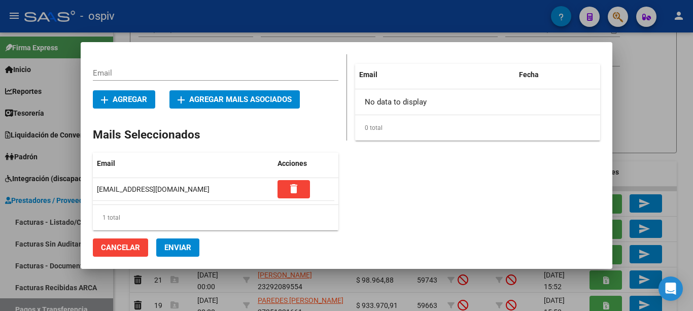
click at [176, 248] on span "Enviar" at bounding box center [177, 247] width 27 height 9
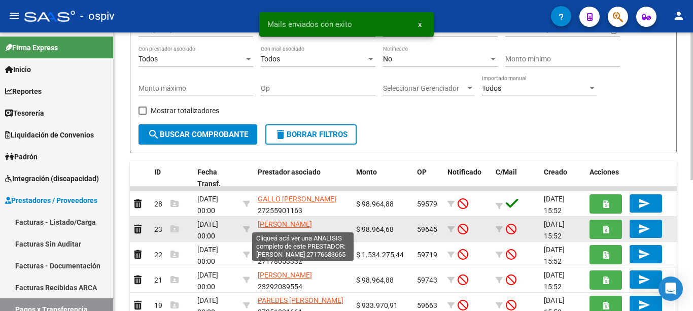
click at [287, 225] on span "CORTHEY ROXANA BEATRIZ" at bounding box center [285, 224] width 54 height 8
type textarea "27176683665"
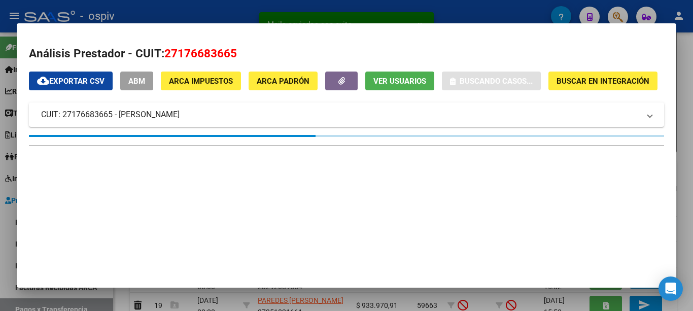
click at [383, 82] on span "Ver Usuarios" at bounding box center [400, 81] width 53 height 9
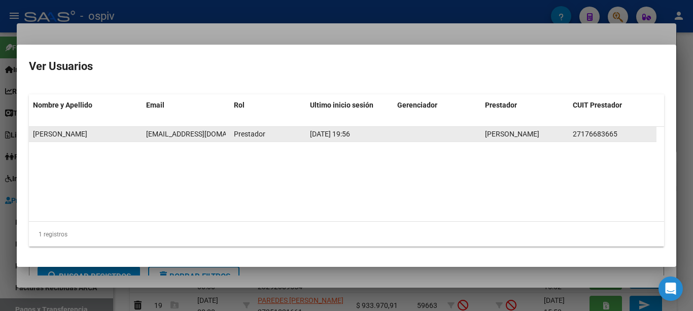
click at [165, 135] on span "roxanacorthey@gmail.com" at bounding box center [202, 134] width 113 height 8
copy span "roxanacorthey@gmail.com"
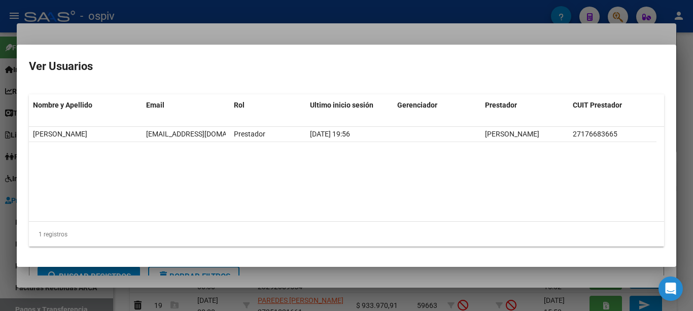
click at [223, 38] on div at bounding box center [346, 155] width 693 height 311
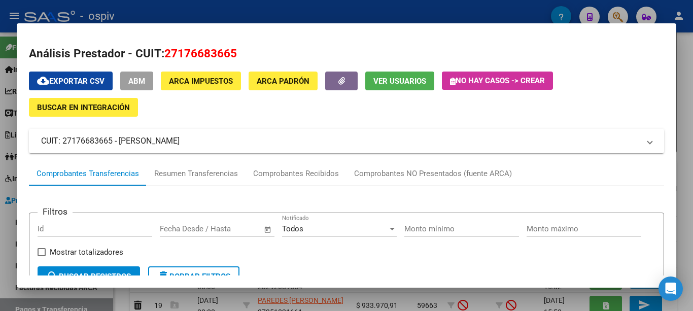
click at [147, 80] on button "ABM" at bounding box center [136, 81] width 33 height 19
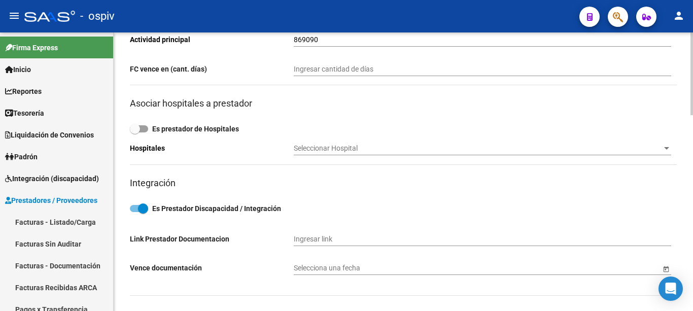
scroll to position [658, 0]
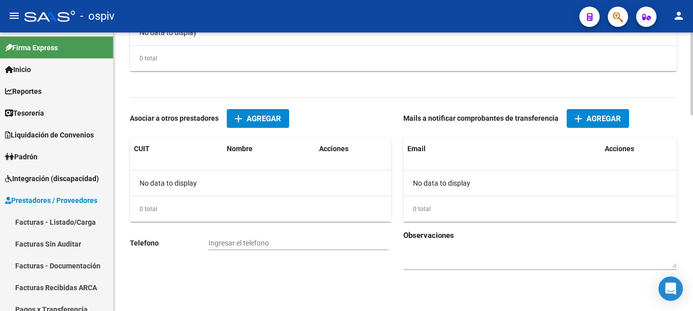
click at [595, 119] on span "Agregar" at bounding box center [604, 118] width 35 height 9
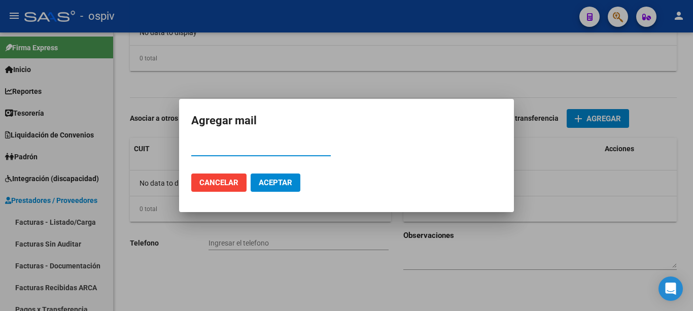
paste input "roxanacorthey@gmail.com"
type input "roxanacorthey@gmail.com"
click at [272, 182] on span "Aceptar" at bounding box center [276, 182] width 34 height 9
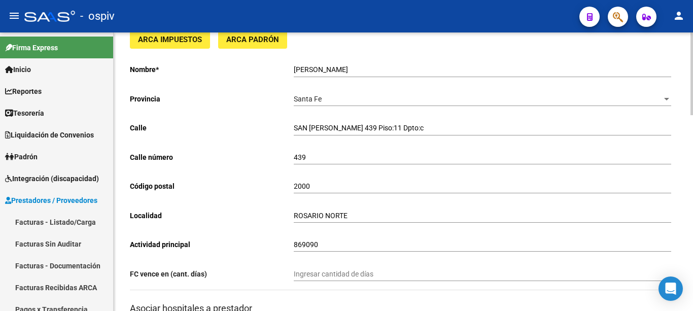
scroll to position [0, 0]
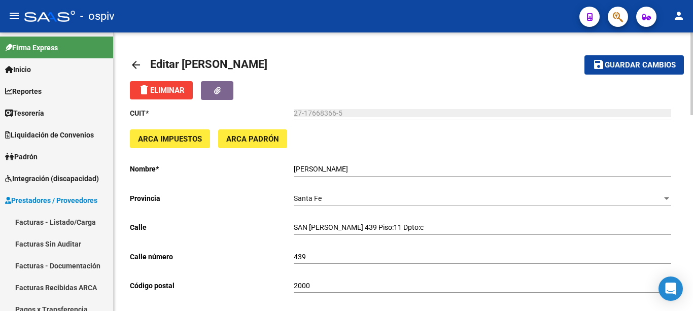
click at [638, 65] on span "Guardar cambios" at bounding box center [640, 65] width 71 height 9
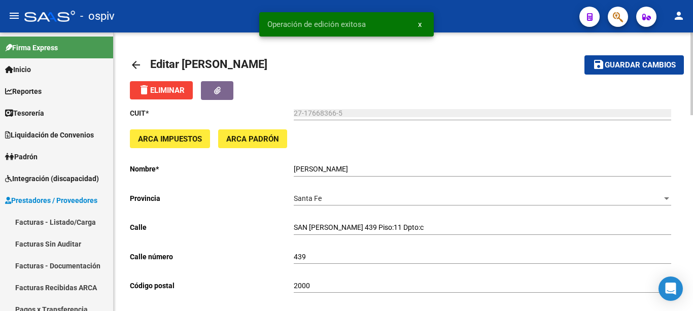
click at [134, 65] on mat-icon "arrow_back" at bounding box center [136, 65] width 12 height 12
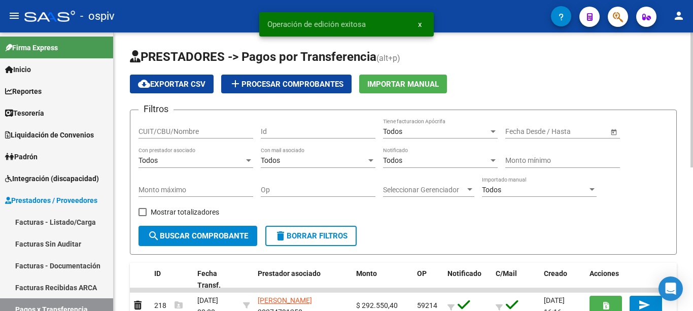
scroll to position [51, 0]
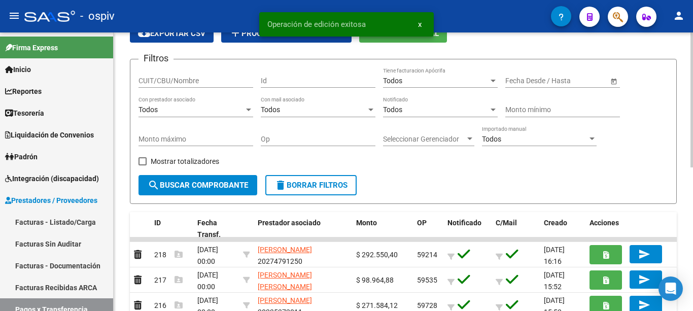
click at [420, 113] on div "Todos" at bounding box center [436, 110] width 106 height 9
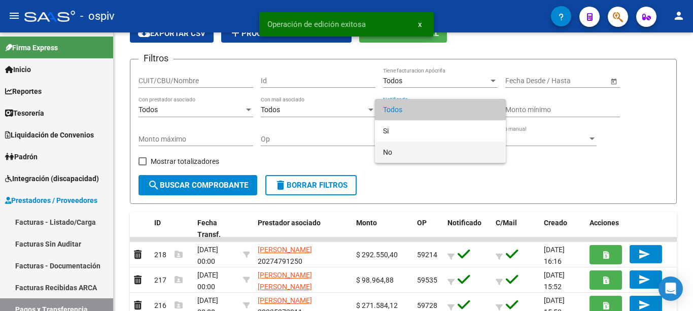
click at [400, 154] on span "No" at bounding box center [440, 152] width 115 height 21
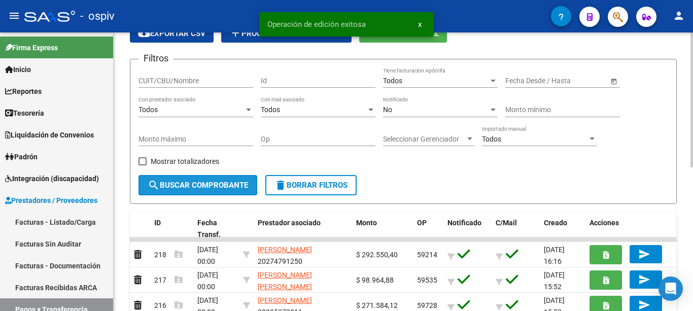
click at [212, 190] on button "search Buscar Comprobante" at bounding box center [198, 185] width 119 height 20
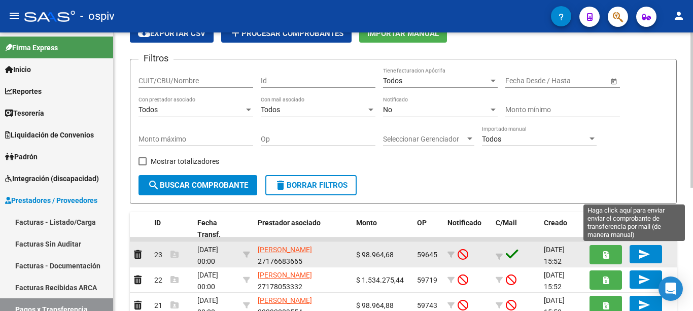
click at [648, 253] on mat-icon "send" at bounding box center [645, 254] width 12 height 12
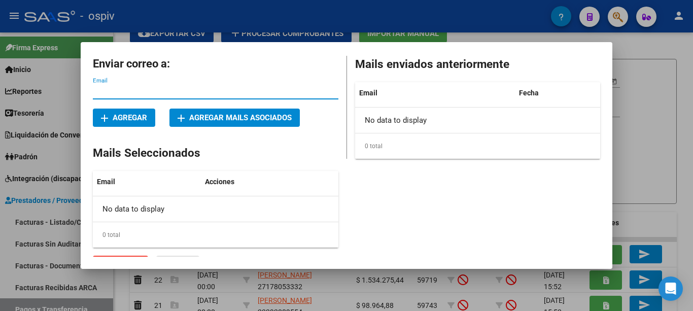
drag, startPoint x: 251, startPoint y: 119, endPoint x: 248, endPoint y: 128, distance: 9.3
click at [251, 120] on span "add Agregar mails asociados" at bounding box center [235, 117] width 114 height 9
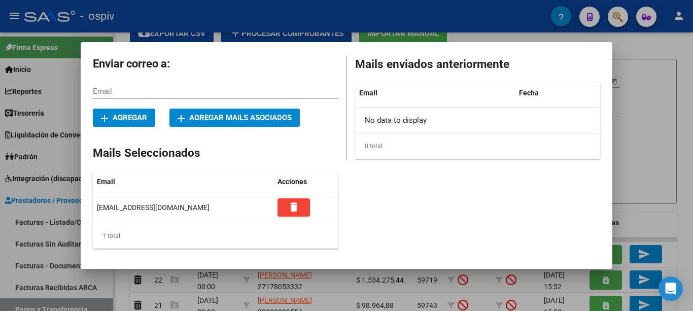
scroll to position [18, 0]
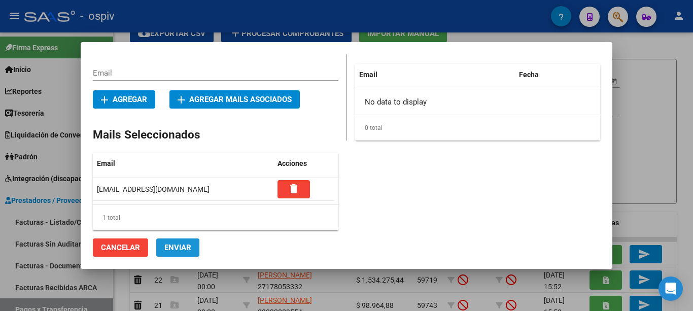
click at [178, 253] on button "Enviar" at bounding box center [177, 248] width 43 height 18
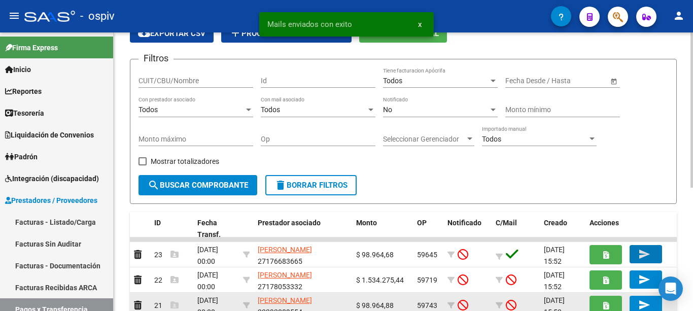
scroll to position [102, 0]
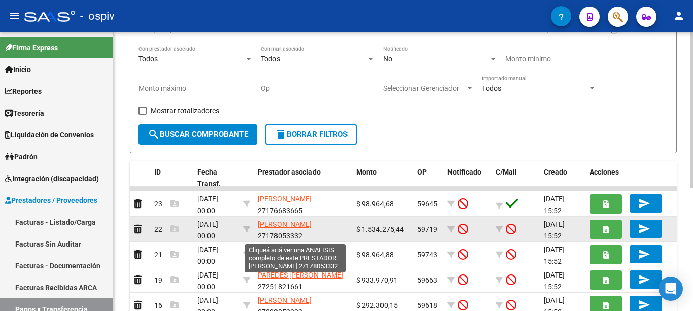
click at [300, 222] on span "SANTILLAN FERNANDA MARIEL" at bounding box center [285, 224] width 54 height 8
type textarea "27178053332"
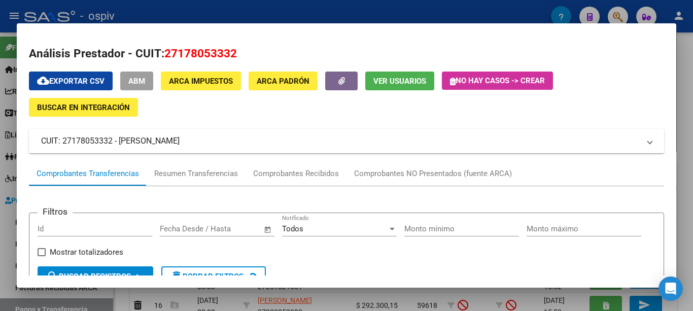
click at [406, 88] on button "Ver Usuarios" at bounding box center [399, 81] width 69 height 19
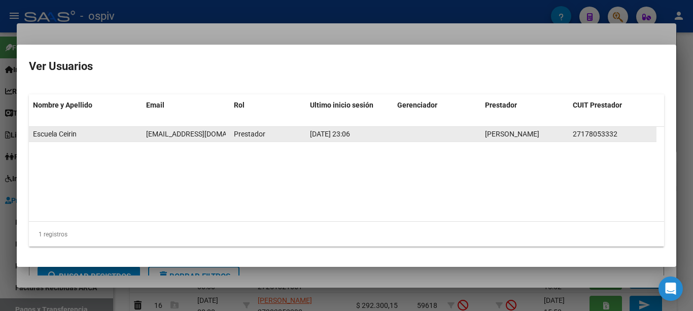
click at [198, 132] on span "adm.ceirin@gmail.com" at bounding box center [202, 134] width 113 height 8
copy span "adm.ceirin@gmail.com"
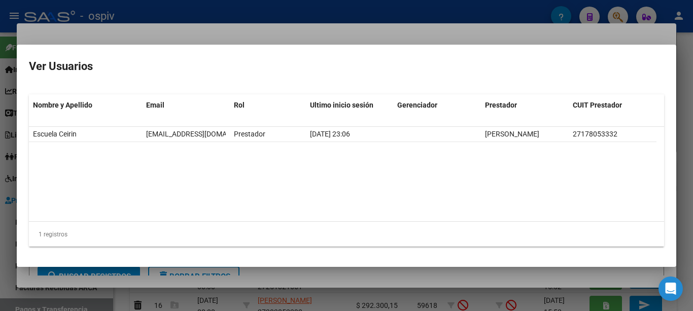
click at [229, 40] on div at bounding box center [346, 155] width 693 height 311
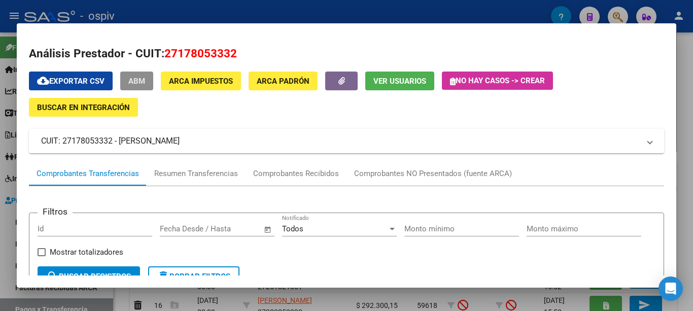
click at [142, 85] on span "ABM" at bounding box center [136, 81] width 17 height 9
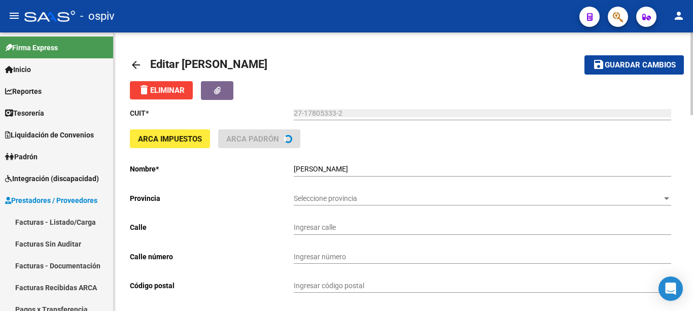
type input "CNO GRAL BELGRANO"
type input "1556"
type input "1884"
type input "BERAZATEGUI"
type input "854940"
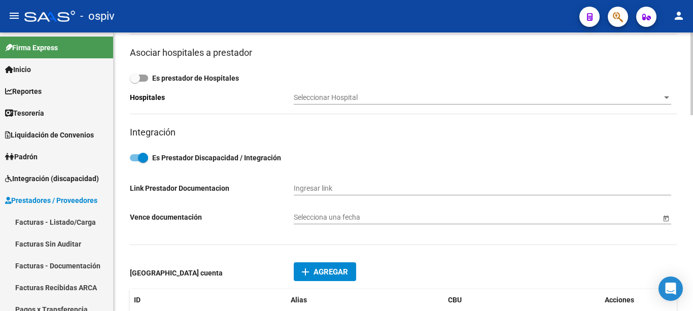
scroll to position [658, 0]
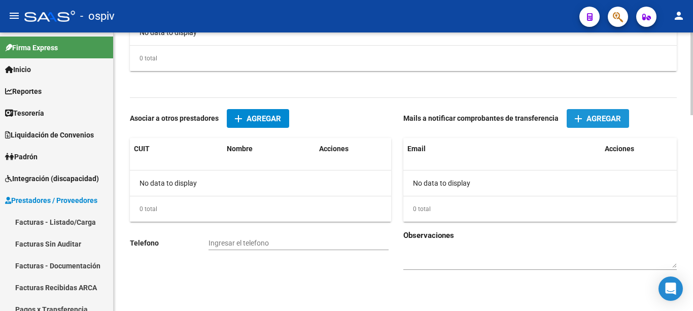
click at [579, 117] on mat-icon "add" at bounding box center [579, 119] width 12 height 12
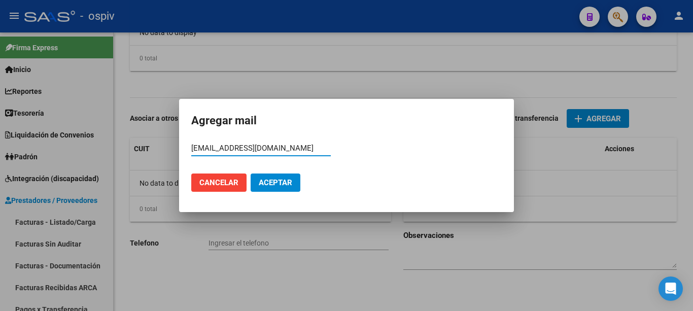
type input "adm.ceirin@gmail.com"
click at [269, 185] on span "Aceptar" at bounding box center [276, 182] width 34 height 9
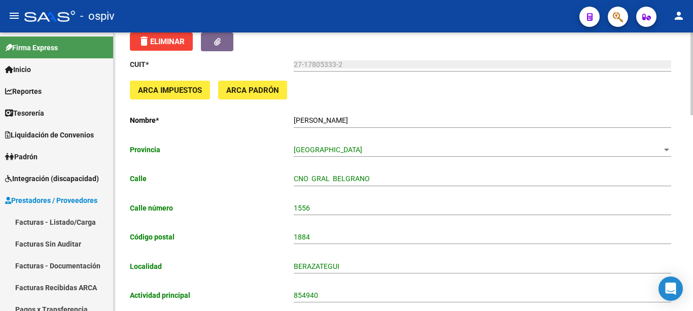
scroll to position [0, 0]
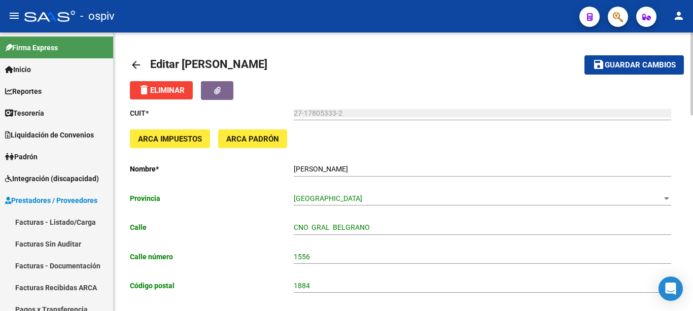
click at [627, 64] on span "Guardar cambios" at bounding box center [640, 65] width 71 height 9
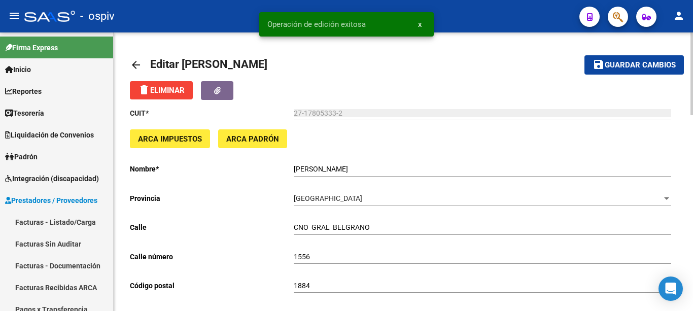
click at [140, 62] on mat-icon "arrow_back" at bounding box center [136, 65] width 12 height 12
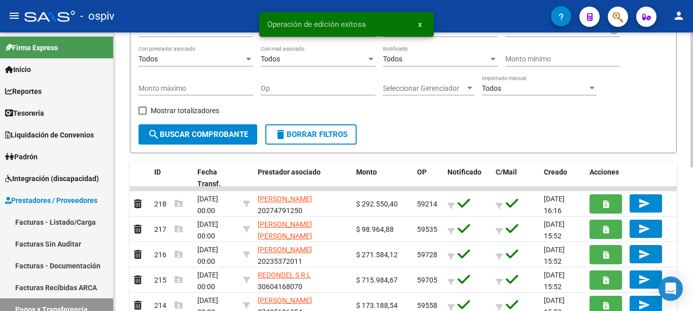
scroll to position [51, 0]
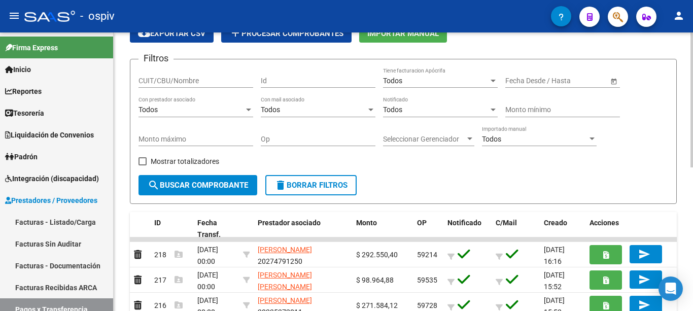
click at [430, 107] on div "Todos" at bounding box center [436, 110] width 106 height 9
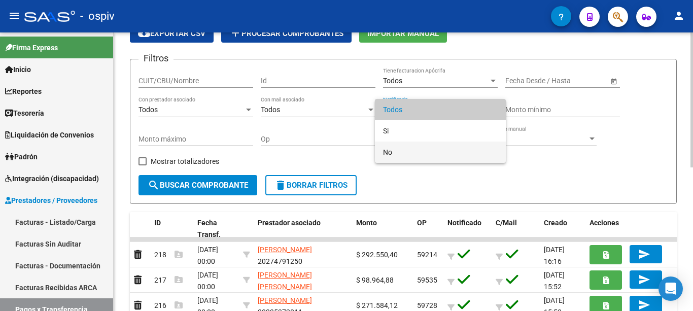
click at [407, 151] on span "No" at bounding box center [440, 152] width 115 height 21
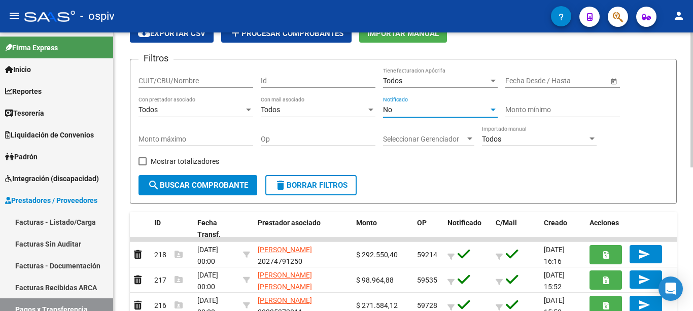
click at [217, 187] on span "search Buscar Comprobante" at bounding box center [198, 185] width 101 height 9
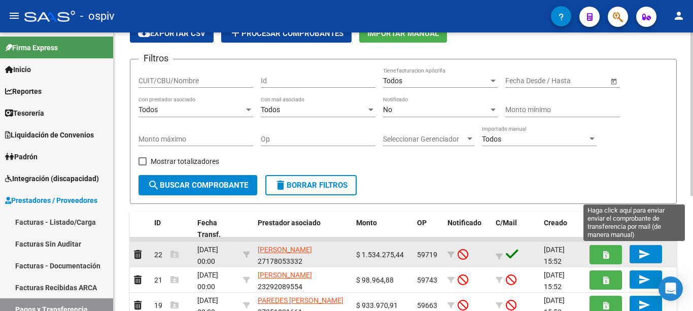
click at [645, 250] on mat-icon "send" at bounding box center [645, 254] width 12 height 12
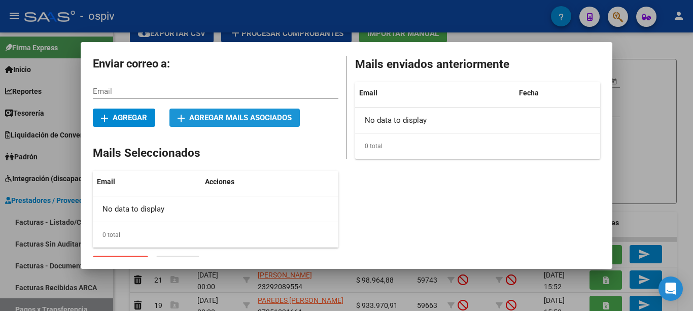
click at [225, 121] on span "add Agregar mails asociados" at bounding box center [235, 117] width 114 height 9
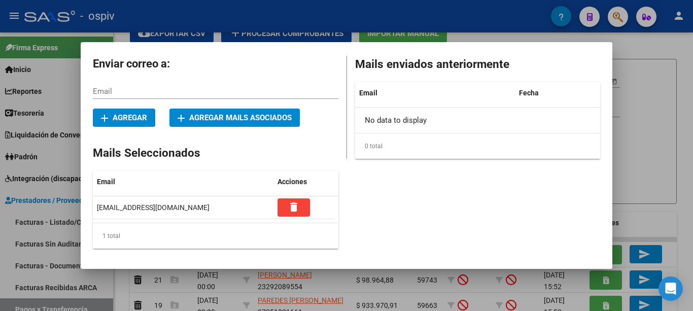
scroll to position [18, 0]
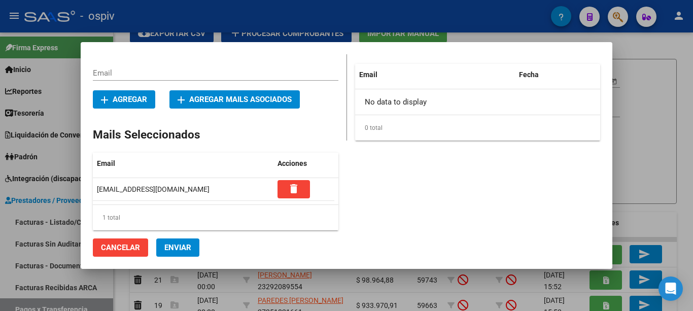
click at [173, 247] on span "Enviar" at bounding box center [177, 247] width 27 height 9
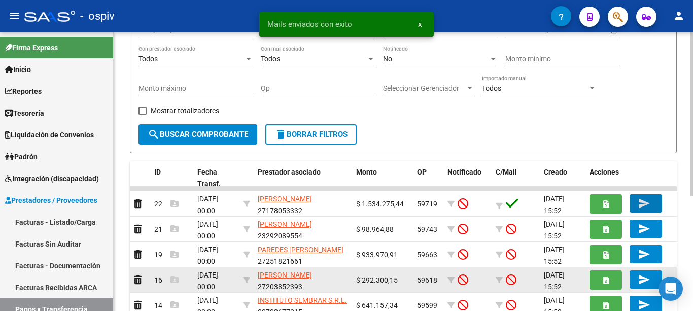
scroll to position [152, 0]
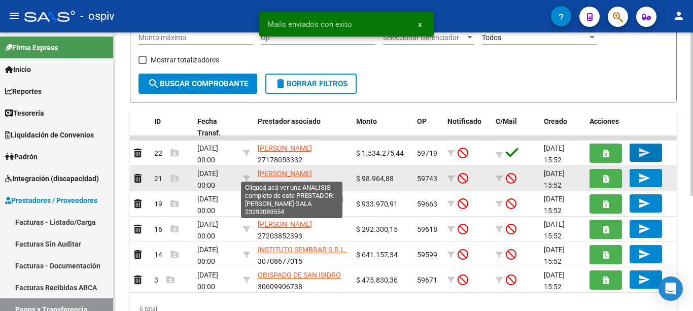
click at [276, 173] on span "ZAPICO MARIA GALA" at bounding box center [285, 174] width 54 height 8
type textarea "23292089554"
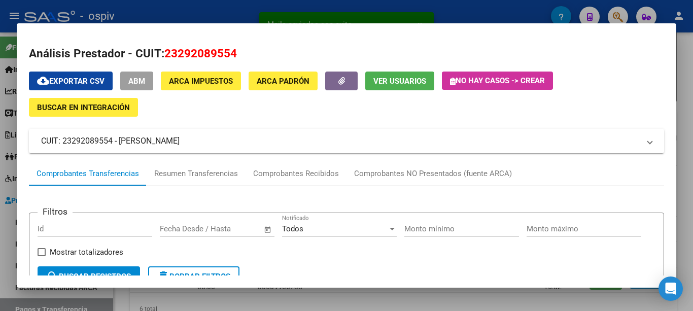
click at [381, 80] on span "Ver Usuarios" at bounding box center [400, 81] width 53 height 9
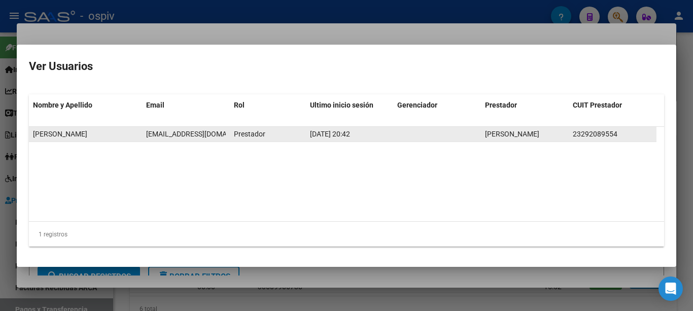
click at [201, 132] on span "galazapico@hotmail.com" at bounding box center [202, 134] width 113 height 8
copy span "galazapico@hotmail.com"
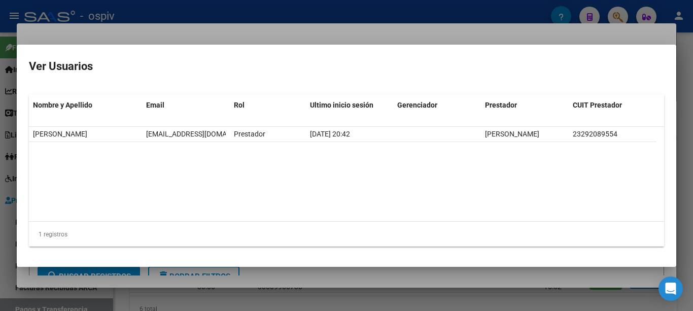
click at [225, 40] on div at bounding box center [346, 155] width 693 height 311
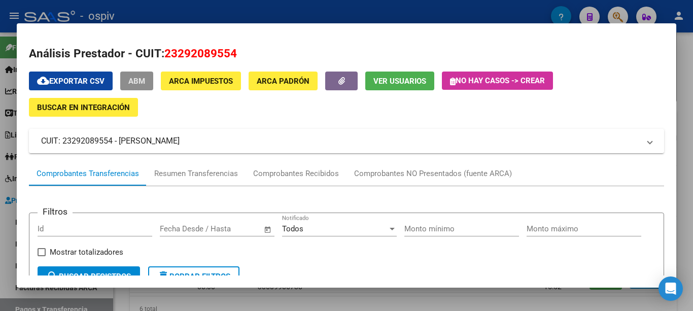
click at [144, 81] on span "ABM" at bounding box center [136, 81] width 17 height 9
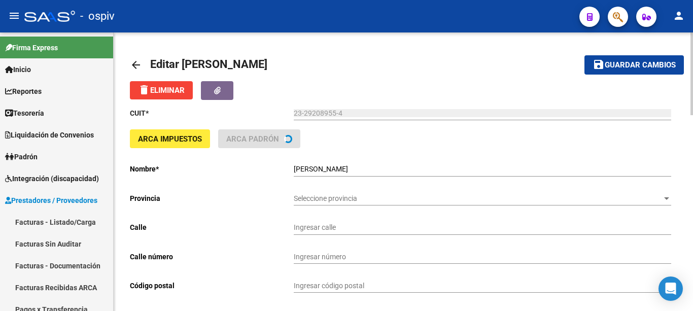
type input "VELEZ SARSFIELD"
type input "1254"
type input "2000"
type input "ROSARIO NORTE"
type input "869090"
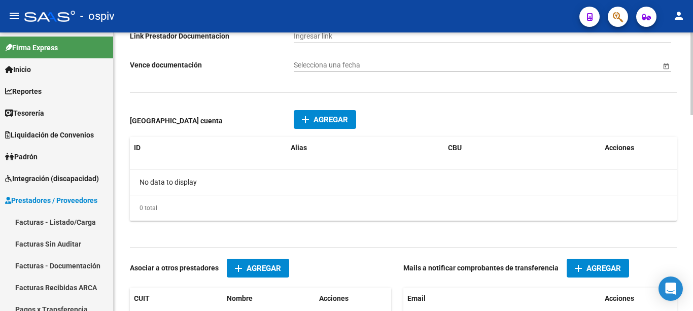
scroll to position [609, 0]
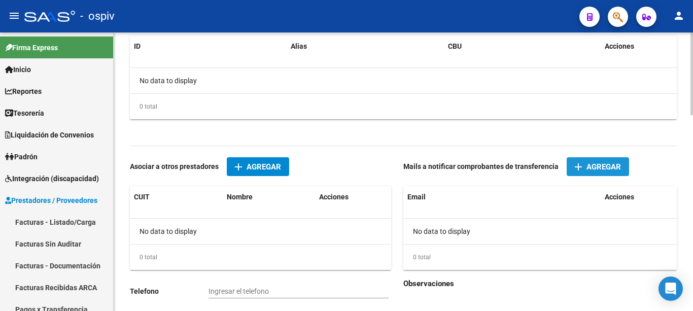
click at [611, 166] on span "Agregar" at bounding box center [604, 166] width 35 height 9
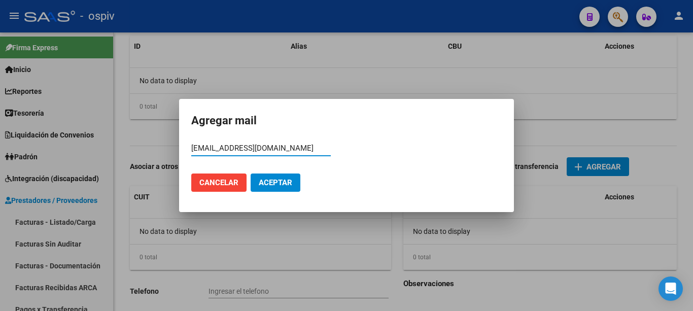
type input "galazapico@hotmail.com"
click at [272, 189] on button "Aceptar" at bounding box center [276, 183] width 50 height 18
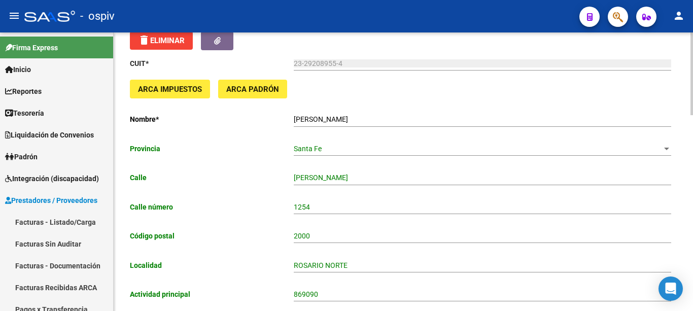
scroll to position [0, 0]
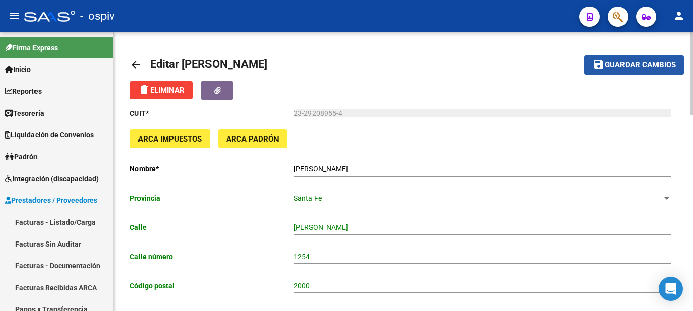
click at [624, 63] on span "Guardar cambios" at bounding box center [640, 65] width 71 height 9
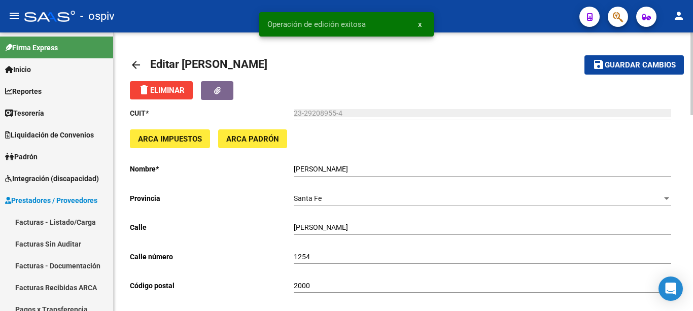
click at [140, 64] on mat-icon "arrow_back" at bounding box center [136, 65] width 12 height 12
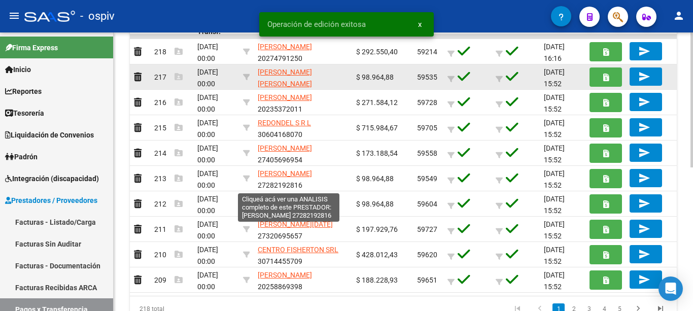
scroll to position [51, 0]
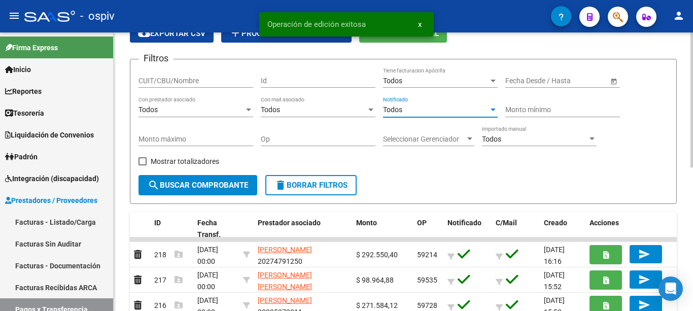
click at [397, 108] on span "Todos" at bounding box center [392, 110] width 19 height 8
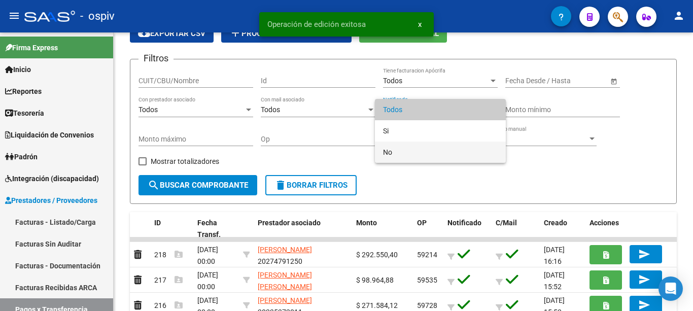
click at [389, 145] on span "No" at bounding box center [440, 152] width 115 height 21
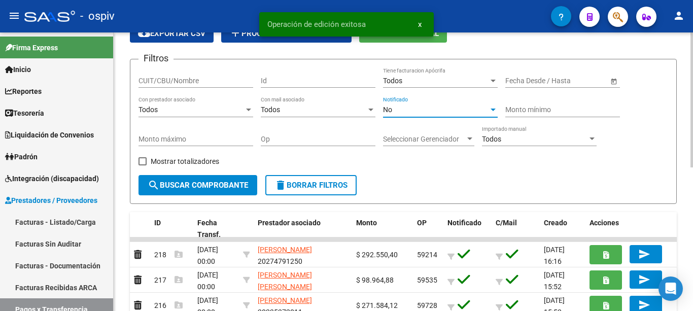
click at [206, 180] on button "search Buscar Comprobante" at bounding box center [198, 185] width 119 height 20
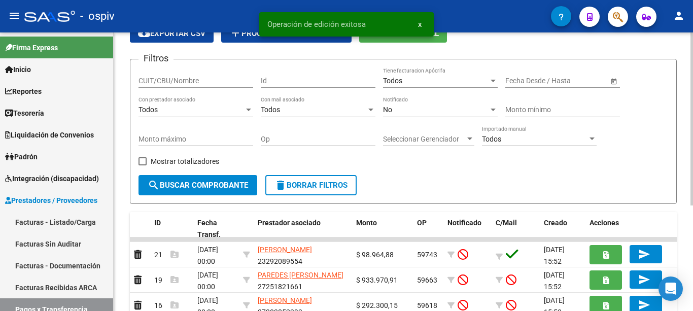
scroll to position [152, 0]
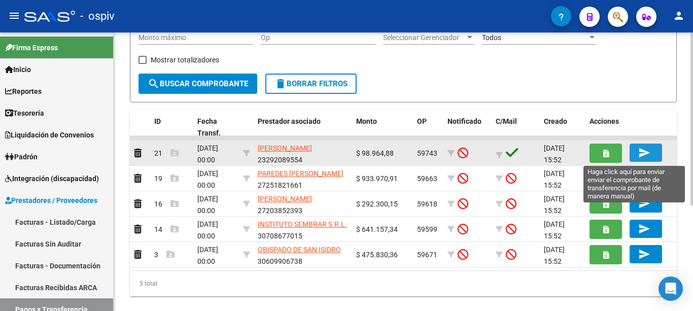
click at [652, 151] on span "send" at bounding box center [646, 152] width 15 height 9
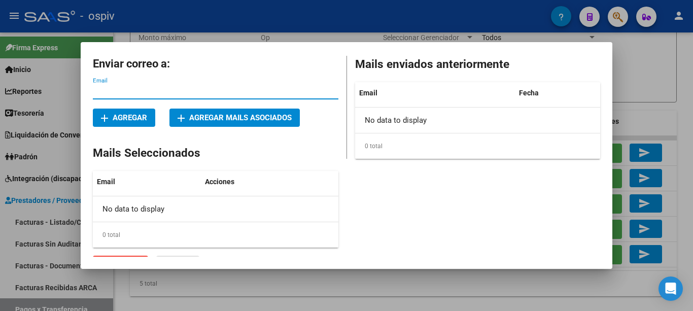
click at [190, 117] on span "add Agregar mails asociados" at bounding box center [235, 117] width 114 height 9
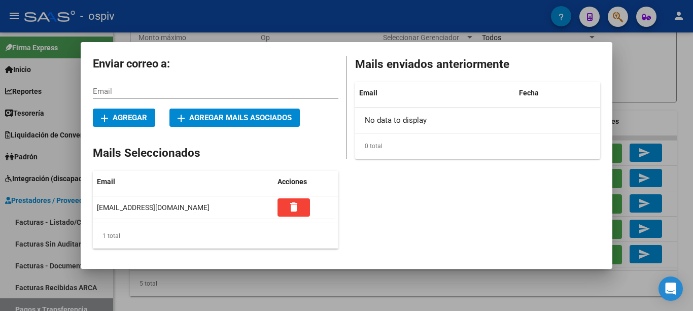
scroll to position [18, 0]
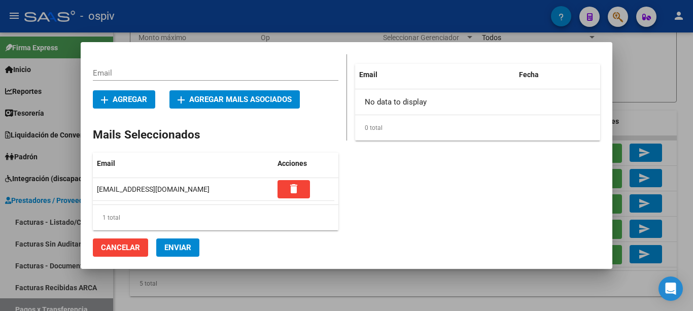
click at [169, 248] on span "Enviar" at bounding box center [177, 247] width 27 height 9
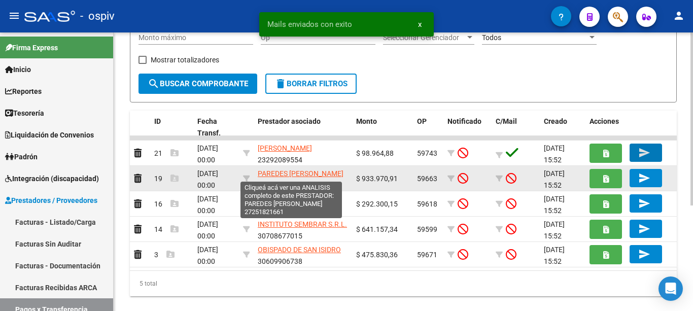
click at [266, 173] on span "PAREDES ANA JULIA" at bounding box center [301, 174] width 86 height 8
type textarea "27251821661"
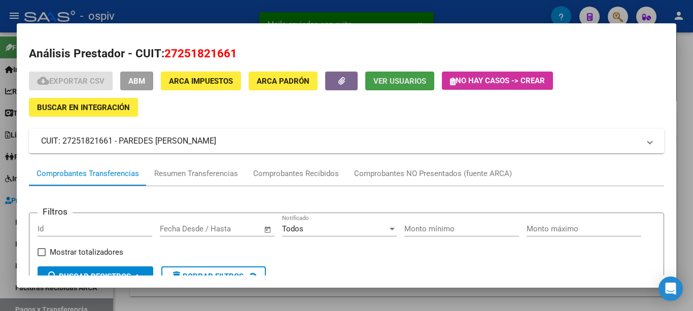
click at [371, 86] on button "Ver Usuarios" at bounding box center [399, 81] width 69 height 19
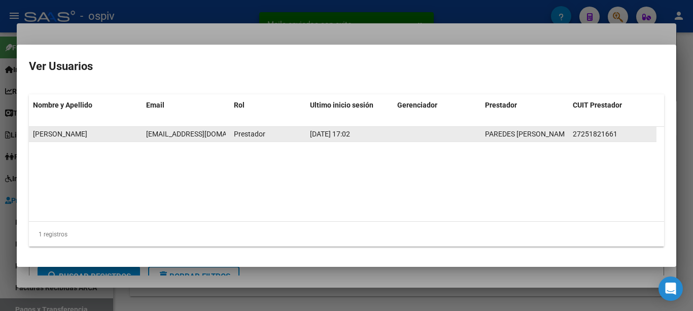
click at [209, 132] on span "diverpsifacturacion@gmail.com" at bounding box center [202, 134] width 113 height 8
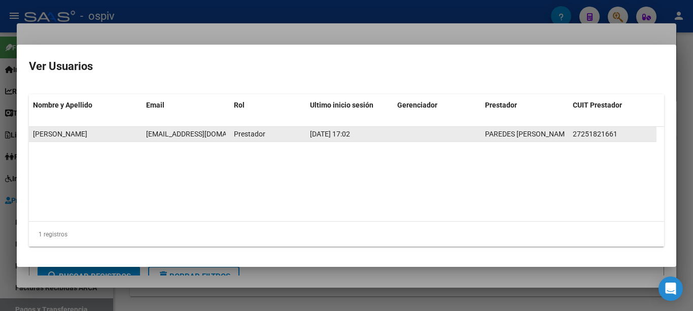
click at [209, 132] on span "diverpsifacturacion@gmail.com" at bounding box center [202, 134] width 113 height 8
copy span "diverpsifacturacion@gmail.com"
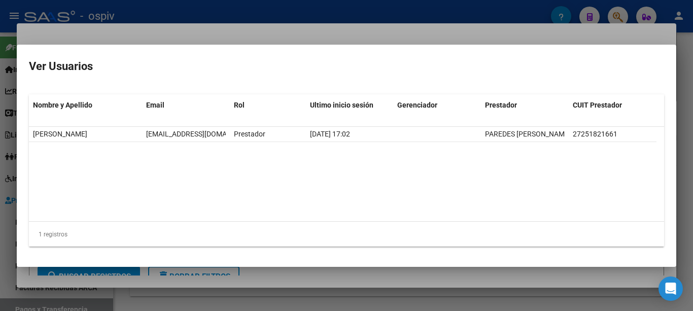
click at [215, 35] on div at bounding box center [346, 155] width 693 height 311
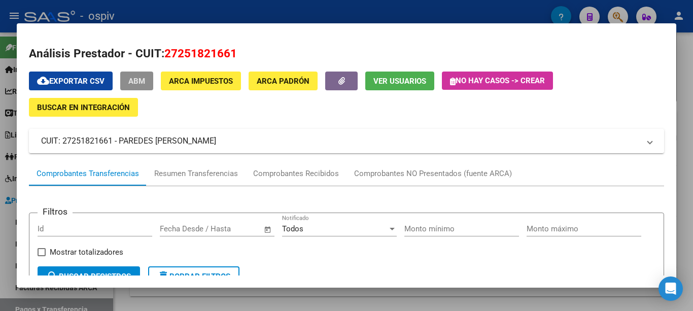
click at [145, 77] on span "ABM" at bounding box center [136, 81] width 17 height 9
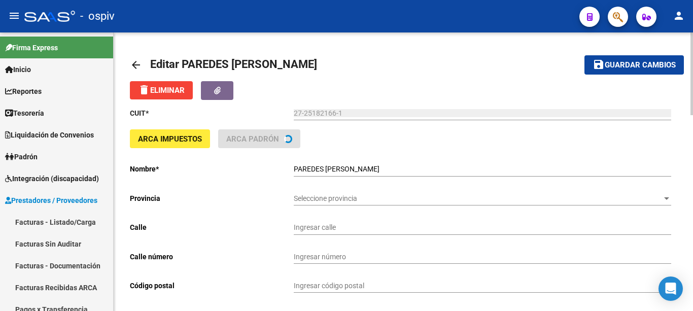
type input "SANCHEZ DE BUSTAMANTE"
type input "2034"
type input "1425"
type input "CABA"
type input "869090"
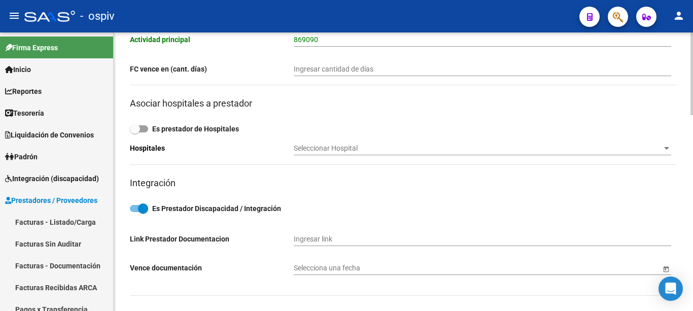
scroll to position [558, 0]
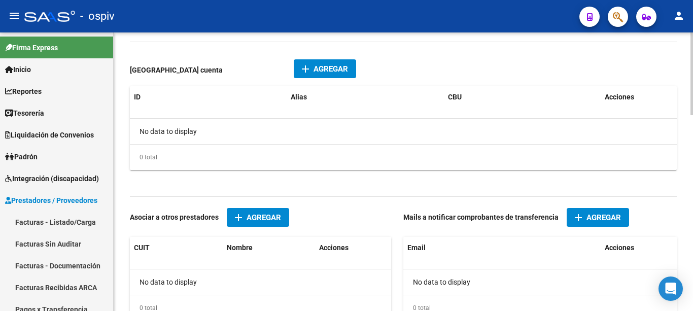
click at [592, 221] on span "Agregar" at bounding box center [604, 217] width 35 height 9
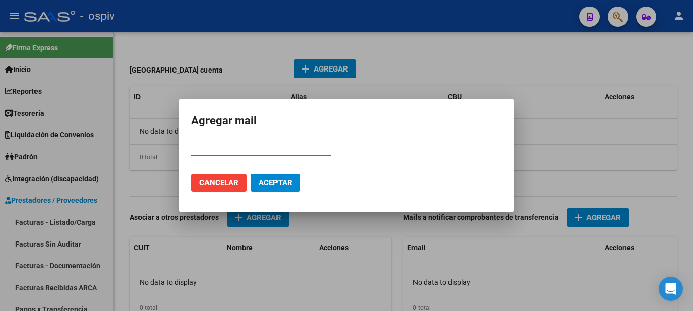
paste input "diverpsifacturacion@gmail.com"
type input "diverpsifacturacion@gmail.com"
click at [273, 180] on span "Aceptar" at bounding box center [276, 182] width 34 height 9
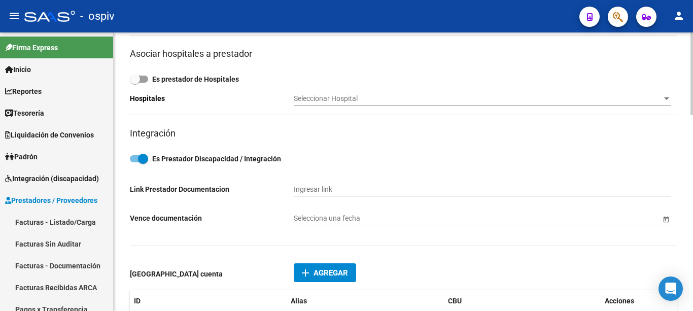
scroll to position [0, 0]
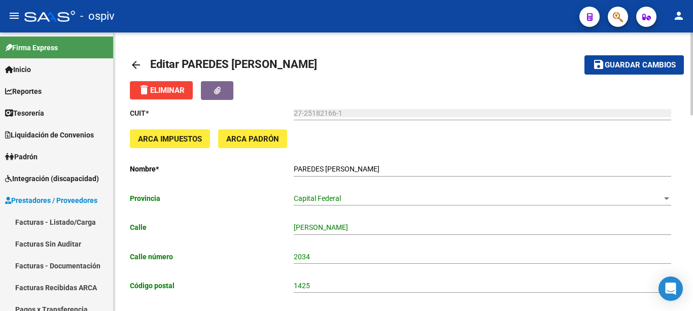
click at [636, 63] on span "Guardar cambios" at bounding box center [640, 65] width 71 height 9
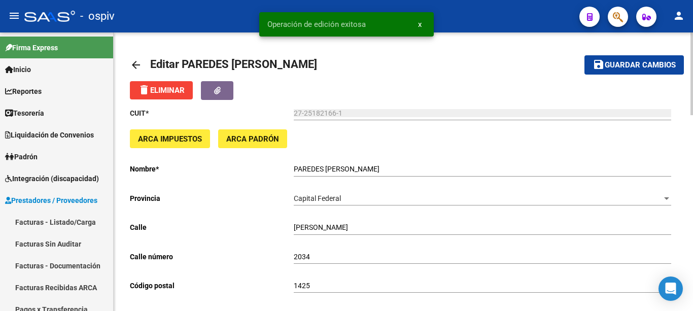
click at [136, 64] on mat-icon "arrow_back" at bounding box center [136, 65] width 12 height 12
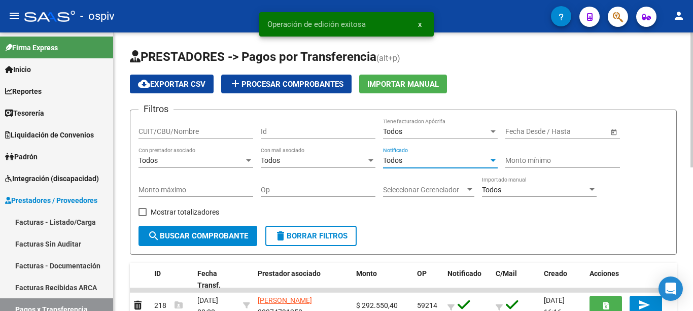
click at [430, 158] on div "Todos" at bounding box center [436, 160] width 106 height 9
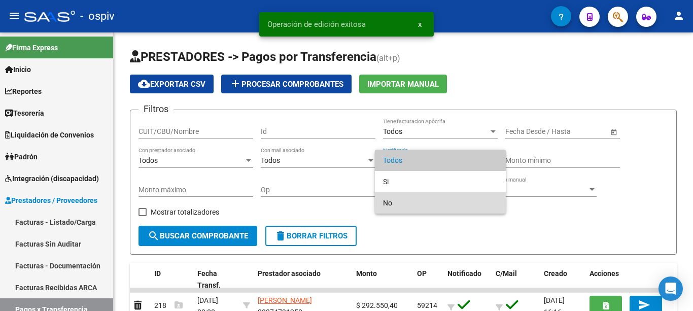
click at [400, 199] on span "No" at bounding box center [440, 202] width 115 height 21
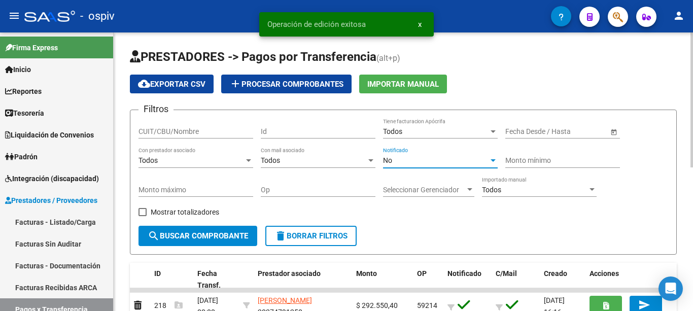
click at [230, 235] on span "search Buscar Comprobante" at bounding box center [198, 235] width 101 height 9
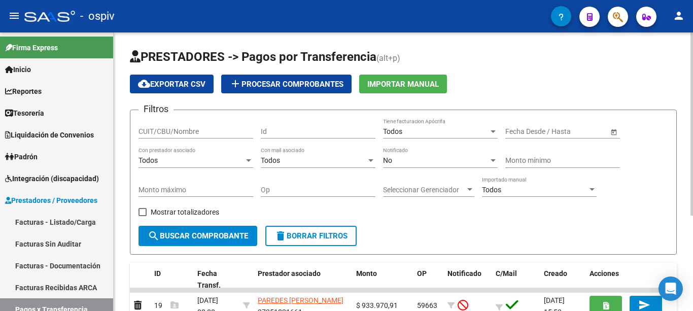
scroll to position [102, 0]
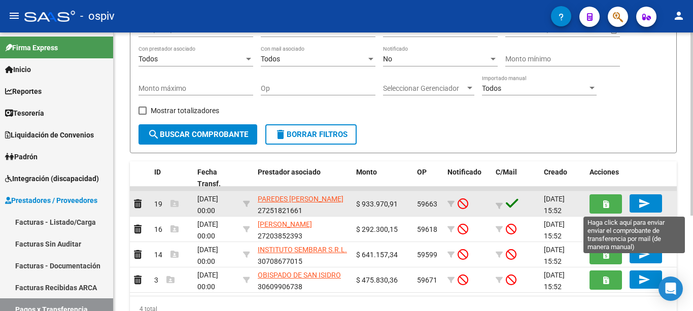
click at [650, 203] on mat-icon "send" at bounding box center [645, 203] width 12 height 12
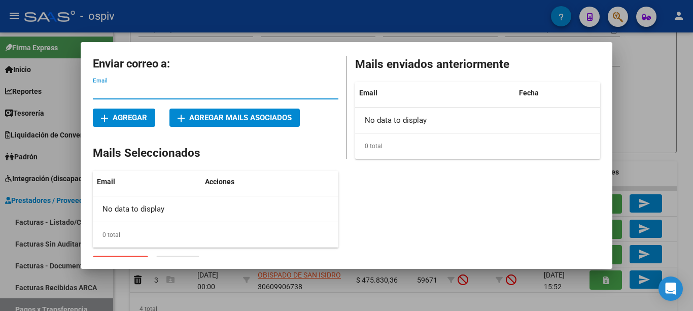
click at [235, 115] on span "add Agregar mails asociados" at bounding box center [235, 117] width 114 height 9
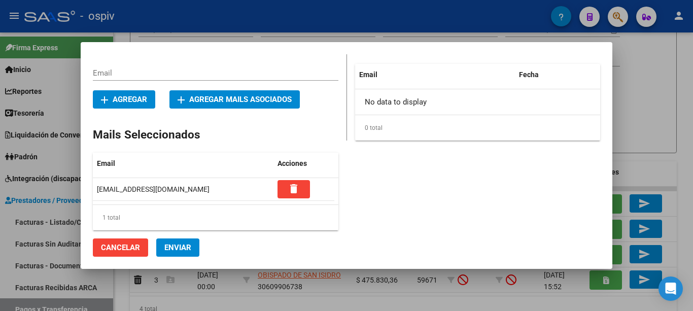
click at [180, 242] on button "Enviar" at bounding box center [177, 248] width 43 height 18
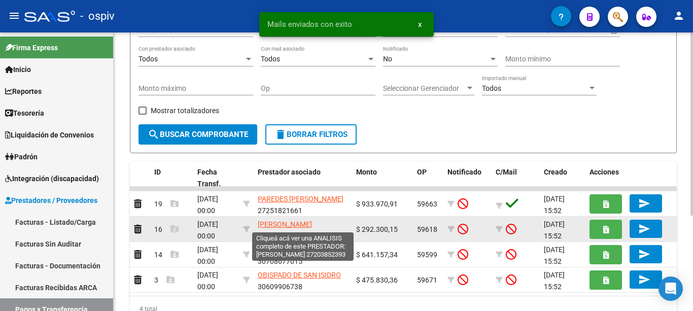
click at [311, 225] on span "[PERSON_NAME]" at bounding box center [285, 224] width 54 height 8
type textarea "27203852393"
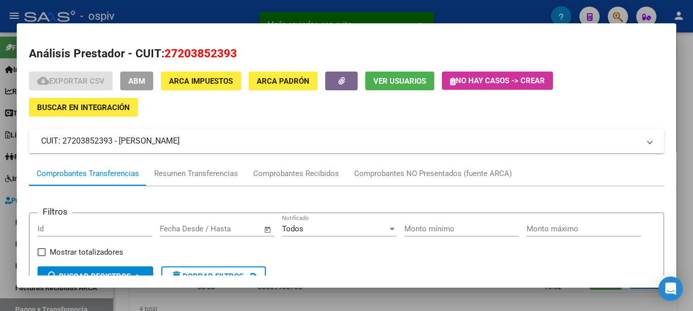
click at [412, 80] on span "Ver Usuarios" at bounding box center [400, 81] width 53 height 9
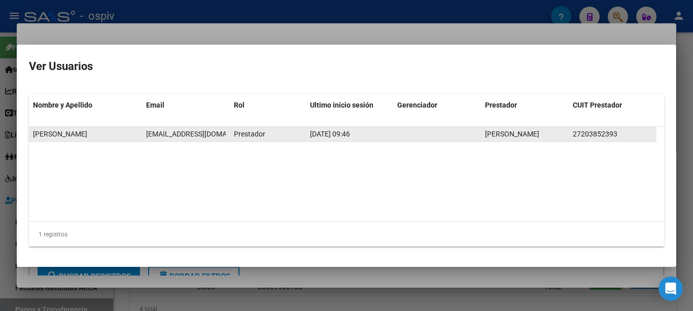
click at [197, 134] on span "bea_fono@hotmail.com" at bounding box center [202, 134] width 113 height 8
copy span "bea_fono@hotmail.com"
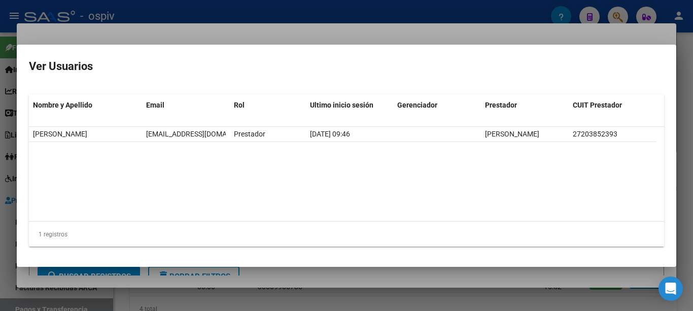
click at [228, 41] on div at bounding box center [346, 155] width 693 height 311
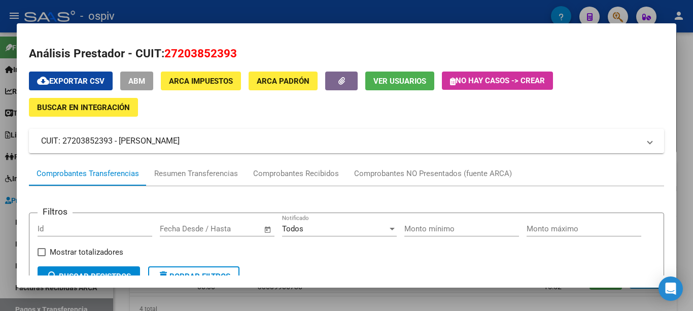
click at [144, 78] on span "ABM" at bounding box center [136, 81] width 17 height 9
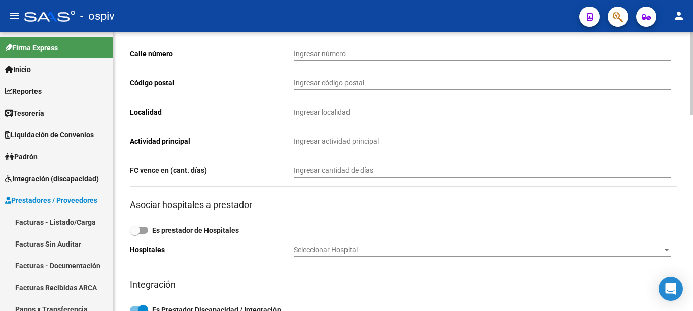
type input "PUEYRREDON"
type input "5635"
type input "2000"
type input "ROSARIO"
type input "869090"
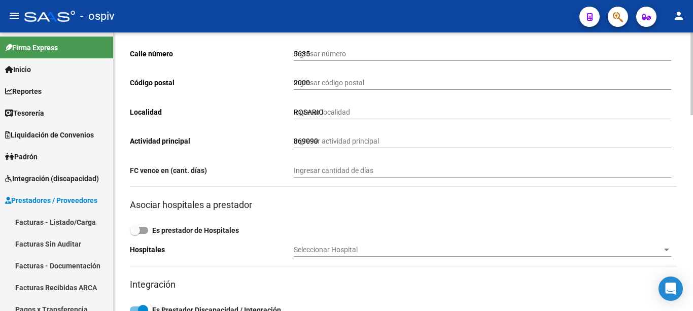
scroll to position [508, 0]
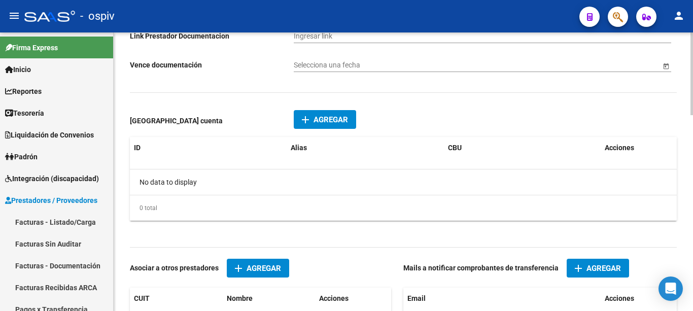
click at [583, 270] on span "add Agregar" at bounding box center [598, 267] width 46 height 9
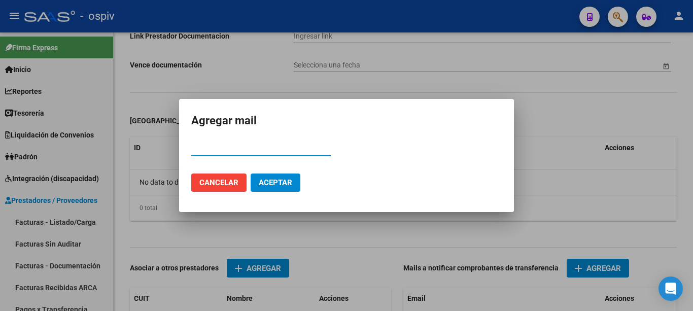
paste input "bea_fono@hotmail.com"
type input "bea_fono@hotmail.com"
click at [275, 184] on span "Aceptar" at bounding box center [276, 182] width 34 height 9
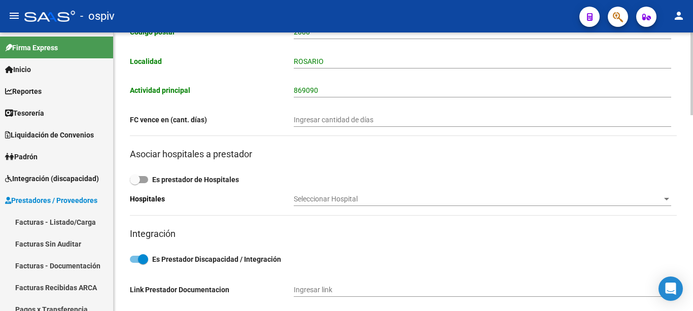
scroll to position [0, 0]
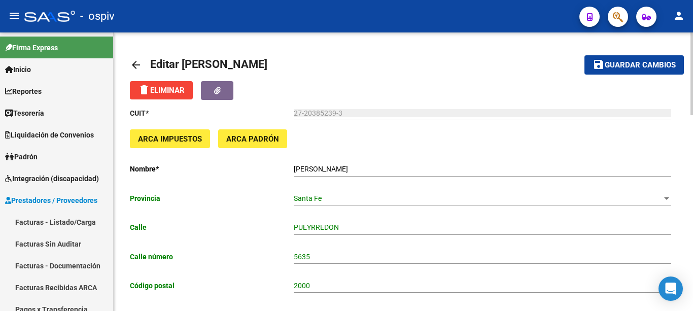
click at [649, 67] on span "Guardar cambios" at bounding box center [640, 65] width 71 height 9
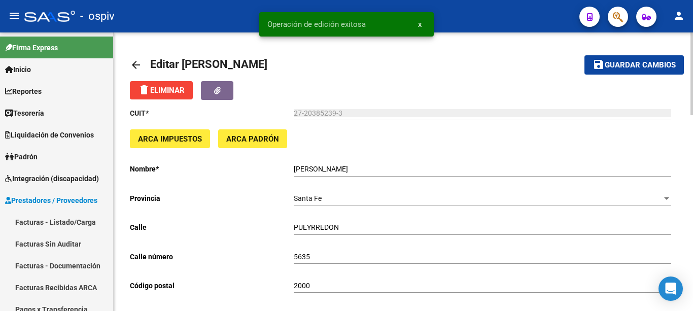
click at [135, 61] on mat-icon "arrow_back" at bounding box center [136, 65] width 12 height 12
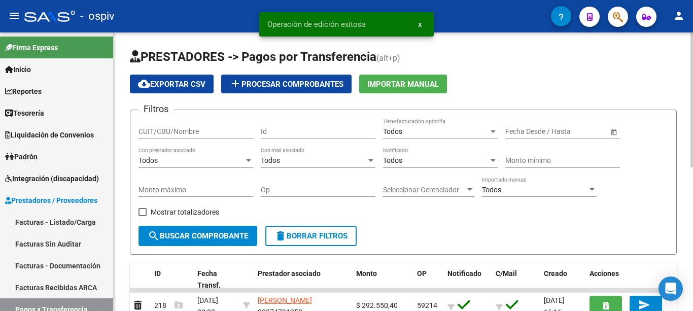
click at [417, 160] on div "Todos" at bounding box center [436, 160] width 106 height 9
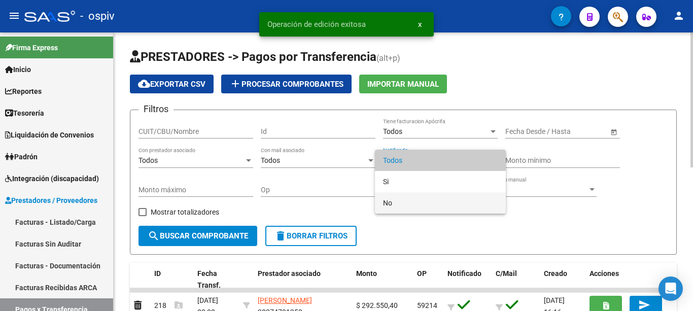
click at [387, 198] on span "No" at bounding box center [440, 202] width 115 height 21
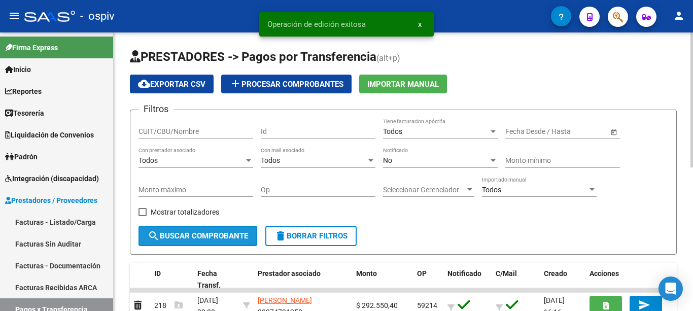
click at [238, 236] on span "search Buscar Comprobante" at bounding box center [198, 235] width 101 height 9
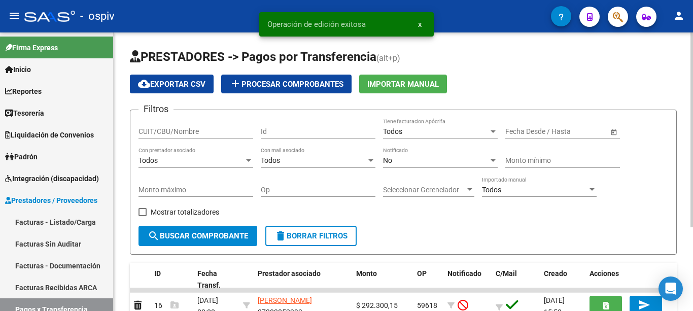
scroll to position [120, 0]
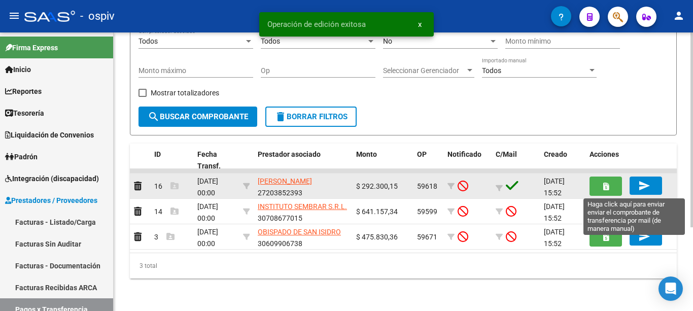
click at [647, 186] on mat-icon "send" at bounding box center [645, 186] width 12 height 12
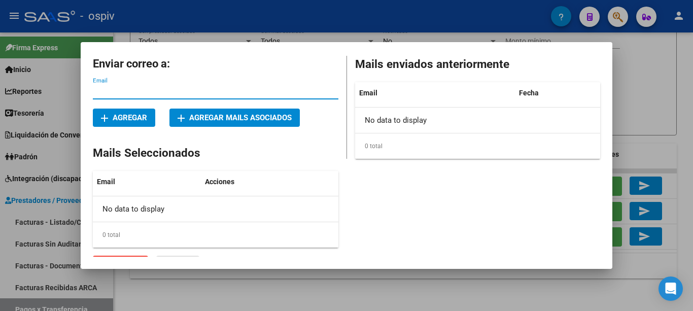
click at [207, 117] on span "add Agregar mails asociados" at bounding box center [235, 117] width 114 height 9
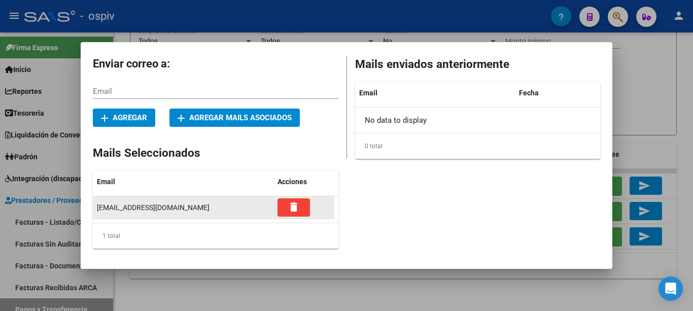
scroll to position [18, 0]
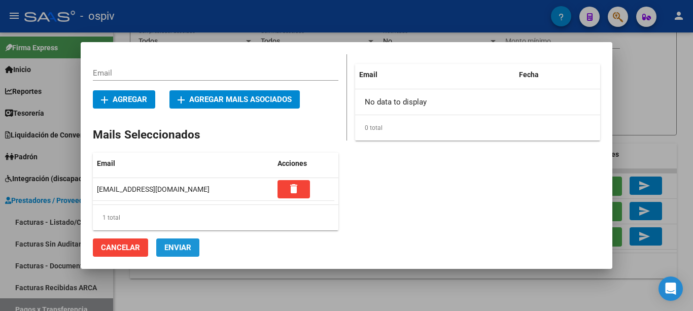
click at [176, 243] on span "Enviar" at bounding box center [177, 247] width 27 height 9
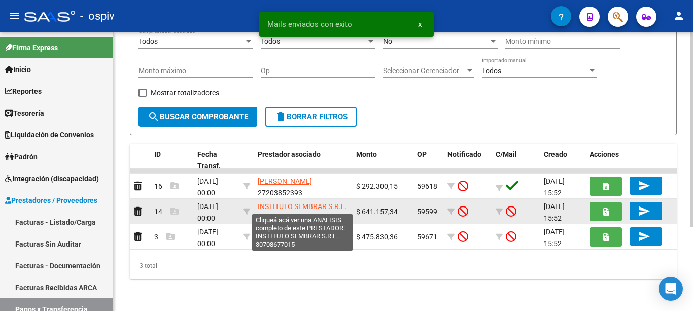
click at [281, 206] on span "INSTITUTO SEMBRAR S.R.L." at bounding box center [302, 207] width 89 height 8
type textarea "30708677015"
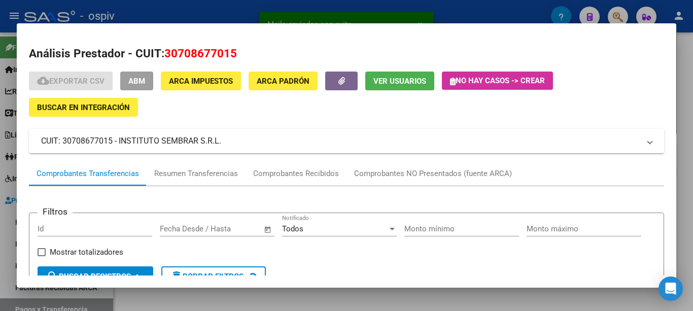
click at [410, 83] on span "Ver Usuarios" at bounding box center [400, 81] width 53 height 9
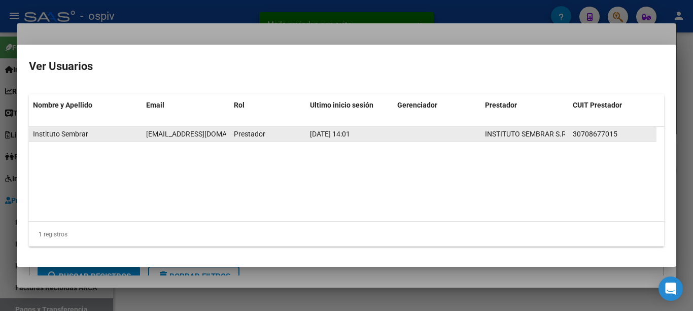
click at [220, 131] on span "institutosembrar@yahoo.com.ar" at bounding box center [202, 134] width 113 height 8
copy span "institutosembrar@yahoo.com.ar"
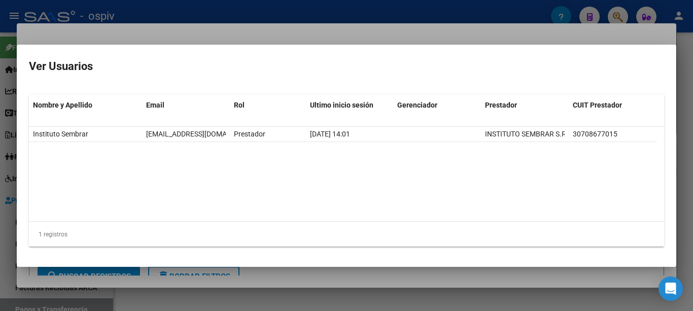
click at [259, 36] on div at bounding box center [346, 155] width 693 height 311
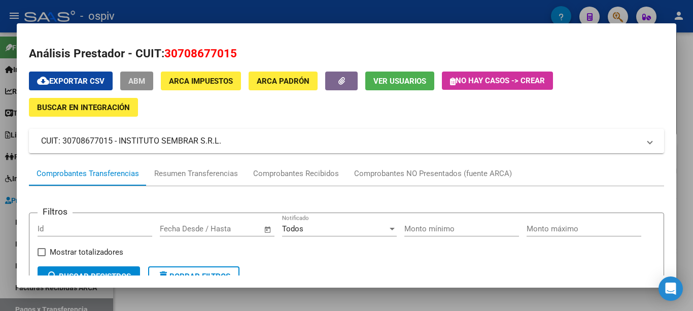
click at [145, 81] on span "ABM" at bounding box center [136, 81] width 17 height 9
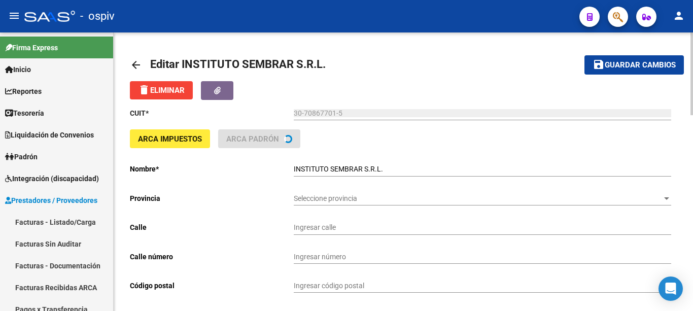
type input "MASON"
type input "4425"
type input "1414"
type input "CABA"
type input "854940"
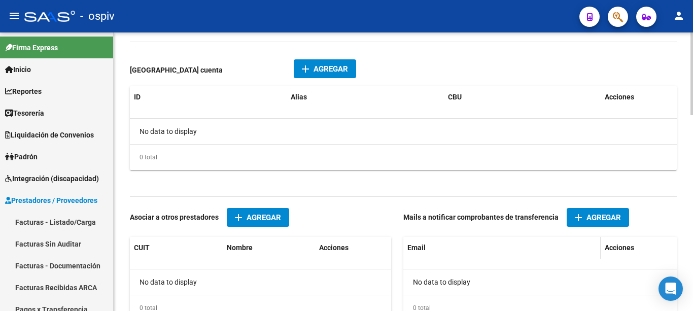
scroll to position [609, 0]
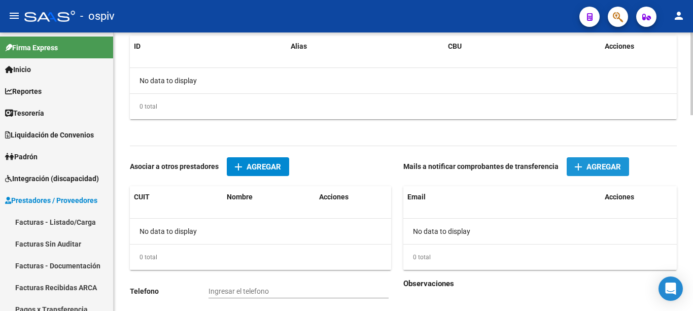
click at [570, 171] on button "add Agregar" at bounding box center [598, 166] width 62 height 19
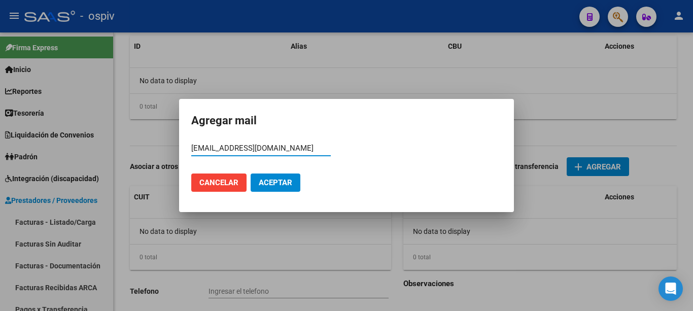
type input "institutosembrar@yahoo.com.ar"
click at [266, 182] on span "Aceptar" at bounding box center [276, 182] width 34 height 9
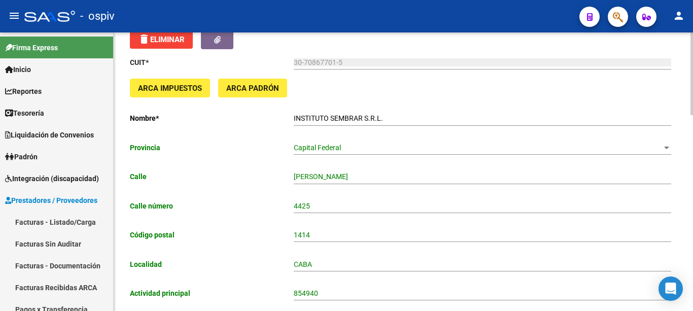
scroll to position [0, 0]
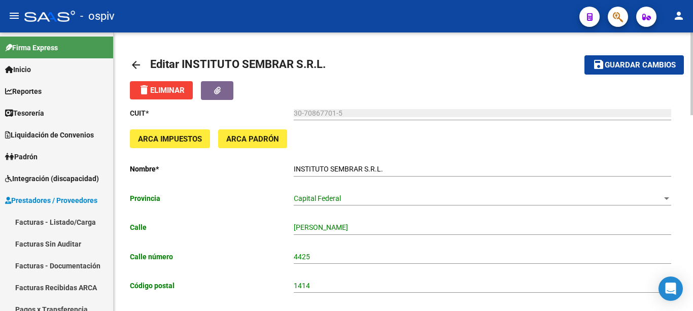
click at [658, 72] on button "save Guardar cambios" at bounding box center [634, 64] width 99 height 19
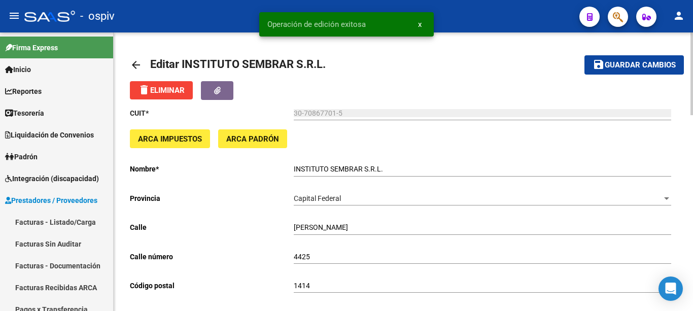
click at [136, 62] on mat-icon "arrow_back" at bounding box center [136, 65] width 12 height 12
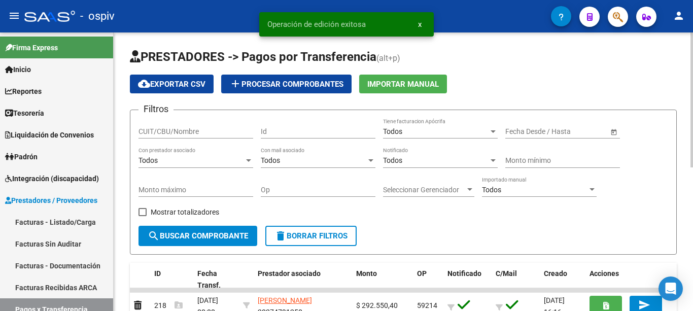
click at [422, 162] on div "Todos" at bounding box center [436, 160] width 106 height 9
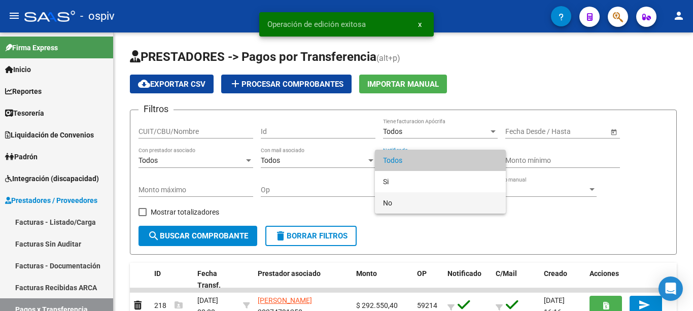
click at [394, 196] on span "No" at bounding box center [440, 202] width 115 height 21
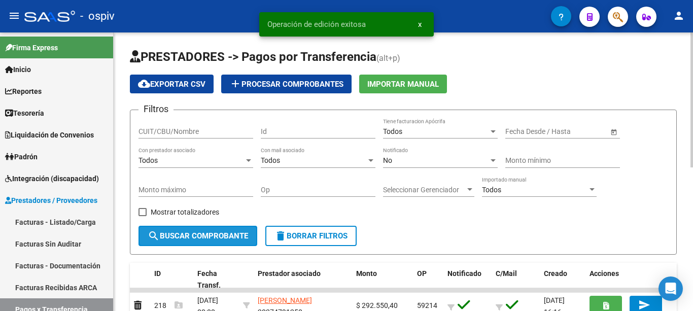
click at [215, 236] on span "search Buscar Comprobante" at bounding box center [198, 235] width 101 height 9
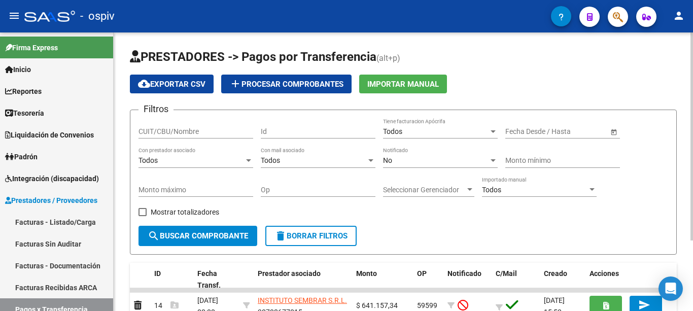
scroll to position [94, 0]
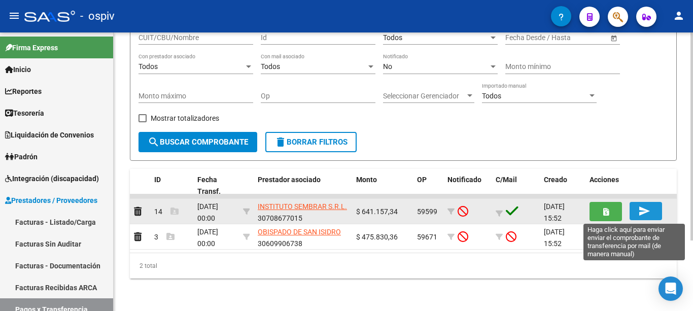
click at [641, 214] on mat-icon "send" at bounding box center [645, 211] width 12 height 12
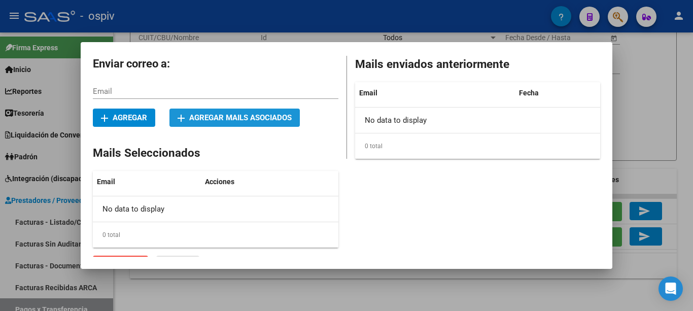
click at [261, 121] on span "add Agregar mails asociados" at bounding box center [235, 117] width 114 height 9
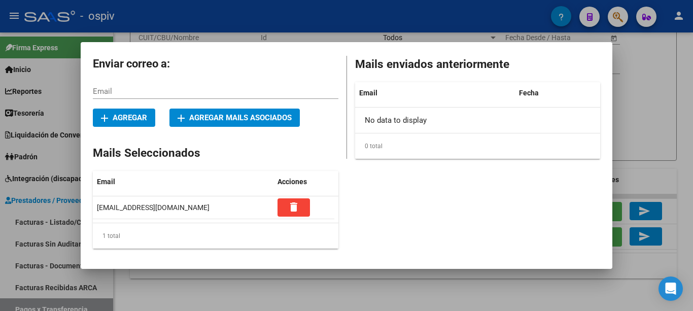
scroll to position [18, 0]
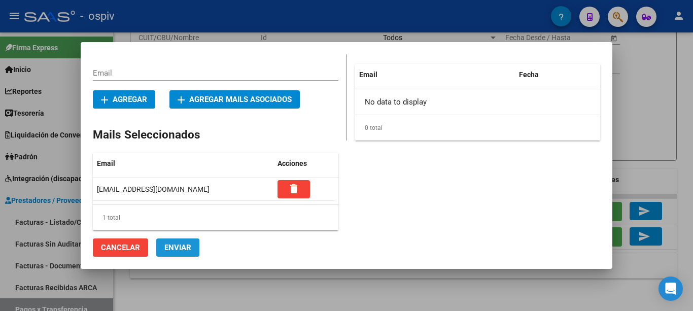
click at [184, 244] on span "Enviar" at bounding box center [177, 247] width 27 height 9
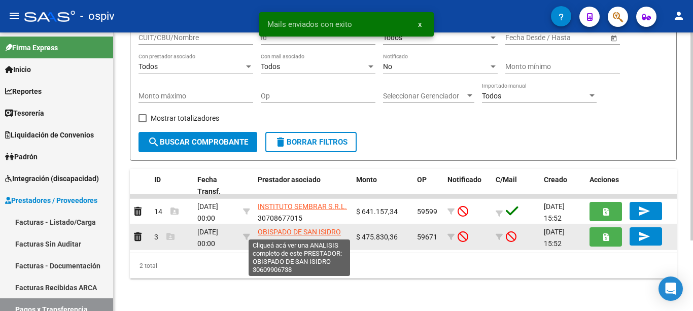
click at [316, 230] on span "OBISPADO DE SAN ISIDRO" at bounding box center [299, 232] width 83 height 8
type textarea "30609906738"
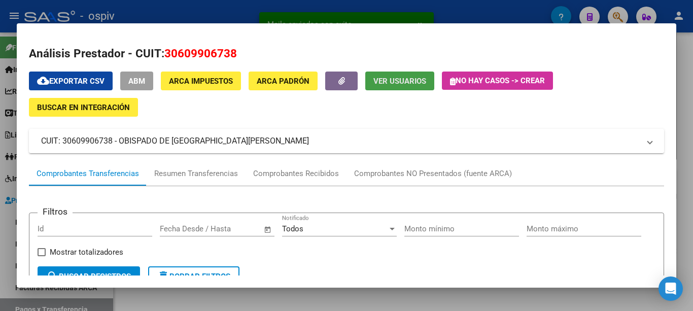
click at [423, 81] on span "Ver Usuarios" at bounding box center [400, 81] width 53 height 9
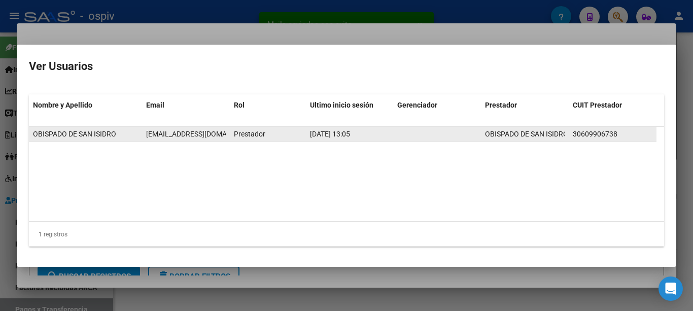
click at [162, 134] on span "cfllujanrl@yahoo.com.ar" at bounding box center [202, 134] width 113 height 8
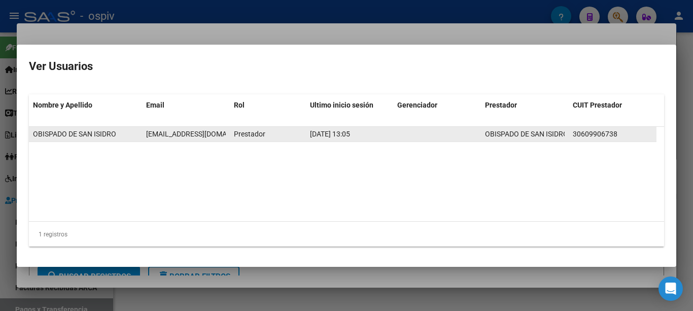
copy span "cfllujanrl@yahoo.com.ar"
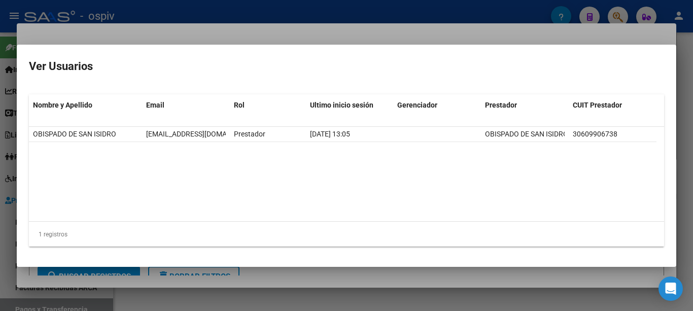
click at [199, 26] on div at bounding box center [346, 155] width 693 height 311
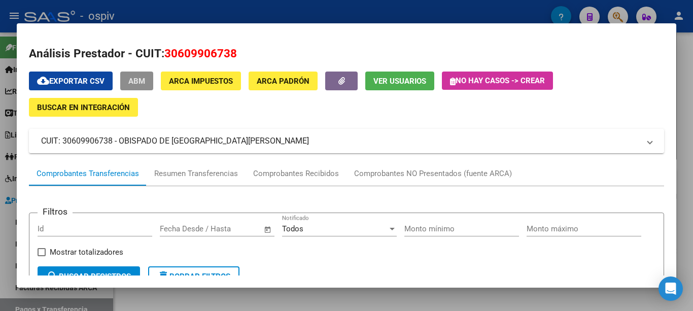
click at [144, 79] on span "ABM" at bounding box center [136, 81] width 17 height 9
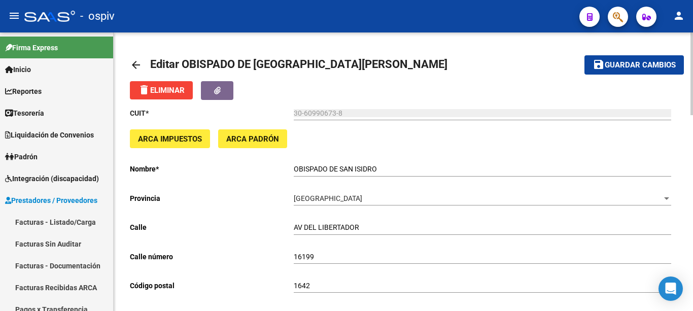
scroll to position [558, 0]
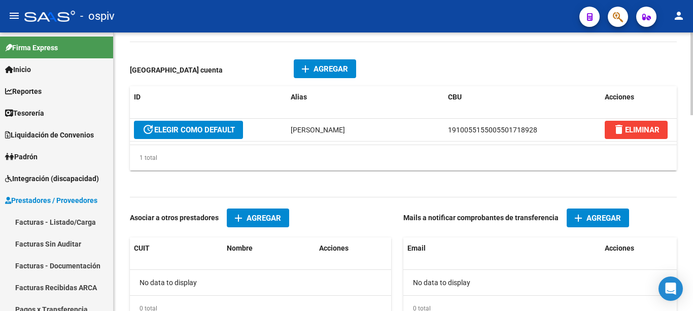
click at [578, 223] on mat-icon "add" at bounding box center [579, 218] width 12 height 12
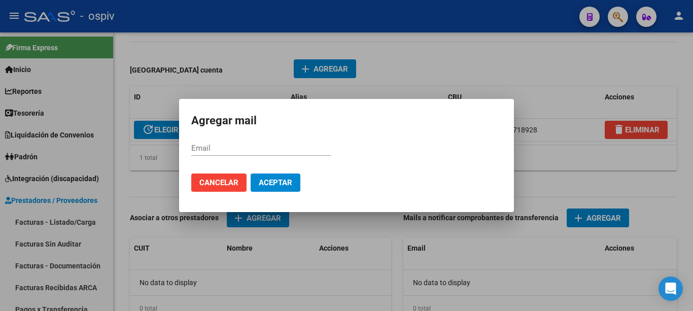
drag, startPoint x: 305, startPoint y: 143, endPoint x: 274, endPoint y: 153, distance: 33.2
paste input "cfllujanrl@yahoo.com.ar"
type input "cfllujanrl@yahoo.com.ar"
click at [282, 182] on span "Aceptar" at bounding box center [276, 182] width 34 height 9
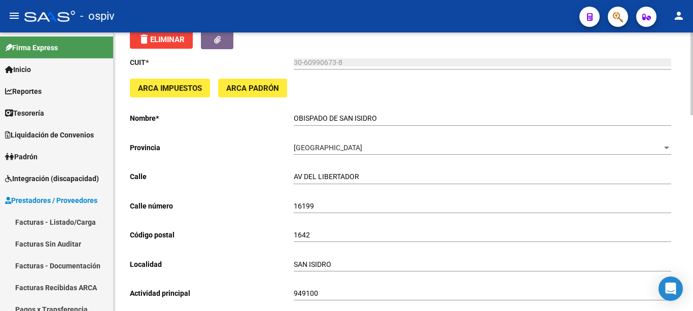
scroll to position [0, 0]
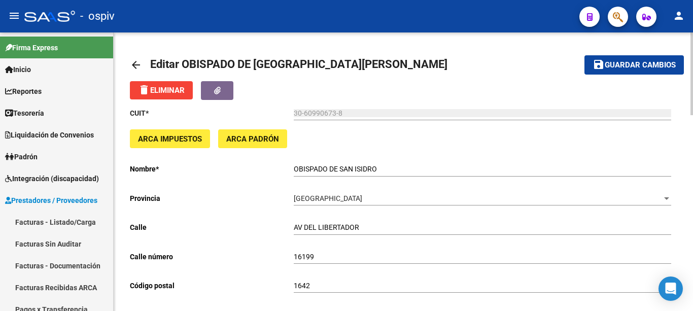
click at [624, 66] on span "Guardar cambios" at bounding box center [640, 65] width 71 height 9
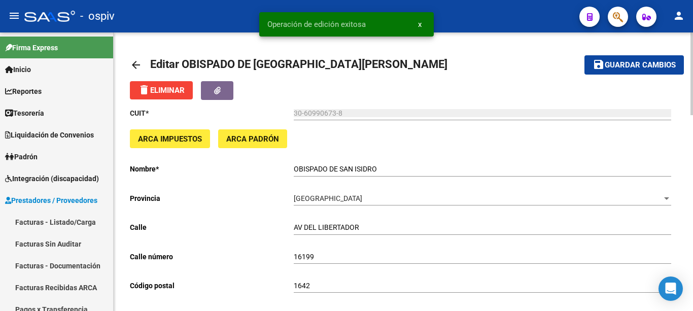
click at [136, 63] on mat-icon "arrow_back" at bounding box center [136, 65] width 12 height 12
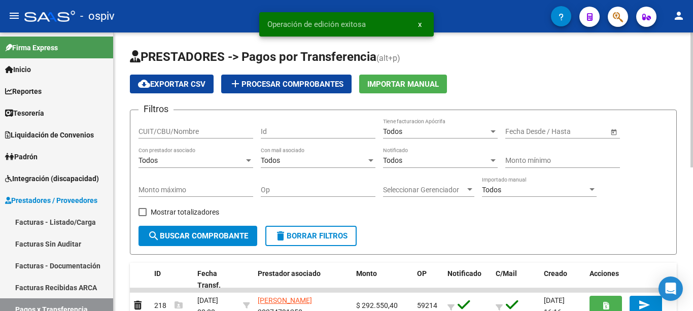
click at [417, 160] on div "Todos" at bounding box center [436, 160] width 106 height 9
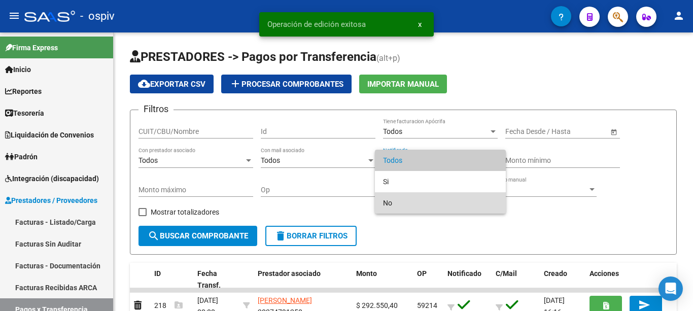
drag, startPoint x: 388, startPoint y: 202, endPoint x: 310, endPoint y: 215, distance: 79.8
click at [388, 203] on span "No" at bounding box center [440, 202] width 115 height 21
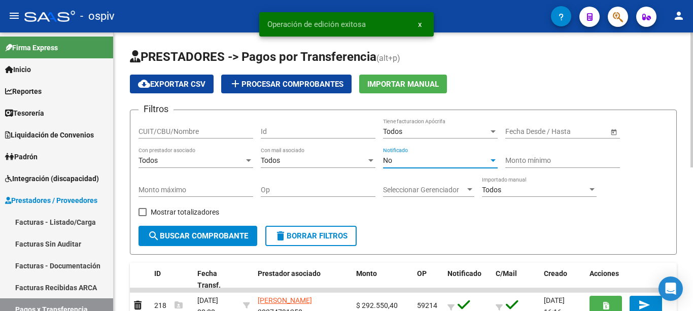
click at [239, 232] on span "search Buscar Comprobante" at bounding box center [198, 235] width 101 height 9
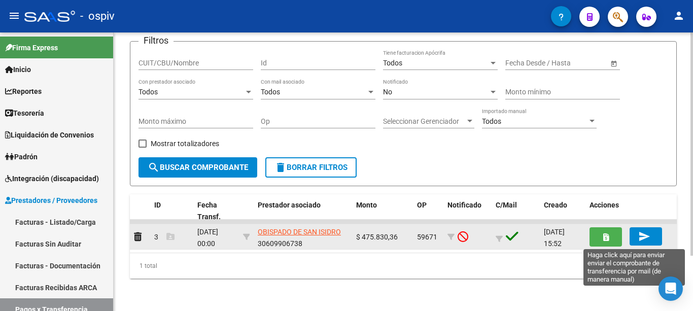
drag, startPoint x: 638, startPoint y: 237, endPoint x: 633, endPoint y: 237, distance: 5.1
click at [633, 237] on button "send" at bounding box center [646, 236] width 32 height 18
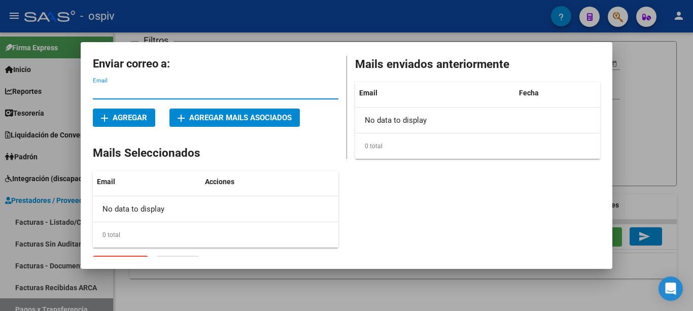
click at [235, 119] on span "add Agregar mails asociados" at bounding box center [235, 117] width 114 height 9
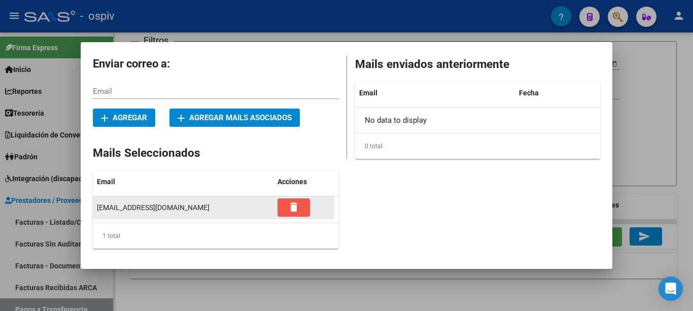
click at [287, 206] on button "delete" at bounding box center [294, 207] width 32 height 18
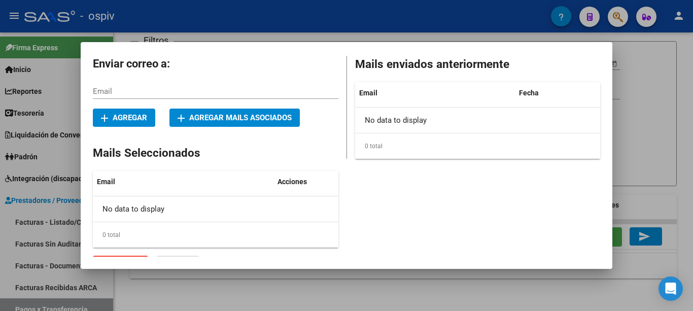
scroll to position [17, 0]
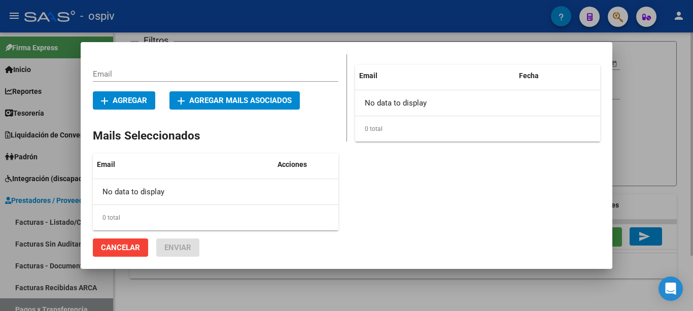
click at [380, 280] on div at bounding box center [346, 155] width 693 height 311
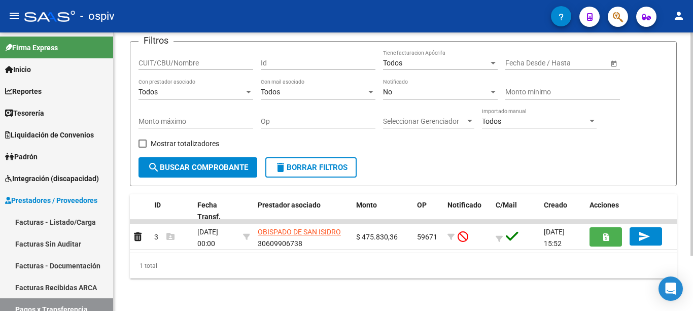
scroll to position [0, 0]
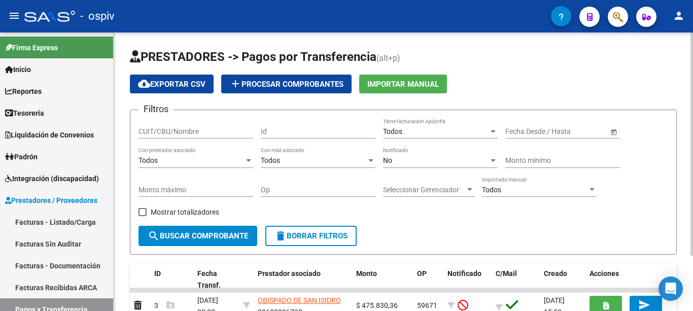
click at [400, 161] on div "No" at bounding box center [436, 160] width 106 height 9
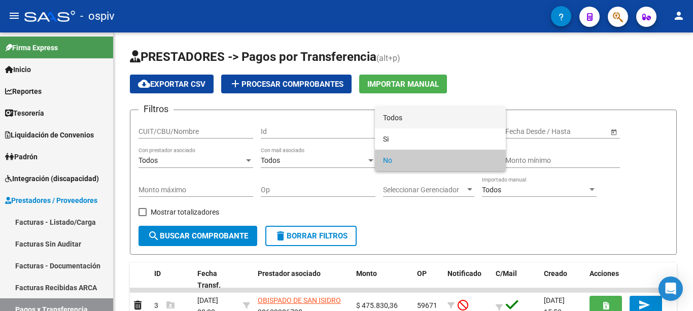
click at [401, 114] on span "Todos" at bounding box center [440, 117] width 115 height 21
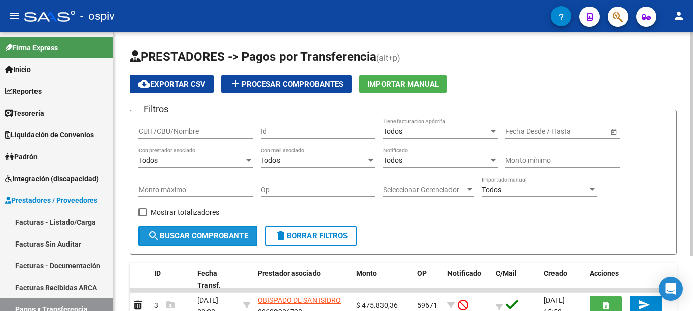
click at [201, 239] on span "search Buscar Comprobante" at bounding box center [198, 235] width 101 height 9
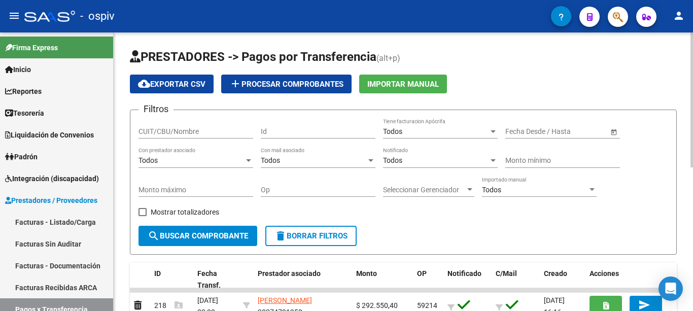
click at [429, 163] on div "Todos" at bounding box center [436, 160] width 106 height 9
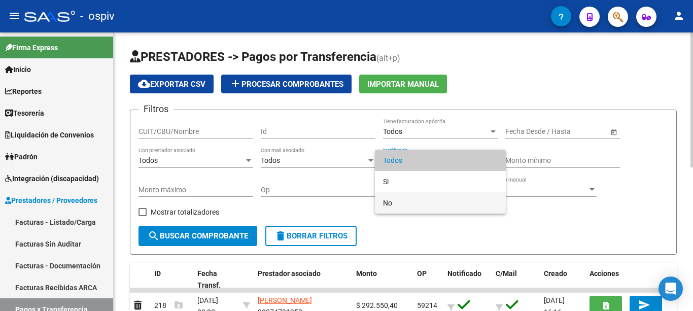
drag, startPoint x: 414, startPoint y: 200, endPoint x: 325, endPoint y: 207, distance: 89.0
click at [413, 201] on span "No" at bounding box center [440, 202] width 115 height 21
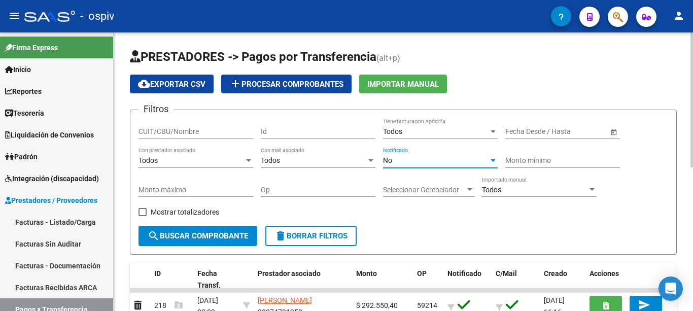
click at [189, 231] on button "search Buscar Comprobante" at bounding box center [198, 236] width 119 height 20
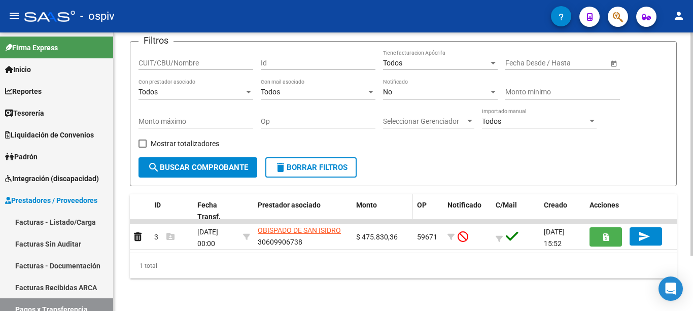
scroll to position [1, 0]
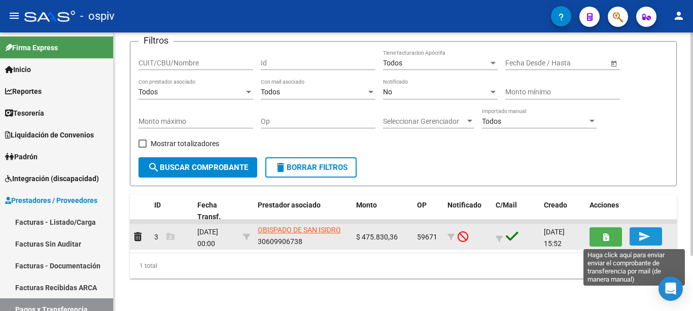
click at [641, 237] on mat-icon "send" at bounding box center [645, 236] width 12 height 12
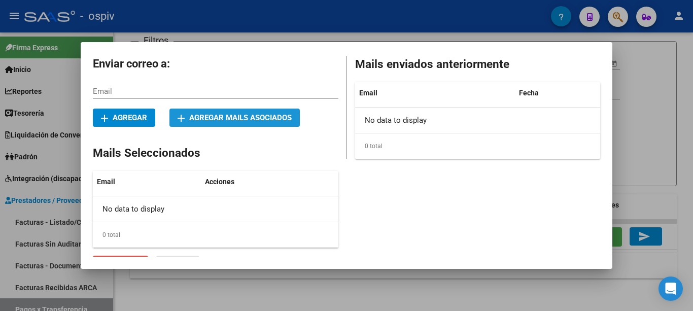
click at [257, 123] on button "add Agregar mails asociados" at bounding box center [235, 118] width 130 height 18
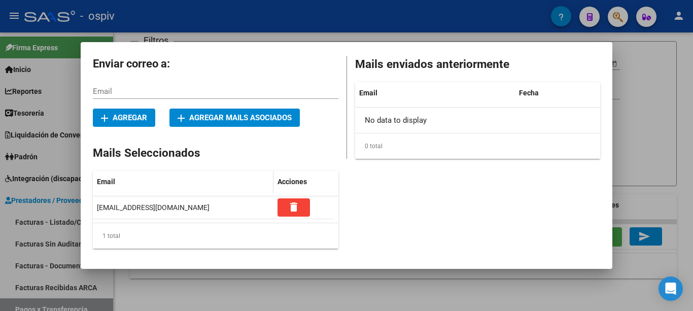
scroll to position [18, 0]
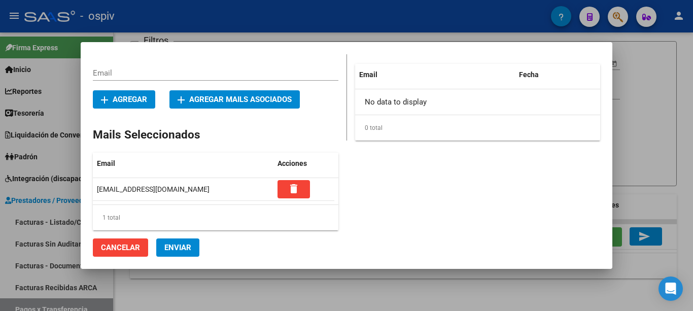
click at [175, 248] on span "Enviar" at bounding box center [177, 247] width 27 height 9
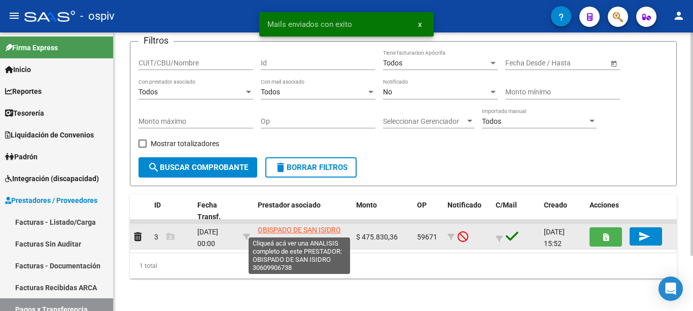
click at [277, 228] on span "OBISPADO DE SAN ISIDRO" at bounding box center [299, 230] width 83 height 8
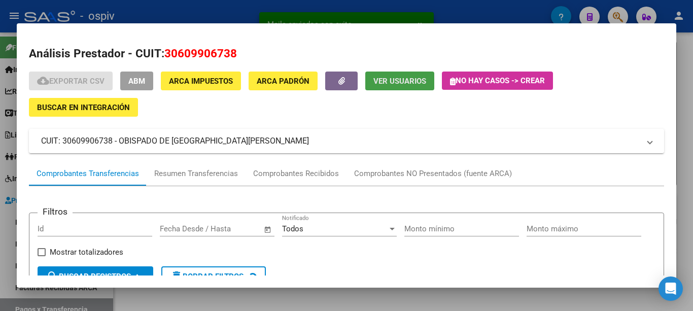
click at [400, 78] on span "Ver Usuarios" at bounding box center [400, 81] width 53 height 9
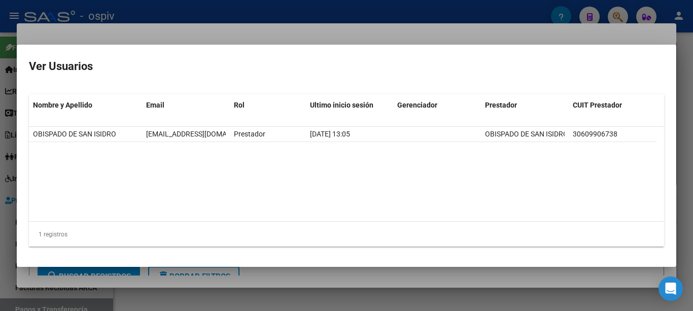
click at [340, 9] on div at bounding box center [346, 155] width 693 height 311
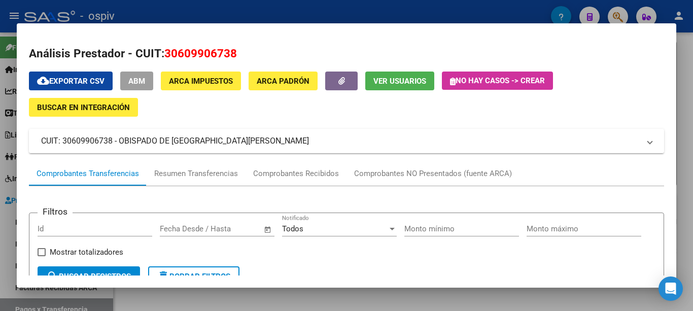
click at [340, 9] on div at bounding box center [346, 155] width 693 height 311
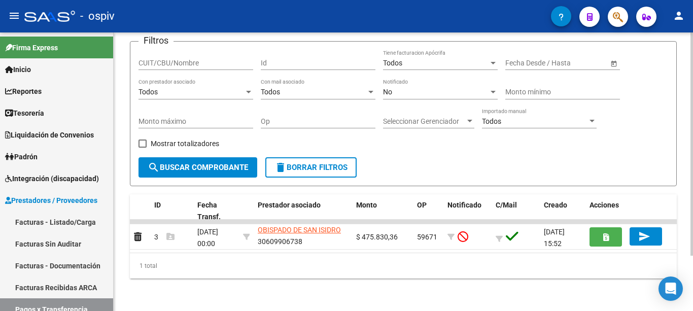
scroll to position [0, 0]
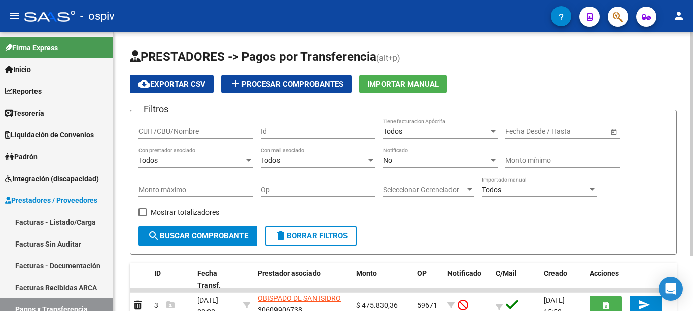
click at [412, 159] on div "No" at bounding box center [436, 160] width 106 height 9
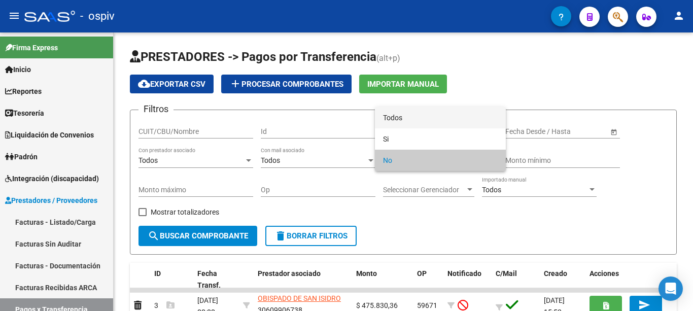
click at [417, 118] on span "Todos" at bounding box center [440, 117] width 115 height 21
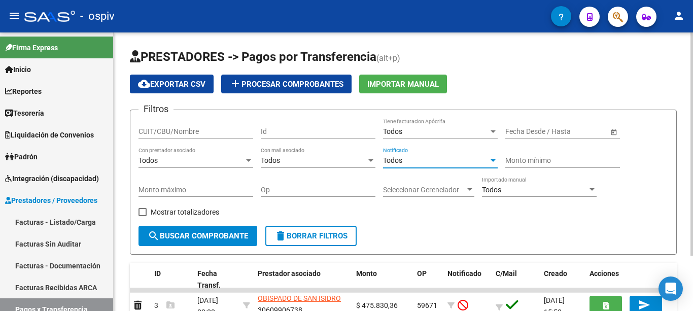
click at [212, 238] on span "search Buscar Comprobante" at bounding box center [198, 235] width 101 height 9
click at [433, 160] on div "Todos" at bounding box center [436, 160] width 106 height 9
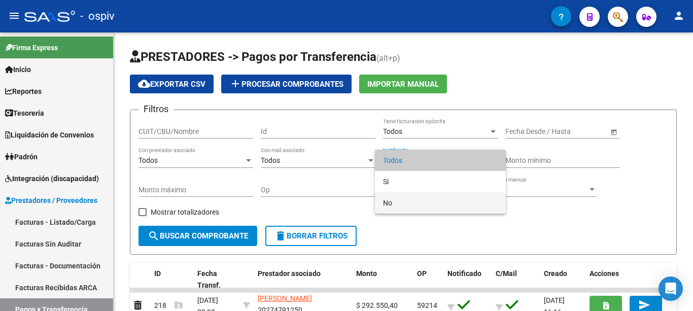
click at [405, 203] on span "No" at bounding box center [440, 202] width 115 height 21
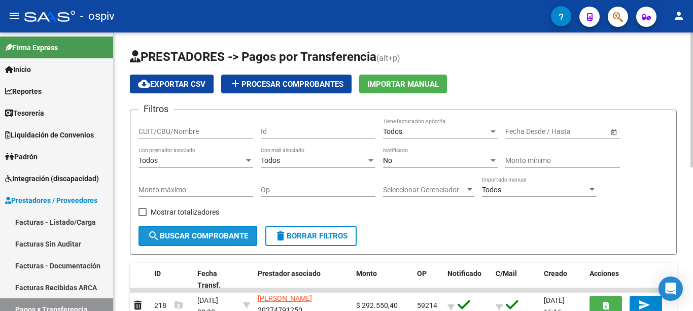
click at [216, 236] on span "search Buscar Comprobante" at bounding box center [198, 235] width 101 height 9
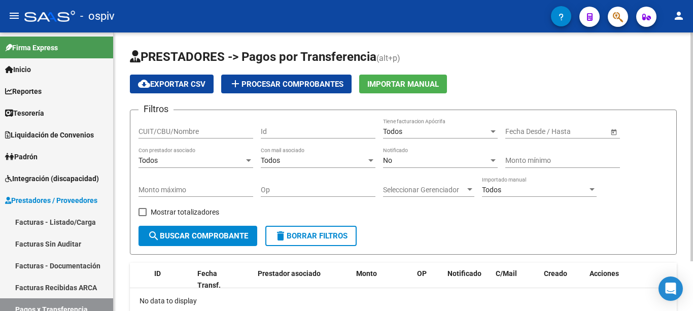
click at [405, 156] on div "No Notificado" at bounding box center [440, 158] width 115 height 20
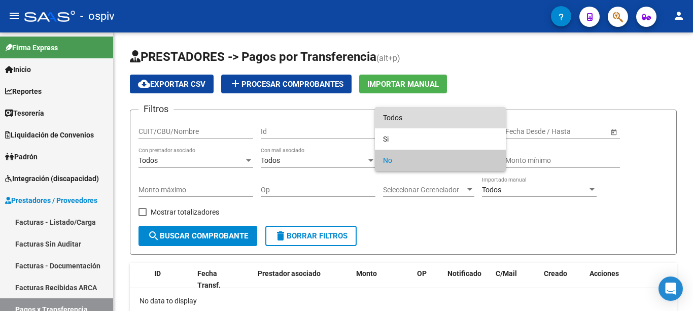
click at [408, 111] on span "Todos" at bounding box center [440, 117] width 115 height 21
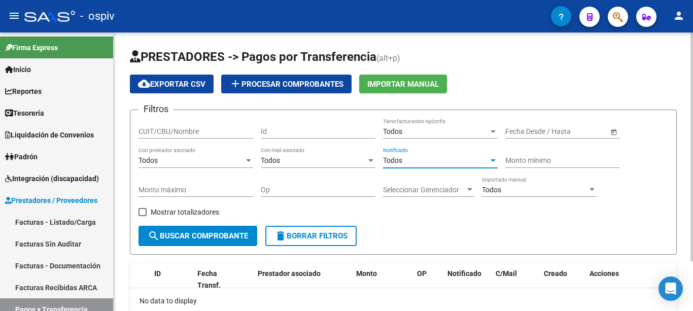
drag, startPoint x: 208, startPoint y: 234, endPoint x: 215, endPoint y: 233, distance: 7.2
click at [209, 234] on span "search Buscar Comprobante" at bounding box center [198, 235] width 101 height 9
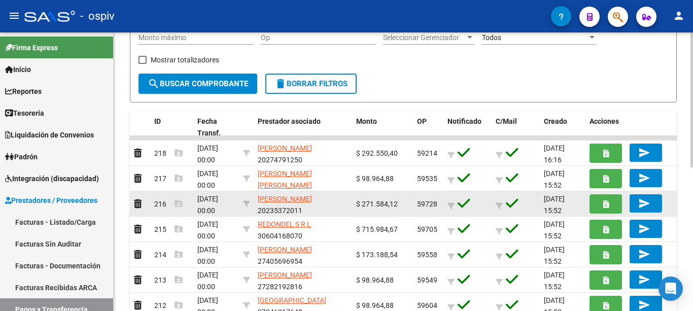
scroll to position [297, 0]
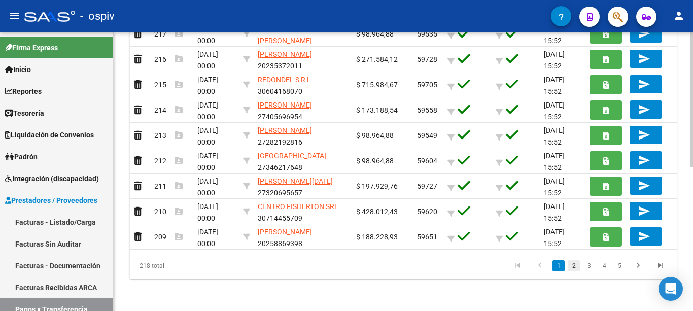
click at [576, 264] on link "2" at bounding box center [574, 265] width 12 height 11
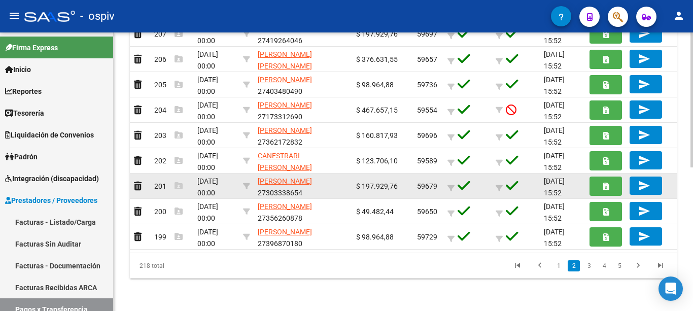
scroll to position [247, 0]
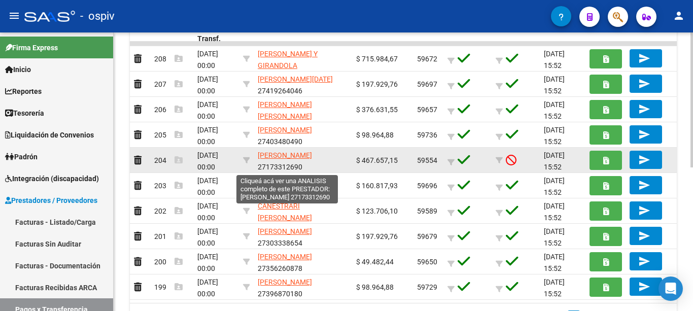
click at [267, 155] on span "[PERSON_NAME]" at bounding box center [285, 155] width 54 height 8
type textarea "27173312690"
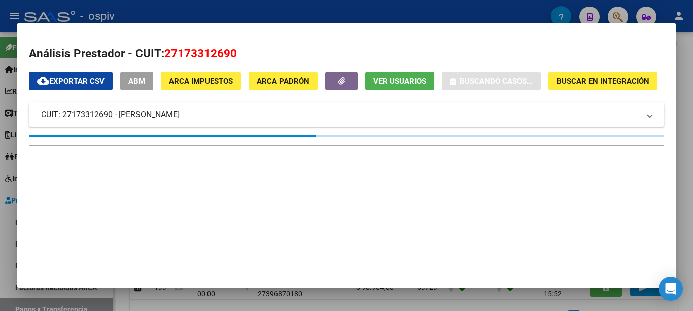
click at [379, 76] on button "Ver Usuarios" at bounding box center [399, 81] width 69 height 19
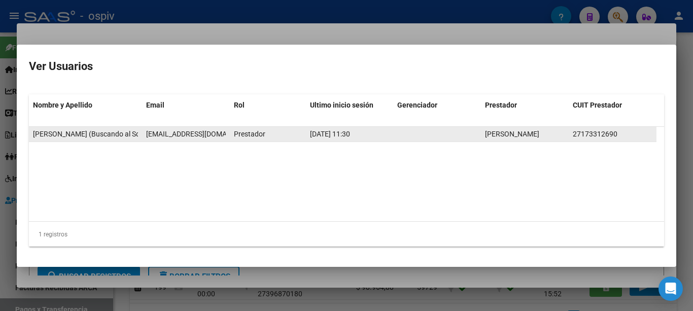
click at [189, 130] on span "buscandoelsol2012@hotmail.com" at bounding box center [202, 134] width 113 height 8
drag, startPoint x: 191, startPoint y: 130, endPoint x: 173, endPoint y: 137, distance: 19.7
click at [173, 137] on span "buscandoelsol2012@hotmail.com" at bounding box center [202, 134] width 113 height 8
click at [177, 135] on span "buscandoelsol2012@hotmail.com" at bounding box center [202, 134] width 113 height 8
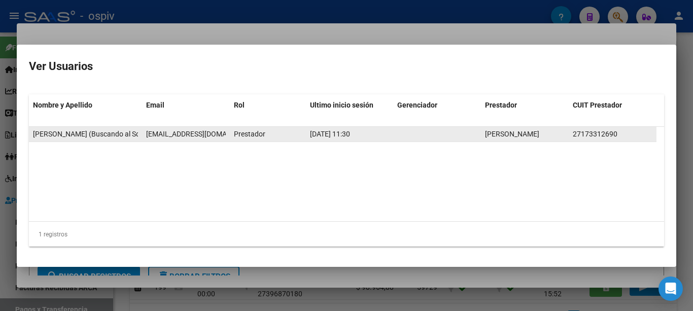
click at [177, 135] on span "buscandoelsol2012@hotmail.com" at bounding box center [202, 134] width 113 height 8
copy span "buscandoelsol2012@hotmail.com"
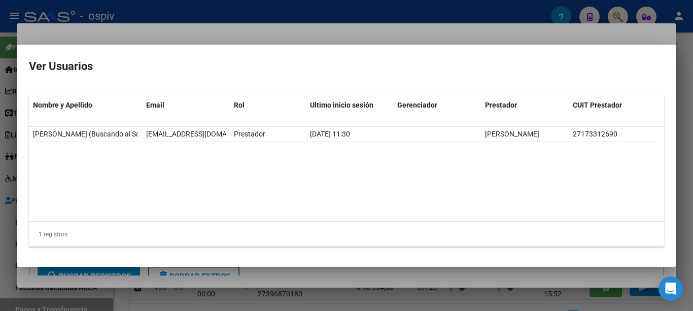
click at [226, 38] on div at bounding box center [346, 155] width 693 height 311
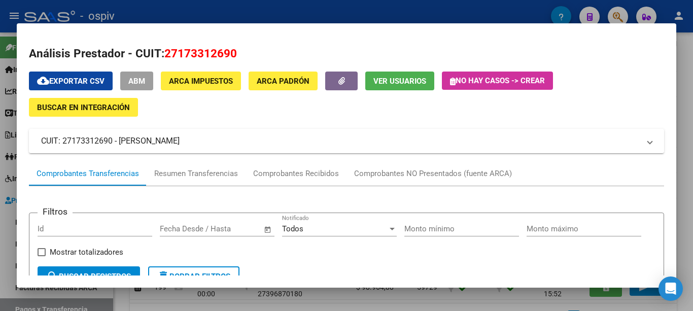
click at [142, 81] on span "ABM" at bounding box center [136, 81] width 17 height 9
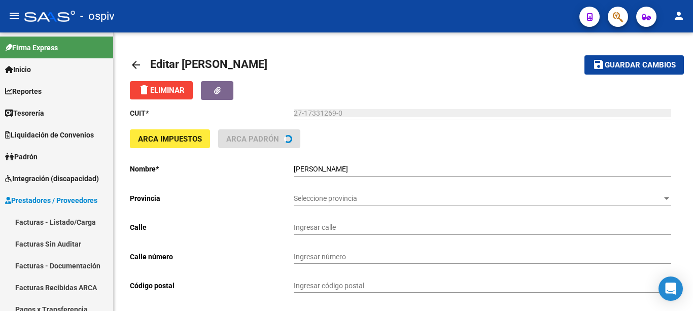
type input "MIGUELETES"
type input "1234"
type input "1426"
type input "CABA"
type input "854940"
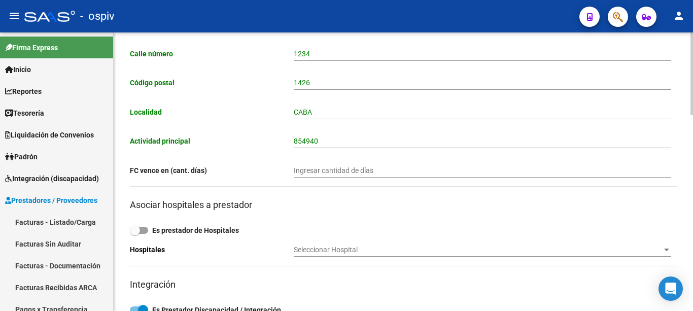
scroll to position [508, 0]
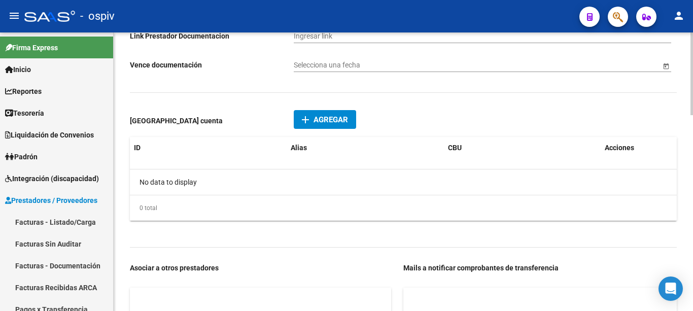
click at [584, 268] on span "add Agregar" at bounding box center [598, 267] width 46 height 9
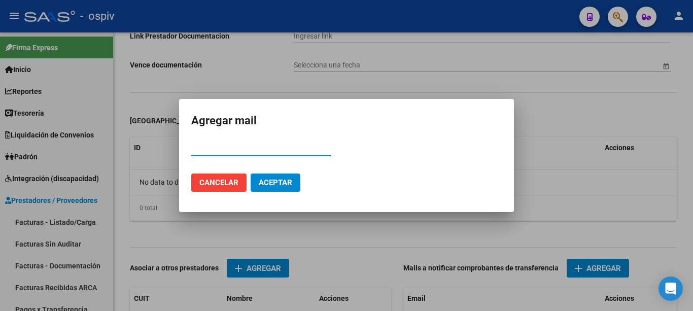
paste input "buscandoelsol2012@hotmail.com"
type input "buscandoelsol2012@hotmail.com"
click at [288, 182] on span "Aceptar" at bounding box center [276, 182] width 34 height 9
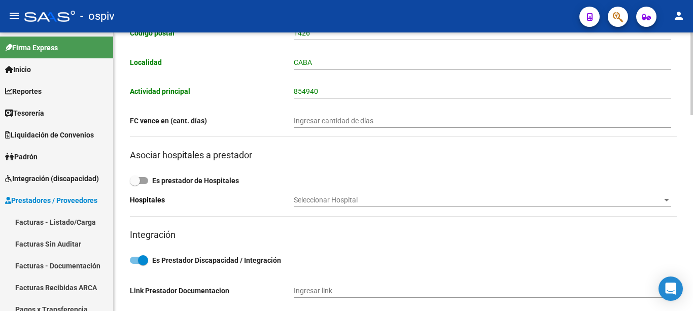
scroll to position [0, 0]
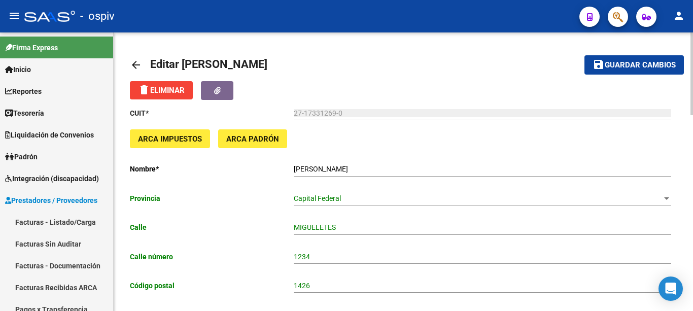
click at [656, 62] on span "Guardar cambios" at bounding box center [640, 65] width 71 height 9
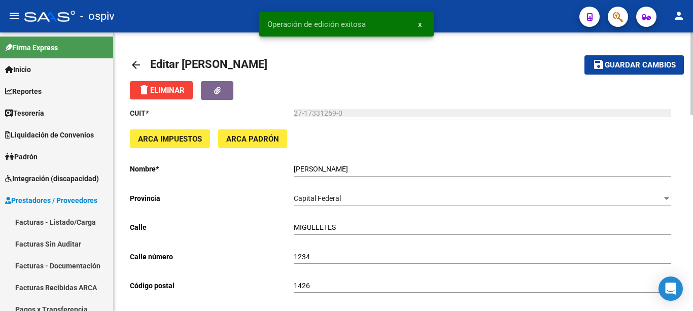
click at [142, 67] on link "arrow_back" at bounding box center [140, 65] width 20 height 24
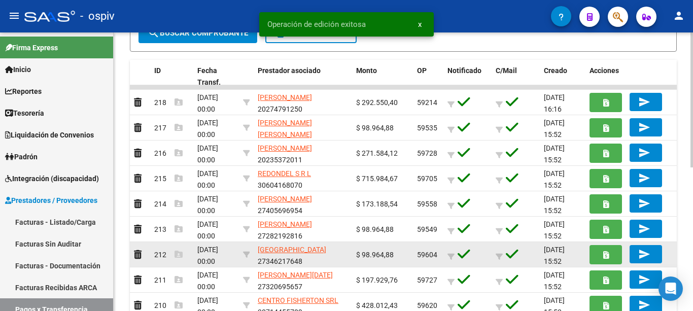
scroll to position [297, 0]
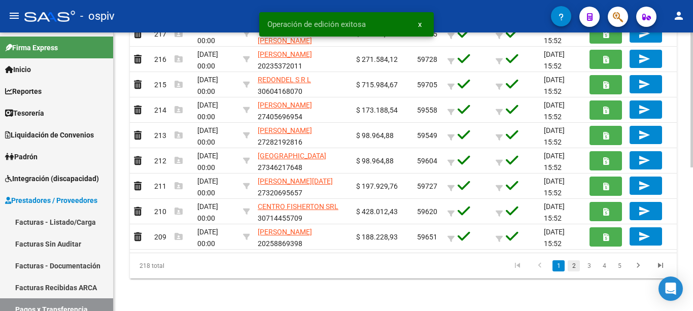
click at [574, 267] on link "2" at bounding box center [574, 265] width 12 height 11
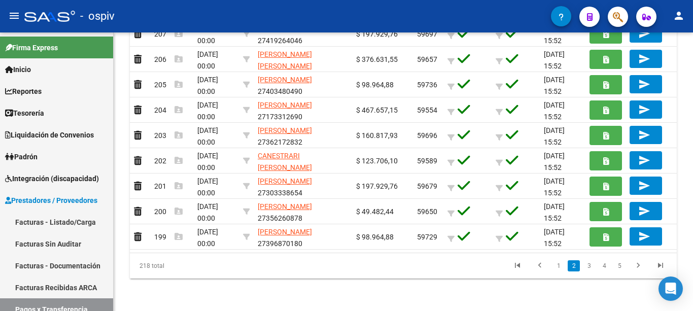
click at [589, 266] on link "3" at bounding box center [589, 265] width 12 height 11
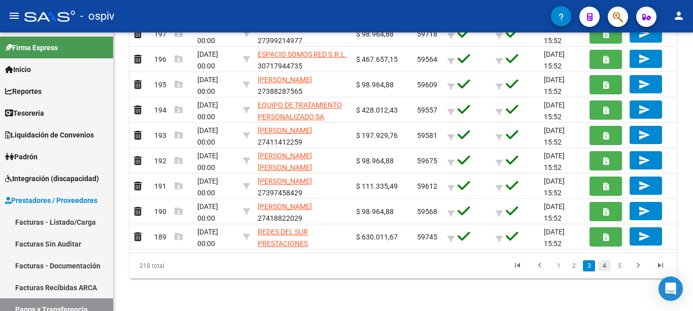
click at [604, 268] on link "4" at bounding box center [604, 265] width 12 height 11
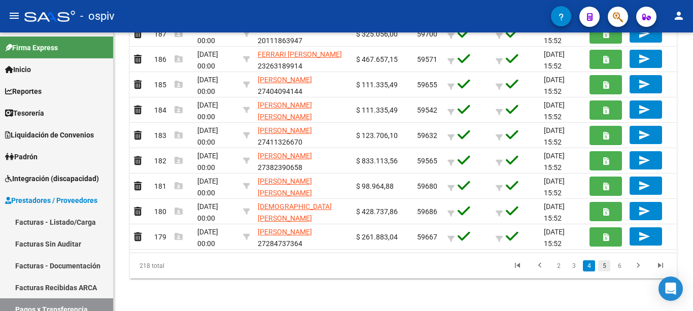
click at [602, 265] on link "5" at bounding box center [604, 265] width 12 height 11
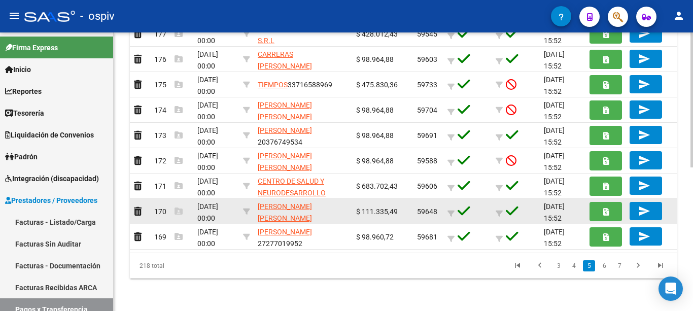
scroll to position [247, 0]
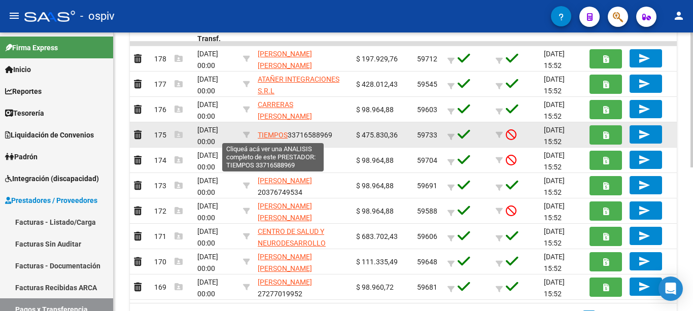
click at [277, 137] on span "TIEMPOS" at bounding box center [273, 135] width 30 height 8
type textarea "33716588969"
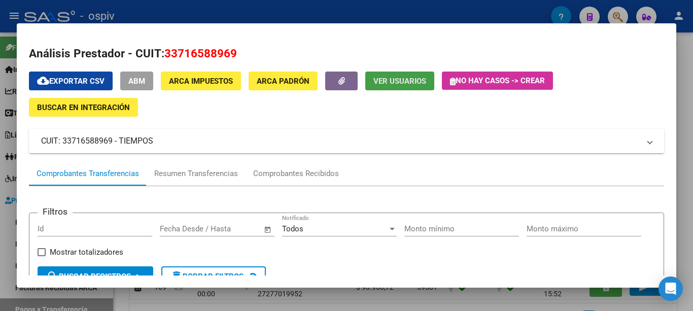
click at [372, 77] on button "Ver Usuarios" at bounding box center [399, 81] width 69 height 19
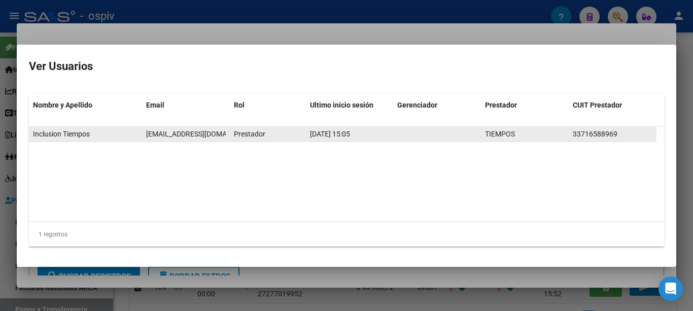
click at [192, 133] on span "tiemposinclusion1@gmail.com" at bounding box center [202, 134] width 113 height 8
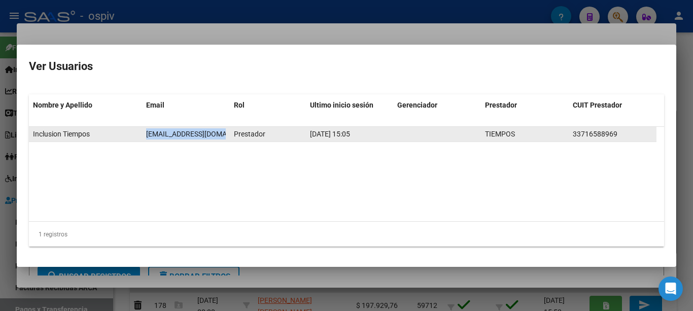
scroll to position [247, 0]
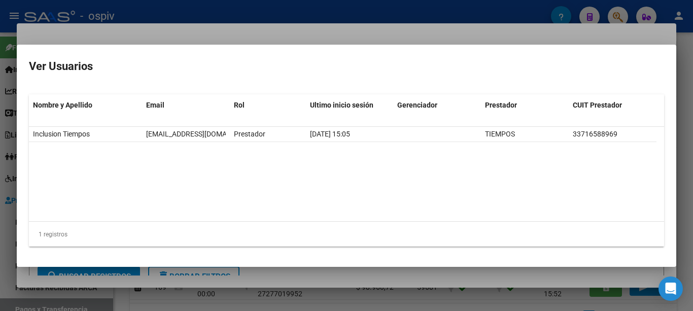
click at [232, 39] on div at bounding box center [346, 155] width 693 height 311
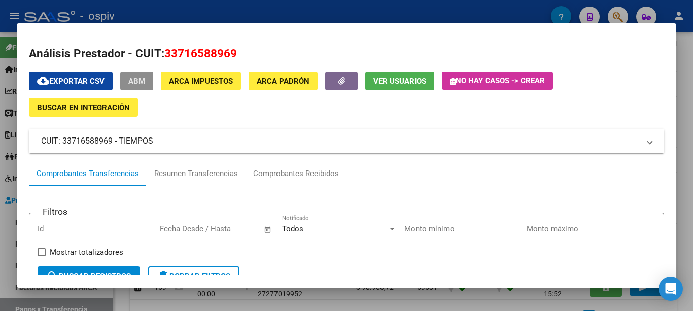
click at [138, 76] on button "ABM" at bounding box center [136, 81] width 33 height 19
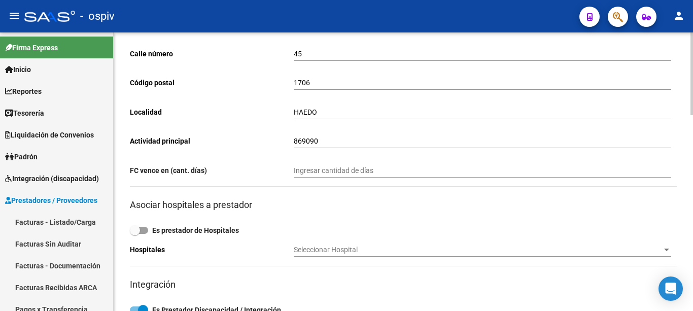
scroll to position [659, 0]
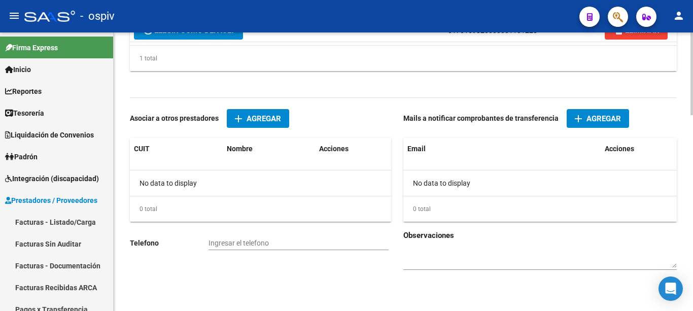
click at [605, 114] on span "Agregar" at bounding box center [604, 118] width 35 height 9
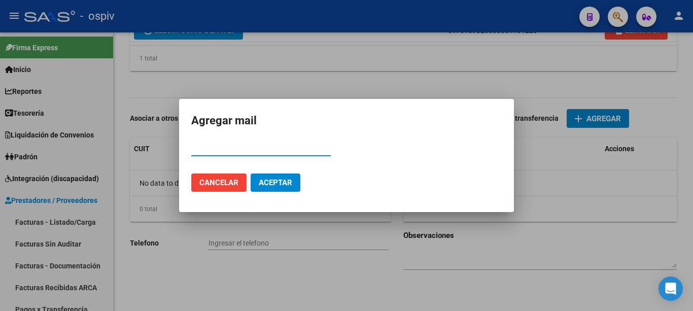
paste input "[EMAIL_ADDRESS][DOMAIN_NAME]"
type input "[EMAIL_ADDRESS][DOMAIN_NAME]"
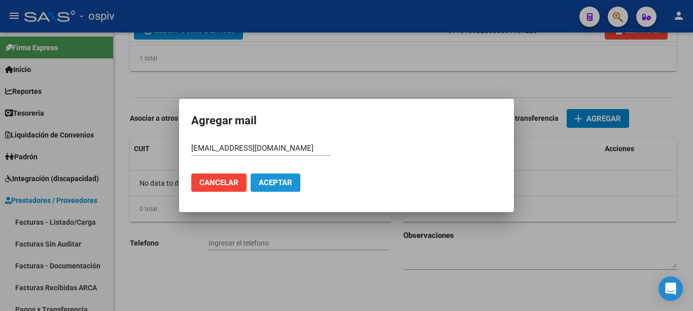
click at [270, 183] on span "Aceptar" at bounding box center [276, 182] width 34 height 9
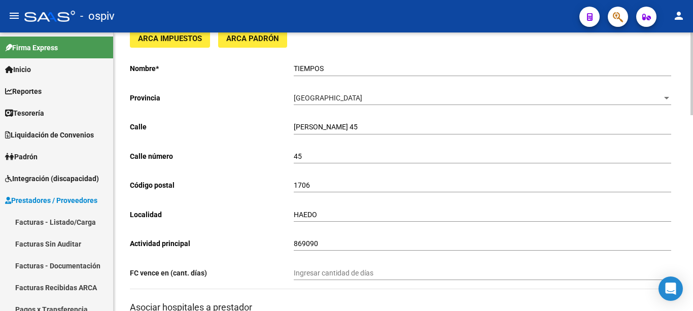
scroll to position [0, 0]
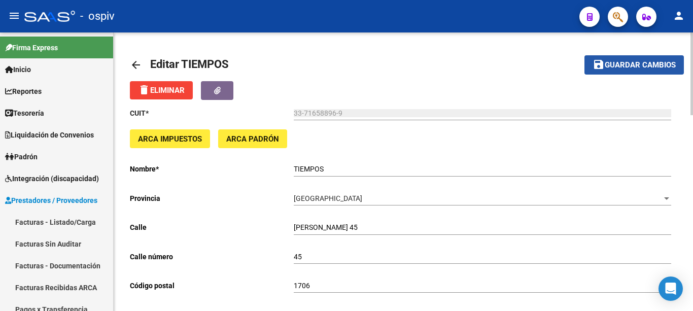
click at [655, 61] on span "Guardar cambios" at bounding box center [640, 65] width 71 height 9
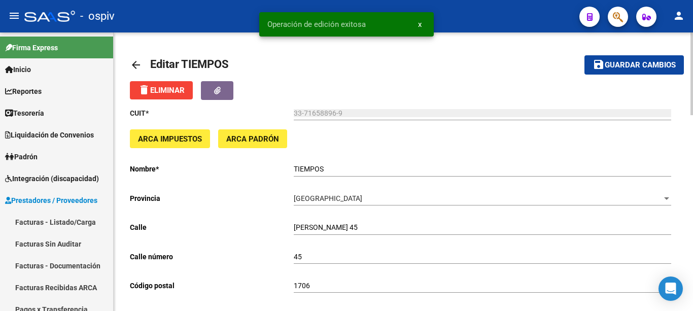
click at [138, 63] on mat-icon "arrow_back" at bounding box center [136, 65] width 12 height 12
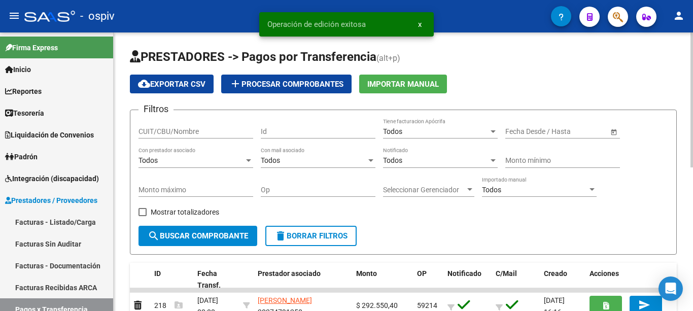
scroll to position [297, 0]
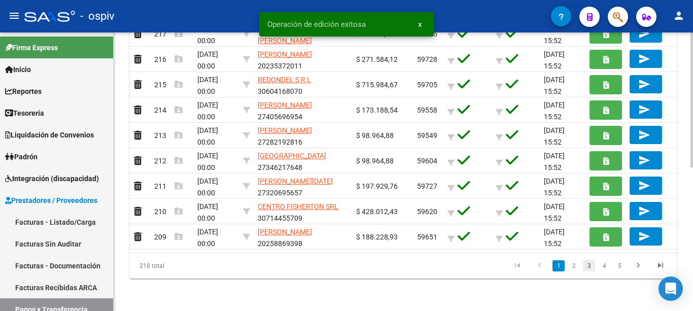
click at [592, 265] on link "3" at bounding box center [589, 265] width 12 height 11
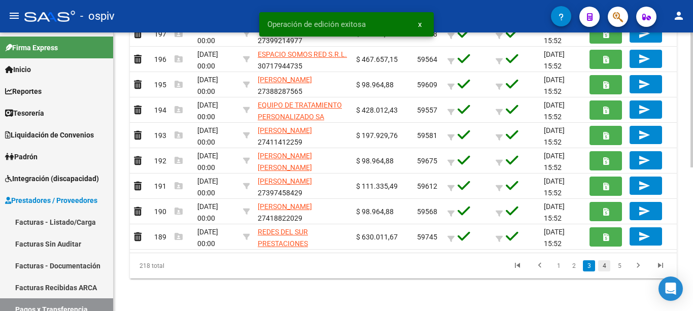
click at [608, 266] on link "4" at bounding box center [604, 265] width 12 height 11
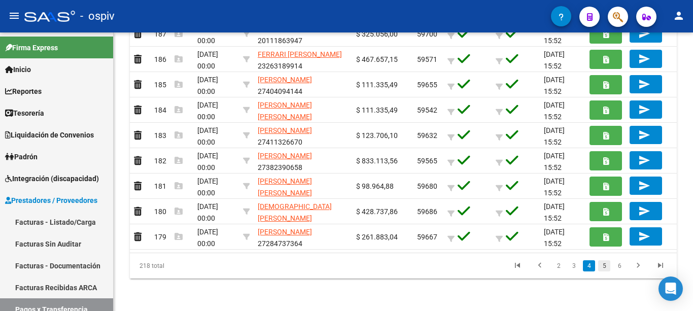
click at [604, 264] on link "5" at bounding box center [604, 265] width 12 height 11
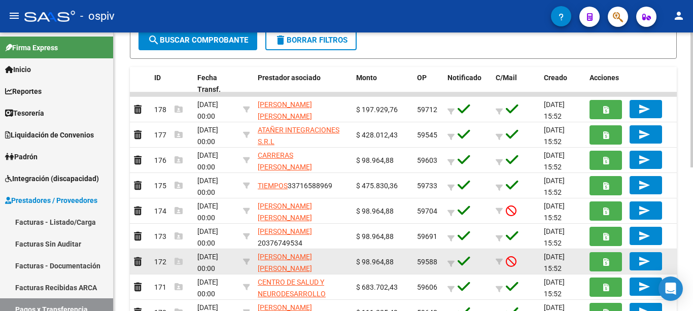
scroll to position [247, 0]
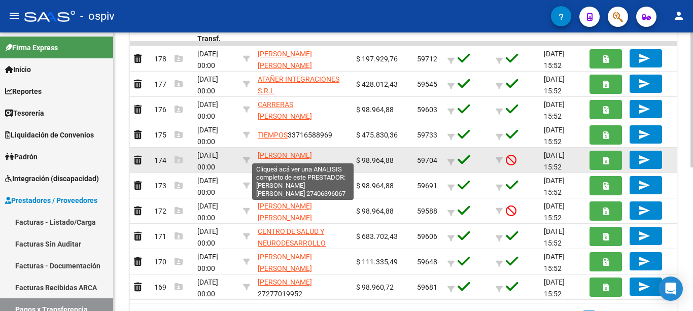
click at [300, 155] on span "[PERSON_NAME] [PERSON_NAME]" at bounding box center [285, 161] width 54 height 20
type textarea "27406396067"
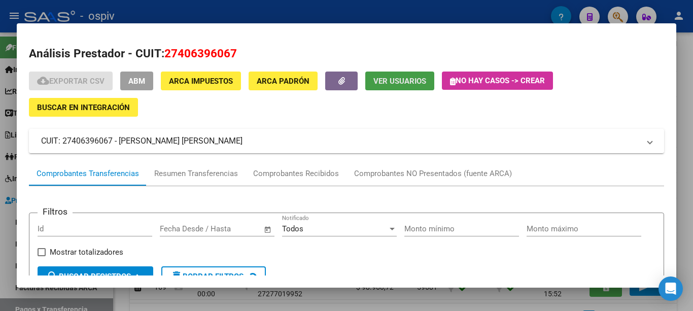
click at [382, 81] on span "Ver Usuarios" at bounding box center [400, 81] width 53 height 9
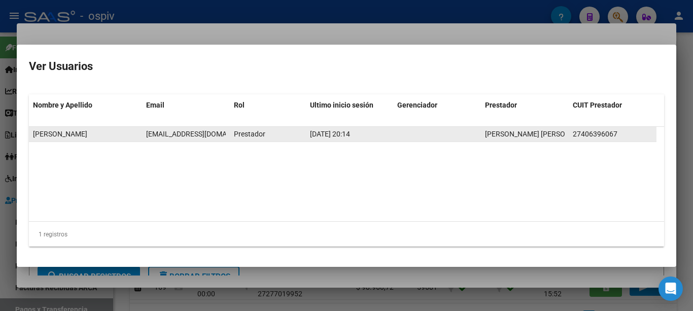
click at [173, 130] on span "[EMAIL_ADDRESS][DOMAIN_NAME]" at bounding box center [202, 134] width 113 height 8
click at [174, 131] on span "[EMAIL_ADDRESS][DOMAIN_NAME]" at bounding box center [202, 134] width 113 height 8
click at [179, 133] on span "[EMAIL_ADDRESS][DOMAIN_NAME]" at bounding box center [202, 134] width 113 height 8
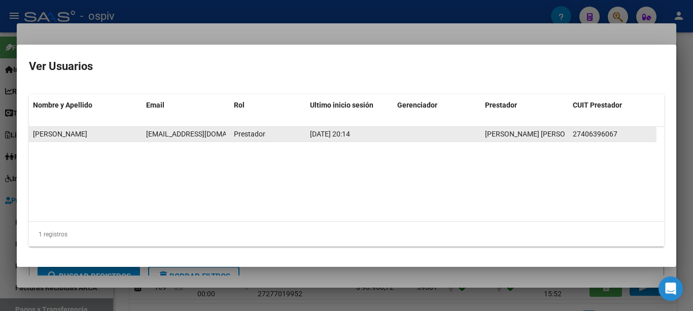
click at [179, 133] on span "[EMAIL_ADDRESS][DOMAIN_NAME]" at bounding box center [202, 134] width 113 height 8
copy span "[EMAIL_ADDRESS][DOMAIN_NAME]"
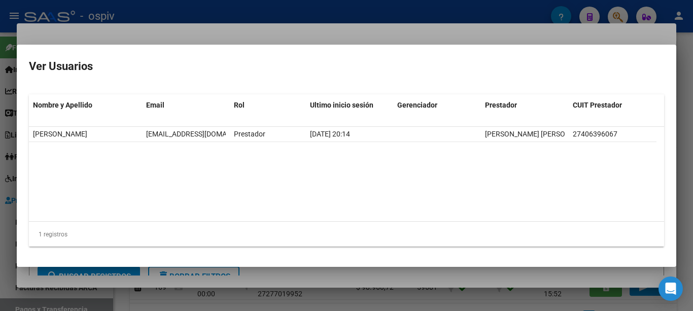
click at [235, 24] on div at bounding box center [346, 155] width 693 height 311
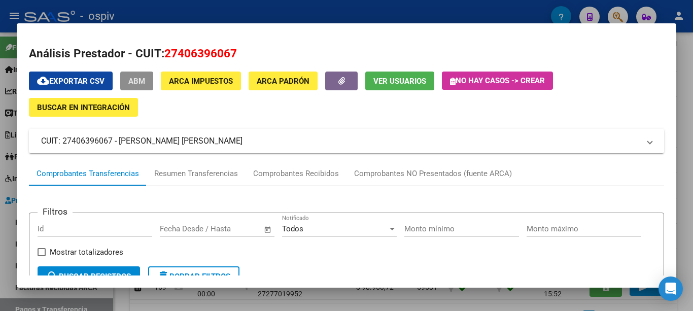
drag, startPoint x: 143, startPoint y: 82, endPoint x: 330, endPoint y: 116, distance: 190.3
click at [142, 82] on span "ABM" at bounding box center [136, 81] width 17 height 9
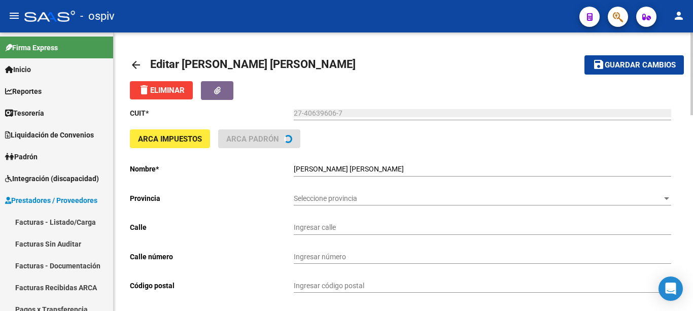
type input "SAN PEDRO"
type input "4806"
type input "1407"
type input "CABA"
type input "869090"
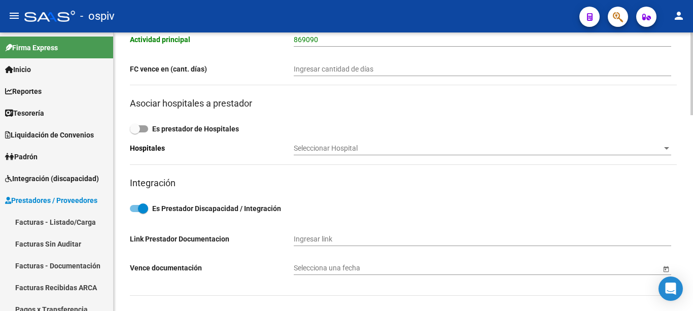
scroll to position [609, 0]
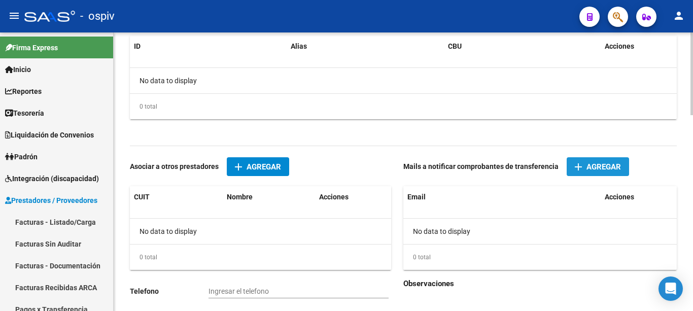
click at [592, 169] on span "Agregar" at bounding box center [604, 166] width 35 height 9
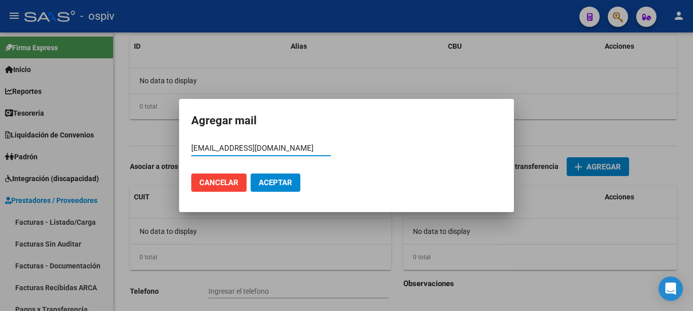
type input "melinarapicavoli97@gmail.com"
click at [270, 183] on span "Aceptar" at bounding box center [276, 182] width 34 height 9
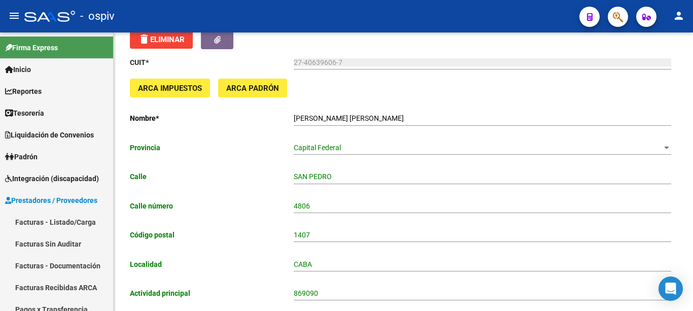
scroll to position [0, 0]
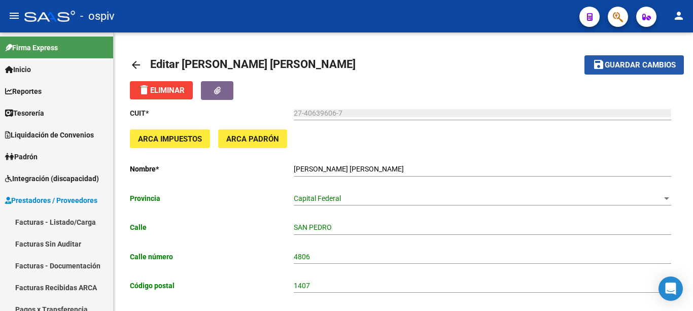
click at [634, 72] on button "save Guardar cambios" at bounding box center [634, 64] width 99 height 19
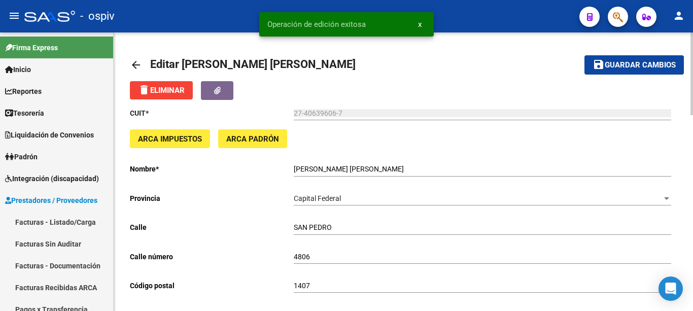
click at [135, 64] on mat-icon "arrow_back" at bounding box center [136, 65] width 12 height 12
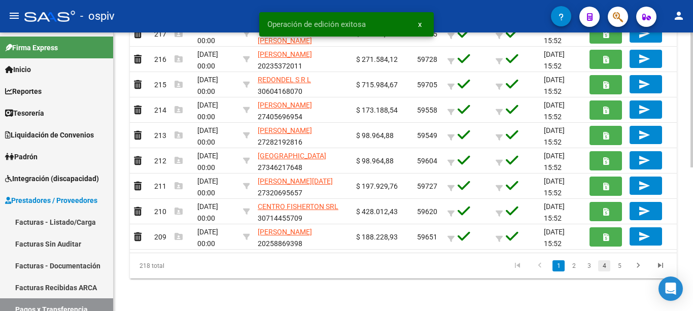
click at [606, 270] on link "4" at bounding box center [604, 265] width 12 height 11
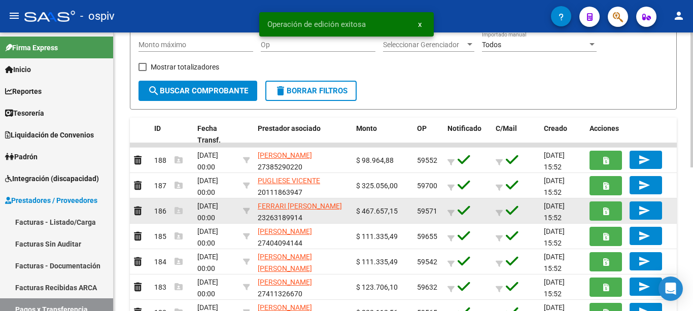
scroll to position [297, 0]
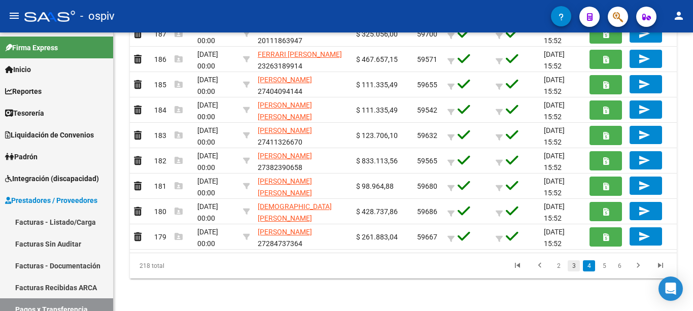
click at [570, 267] on link "3" at bounding box center [574, 265] width 12 height 11
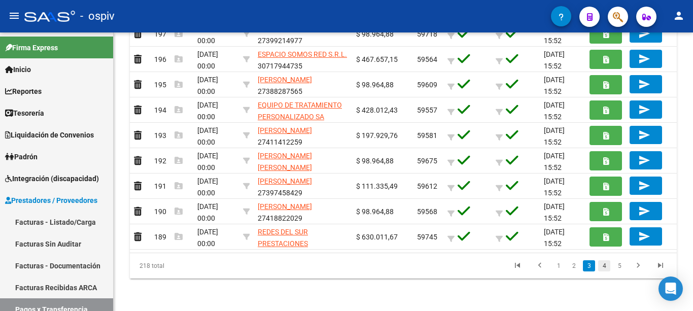
click at [607, 268] on link "4" at bounding box center [604, 265] width 12 height 11
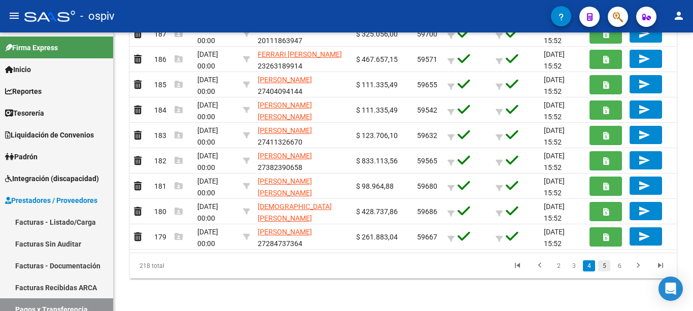
click at [601, 268] on link "5" at bounding box center [604, 265] width 12 height 11
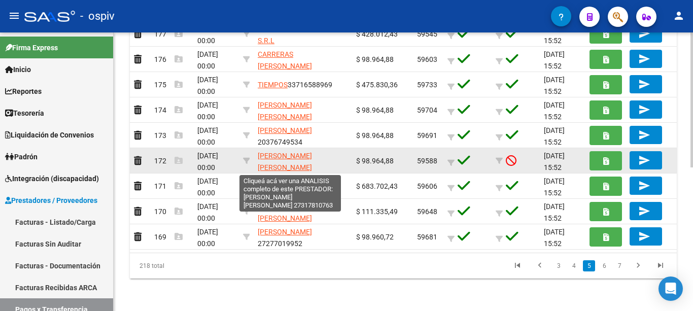
click at [290, 158] on span "[PERSON_NAME] [PERSON_NAME]" at bounding box center [285, 162] width 54 height 20
type textarea "27317810763"
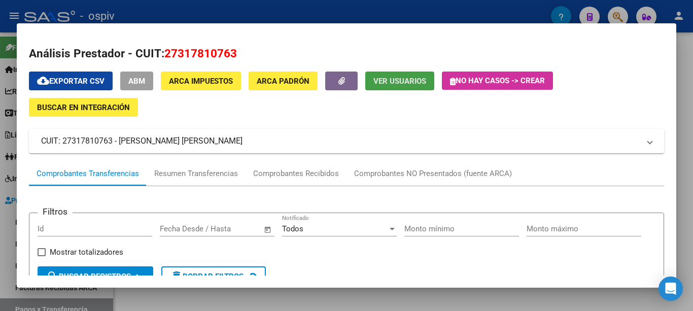
click at [424, 81] on span "Ver Usuarios" at bounding box center [400, 81] width 53 height 9
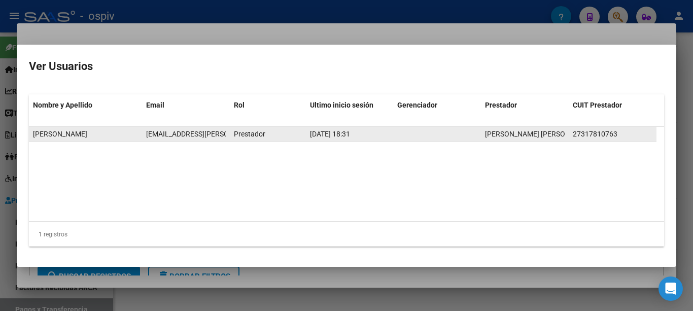
click at [203, 131] on span "julietavanesa.gonzalez@gmail.com" at bounding box center [229, 134] width 167 height 8
copy span "julietavanesa.gonzalez@gmail.com"
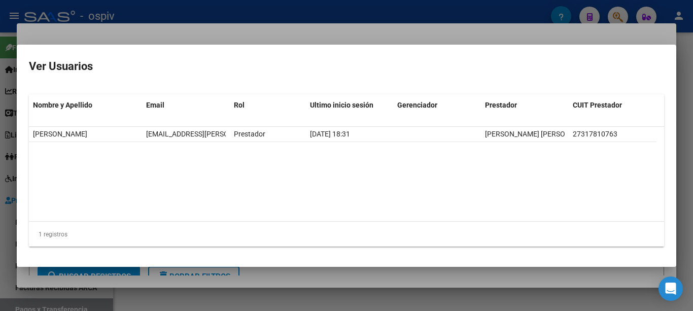
click at [247, 38] on div at bounding box center [346, 155] width 693 height 311
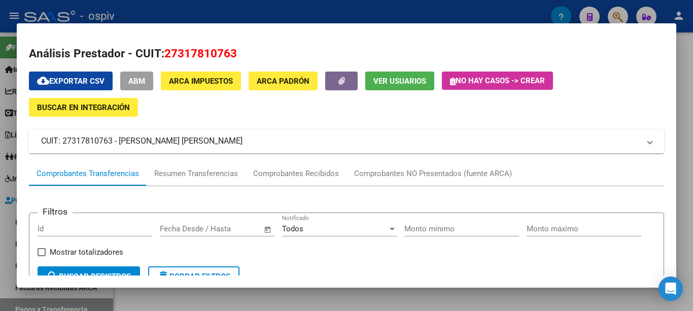
drag, startPoint x: 138, startPoint y: 83, endPoint x: 151, endPoint y: 91, distance: 15.9
click at [138, 82] on span "ABM" at bounding box center [136, 81] width 17 height 9
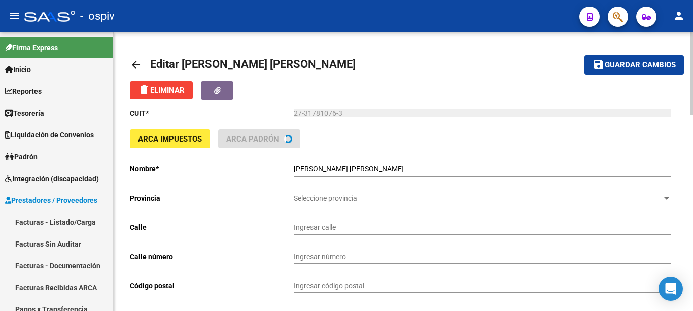
type input "SIMON BOLIVAR"
type input "3423"
type input "1888"
type input "FLORENCIO VARELA"
type input "869090"
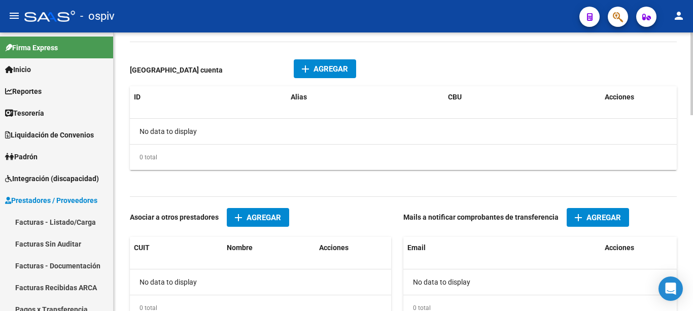
scroll to position [658, 0]
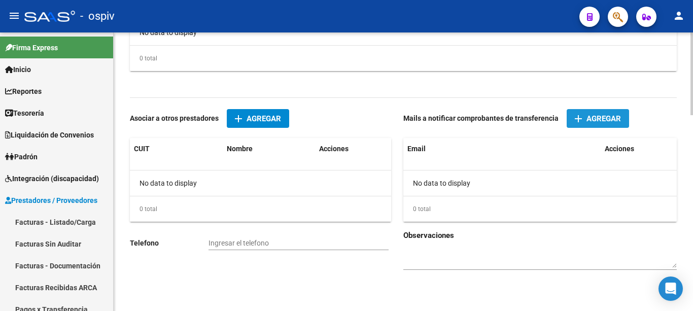
click at [583, 116] on span "add Agregar" at bounding box center [598, 118] width 46 height 9
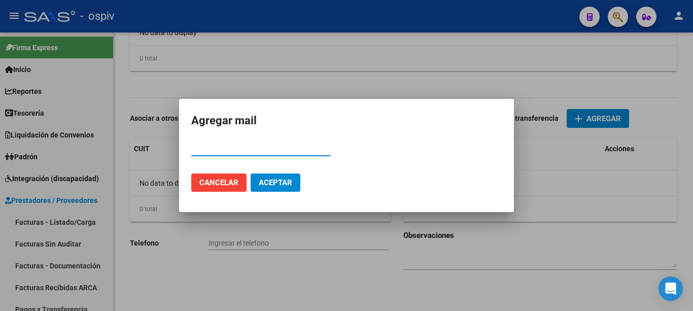
paste input "julietavanesa.gonzalez@gmail.com"
type input "julietavanesa.gonzalez@gmail.com"
click at [272, 180] on span "Aceptar" at bounding box center [276, 182] width 34 height 9
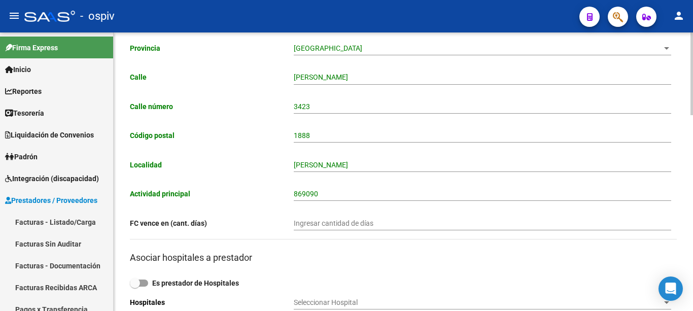
scroll to position [0, 0]
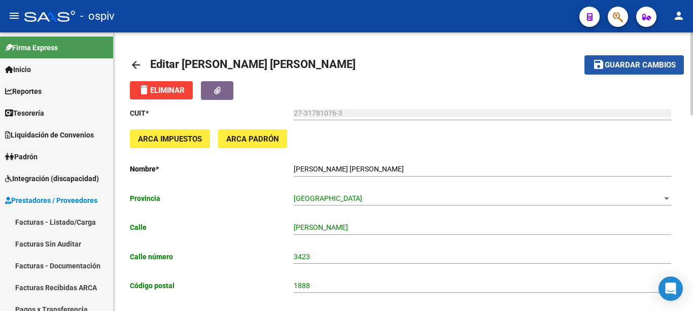
click at [627, 69] on span "Guardar cambios" at bounding box center [640, 65] width 71 height 9
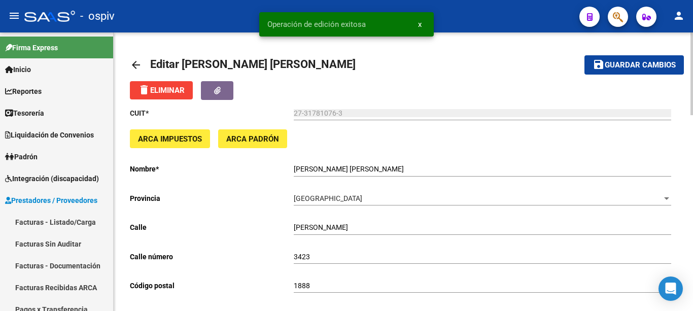
click at [132, 64] on mat-icon "arrow_back" at bounding box center [136, 65] width 12 height 12
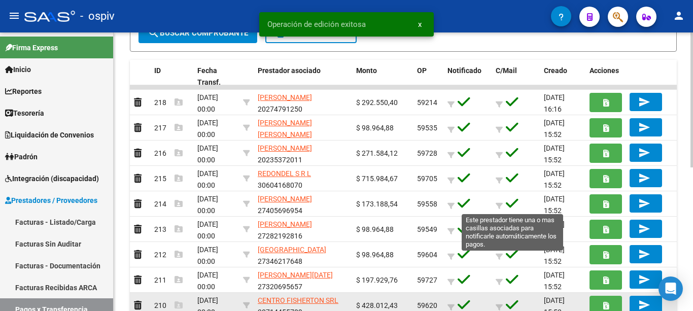
scroll to position [297, 0]
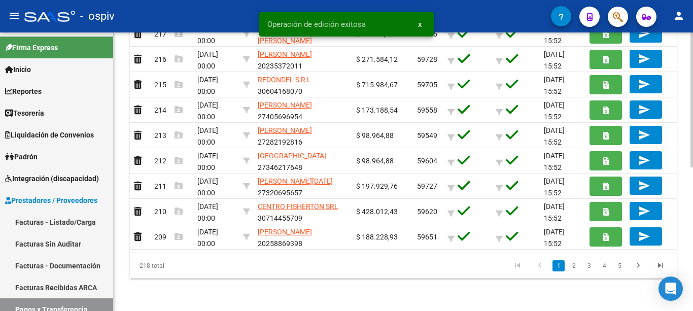
click at [574, 269] on link "2" at bounding box center [574, 265] width 12 height 11
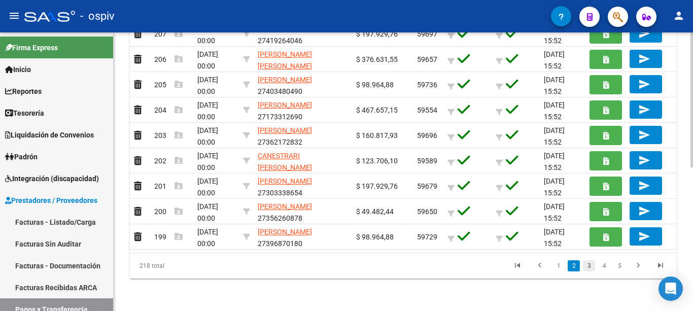
click at [586, 264] on link "3" at bounding box center [589, 265] width 12 height 11
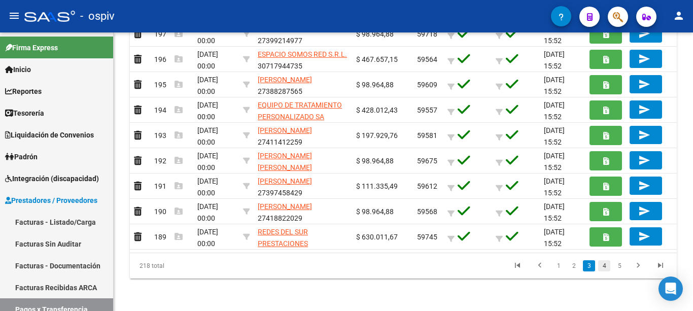
click at [602, 266] on link "4" at bounding box center [604, 265] width 12 height 11
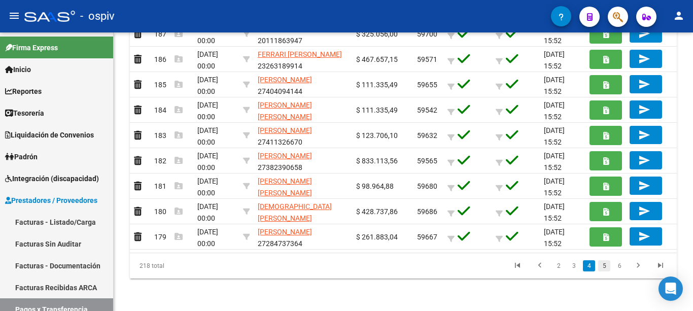
click at [607, 266] on link "5" at bounding box center [604, 265] width 12 height 11
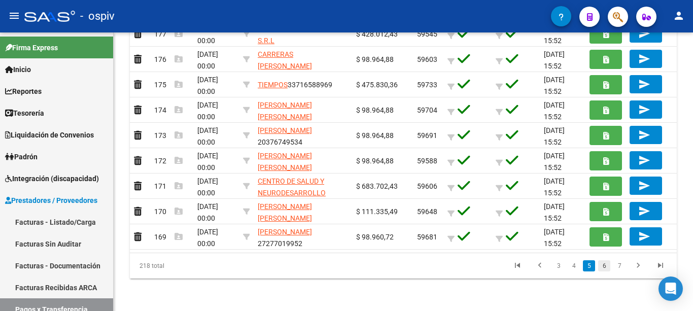
click at [604, 264] on link "6" at bounding box center [604, 265] width 12 height 11
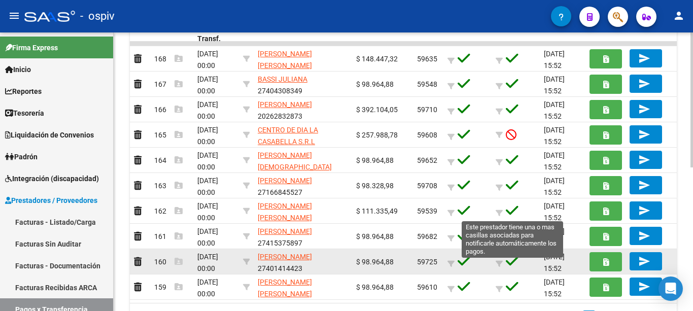
scroll to position [145, 0]
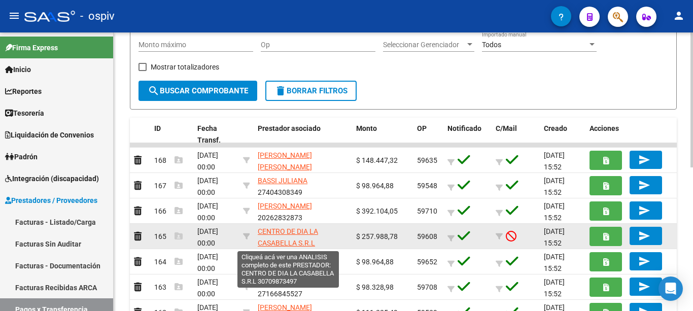
click at [281, 230] on span "CENTRO DE DIA LA CASABELLA S.R.L" at bounding box center [288, 237] width 60 height 20
type textarea "30709873497"
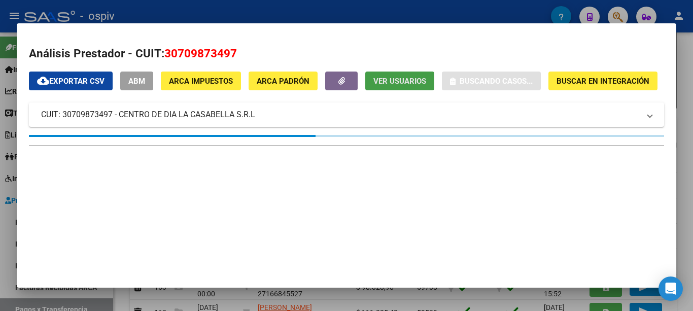
click at [379, 81] on span "Ver Usuarios" at bounding box center [400, 81] width 53 height 9
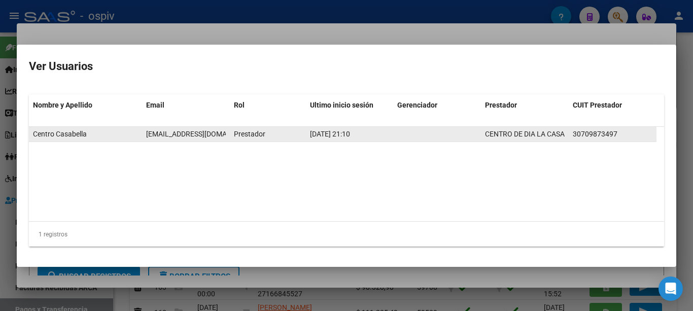
click at [199, 133] on span "info@centrocasabella.com.ar" at bounding box center [202, 134] width 113 height 8
copy span "info@centrocasabella.com.ar"
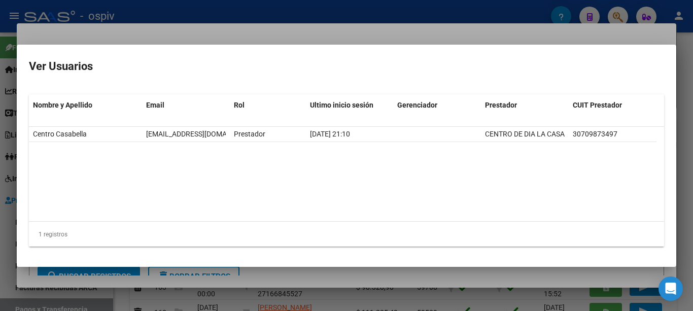
click at [234, 27] on div at bounding box center [346, 155] width 693 height 311
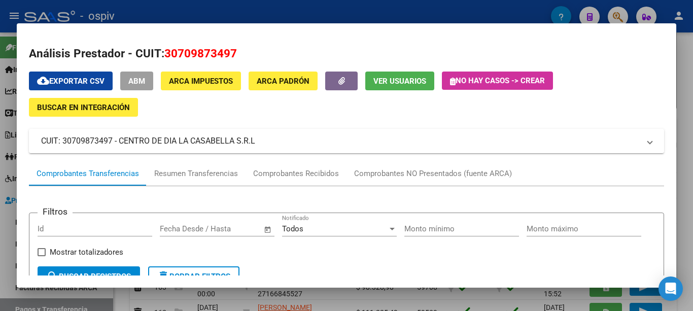
click at [144, 80] on span "ABM" at bounding box center [136, 81] width 17 height 9
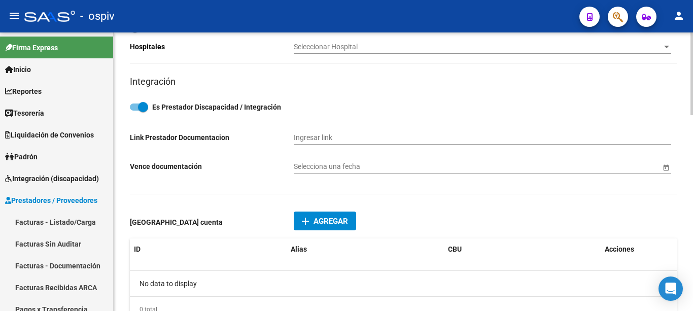
type input "MORETO"
type input "732"
type input "1407"
type input "CABA"
type input "863200"
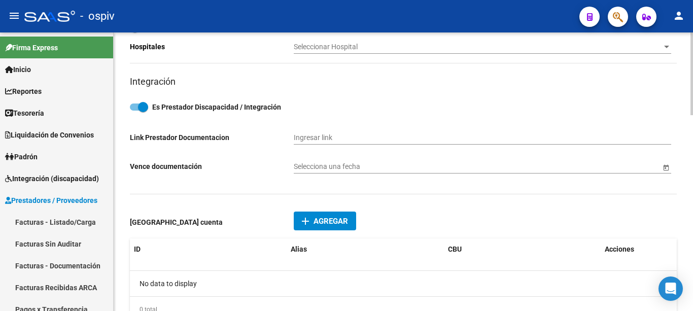
scroll to position [658, 0]
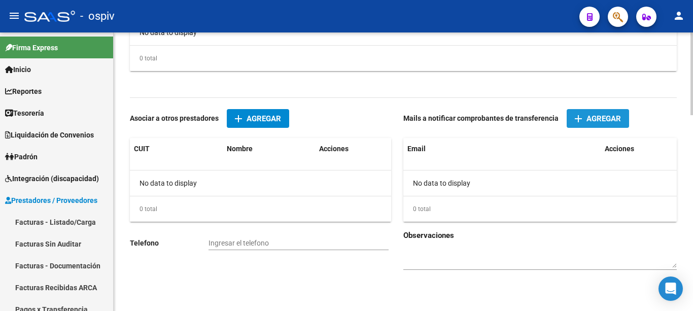
click at [602, 118] on span "Agregar" at bounding box center [604, 118] width 35 height 9
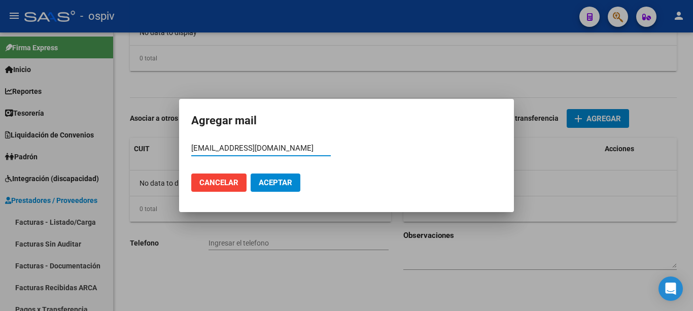
type input "info@centrocasabella.com.ar"
click at [265, 184] on span "Aceptar" at bounding box center [276, 182] width 34 height 9
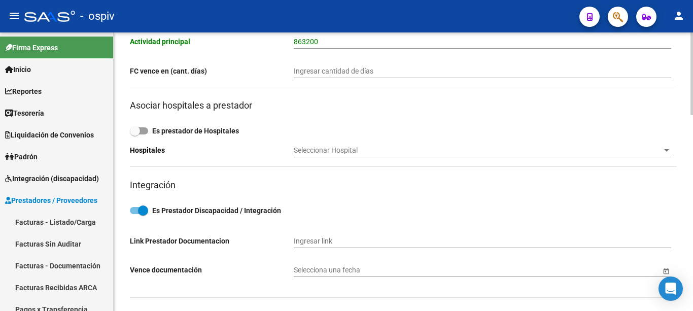
scroll to position [0, 0]
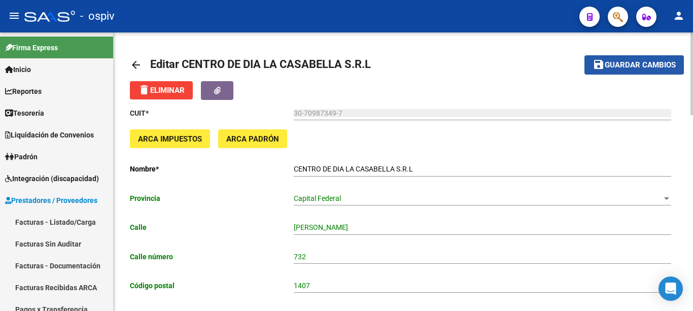
click at [651, 68] on span "Guardar cambios" at bounding box center [640, 65] width 71 height 9
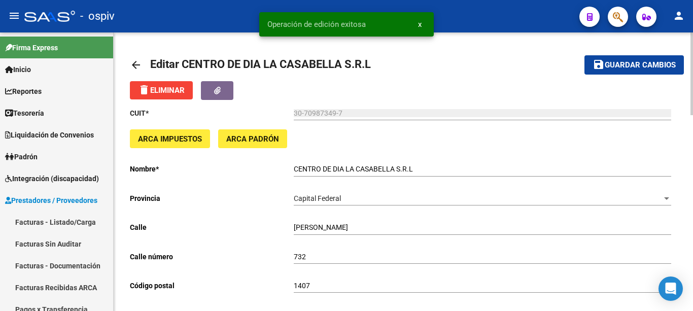
click at [137, 62] on mat-icon "arrow_back" at bounding box center [136, 65] width 12 height 12
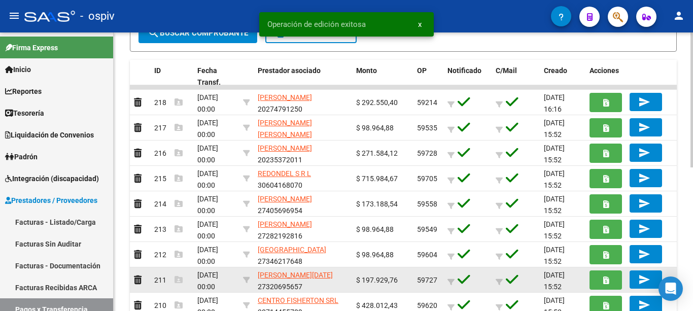
scroll to position [297, 0]
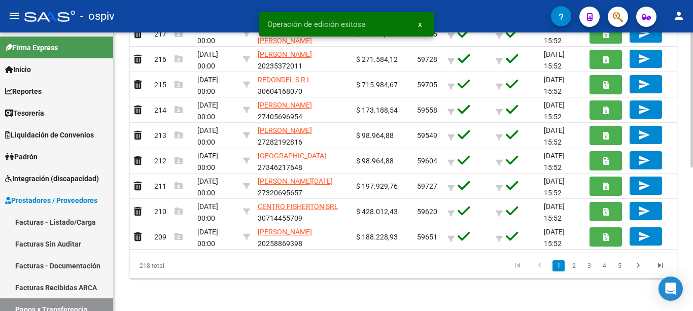
click at [602, 265] on link "4" at bounding box center [604, 265] width 12 height 11
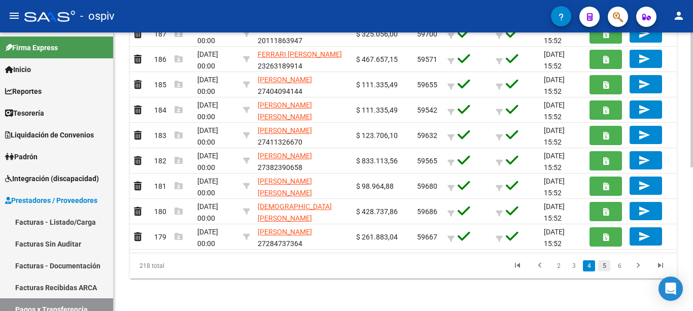
click at [604, 267] on link "5" at bounding box center [604, 265] width 12 height 11
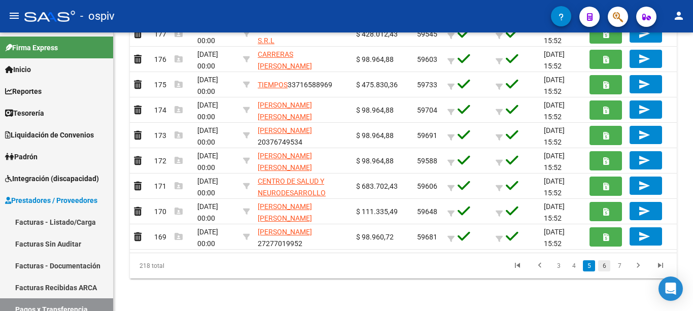
click at [601, 266] on link "6" at bounding box center [604, 265] width 12 height 11
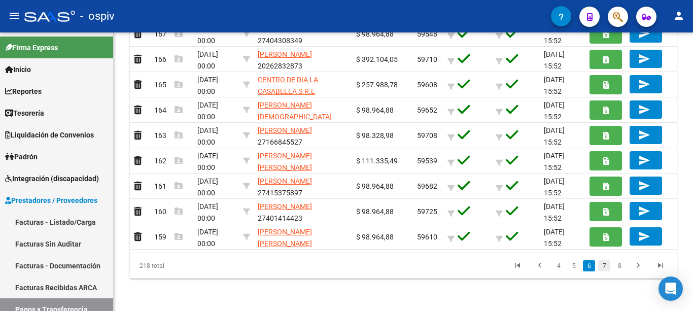
click at [604, 266] on link "7" at bounding box center [604, 265] width 12 height 11
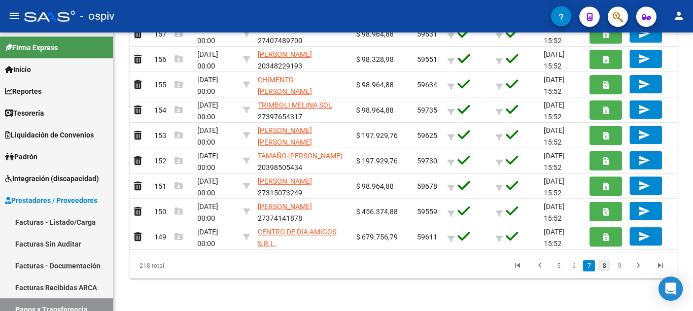
click at [605, 267] on link "8" at bounding box center [604, 265] width 12 height 11
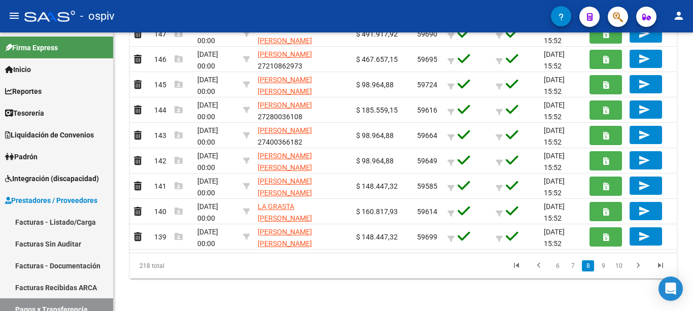
click at [602, 267] on link "9" at bounding box center [603, 265] width 12 height 11
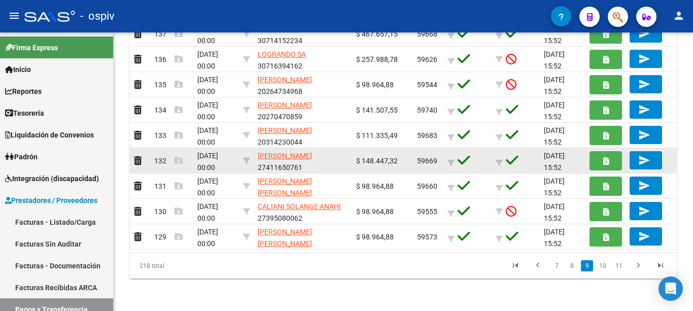
scroll to position [196, 0]
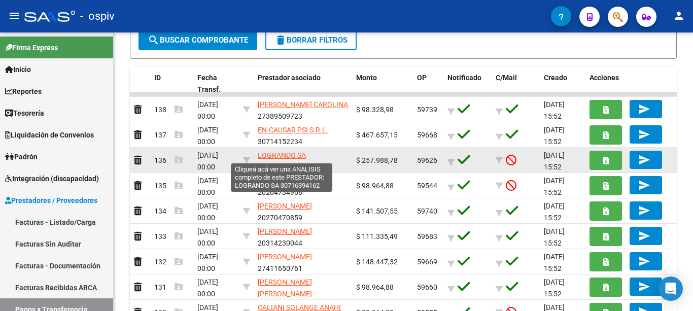
click at [287, 155] on span "LOGRANDO SA" at bounding box center [282, 155] width 48 height 8
type textarea "30716394162"
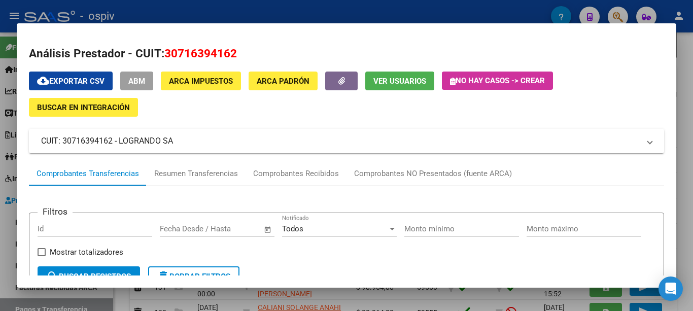
click at [373, 81] on button "Ver Usuarios" at bounding box center [399, 81] width 69 height 19
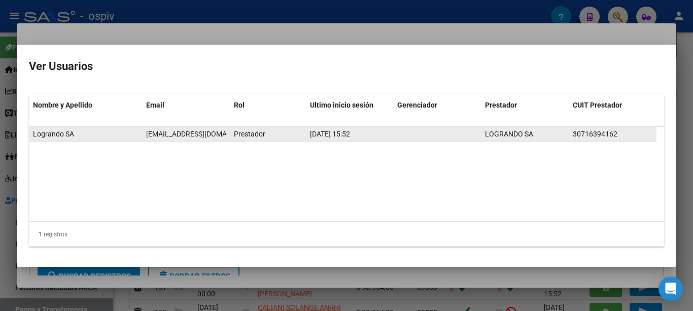
click at [184, 135] on span "info@logrando.com.ar" at bounding box center [202, 134] width 113 height 8
copy span "info@logrando.com.ar"
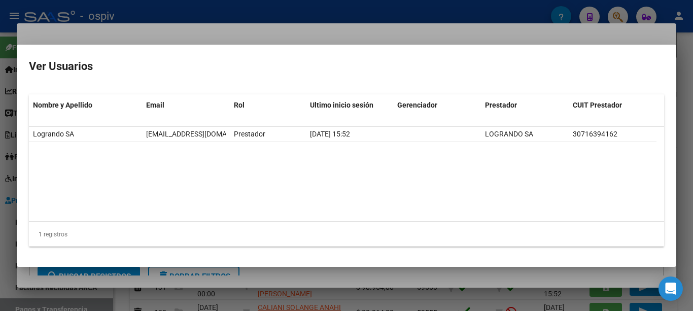
click at [206, 30] on div at bounding box center [346, 155] width 693 height 311
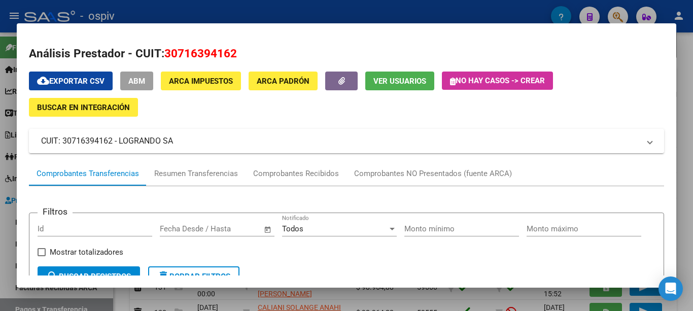
drag, startPoint x: 152, startPoint y: 73, endPoint x: 147, endPoint y: 77, distance: 6.8
click at [152, 73] on button "ABM" at bounding box center [136, 81] width 33 height 19
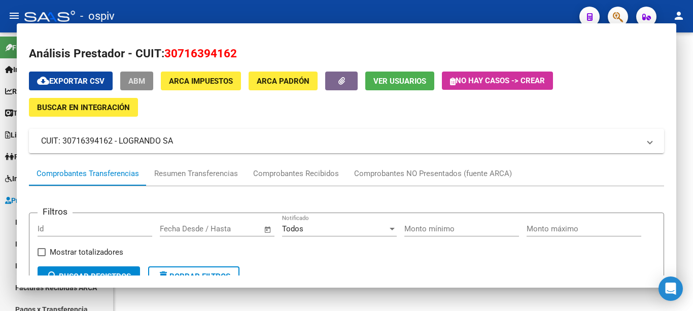
click at [147, 77] on mat-sidenav-content at bounding box center [404, 171] width 580 height 279
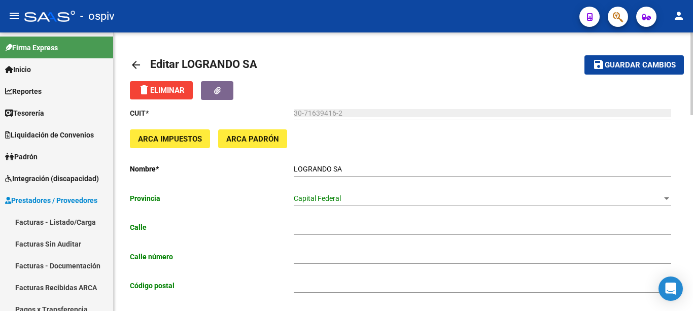
type input "RUY DIAZ DE GUZMAN"
type input "325"
type input "1267"
type input "CABA"
type input "869010"
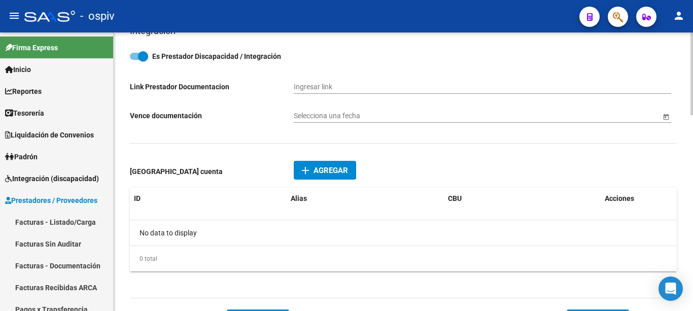
scroll to position [658, 0]
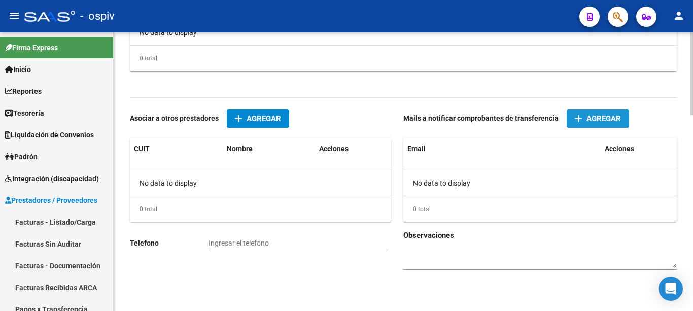
click at [581, 117] on mat-icon "add" at bounding box center [579, 119] width 12 height 12
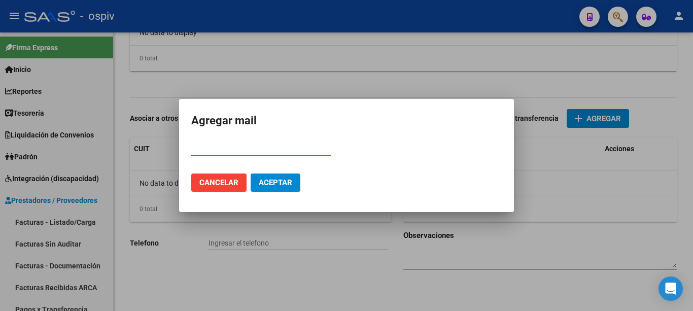
drag, startPoint x: 267, startPoint y: 142, endPoint x: 217, endPoint y: 145, distance: 50.8
paste input "info@logrando.com.ar"
type input "info@logrando.com.ar"
click at [265, 181] on span "Aceptar" at bounding box center [276, 182] width 34 height 9
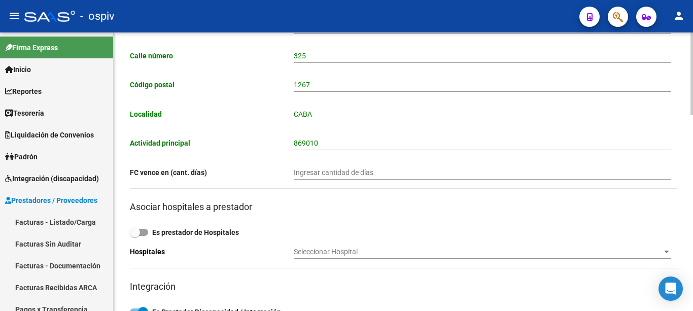
scroll to position [0, 0]
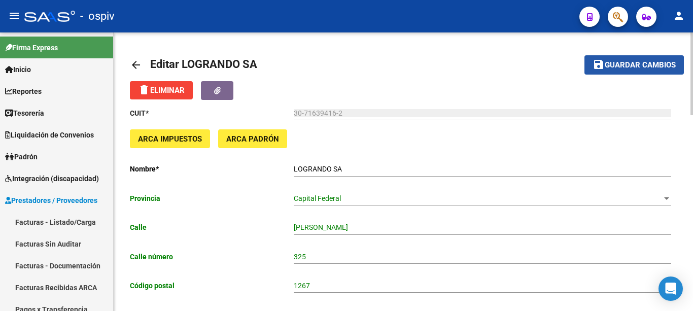
click at [614, 73] on button "save Guardar cambios" at bounding box center [634, 64] width 99 height 19
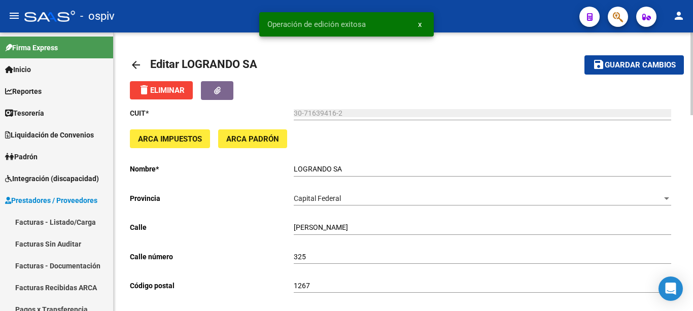
click at [140, 61] on mat-icon "arrow_back" at bounding box center [136, 65] width 12 height 12
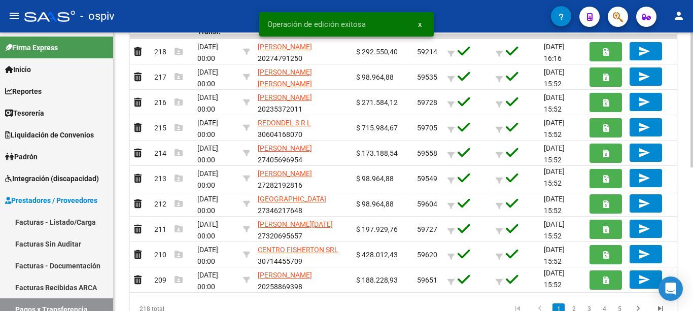
scroll to position [297, 0]
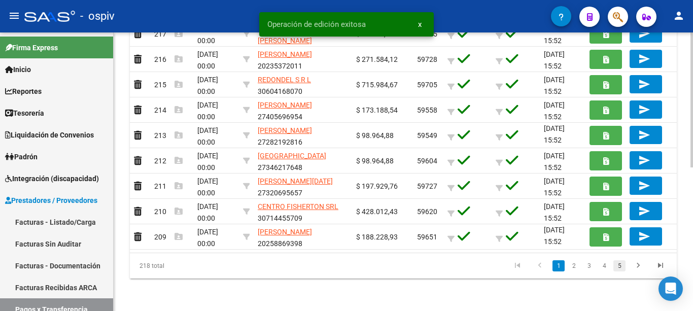
click at [623, 268] on link "5" at bounding box center [620, 265] width 12 height 11
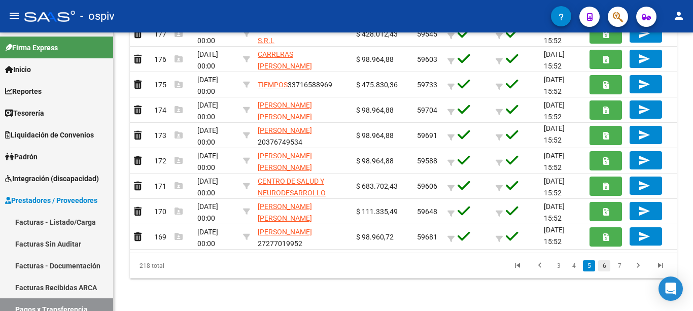
click at [606, 266] on link "6" at bounding box center [604, 265] width 12 height 11
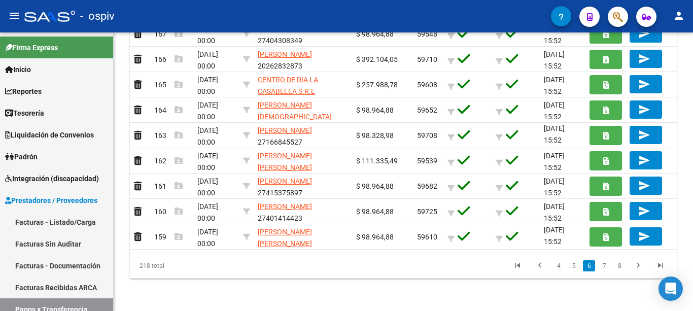
drag, startPoint x: 605, startPoint y: 263, endPoint x: 597, endPoint y: 257, distance: 10.5
click at [605, 263] on link "7" at bounding box center [604, 265] width 12 height 11
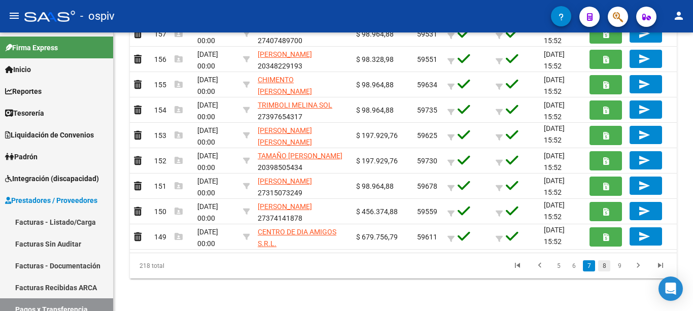
click at [604, 266] on link "8" at bounding box center [604, 265] width 12 height 11
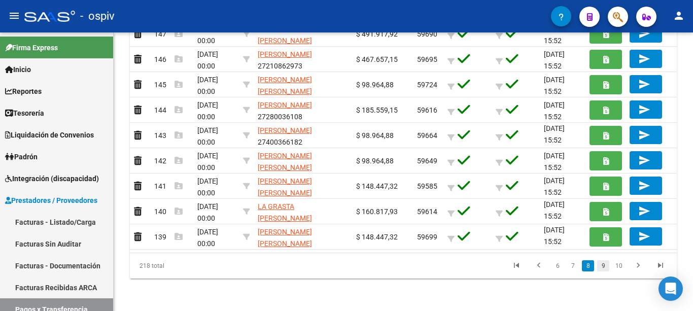
click at [602, 266] on link "9" at bounding box center [603, 265] width 12 height 11
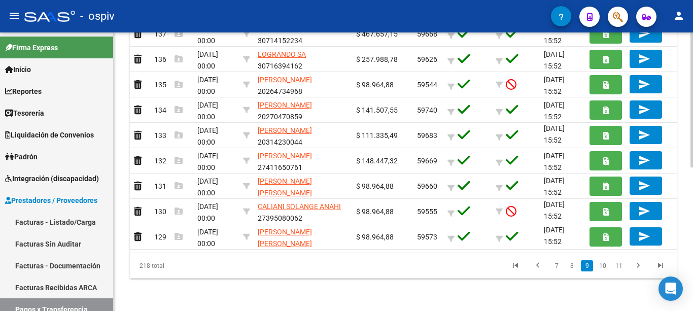
scroll to position [247, 0]
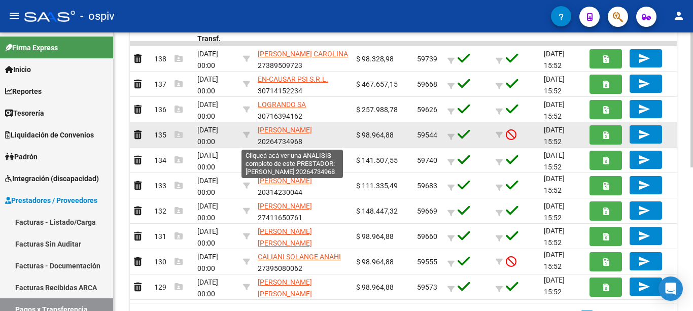
click at [312, 129] on span "[PERSON_NAME]" at bounding box center [285, 130] width 54 height 8
type textarea "20264734968"
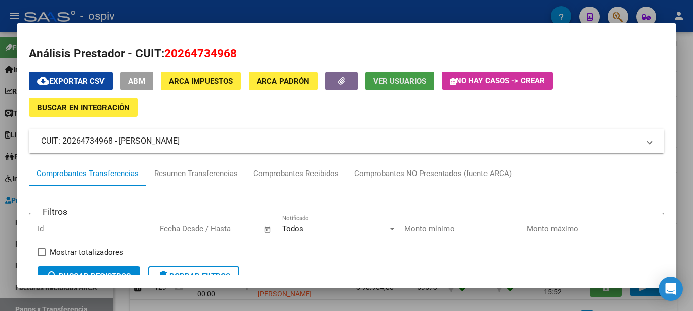
click at [408, 79] on span "Ver Usuarios" at bounding box center [400, 81] width 53 height 9
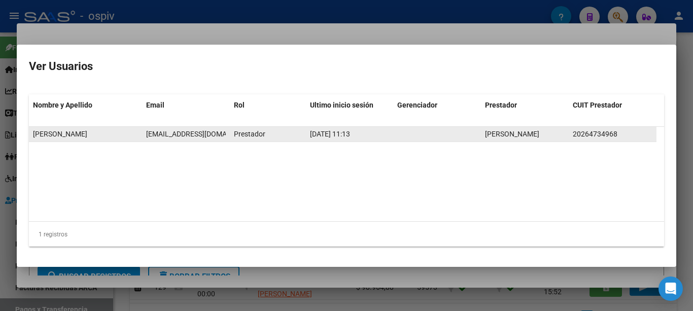
click at [180, 132] on span "ezearmiento@yahoo.com.ar" at bounding box center [202, 134] width 113 height 8
click at [179, 132] on span "ezearmiento@yahoo.com.ar" at bounding box center [202, 134] width 113 height 8
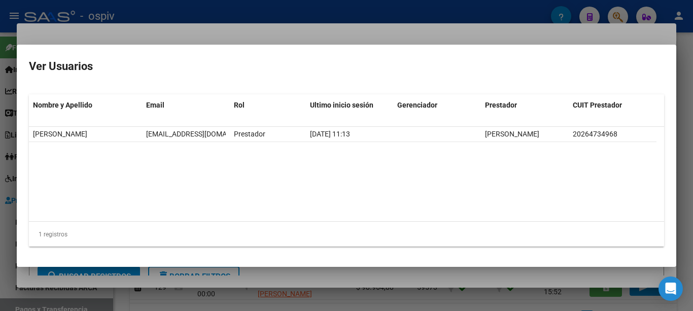
click at [242, 31] on div at bounding box center [346, 155] width 693 height 311
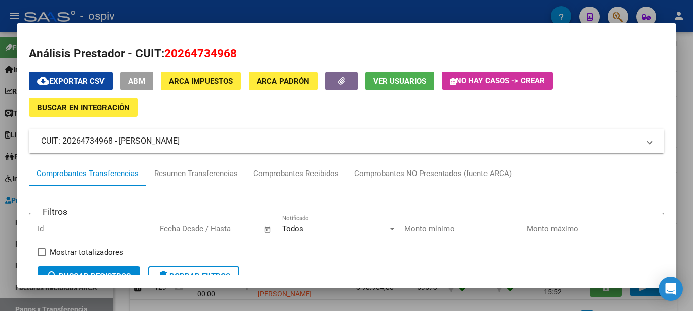
click at [150, 81] on button "ABM" at bounding box center [136, 81] width 33 height 19
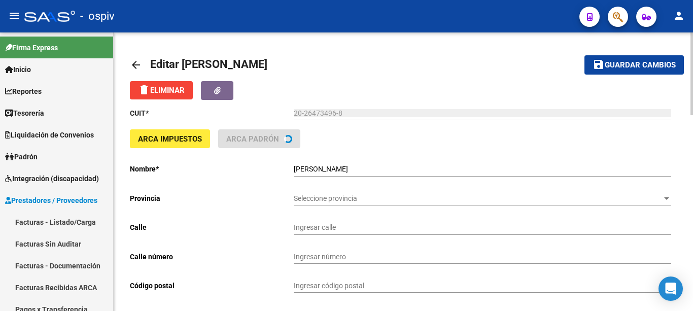
type input "ALBERDI JUAN B. AV."
type input "3012"
type input "1406"
type input "CABA"
type input "869090"
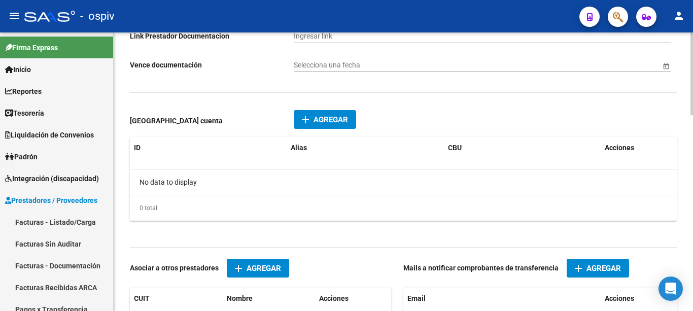
scroll to position [609, 0]
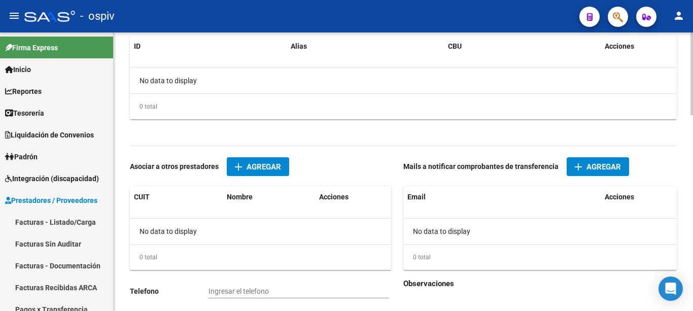
click at [600, 167] on span "Agregar" at bounding box center [604, 166] width 35 height 9
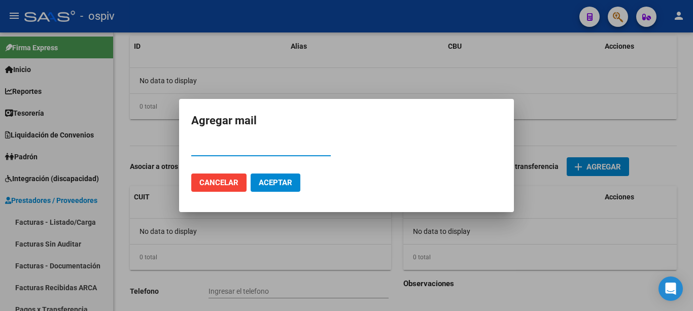
paste input "ezearmiento@yahoo.com.ar"
type input "ezearmiento@yahoo.com.ar"
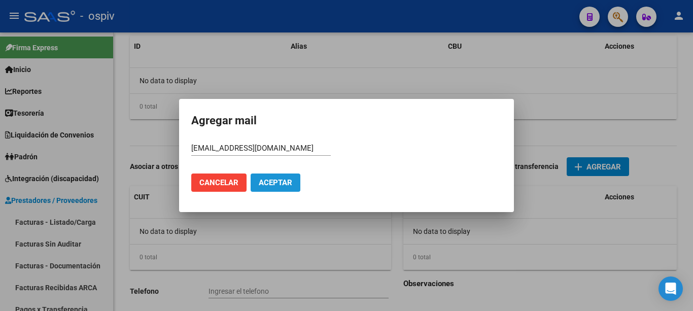
click at [271, 183] on span "Aceptar" at bounding box center [276, 182] width 34 height 9
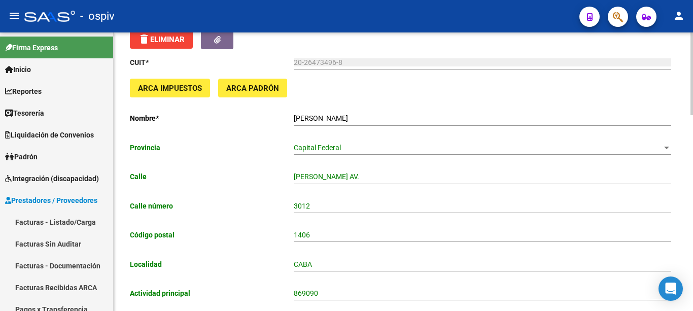
scroll to position [0, 0]
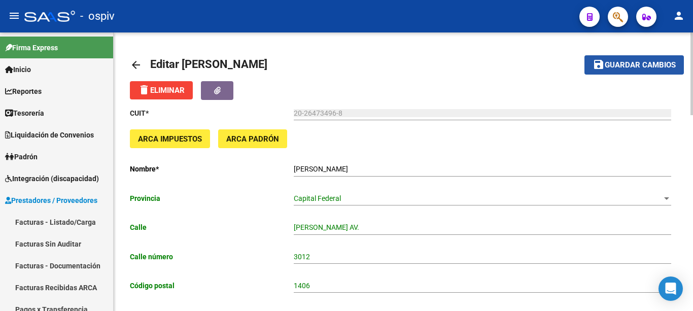
click at [627, 65] on span "Guardar cambios" at bounding box center [640, 65] width 71 height 9
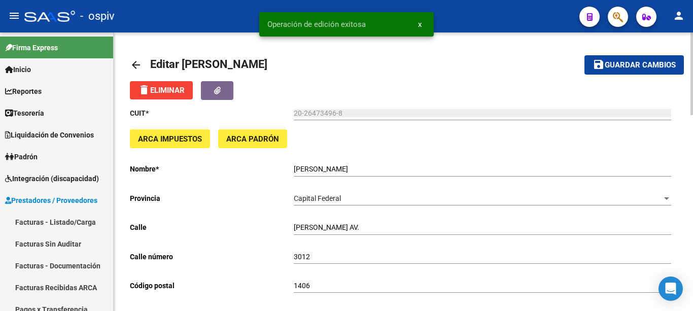
click at [135, 66] on mat-icon "arrow_back" at bounding box center [136, 65] width 12 height 12
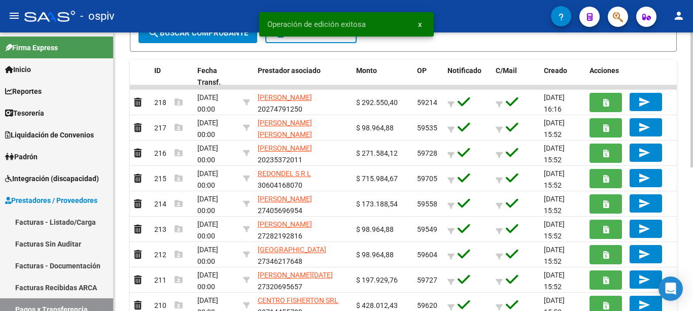
scroll to position [297, 0]
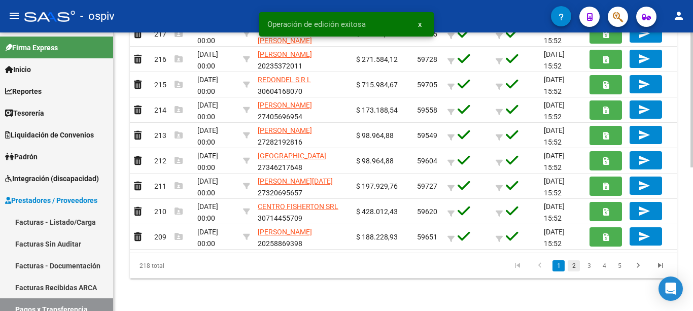
click at [573, 267] on link "2" at bounding box center [574, 265] width 12 height 11
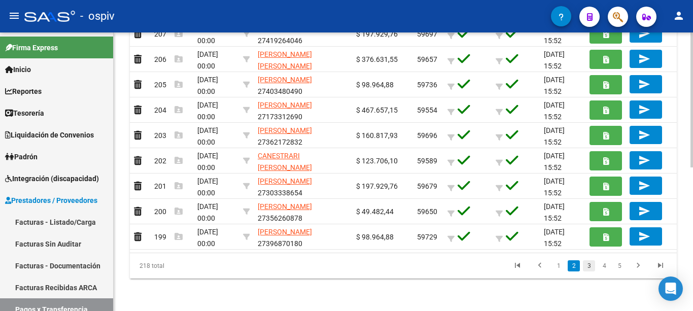
click at [592, 266] on link "3" at bounding box center [589, 265] width 12 height 11
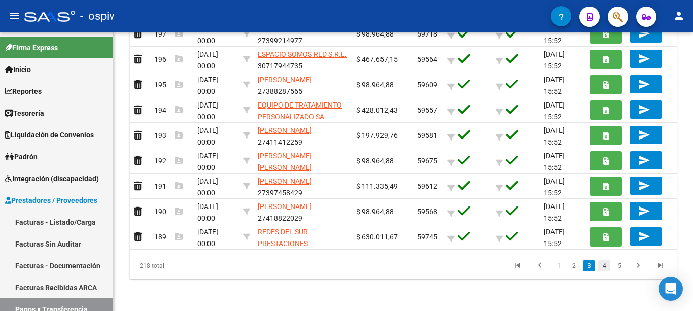
click at [606, 263] on link "4" at bounding box center [604, 265] width 12 height 11
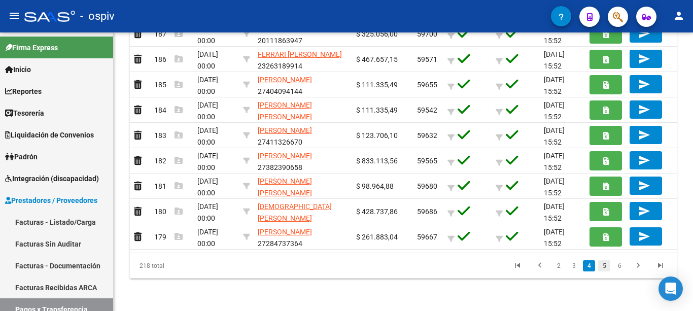
click at [604, 264] on link "5" at bounding box center [604, 265] width 12 height 11
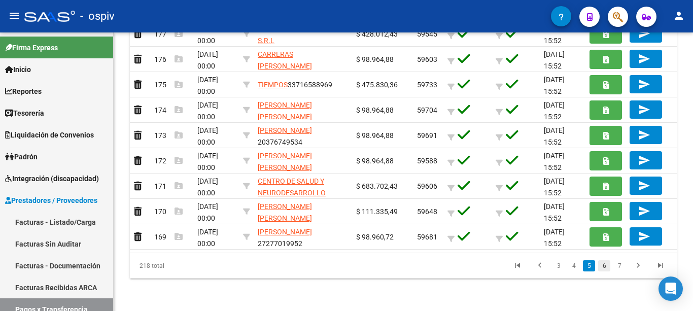
click at [606, 266] on link "6" at bounding box center [604, 265] width 12 height 11
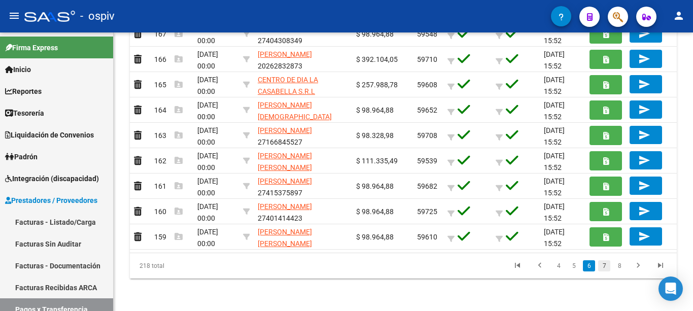
click at [605, 267] on link "7" at bounding box center [604, 265] width 12 height 11
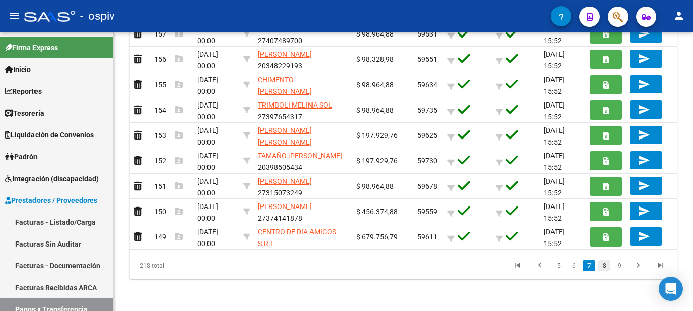
click at [600, 264] on link "8" at bounding box center [604, 265] width 12 height 11
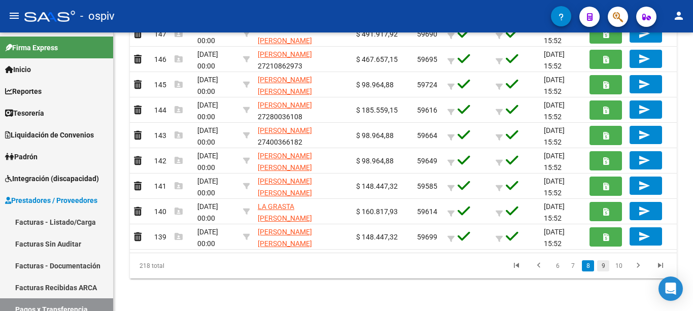
click at [607, 263] on link "9" at bounding box center [603, 265] width 12 height 11
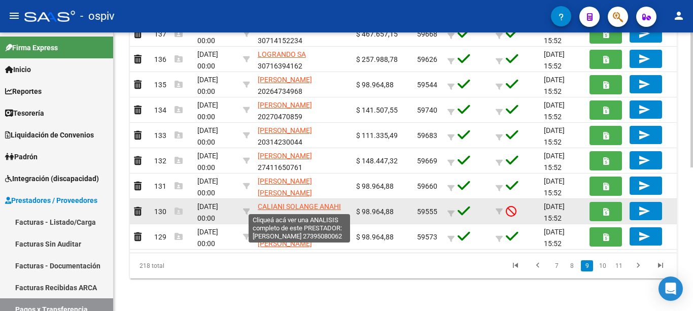
click at [303, 206] on span "CALIANI SOLANGE ANAHI" at bounding box center [299, 207] width 83 height 8
type textarea "27395080062"
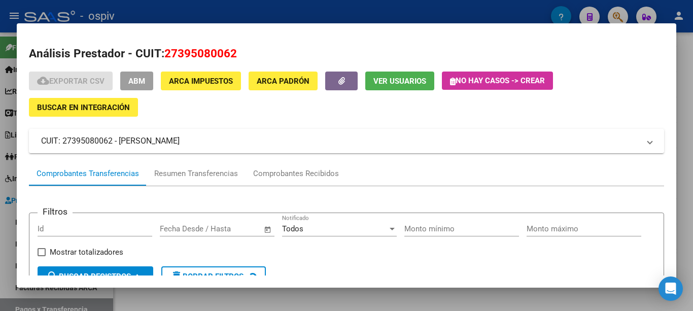
click at [376, 86] on button "Ver Usuarios" at bounding box center [399, 81] width 69 height 19
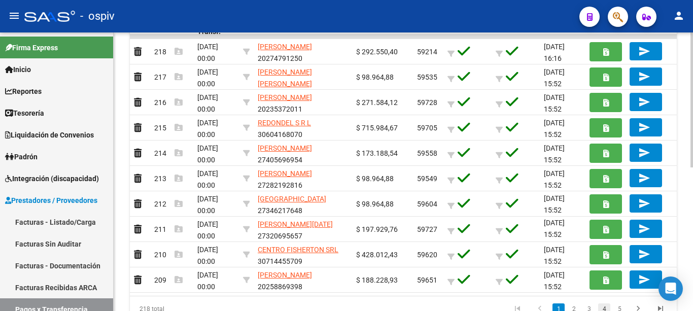
scroll to position [297, 0]
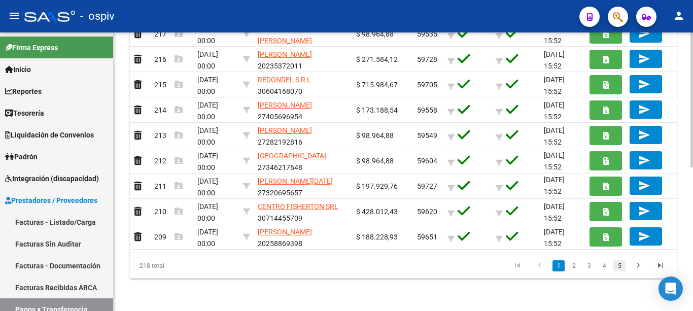
click at [622, 266] on link "5" at bounding box center [620, 265] width 12 height 11
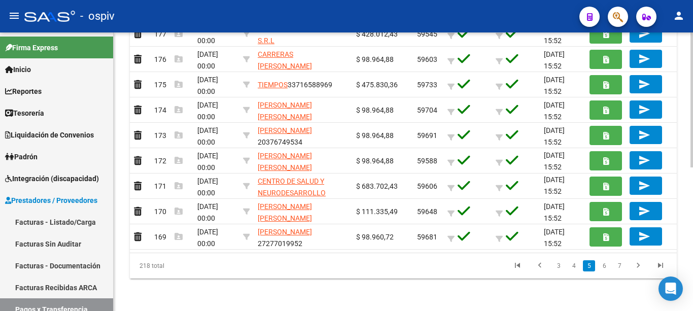
click at [622, 266] on link "7" at bounding box center [620, 265] width 12 height 11
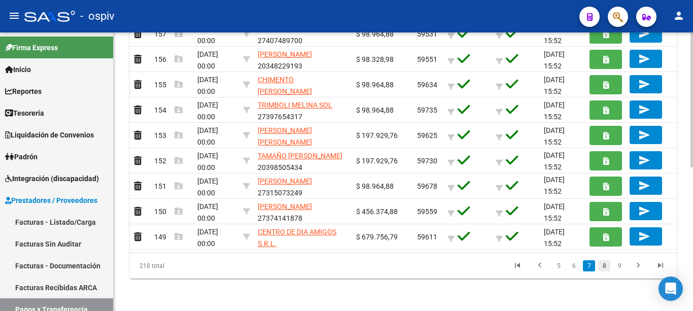
click at [606, 266] on link "8" at bounding box center [604, 265] width 12 height 11
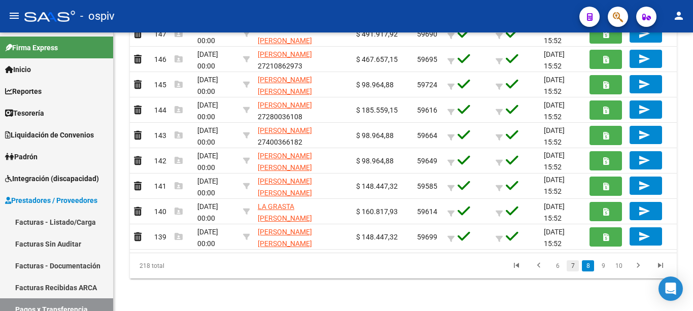
click at [578, 268] on link "7" at bounding box center [573, 265] width 12 height 11
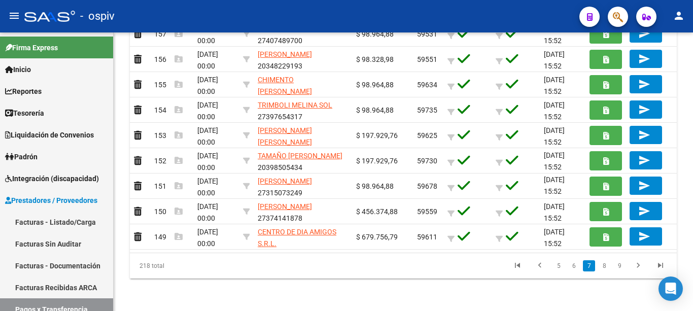
click at [617, 266] on link "9" at bounding box center [620, 265] width 12 height 11
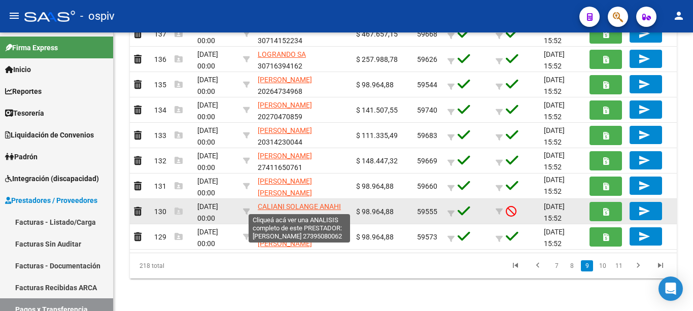
click at [286, 207] on span "CALIANI SOLANGE ANAHI" at bounding box center [299, 207] width 83 height 8
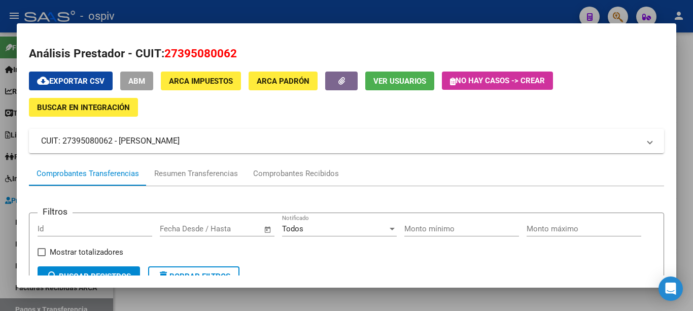
click at [379, 81] on span "Ver Usuarios" at bounding box center [400, 81] width 53 height 9
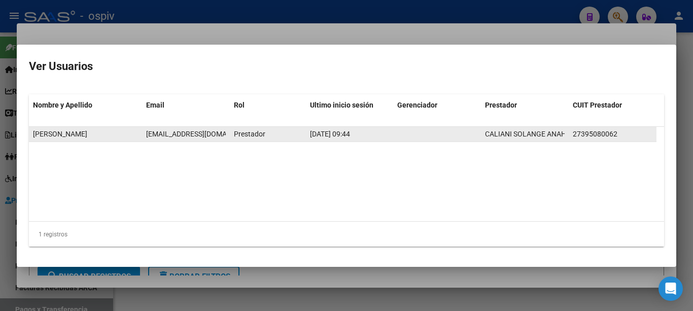
click at [171, 135] on span "[EMAIL_ADDRESS][DOMAIN_NAME]" at bounding box center [202, 134] width 113 height 8
click at [173, 133] on span "[EMAIL_ADDRESS][DOMAIN_NAME]" at bounding box center [202, 134] width 113 height 8
click at [175, 132] on span "[EMAIL_ADDRESS][DOMAIN_NAME]" at bounding box center [202, 134] width 113 height 8
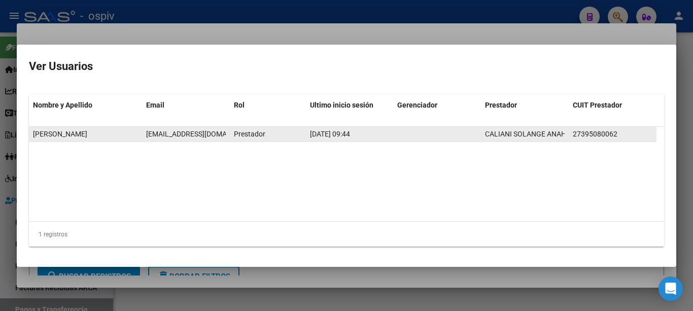
click at [175, 132] on span "[EMAIL_ADDRESS][DOMAIN_NAME]" at bounding box center [202, 134] width 113 height 8
copy span "[EMAIL_ADDRESS][DOMAIN_NAME]"
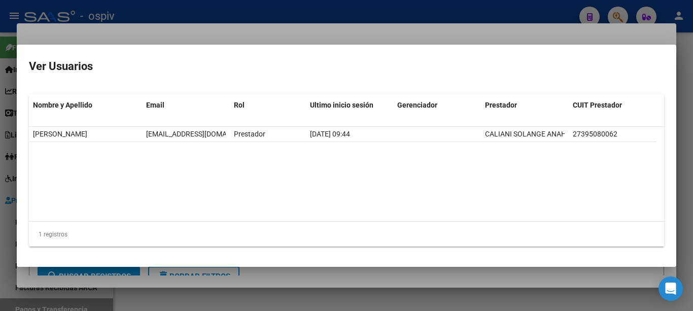
click at [181, 37] on div at bounding box center [346, 155] width 693 height 311
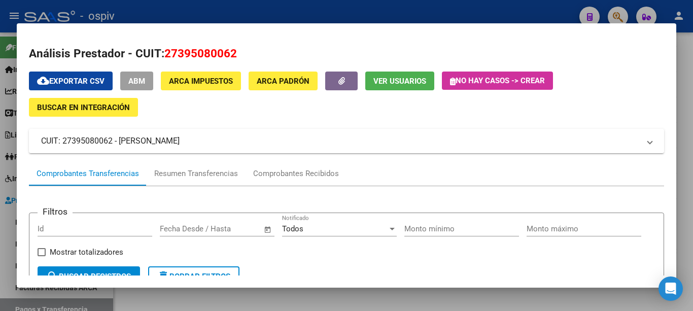
click at [140, 86] on button "ABM" at bounding box center [136, 81] width 33 height 19
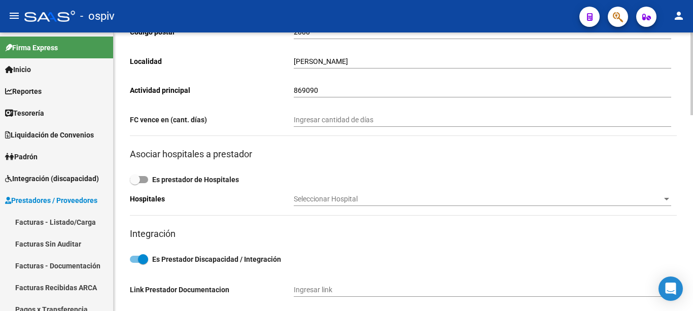
scroll to position [658, 0]
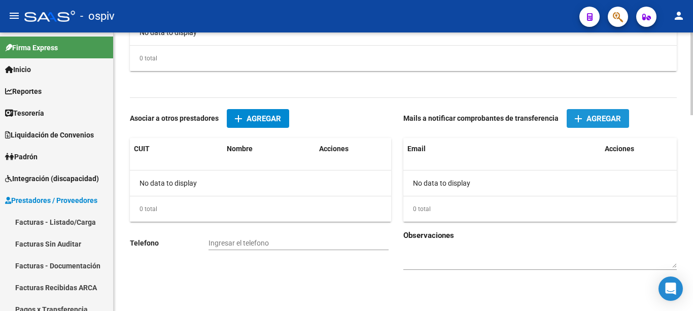
click at [604, 125] on button "add Agregar" at bounding box center [598, 118] width 62 height 19
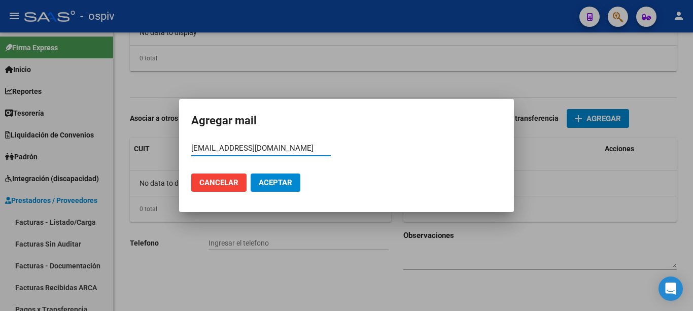
type input "[EMAIL_ADDRESS][DOMAIN_NAME]"
click at [271, 181] on span "Aceptar" at bounding box center [276, 182] width 34 height 9
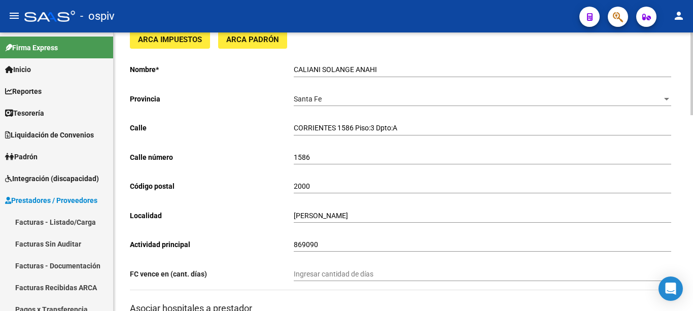
scroll to position [0, 0]
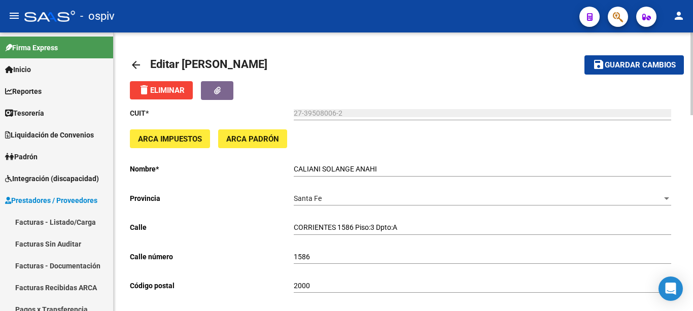
click at [653, 63] on span "Guardar cambios" at bounding box center [640, 65] width 71 height 9
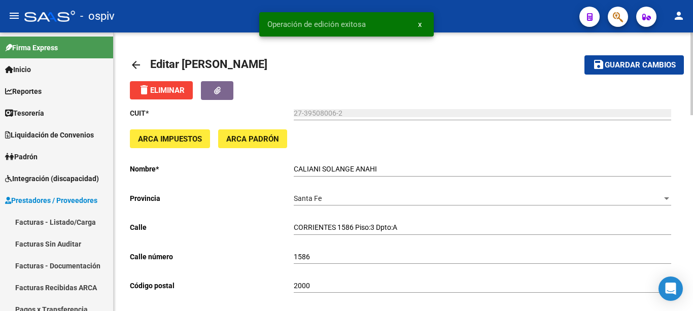
click at [133, 63] on mat-icon "arrow_back" at bounding box center [136, 65] width 12 height 12
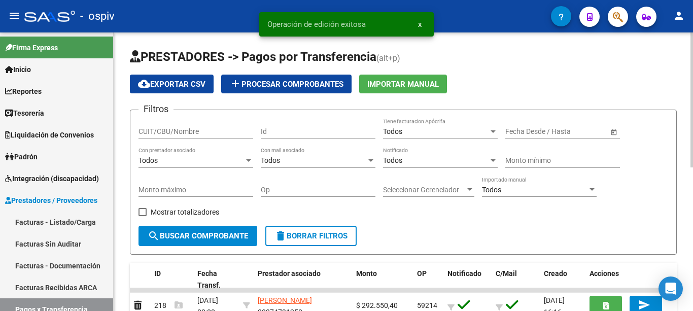
scroll to position [297, 0]
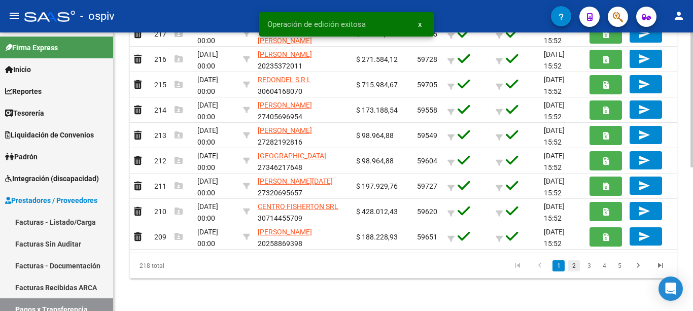
click at [575, 270] on link "2" at bounding box center [574, 265] width 12 height 11
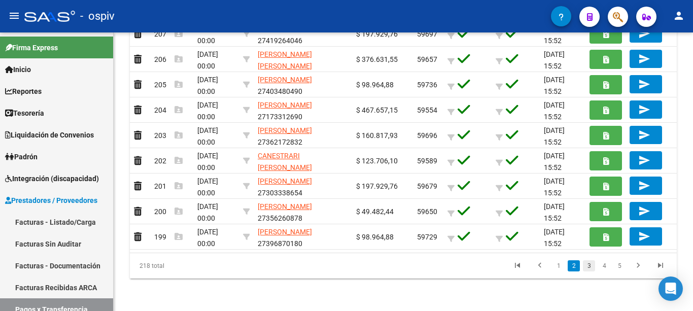
click at [591, 262] on link "3" at bounding box center [589, 265] width 12 height 11
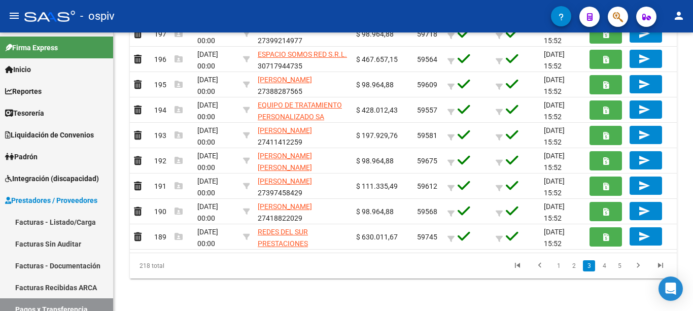
click at [604, 264] on link "4" at bounding box center [604, 265] width 12 height 11
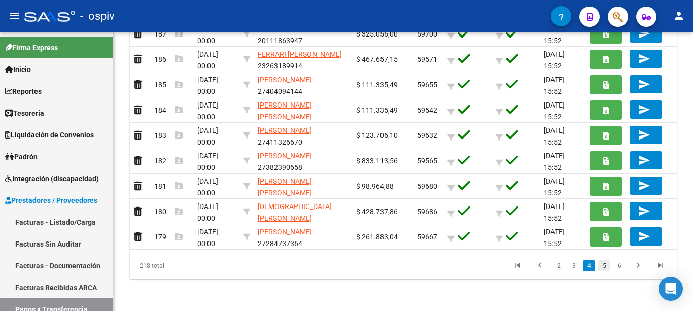
click at [608, 266] on link "5" at bounding box center [604, 265] width 12 height 11
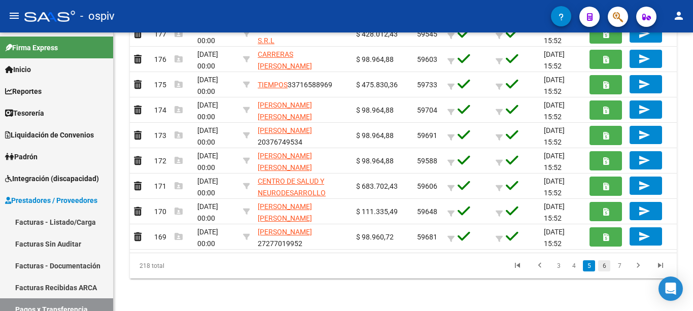
click at [604, 265] on link "6" at bounding box center [604, 265] width 12 height 11
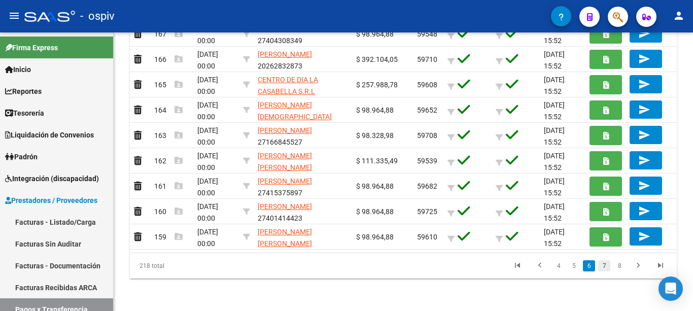
click at [609, 266] on link "7" at bounding box center [604, 265] width 12 height 11
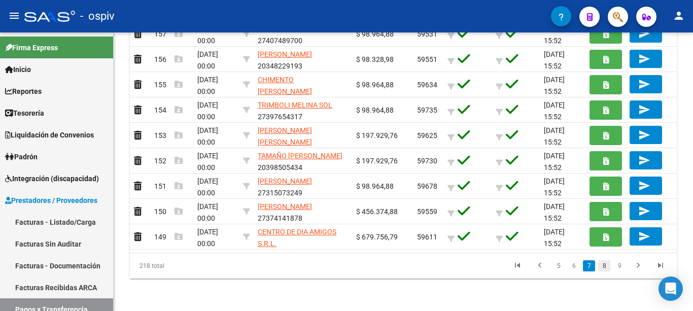
click at [606, 265] on link "8" at bounding box center [604, 265] width 12 height 11
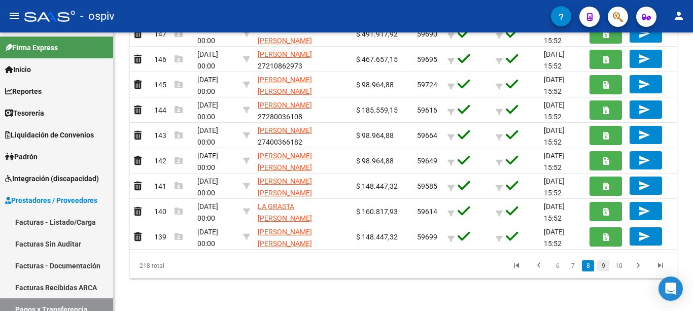
drag, startPoint x: 602, startPoint y: 265, endPoint x: 519, endPoint y: 214, distance: 97.8
click at [602, 264] on link "9" at bounding box center [603, 265] width 12 height 11
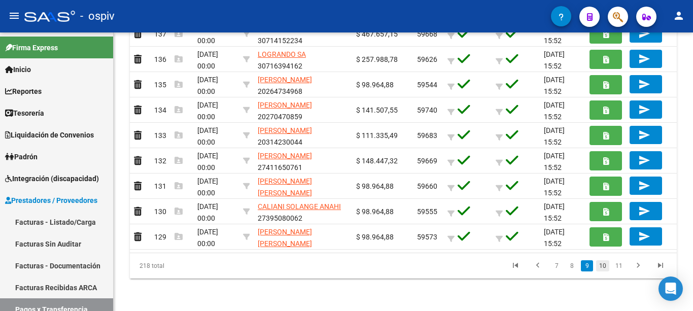
click at [606, 263] on link "10" at bounding box center [602, 265] width 13 height 11
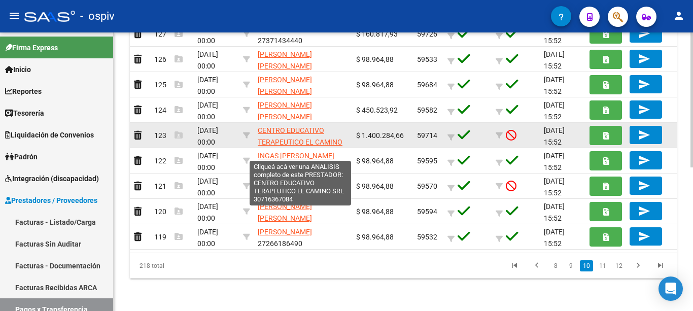
click at [302, 129] on span "CENTRO EDUCATIVO TERAPEUTICO EL CAMINO SRL" at bounding box center [300, 141] width 85 height 31
type textarea "30716367084"
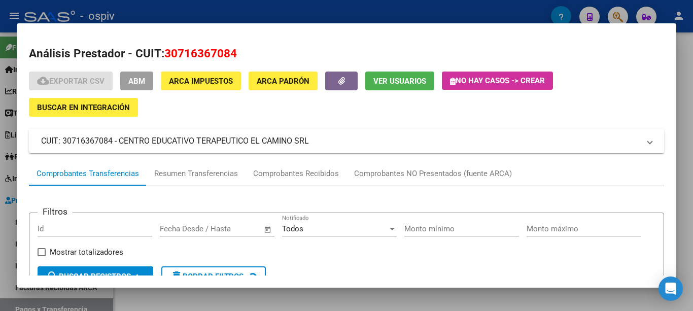
click at [401, 78] on span "Ver Usuarios" at bounding box center [400, 81] width 53 height 9
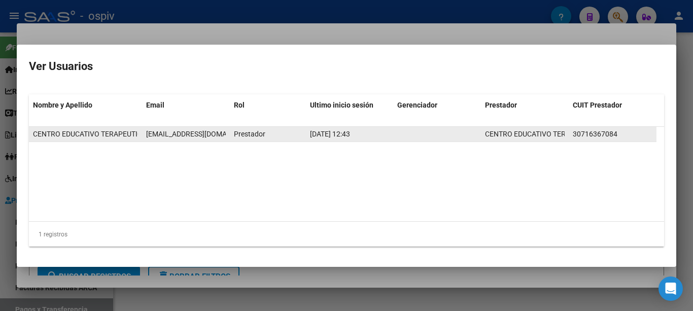
click at [197, 131] on span "[EMAIL_ADDRESS][DOMAIN_NAME]" at bounding box center [202, 134] width 113 height 8
copy span "[EMAIL_ADDRESS][DOMAIN_NAME]"
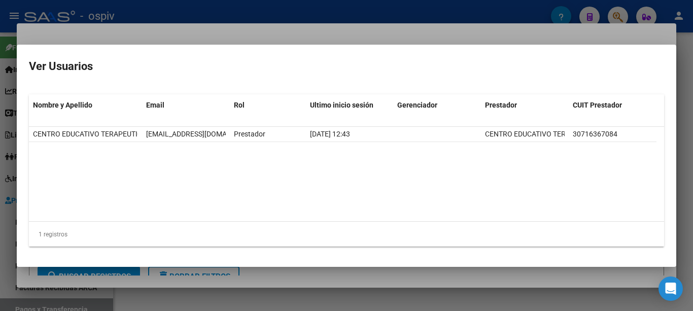
click at [208, 31] on div at bounding box center [346, 155] width 693 height 311
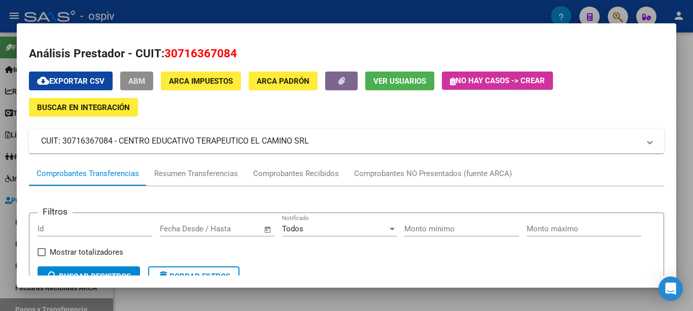
click at [148, 81] on button "ABM" at bounding box center [136, 81] width 33 height 19
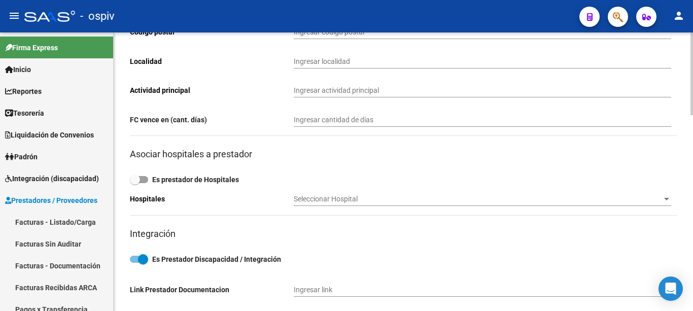
type input "PUEYRREDON"
type input "5635"
type input "2000"
type input "[PERSON_NAME]"
type input "869090"
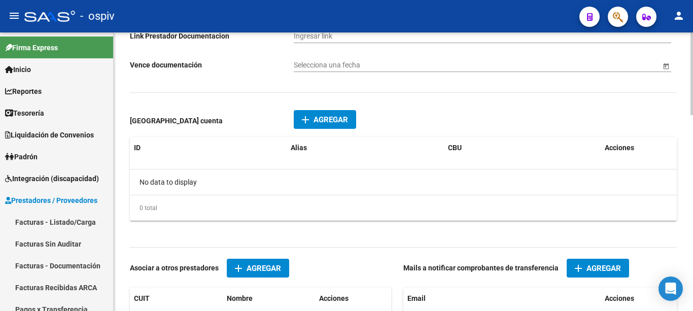
scroll to position [609, 0]
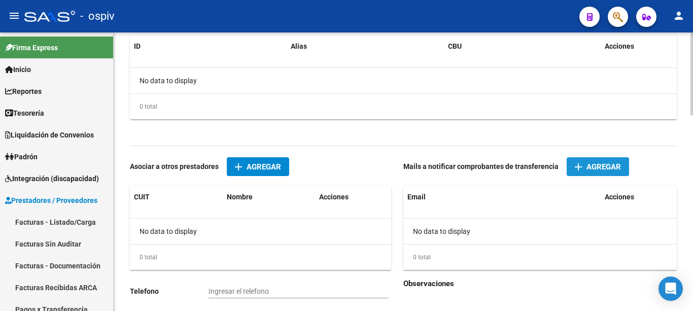
click at [593, 168] on span "Agregar" at bounding box center [604, 166] width 35 height 9
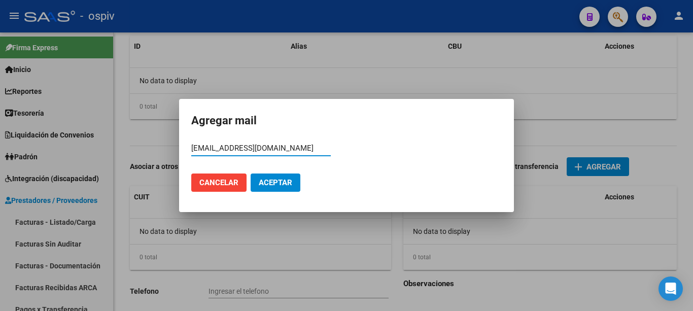
type input "[EMAIL_ADDRESS][DOMAIN_NAME]"
click at [283, 182] on span "Aceptar" at bounding box center [276, 182] width 34 height 9
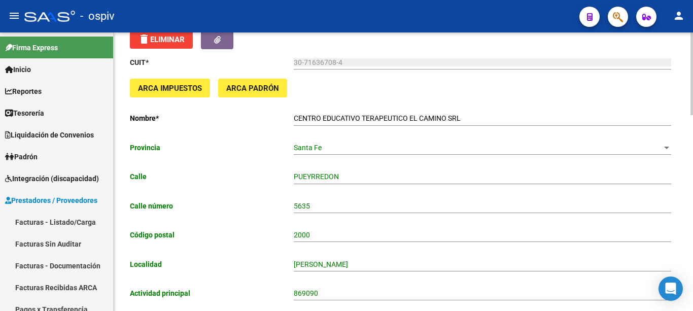
scroll to position [0, 0]
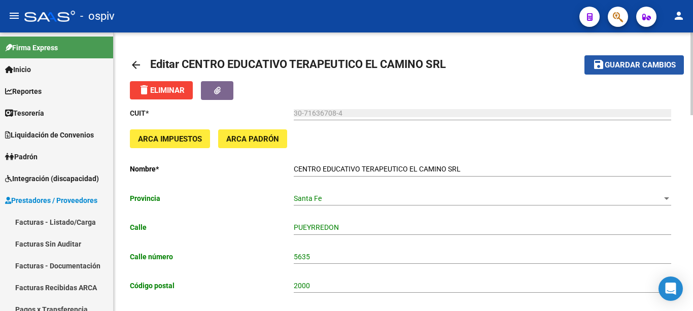
click at [640, 66] on span "Guardar cambios" at bounding box center [640, 65] width 71 height 9
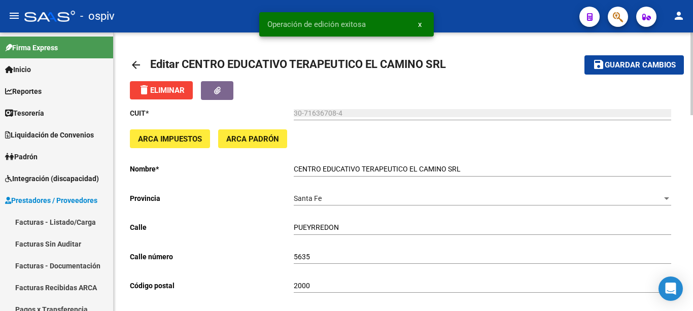
click at [135, 63] on mat-icon "arrow_back" at bounding box center [136, 65] width 12 height 12
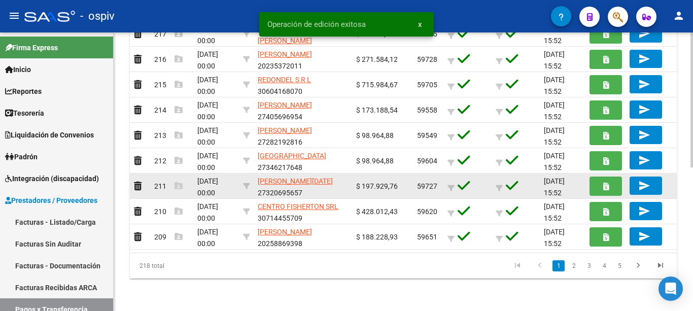
scroll to position [2, 0]
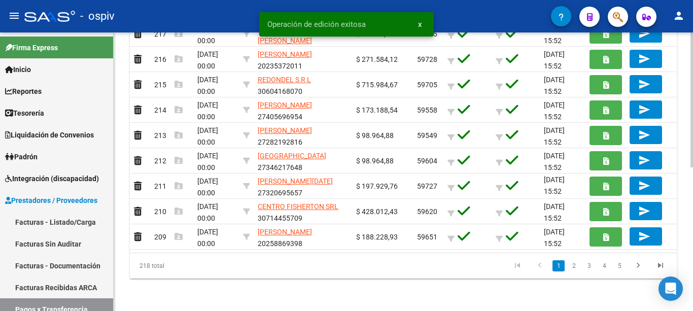
click at [575, 265] on link "2" at bounding box center [574, 265] width 12 height 11
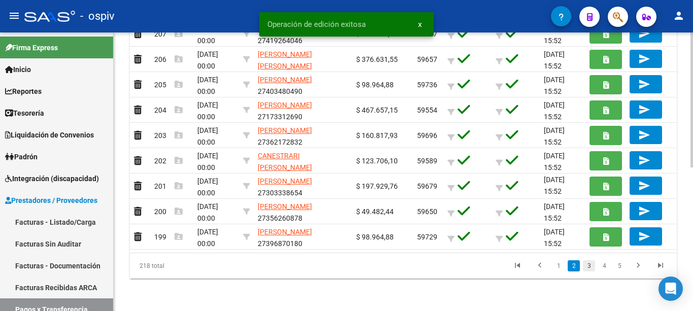
click at [586, 272] on link "3" at bounding box center [589, 265] width 12 height 11
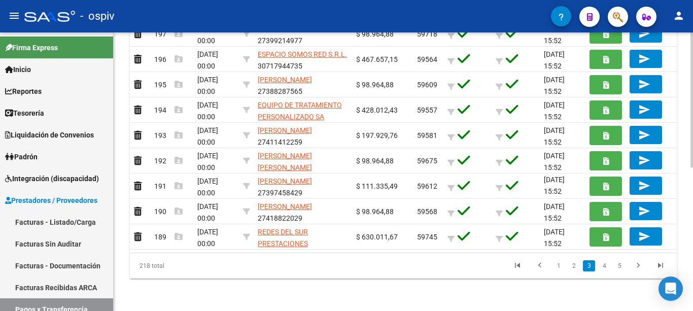
drag, startPoint x: 602, startPoint y: 270, endPoint x: 623, endPoint y: 270, distance: 20.8
click at [602, 270] on link "4" at bounding box center [604, 265] width 12 height 11
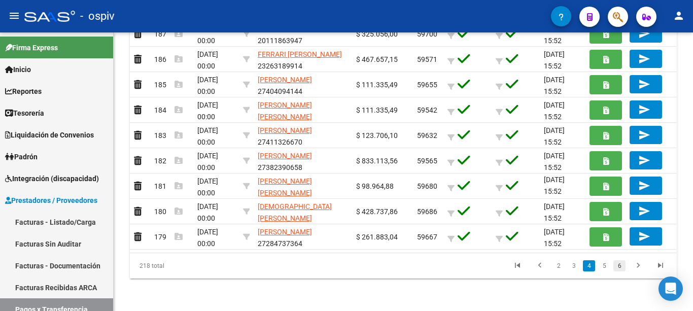
click at [615, 267] on link "6" at bounding box center [620, 265] width 12 height 11
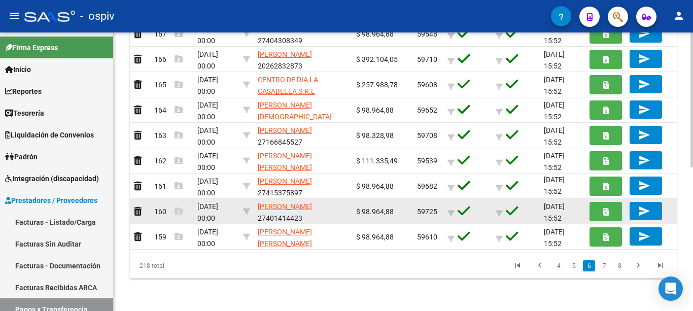
drag, startPoint x: 604, startPoint y: 264, endPoint x: 493, endPoint y: 216, distance: 120.7
click at [604, 264] on link "7" at bounding box center [604, 265] width 12 height 11
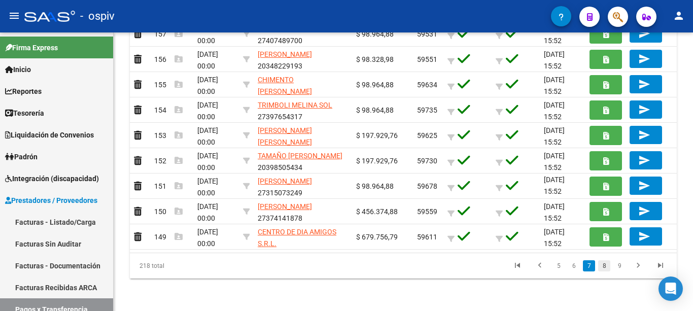
drag, startPoint x: 603, startPoint y: 267, endPoint x: 538, endPoint y: 239, distance: 70.9
click at [603, 267] on link "8" at bounding box center [604, 265] width 12 height 11
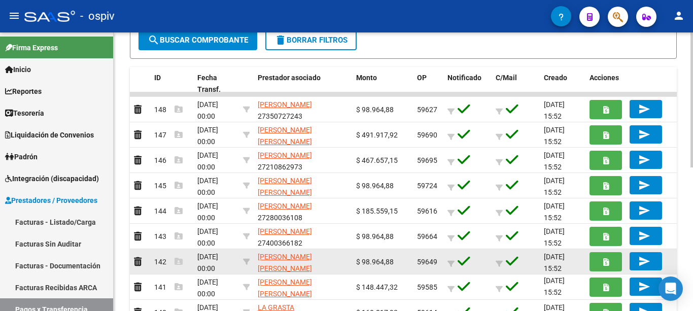
scroll to position [297, 0]
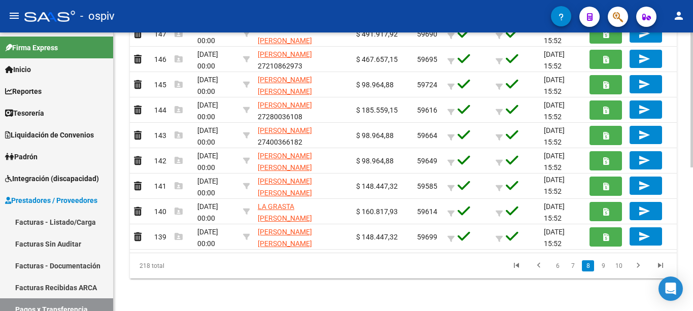
click at [607, 269] on link "9" at bounding box center [603, 265] width 12 height 11
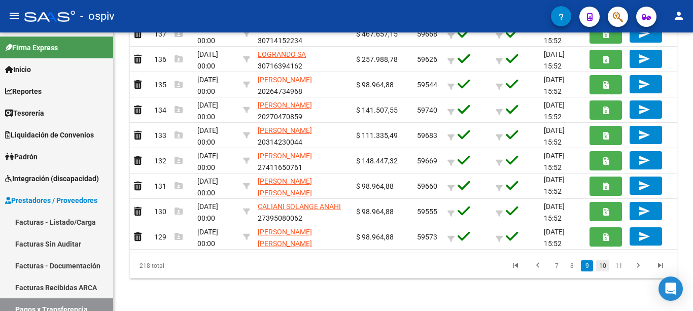
click at [600, 267] on link "10" at bounding box center [602, 265] width 13 height 11
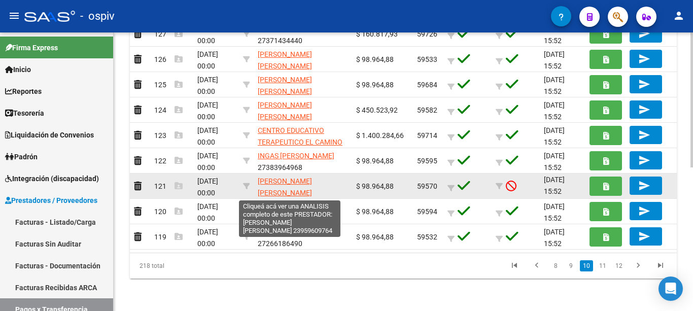
click at [283, 182] on span "[PERSON_NAME] [PERSON_NAME]" at bounding box center [285, 187] width 54 height 20
type textarea "23959609764"
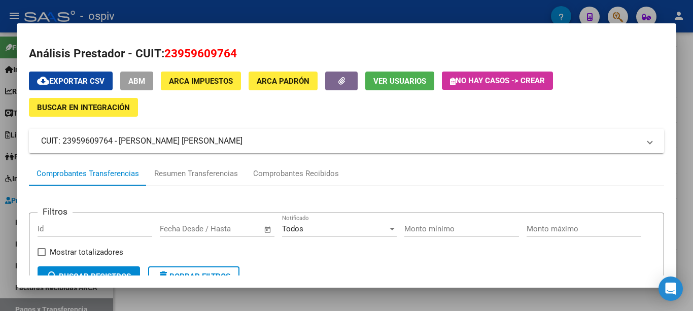
click at [397, 78] on span "Ver Usuarios" at bounding box center [400, 81] width 53 height 9
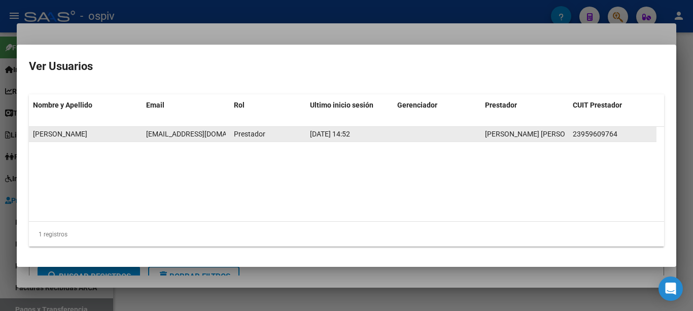
click at [173, 136] on span "[EMAIL_ADDRESS][DOMAIN_NAME]" at bounding box center [202, 134] width 113 height 8
copy span "[EMAIL_ADDRESS][DOMAIN_NAME]"
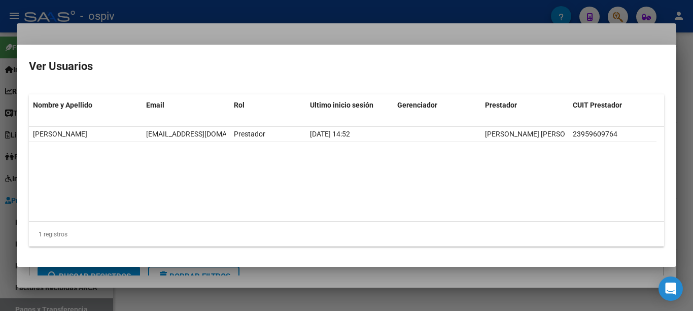
click at [220, 29] on div at bounding box center [346, 155] width 693 height 311
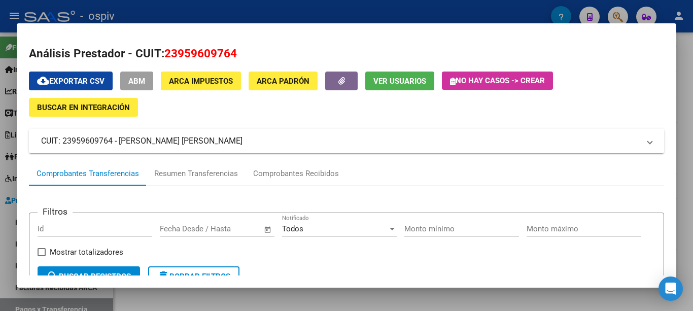
click at [136, 79] on span "ABM" at bounding box center [136, 81] width 17 height 9
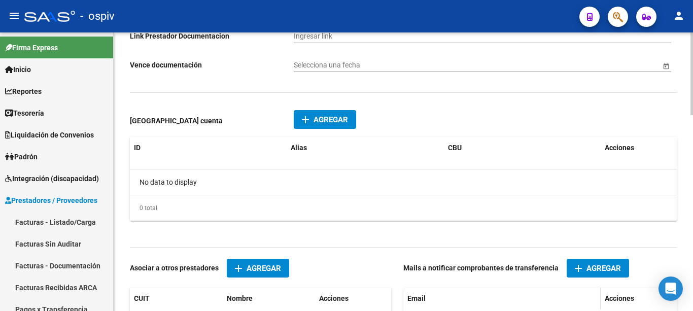
scroll to position [658, 0]
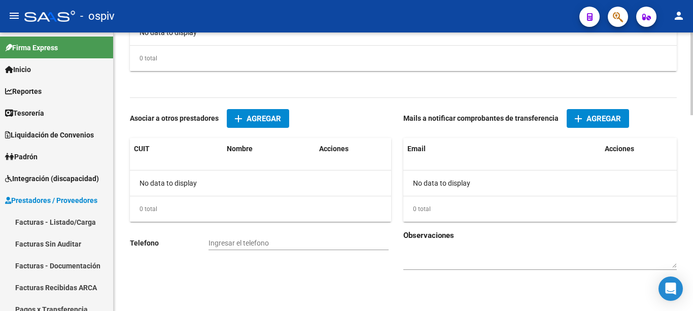
click at [584, 119] on span "add Agregar" at bounding box center [598, 118] width 46 height 9
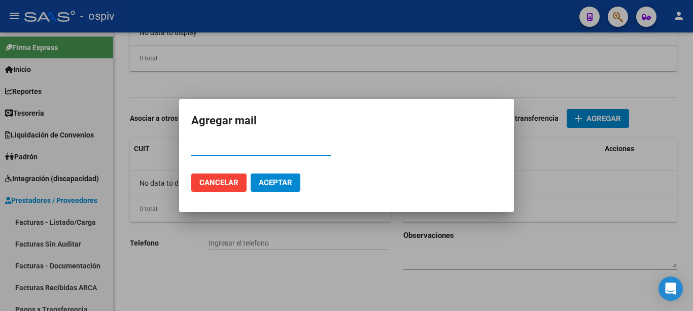
paste input "[EMAIL_ADDRESS][DOMAIN_NAME]"
type input "[EMAIL_ADDRESS][DOMAIN_NAME]"
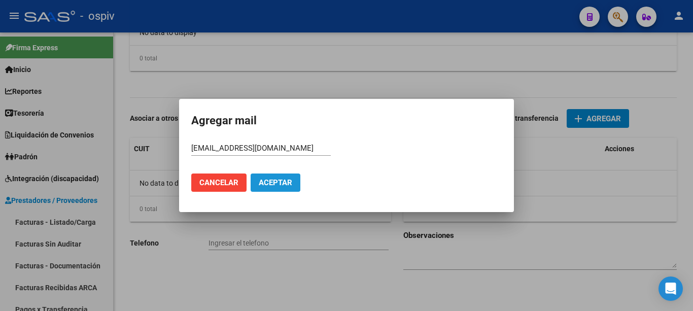
click at [270, 183] on span "Aceptar" at bounding box center [276, 182] width 34 height 9
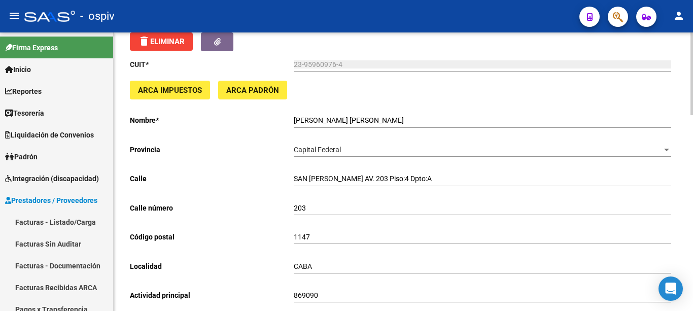
scroll to position [0, 0]
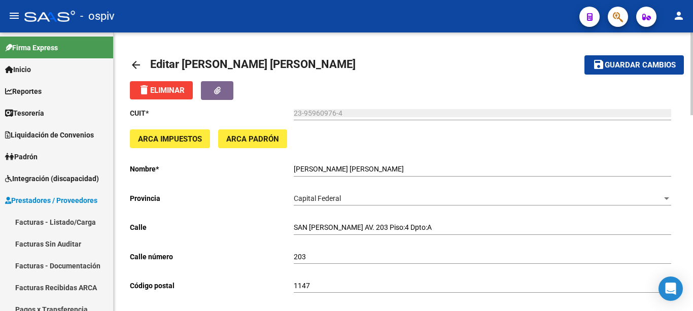
click at [645, 65] on span "Guardar cambios" at bounding box center [640, 65] width 71 height 9
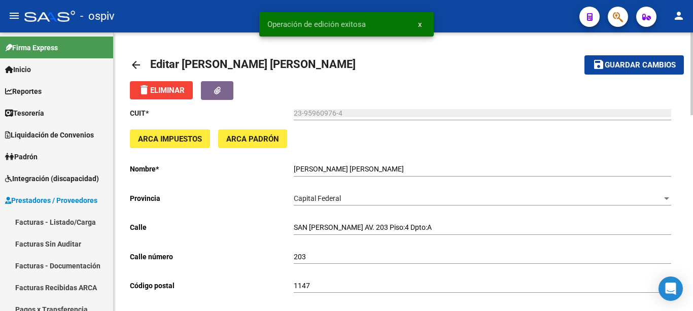
click at [138, 64] on mat-icon "arrow_back" at bounding box center [136, 65] width 12 height 12
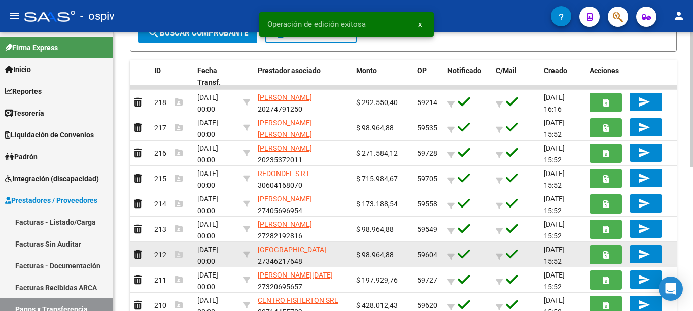
scroll to position [297, 0]
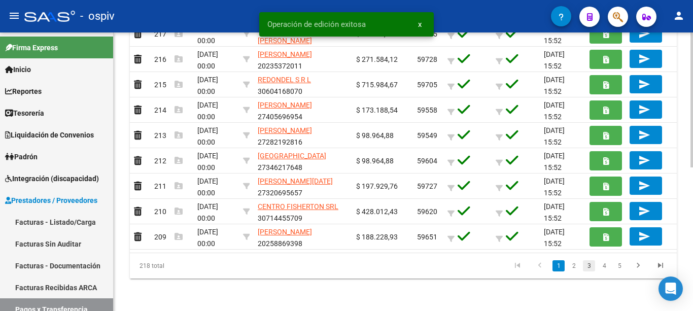
click at [593, 265] on link "3" at bounding box center [589, 265] width 12 height 11
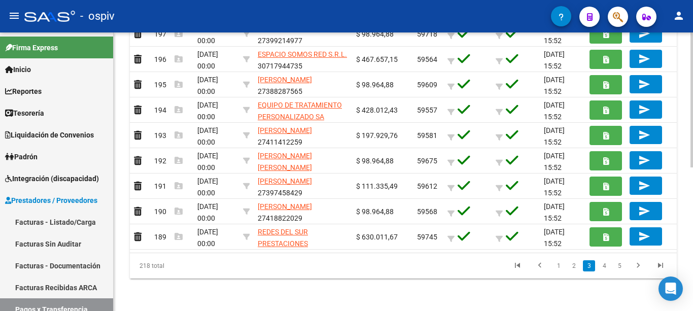
drag, startPoint x: 619, startPoint y: 264, endPoint x: 610, endPoint y: 256, distance: 11.8
click at [618, 264] on link "5" at bounding box center [620, 265] width 12 height 11
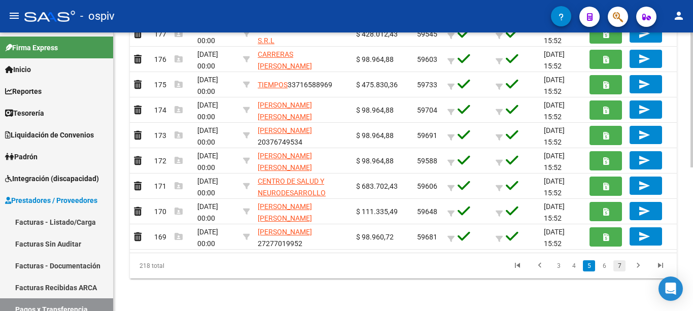
click at [622, 267] on link "7" at bounding box center [620, 265] width 12 height 11
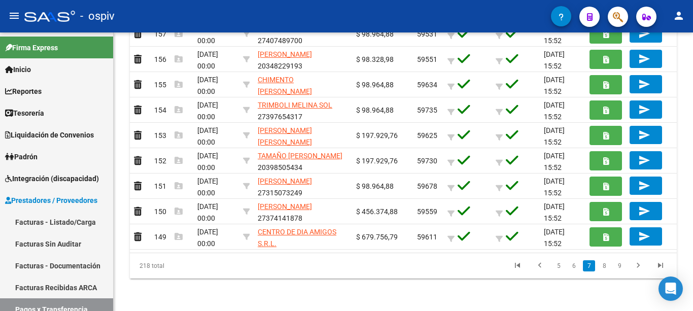
click at [612, 266] on li "8" at bounding box center [604, 265] width 15 height 17
click at [611, 266] on li "8" at bounding box center [604, 265] width 15 height 17
click at [606, 265] on link "8" at bounding box center [604, 265] width 12 height 11
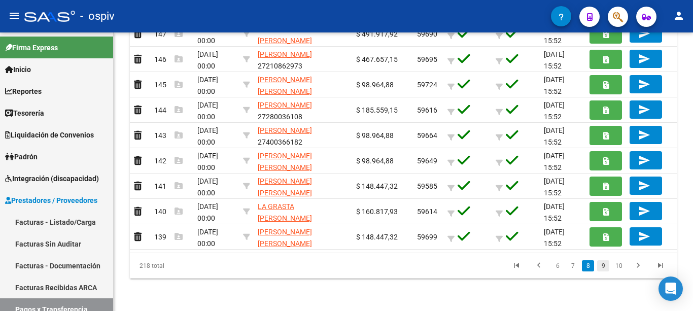
click at [605, 269] on link "9" at bounding box center [603, 265] width 12 height 11
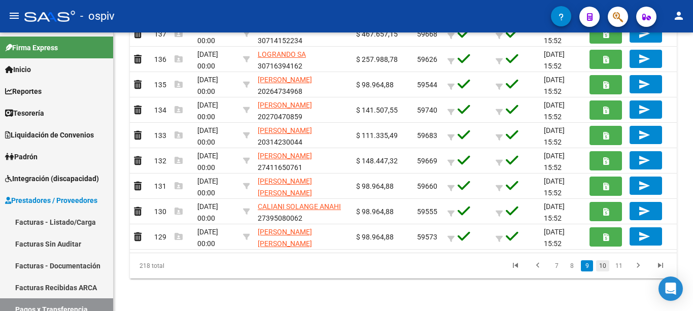
click at [604, 267] on link "10" at bounding box center [602, 265] width 13 height 11
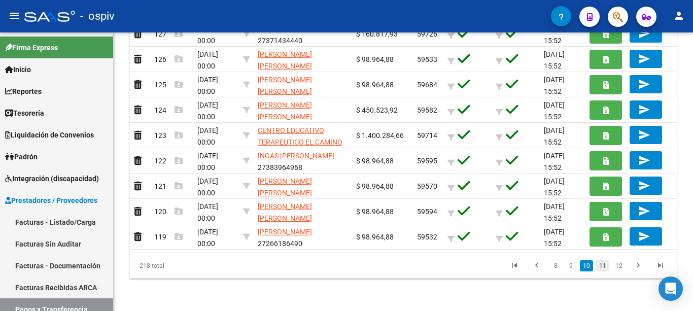
click at [607, 266] on link "11" at bounding box center [602, 265] width 13 height 11
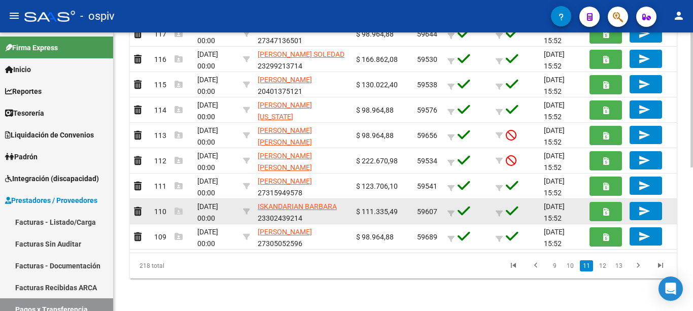
scroll to position [247, 0]
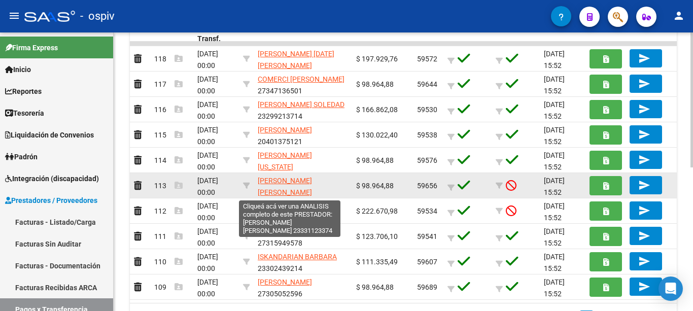
click at [279, 182] on span "[PERSON_NAME] [PERSON_NAME]" at bounding box center [285, 187] width 54 height 20
type textarea "23331123374"
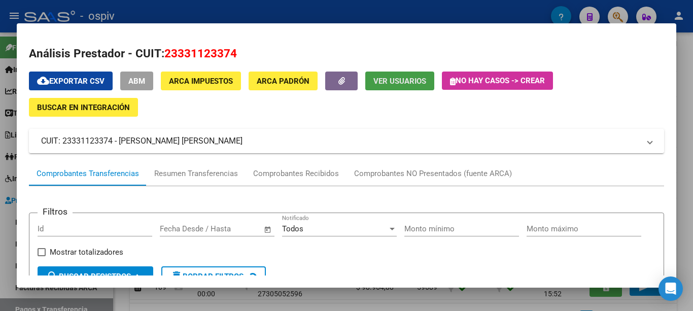
click at [383, 85] on span "Ver Usuarios" at bounding box center [400, 81] width 53 height 9
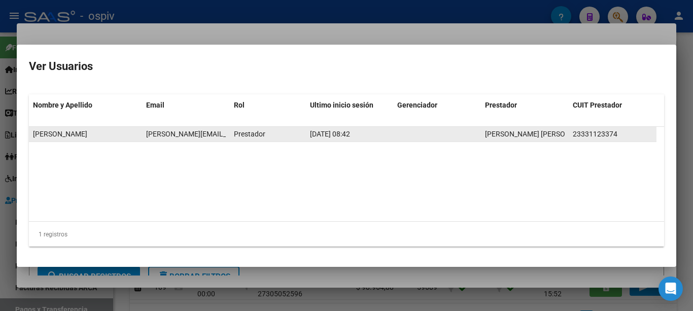
click at [174, 134] on span "[PERSON_NAME][EMAIL_ADDRESS][DOMAIN_NAME]" at bounding box center [229, 134] width 167 height 8
copy span "[PERSON_NAME][EMAIL_ADDRESS][DOMAIN_NAME]"
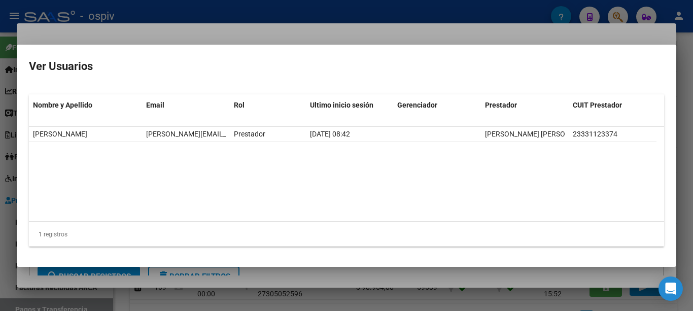
click at [222, 29] on div at bounding box center [346, 155] width 693 height 311
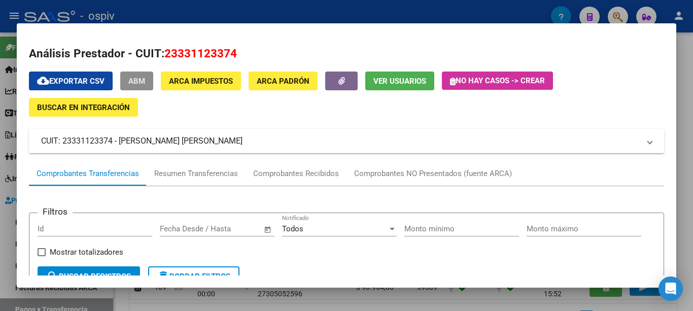
click at [147, 75] on button "ABM" at bounding box center [136, 81] width 33 height 19
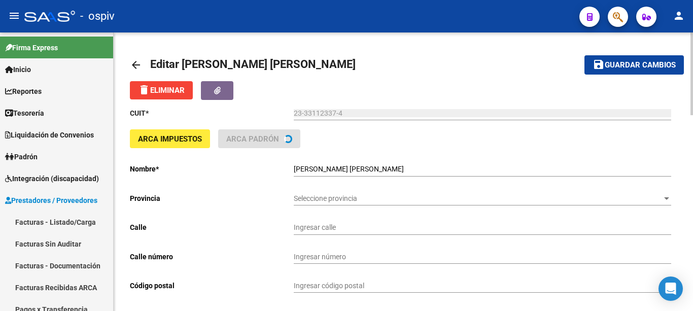
type input "[GEOGRAPHIC_DATA][PERSON_NAME]"
type input "3225"
type input "1879"
type input "QUILMES OESTE"
type input "869090"
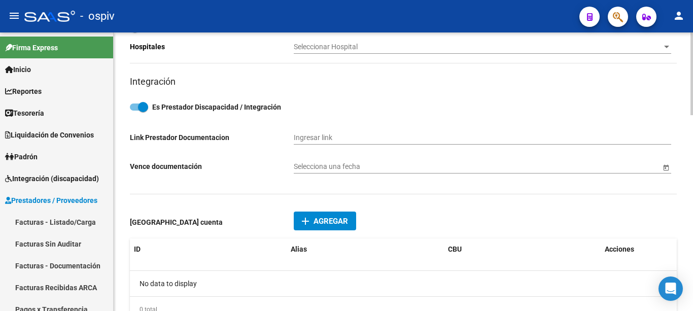
scroll to position [558, 0]
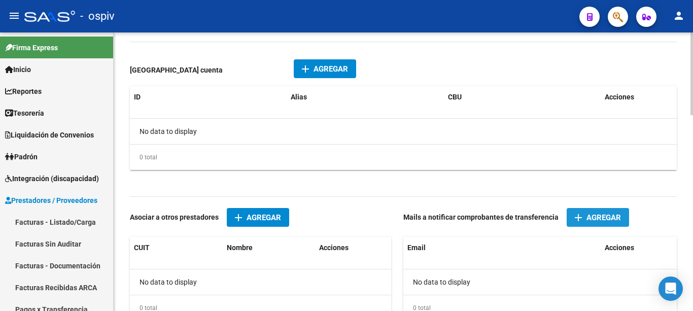
click at [577, 218] on mat-icon "add" at bounding box center [579, 218] width 12 height 12
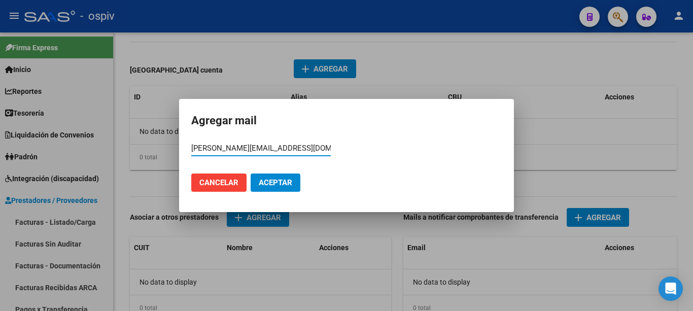
type input "[PERSON_NAME][EMAIL_ADDRESS][DOMAIN_NAME]"
click at [287, 185] on span "Aceptar" at bounding box center [276, 182] width 34 height 9
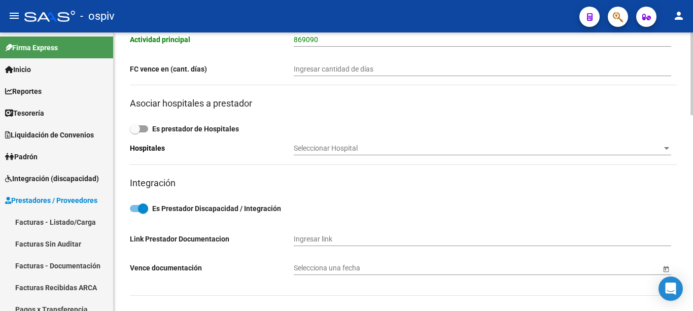
scroll to position [0, 0]
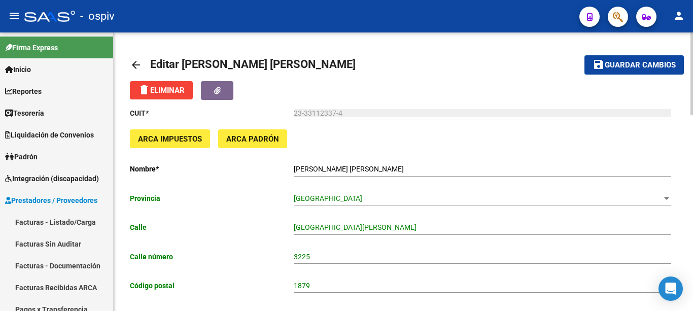
click at [634, 70] on button "save Guardar cambios" at bounding box center [634, 64] width 99 height 19
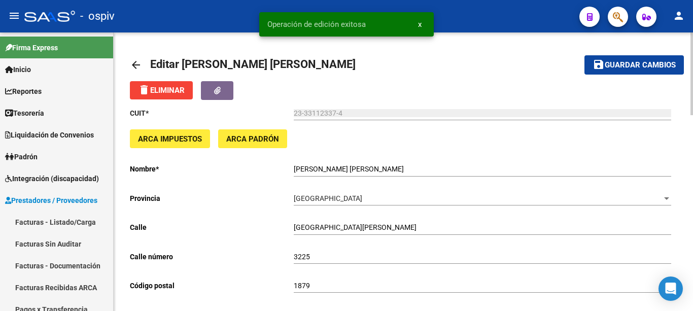
click at [138, 63] on mat-icon "arrow_back" at bounding box center [136, 65] width 12 height 12
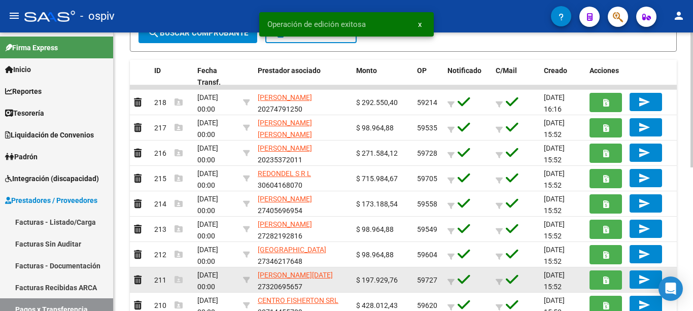
scroll to position [297, 0]
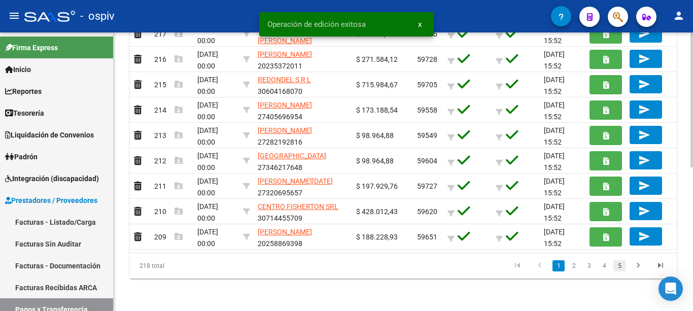
click at [624, 267] on link "5" at bounding box center [620, 265] width 12 height 11
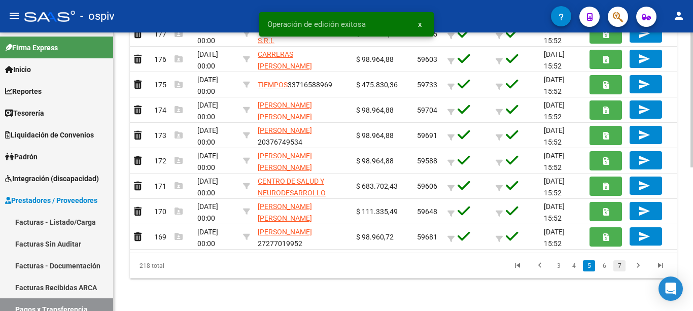
click at [625, 267] on link "7" at bounding box center [620, 265] width 12 height 11
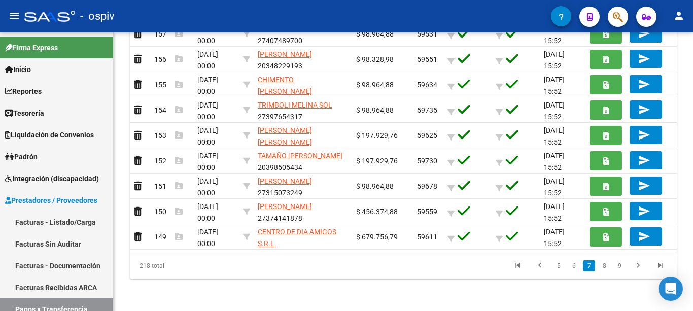
click at [623, 266] on link "9" at bounding box center [620, 265] width 12 height 11
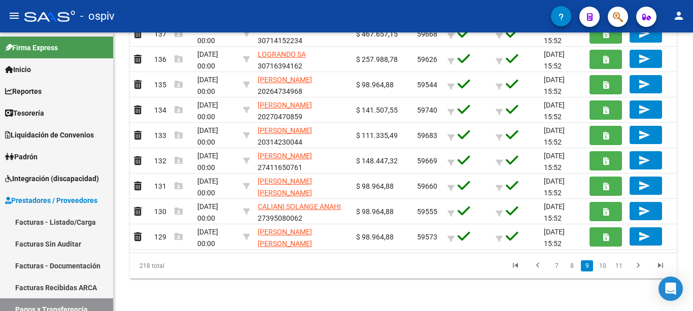
click at [601, 265] on link "10" at bounding box center [602, 265] width 13 height 11
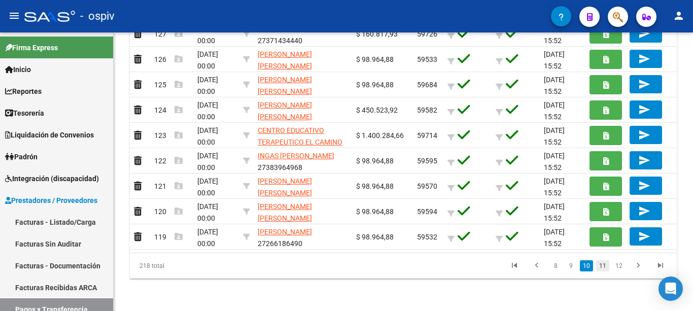
click at [602, 270] on link "11" at bounding box center [602, 265] width 13 height 11
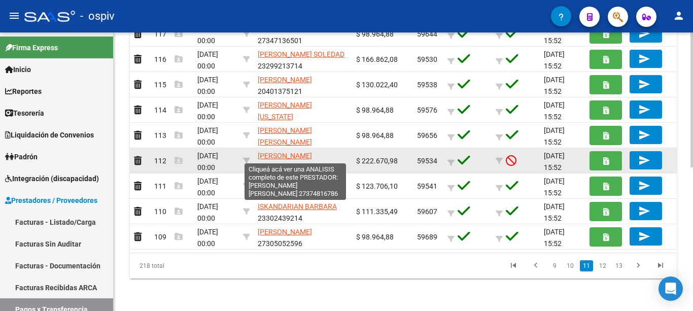
click at [312, 152] on span "[PERSON_NAME] [PERSON_NAME]" at bounding box center [285, 162] width 54 height 20
type textarea "27374816786"
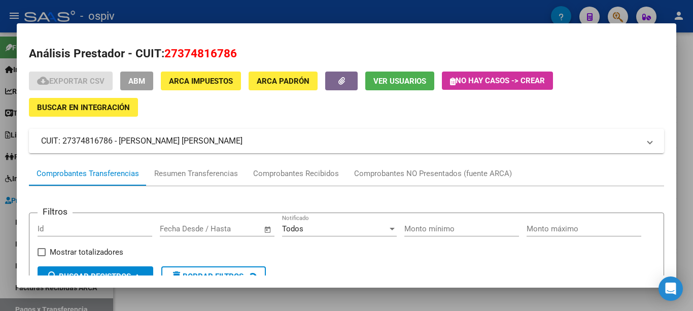
click at [378, 81] on span "Ver Usuarios" at bounding box center [400, 81] width 53 height 9
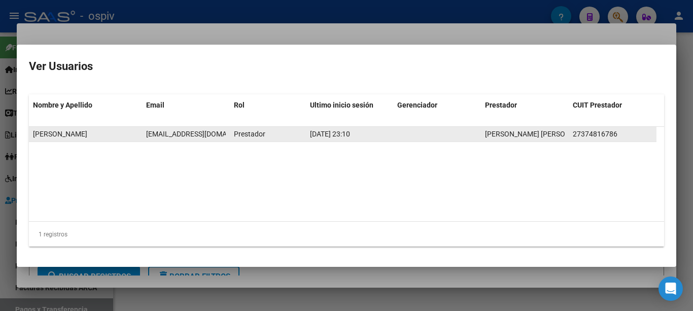
click at [178, 133] on span "[EMAIL_ADDRESS][DOMAIN_NAME]" at bounding box center [202, 134] width 113 height 8
click at [179, 135] on span "[EMAIL_ADDRESS][DOMAIN_NAME]" at bounding box center [202, 134] width 113 height 8
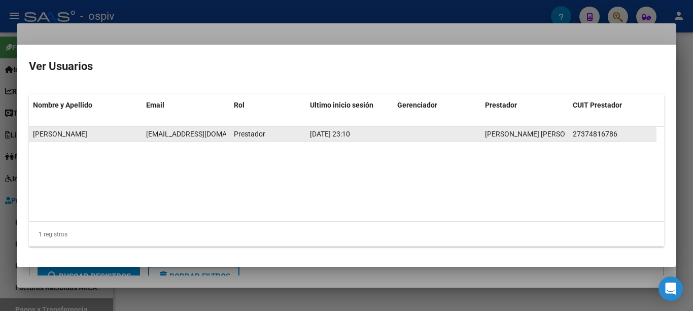
click at [179, 135] on span "[EMAIL_ADDRESS][DOMAIN_NAME]" at bounding box center [202, 134] width 113 height 8
copy span "[EMAIL_ADDRESS][DOMAIN_NAME]"
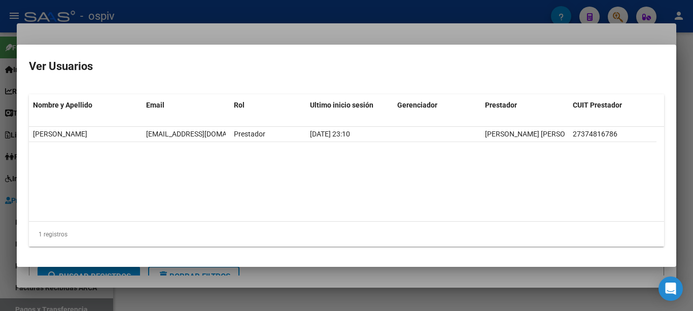
click at [237, 35] on div at bounding box center [346, 155] width 693 height 311
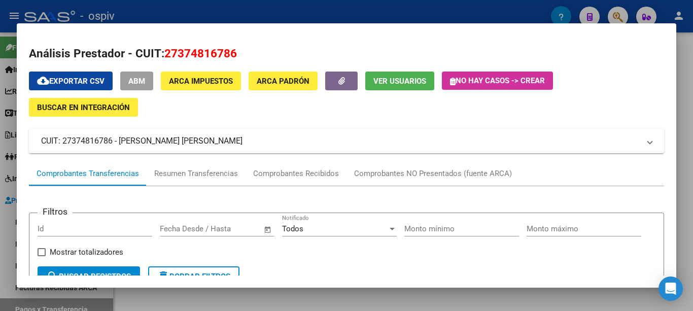
click at [143, 80] on span "ABM" at bounding box center [136, 81] width 17 height 9
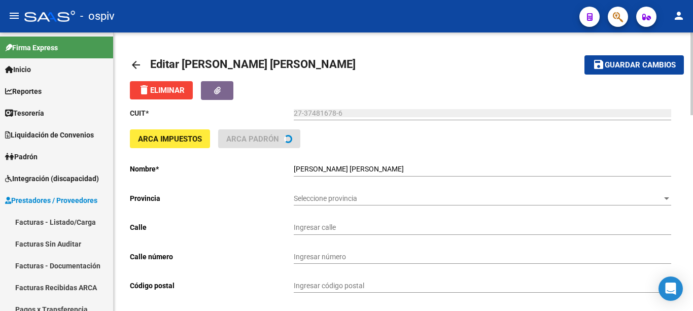
type input "CHARCAS"
type input "2872"
type input "1425"
type input "CABA"
type input "869090"
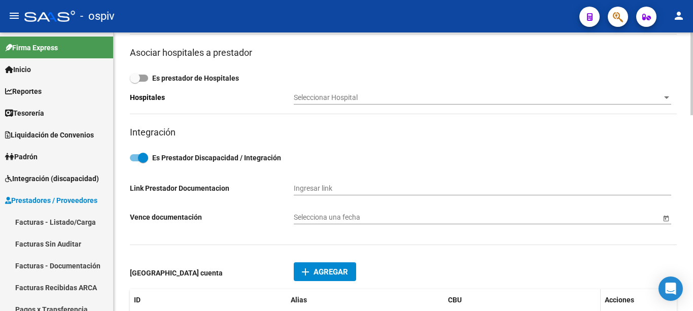
scroll to position [558, 0]
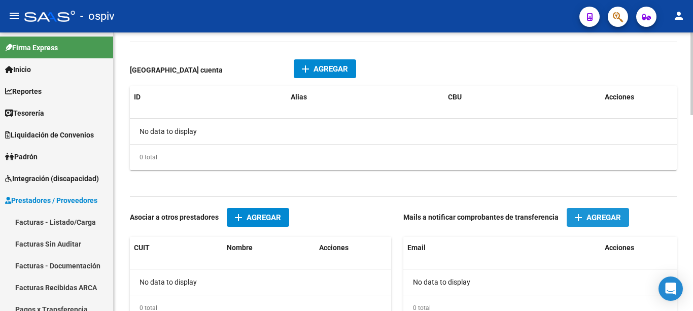
click at [597, 214] on span "Agregar" at bounding box center [604, 217] width 35 height 9
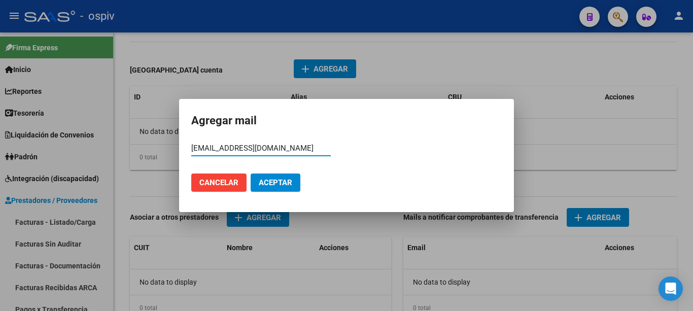
type input "[EMAIL_ADDRESS][DOMAIN_NAME]"
click at [272, 186] on span "Aceptar" at bounding box center [276, 182] width 34 height 9
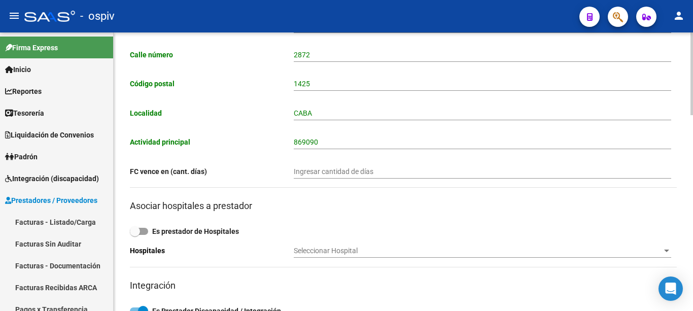
scroll to position [0, 0]
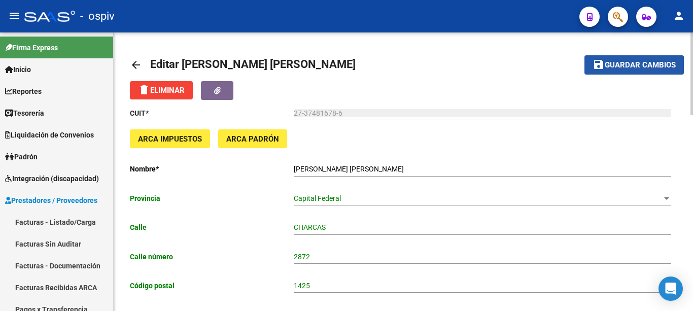
click at [633, 69] on span "Guardar cambios" at bounding box center [640, 65] width 71 height 9
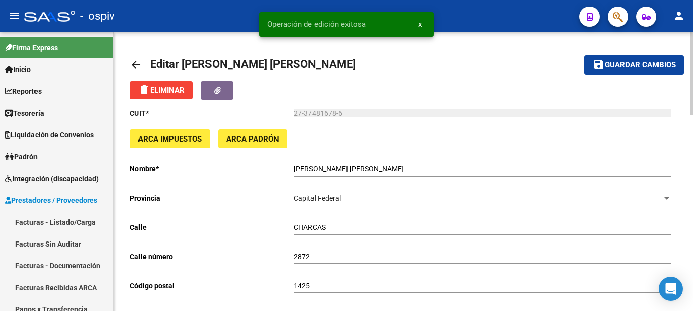
click at [134, 68] on mat-icon "arrow_back" at bounding box center [136, 65] width 12 height 12
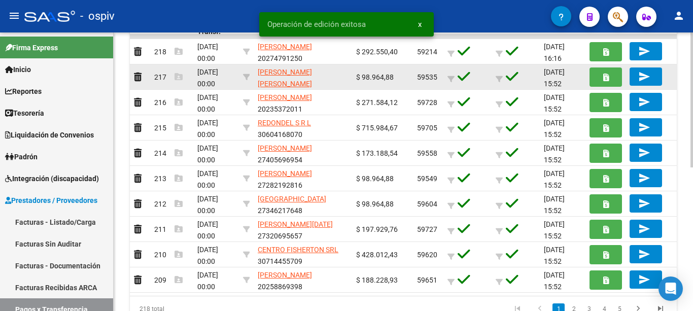
scroll to position [297, 0]
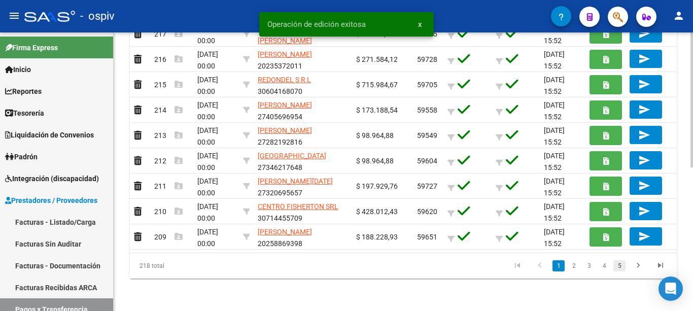
click at [622, 264] on link "5" at bounding box center [620, 265] width 12 height 11
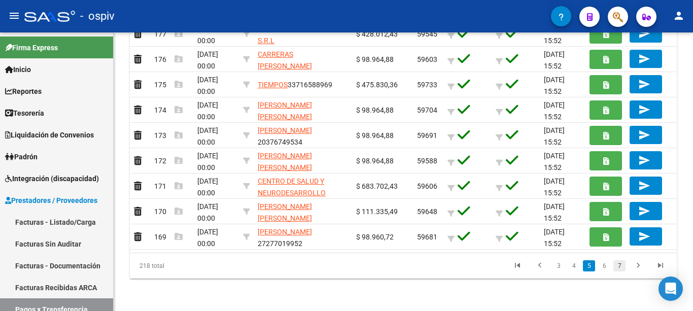
click at [619, 265] on link "7" at bounding box center [620, 265] width 12 height 11
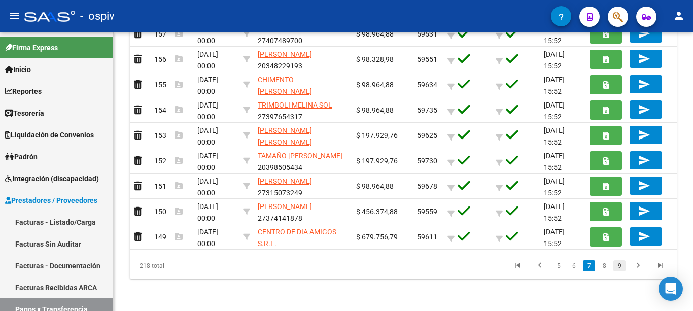
click at [622, 267] on link "9" at bounding box center [620, 265] width 12 height 11
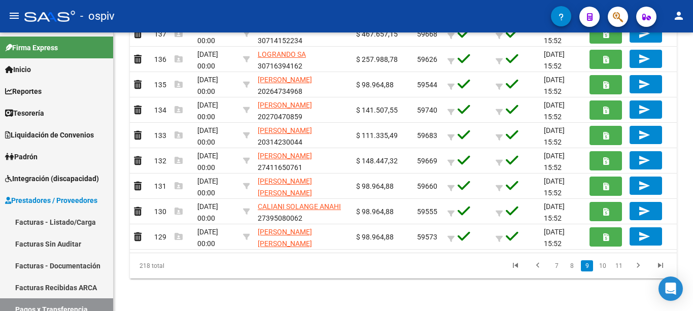
click at [605, 268] on link "10" at bounding box center [602, 265] width 13 height 11
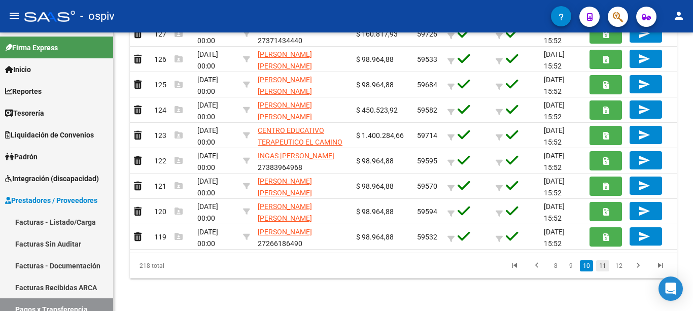
click at [606, 265] on link "11" at bounding box center [602, 265] width 13 height 11
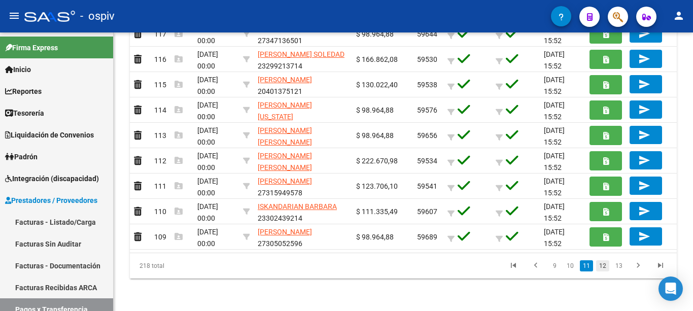
click at [601, 267] on link "12" at bounding box center [602, 265] width 13 height 11
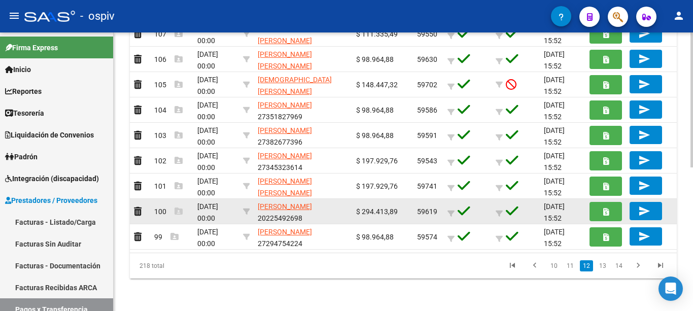
scroll to position [247, 0]
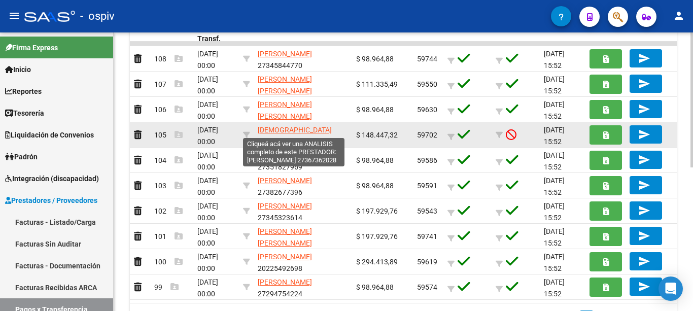
click at [308, 127] on span "[DEMOGRAPHIC_DATA] [PERSON_NAME]" at bounding box center [295, 136] width 74 height 20
type textarea "27367362028"
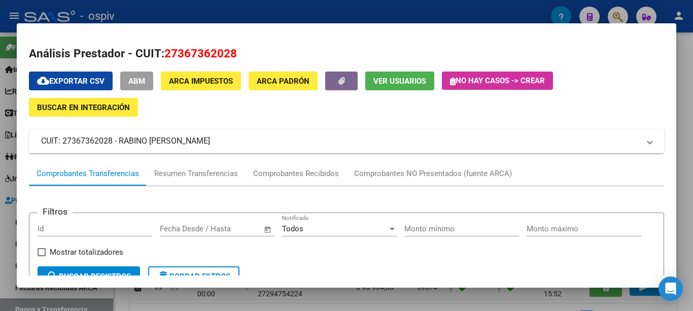
click at [387, 79] on span "Ver Usuarios" at bounding box center [400, 81] width 53 height 9
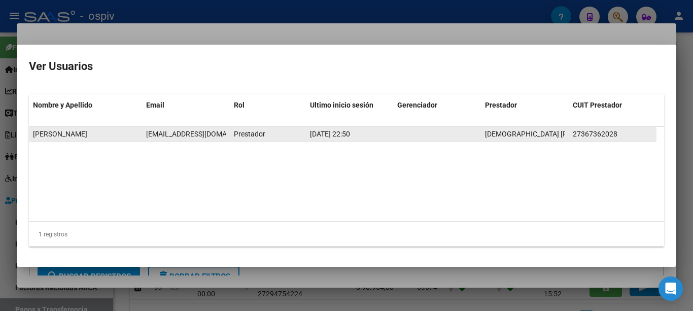
click at [195, 133] on span "[EMAIL_ADDRESS][DOMAIN_NAME]" at bounding box center [202, 134] width 113 height 8
copy span "[EMAIL_ADDRESS][DOMAIN_NAME]"
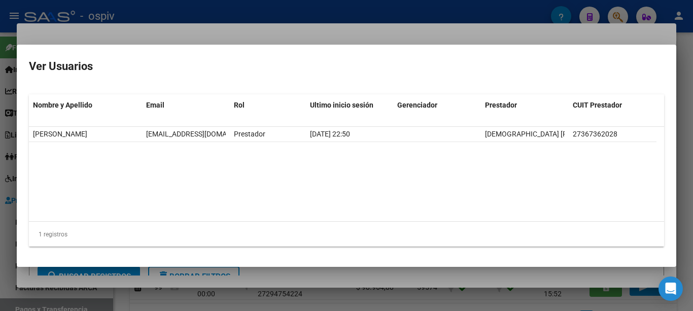
click at [219, 34] on div at bounding box center [346, 155] width 693 height 311
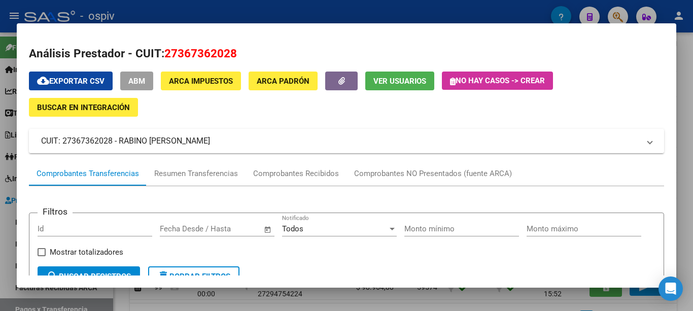
click at [145, 80] on span "ABM" at bounding box center [136, 81] width 17 height 9
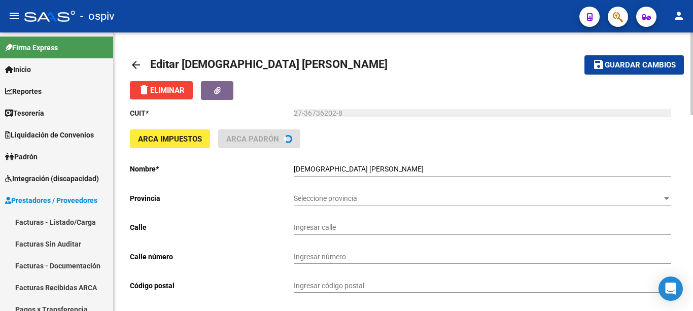
type input "[PERSON_NAME]"
type input "911"
type input "1870"
type input "AVELLANEDA"
type input "869010"
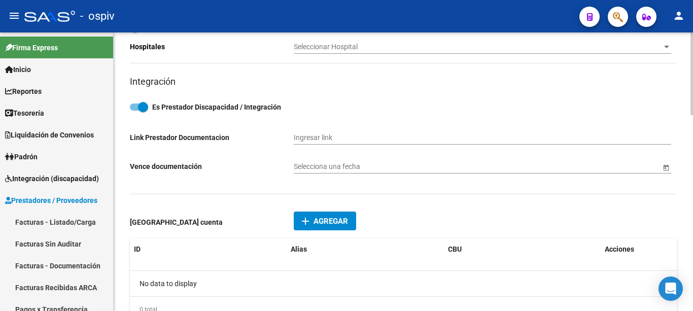
scroll to position [558, 0]
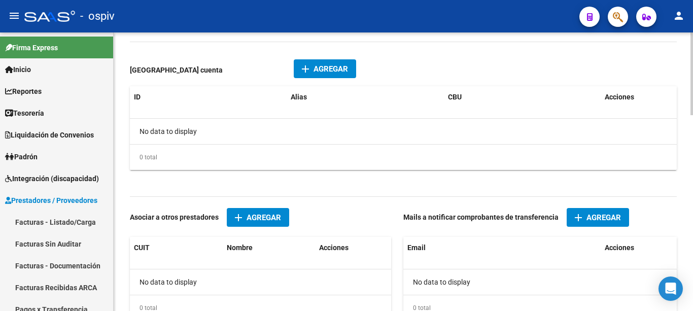
click at [595, 215] on span "Agregar" at bounding box center [604, 217] width 35 height 9
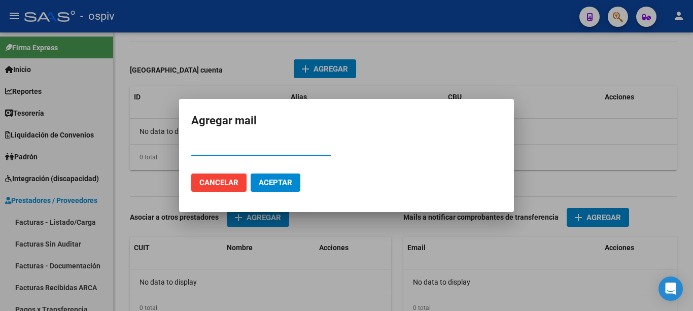
paste input "[EMAIL_ADDRESS][DOMAIN_NAME]"
type input "[EMAIL_ADDRESS][DOMAIN_NAME]"
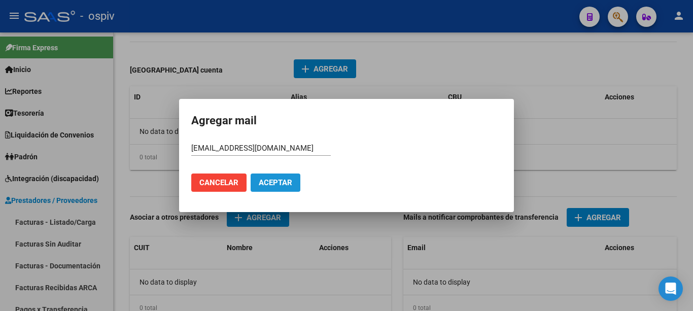
click at [288, 183] on span "Aceptar" at bounding box center [276, 182] width 34 height 9
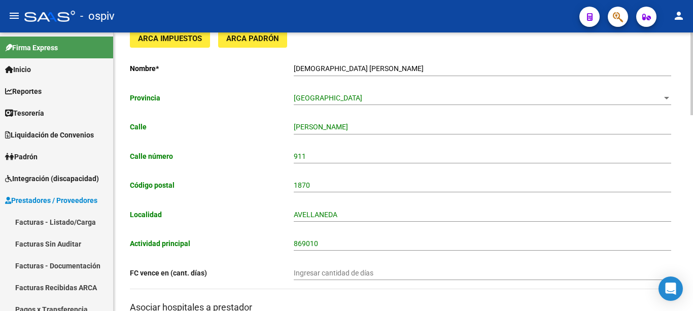
scroll to position [0, 0]
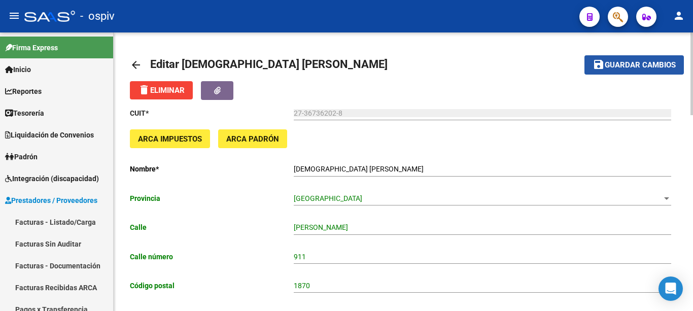
click at [618, 69] on span "Guardar cambios" at bounding box center [640, 65] width 71 height 9
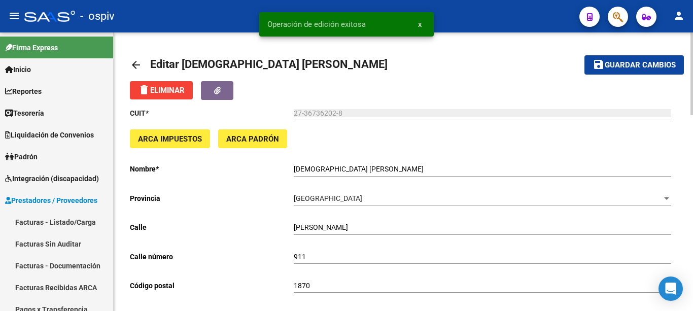
click at [138, 65] on mat-icon "arrow_back" at bounding box center [136, 65] width 12 height 12
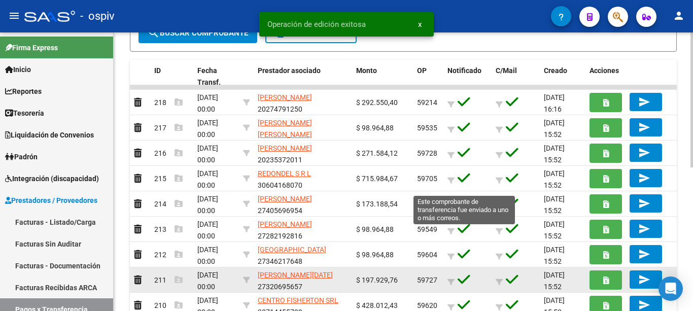
scroll to position [297, 0]
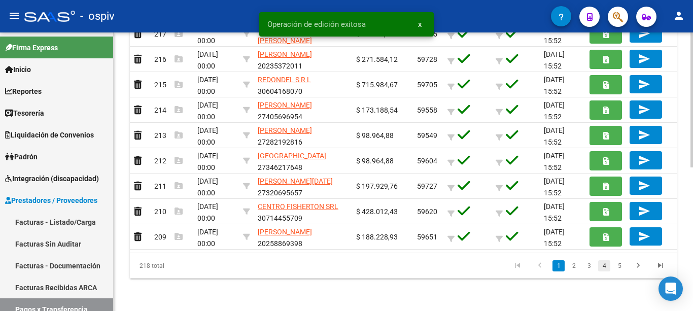
click at [605, 263] on link "4" at bounding box center [604, 265] width 12 height 11
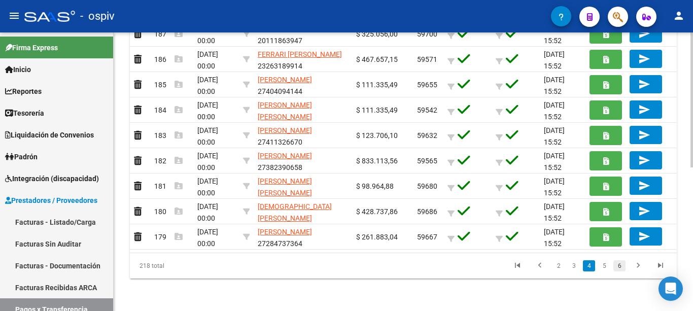
click at [617, 267] on link "6" at bounding box center [620, 265] width 12 height 11
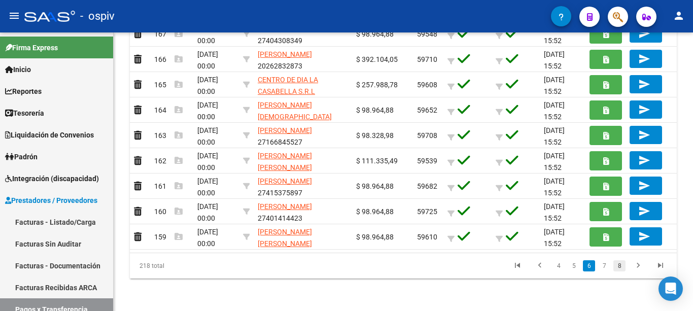
click at [620, 267] on link "8" at bounding box center [620, 265] width 12 height 11
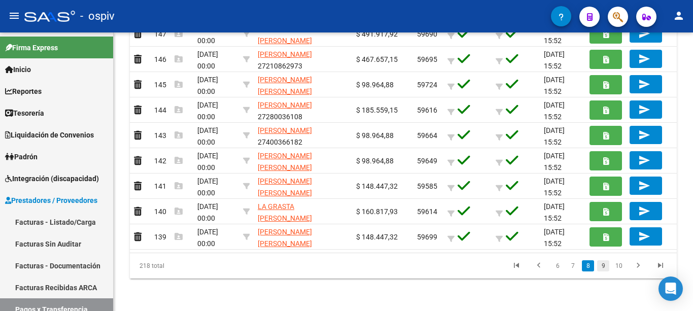
click at [607, 265] on link "9" at bounding box center [603, 265] width 12 height 11
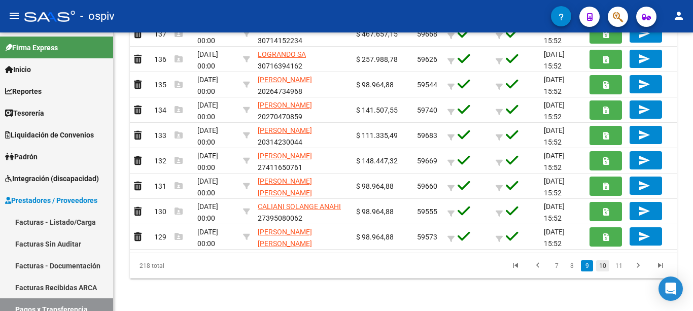
click at [601, 262] on link "10" at bounding box center [602, 265] width 13 height 11
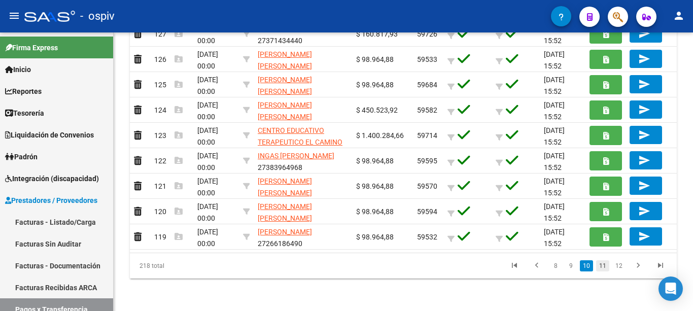
click at [600, 266] on link "11" at bounding box center [602, 265] width 13 height 11
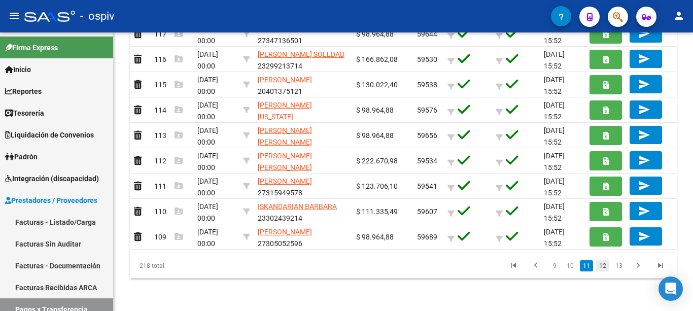
click at [605, 261] on link "12" at bounding box center [602, 265] width 13 height 11
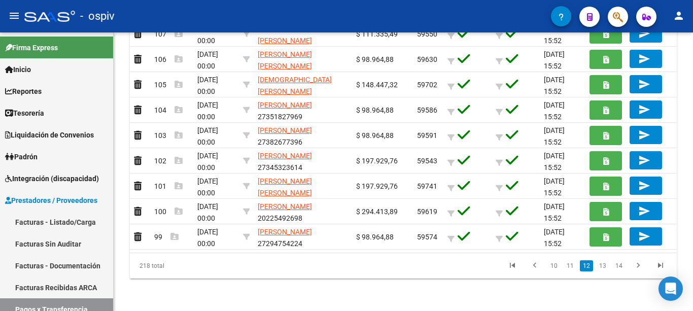
click at [600, 267] on link "13" at bounding box center [602, 265] width 13 height 11
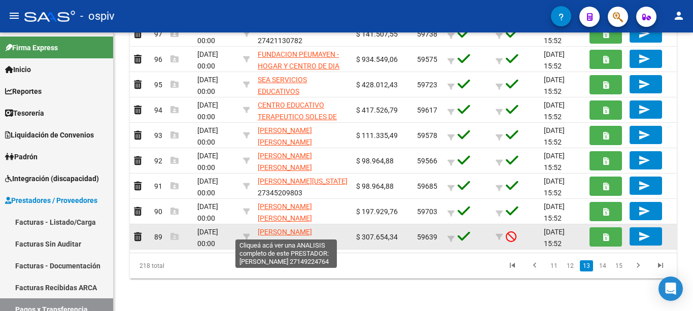
click at [288, 229] on span "[PERSON_NAME]" at bounding box center [285, 232] width 54 height 8
type textarea "27149224764"
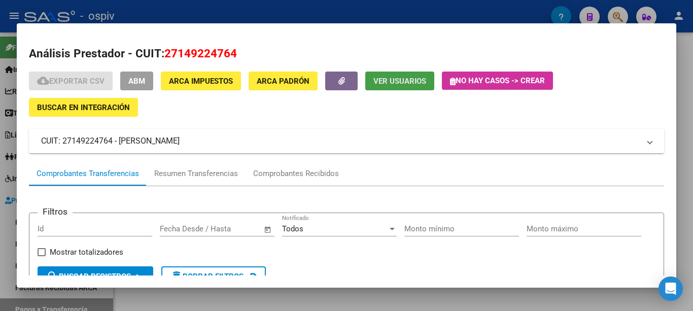
click at [382, 83] on span "Ver Usuarios" at bounding box center [400, 81] width 53 height 9
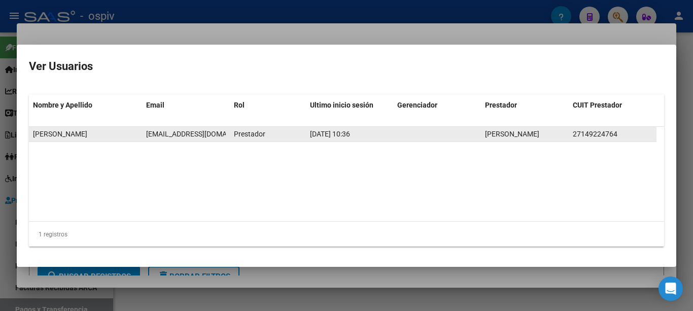
click at [182, 132] on span "[EMAIL_ADDRESS][DOMAIN_NAME]" at bounding box center [202, 134] width 113 height 8
copy span "[EMAIL_ADDRESS][DOMAIN_NAME]"
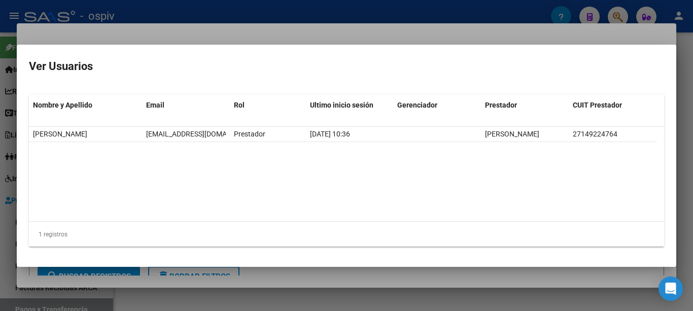
click at [222, 38] on div at bounding box center [346, 155] width 693 height 311
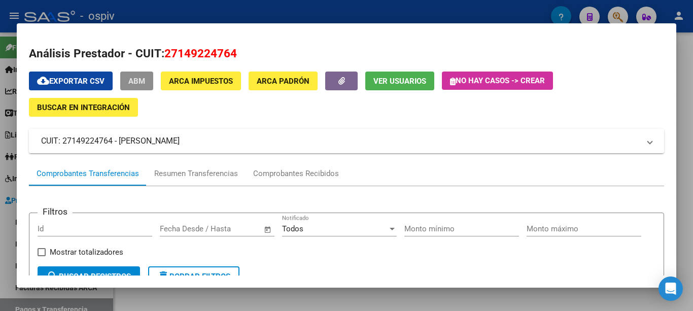
drag, startPoint x: 132, startPoint y: 80, endPoint x: 390, endPoint y: 110, distance: 260.1
click at [132, 80] on span "ABM" at bounding box center [136, 81] width 17 height 9
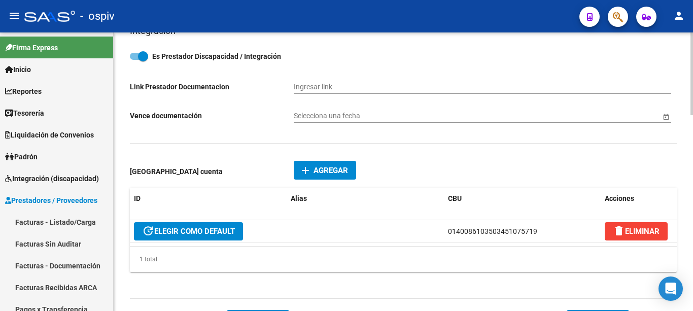
scroll to position [609, 0]
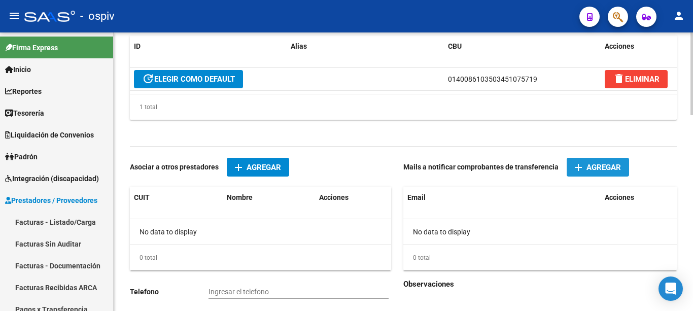
click at [579, 164] on mat-icon "add" at bounding box center [579, 167] width 12 height 12
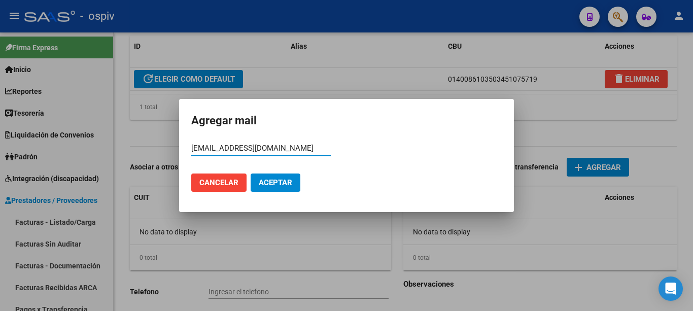
type input "[EMAIL_ADDRESS][DOMAIN_NAME]"
click at [286, 184] on span "Aceptar" at bounding box center [276, 182] width 34 height 9
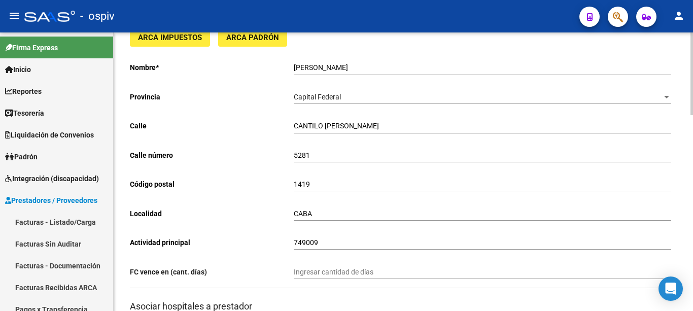
scroll to position [0, 0]
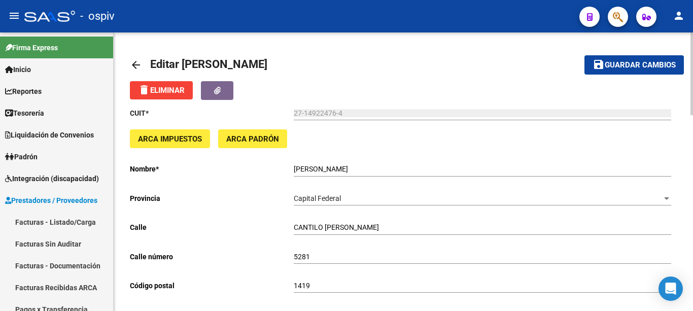
click at [614, 63] on span "Guardar cambios" at bounding box center [640, 65] width 71 height 9
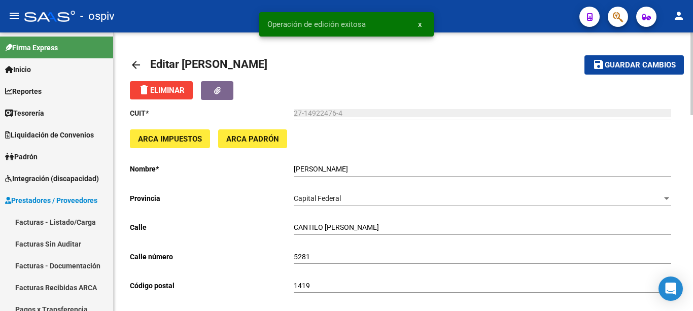
click at [138, 59] on mat-icon "arrow_back" at bounding box center [136, 65] width 12 height 12
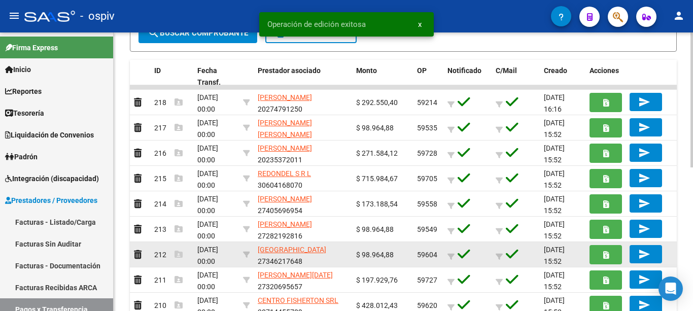
scroll to position [297, 0]
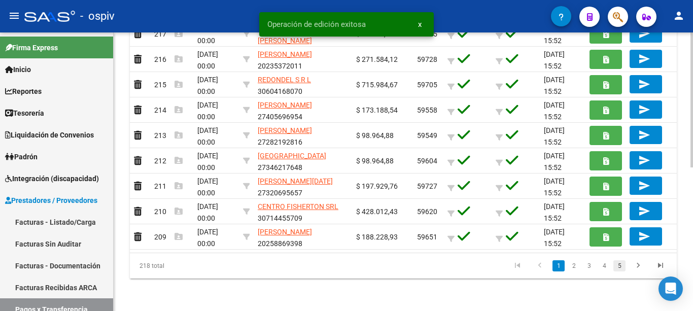
click at [622, 265] on link "5" at bounding box center [620, 265] width 12 height 11
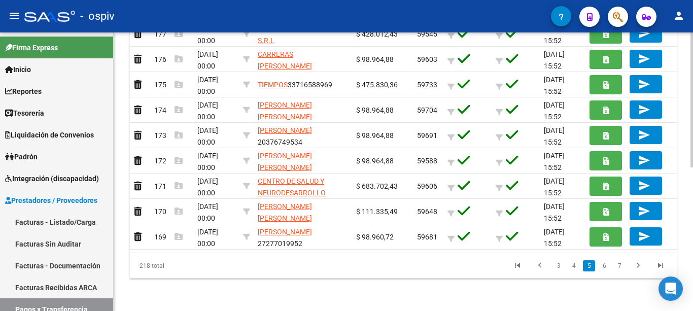
click at [618, 267] on link "7" at bounding box center [620, 265] width 12 height 11
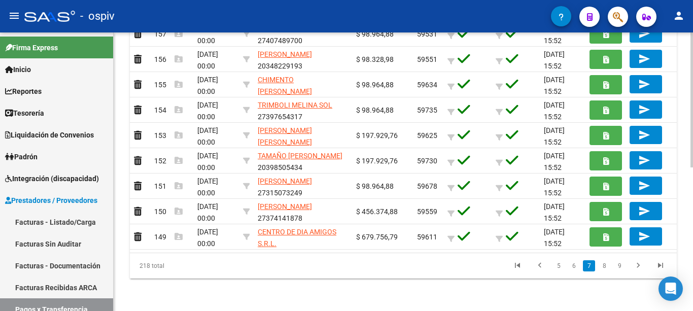
click at [618, 267] on link "9" at bounding box center [620, 265] width 12 height 11
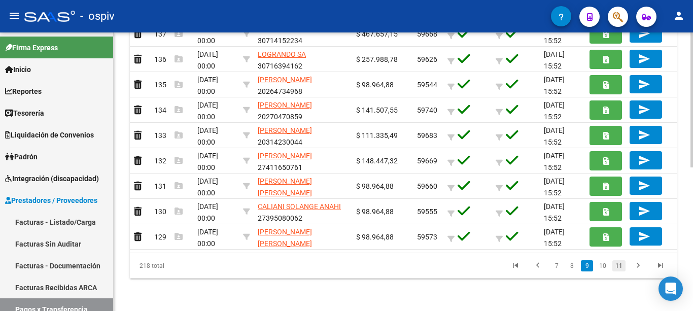
click at [623, 267] on link "11" at bounding box center [619, 265] width 13 height 11
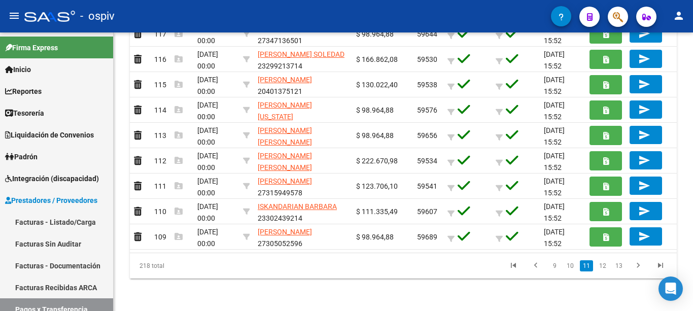
drag, startPoint x: 619, startPoint y: 270, endPoint x: 613, endPoint y: 263, distance: 9.4
click at [618, 270] on link "13" at bounding box center [619, 265] width 13 height 11
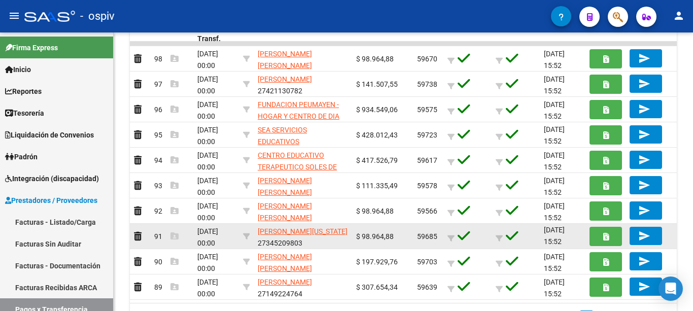
scroll to position [1, 0]
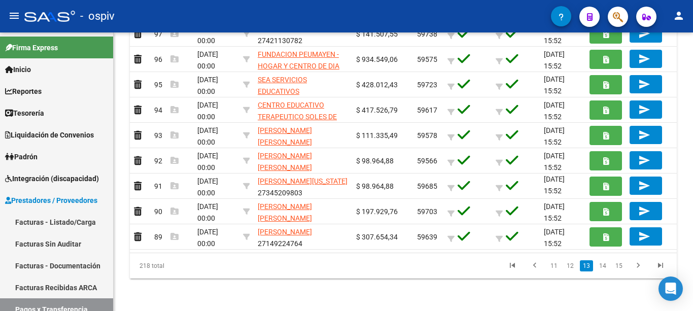
click at [617, 268] on link "15" at bounding box center [619, 265] width 13 height 11
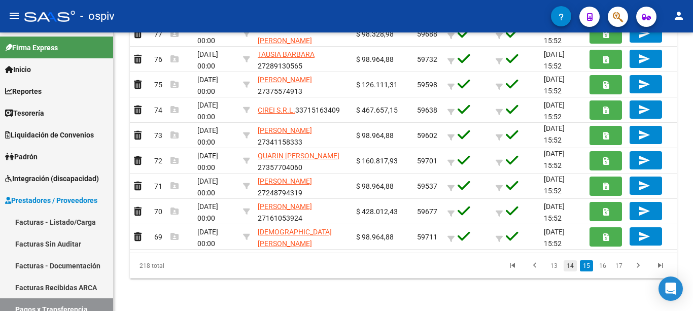
click at [575, 270] on link "14" at bounding box center [570, 265] width 13 height 11
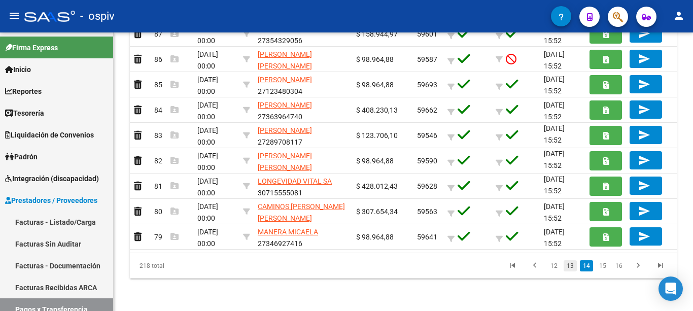
click at [571, 269] on link "13" at bounding box center [570, 265] width 13 height 11
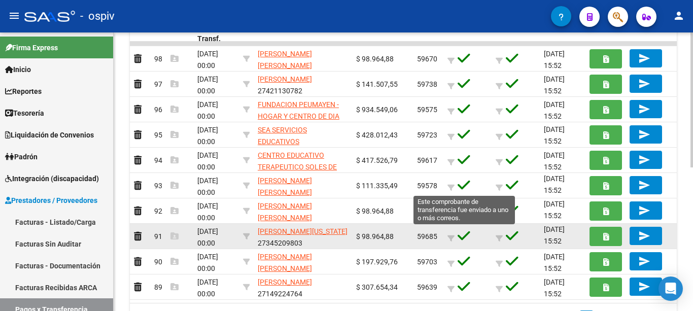
scroll to position [297, 0]
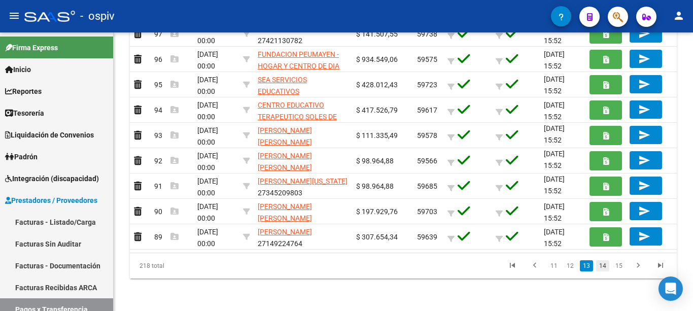
click at [600, 267] on link "14" at bounding box center [602, 265] width 13 height 11
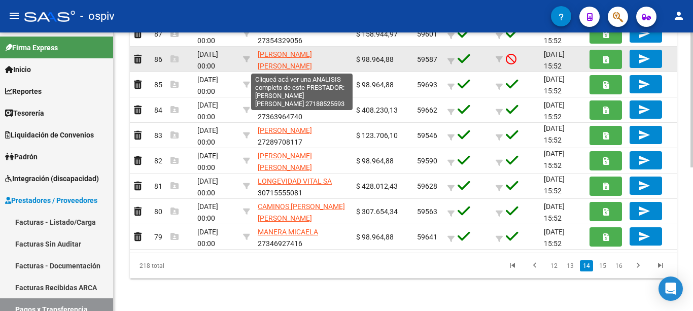
click at [305, 55] on span "[PERSON_NAME] [PERSON_NAME]" at bounding box center [285, 60] width 54 height 20
type textarea "27188525593"
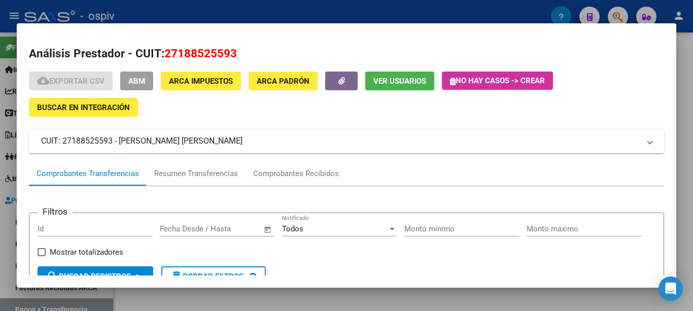
click at [390, 84] on span "Ver Usuarios" at bounding box center [400, 81] width 53 height 9
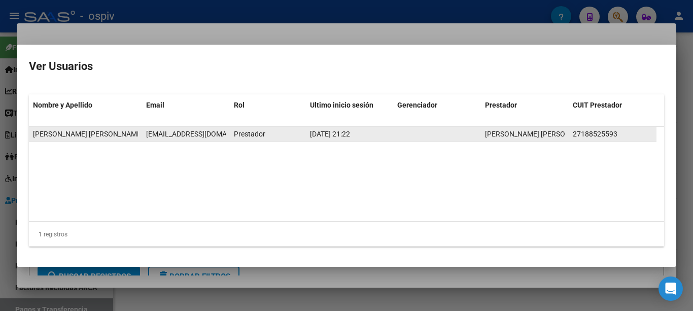
click at [179, 131] on span "[EMAIL_ADDRESS][DOMAIN_NAME]" at bounding box center [202, 134] width 113 height 8
click at [179, 135] on span "[EMAIL_ADDRESS][DOMAIN_NAME]" at bounding box center [202, 134] width 113 height 8
click at [179, 136] on span "[EMAIL_ADDRESS][DOMAIN_NAME]" at bounding box center [202, 134] width 113 height 8
click at [176, 137] on span "[EMAIL_ADDRESS][DOMAIN_NAME]" at bounding box center [202, 134] width 113 height 8
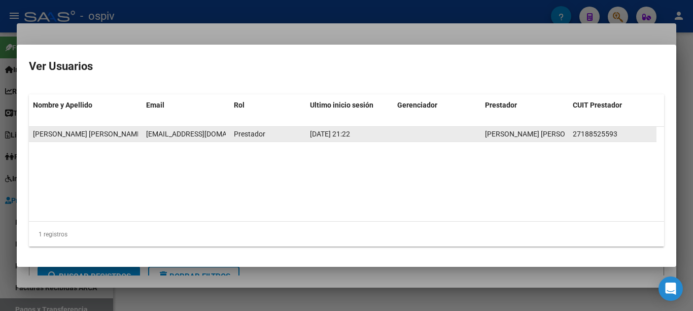
click at [176, 134] on span "[EMAIL_ADDRESS][DOMAIN_NAME]" at bounding box center [202, 134] width 113 height 8
click at [176, 133] on span "[EMAIL_ADDRESS][DOMAIN_NAME]" at bounding box center [202, 134] width 113 height 8
click at [177, 133] on span "[EMAIL_ADDRESS][DOMAIN_NAME]" at bounding box center [202, 134] width 113 height 8
copy span "[EMAIL_ADDRESS][DOMAIN_NAME]"
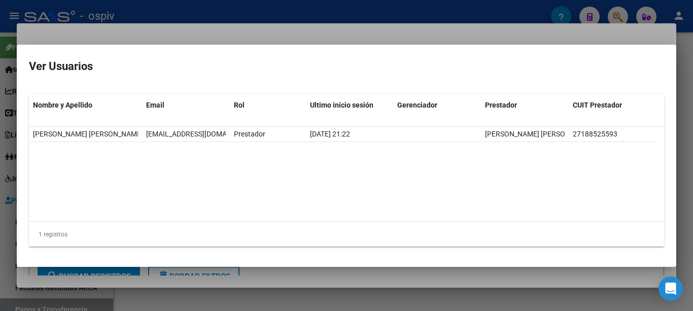
click at [283, 32] on div at bounding box center [346, 155] width 693 height 311
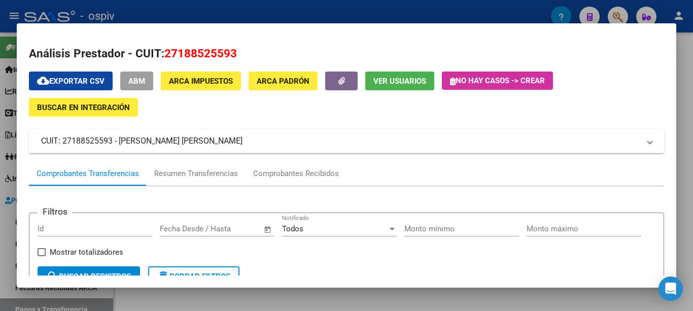
click at [129, 84] on span "ABM" at bounding box center [136, 81] width 17 height 9
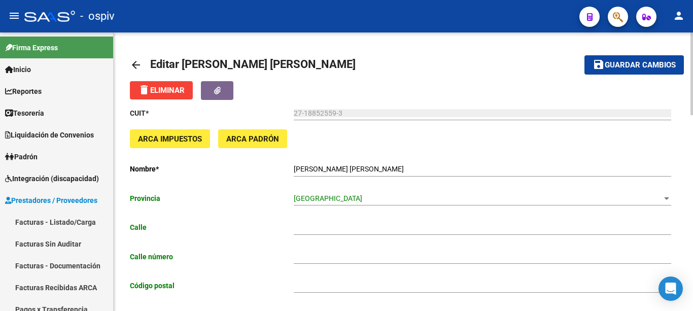
type input "[PERSON_NAME]"
type input "3331"
type input "1723"
type input "[PERSON_NAME]"
type input "869090"
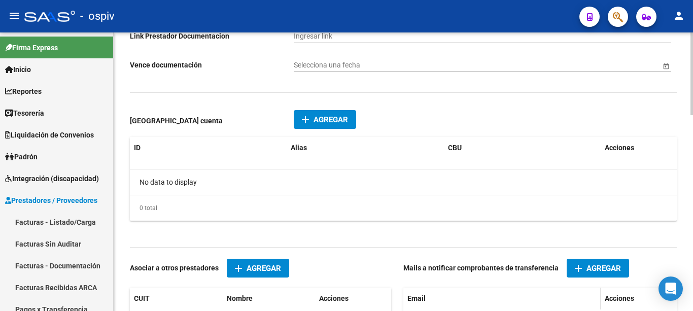
scroll to position [658, 0]
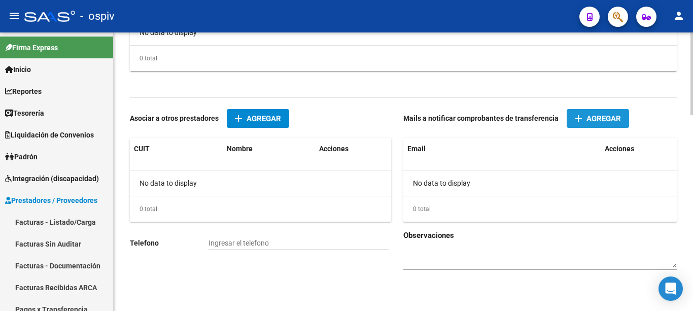
click at [574, 122] on mat-icon "add" at bounding box center [579, 119] width 12 height 12
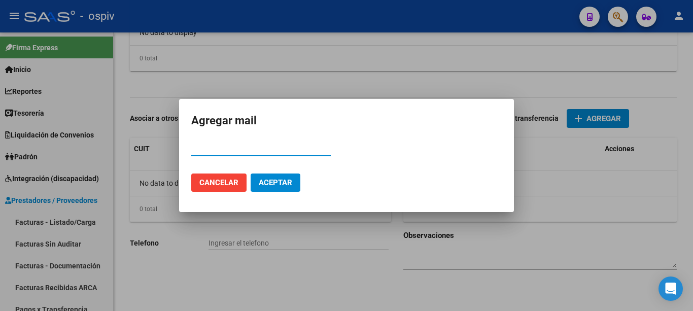
paste input "[EMAIL_ADDRESS][DOMAIN_NAME]"
type input "[EMAIL_ADDRESS][DOMAIN_NAME]"
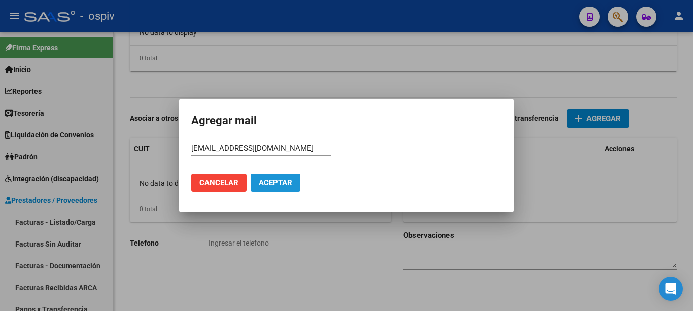
click at [277, 181] on span "Aceptar" at bounding box center [276, 182] width 34 height 9
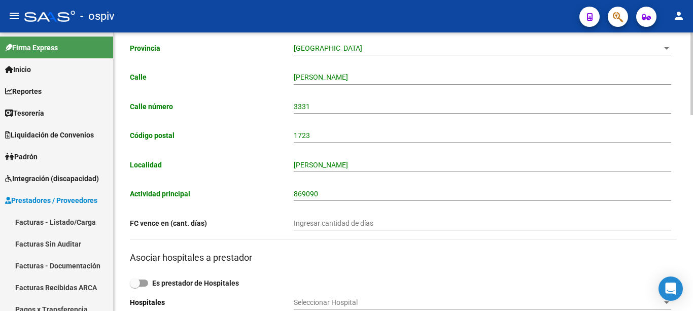
scroll to position [0, 0]
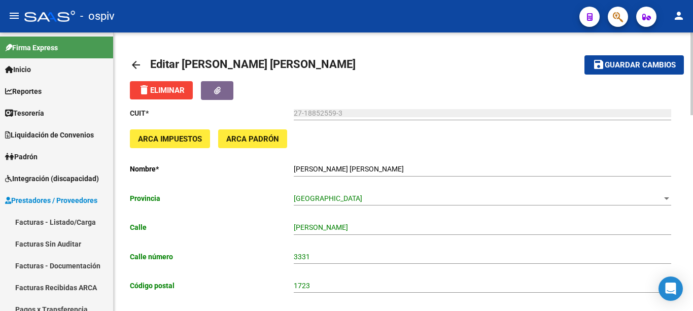
click at [654, 67] on span "Guardar cambios" at bounding box center [640, 65] width 71 height 9
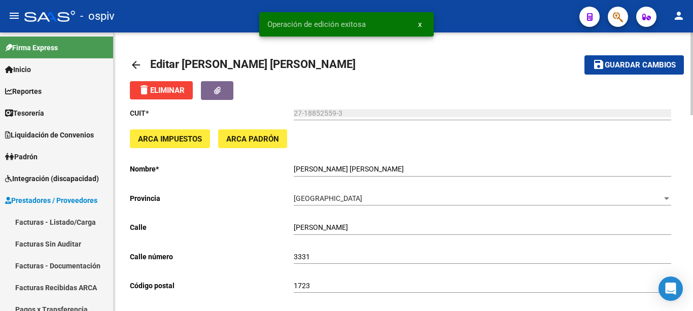
click at [133, 64] on mat-icon "arrow_back" at bounding box center [136, 65] width 12 height 12
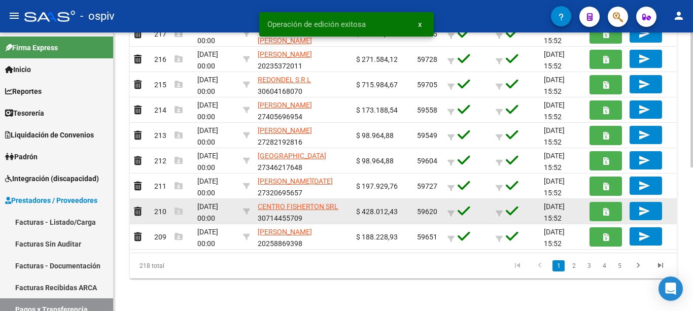
scroll to position [2, 0]
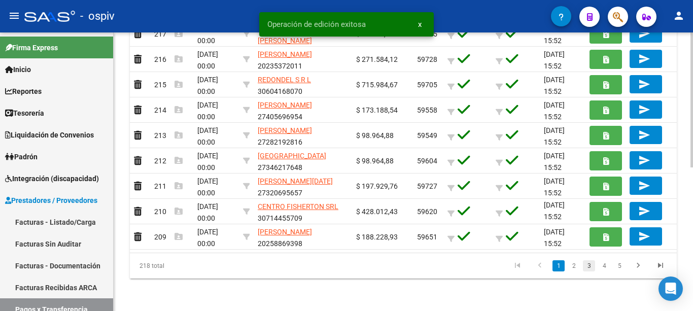
click at [595, 267] on li "3" at bounding box center [589, 265] width 15 height 17
click at [590, 266] on link "3" at bounding box center [589, 265] width 12 height 11
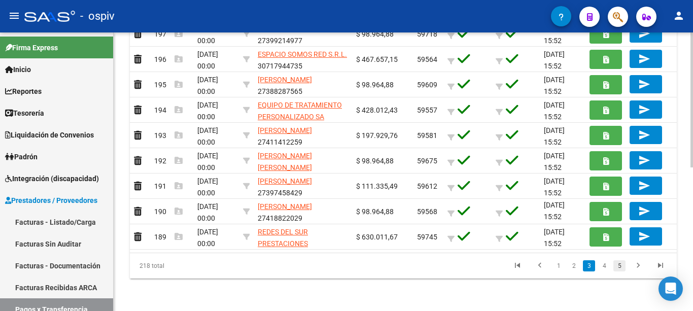
click at [617, 267] on link "5" at bounding box center [620, 265] width 12 height 11
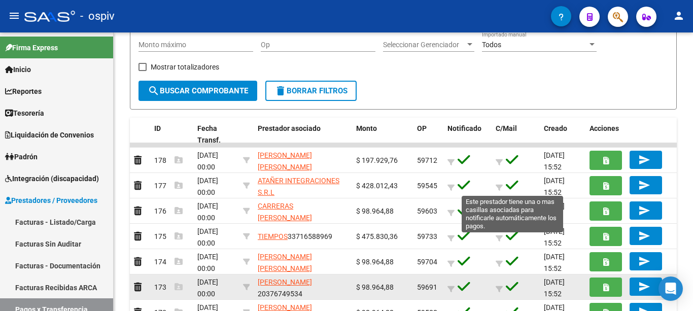
scroll to position [247, 0]
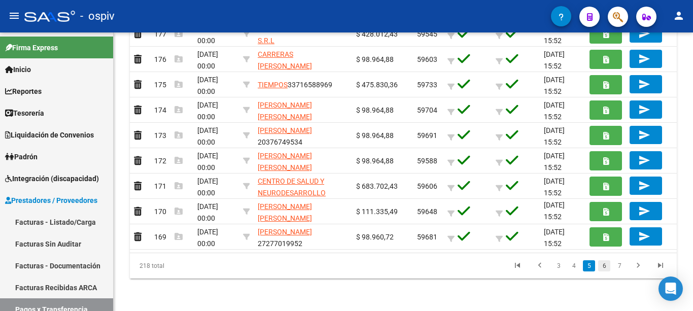
click at [607, 270] on link "6" at bounding box center [604, 265] width 12 height 11
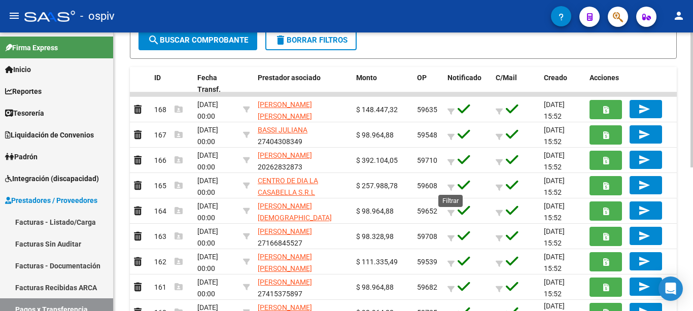
scroll to position [297, 0]
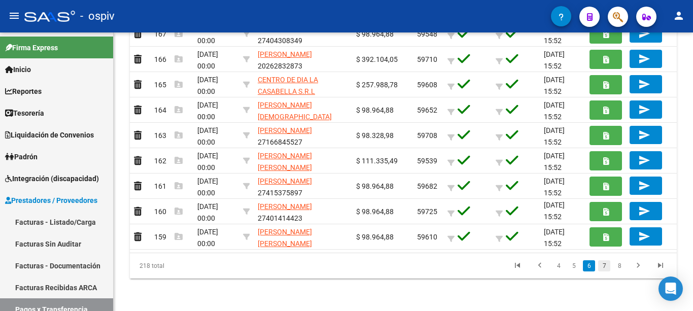
click at [606, 267] on link "7" at bounding box center [604, 265] width 12 height 11
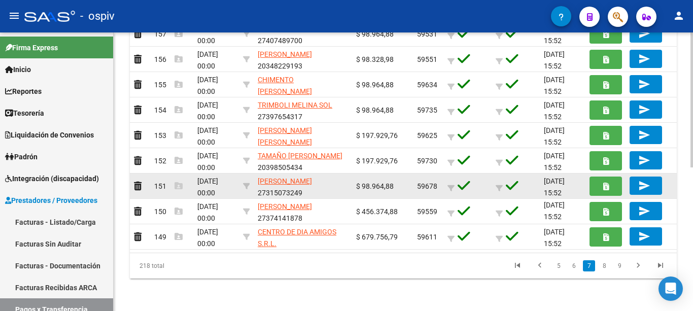
scroll to position [2, 0]
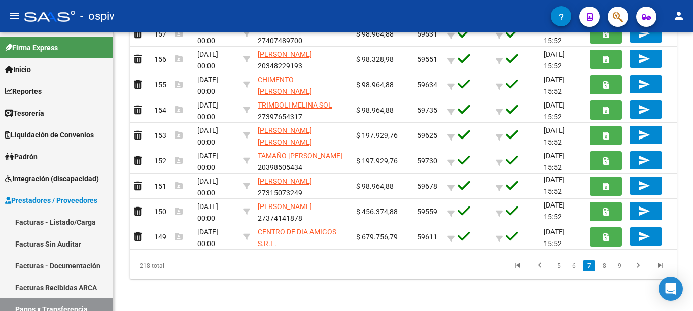
click at [604, 265] on link "8" at bounding box center [604, 265] width 12 height 11
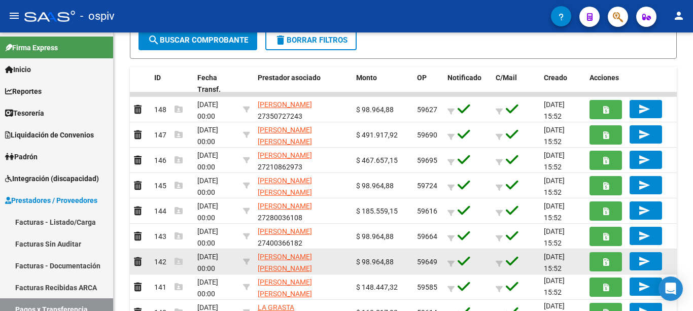
scroll to position [297, 0]
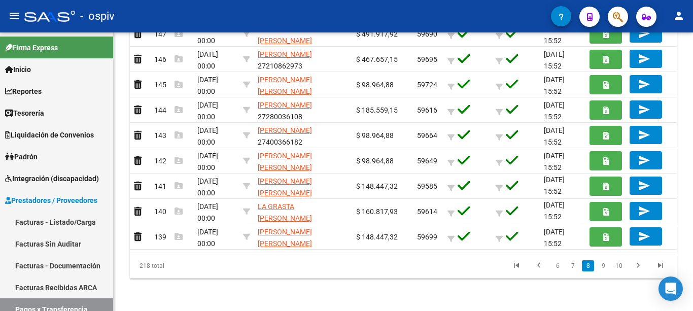
click at [607, 264] on link "9" at bounding box center [603, 265] width 12 height 11
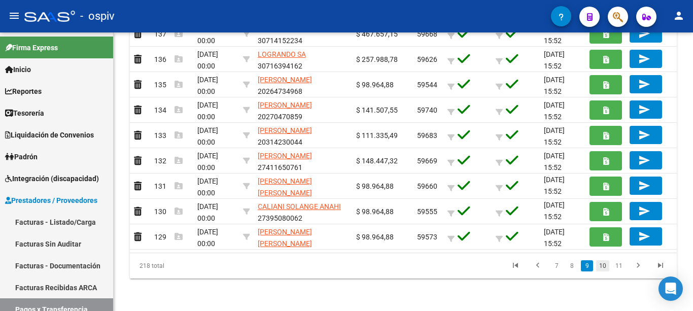
click at [603, 266] on link "10" at bounding box center [602, 265] width 13 height 11
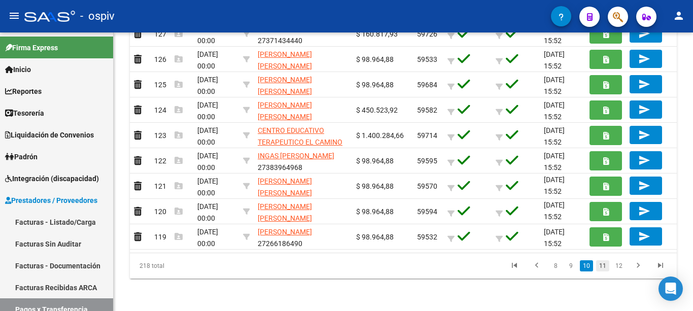
click at [601, 266] on link "11" at bounding box center [602, 265] width 13 height 11
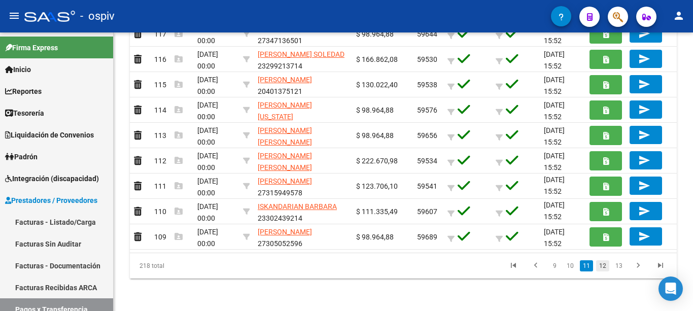
click at [604, 267] on link "12" at bounding box center [602, 265] width 13 height 11
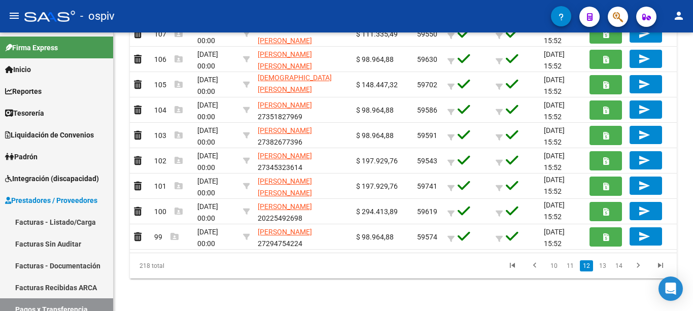
click at [603, 267] on link "13" at bounding box center [602, 265] width 13 height 11
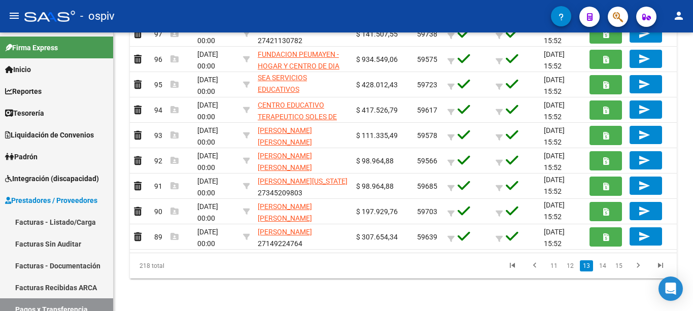
click at [599, 271] on link "14" at bounding box center [602, 265] width 13 height 11
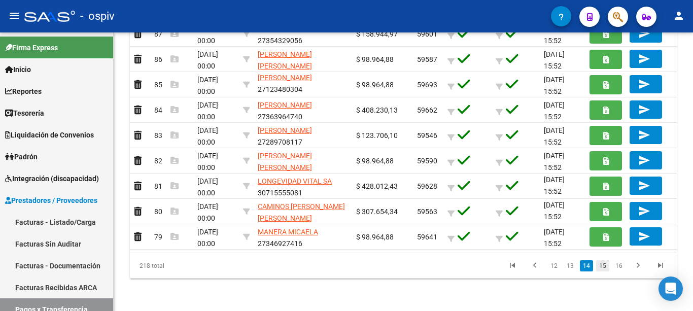
click at [602, 269] on link "15" at bounding box center [602, 265] width 13 height 11
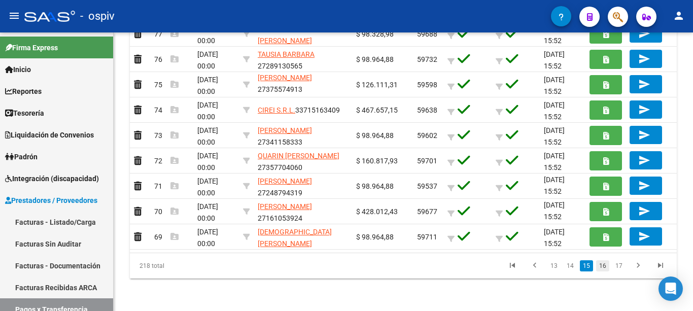
click at [606, 266] on link "16" at bounding box center [602, 265] width 13 height 11
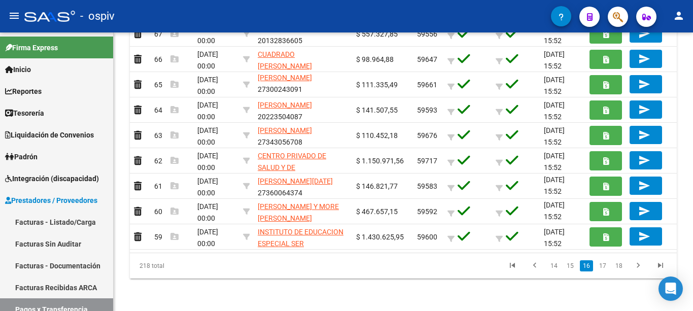
click at [605, 265] on link "17" at bounding box center [602, 265] width 13 height 11
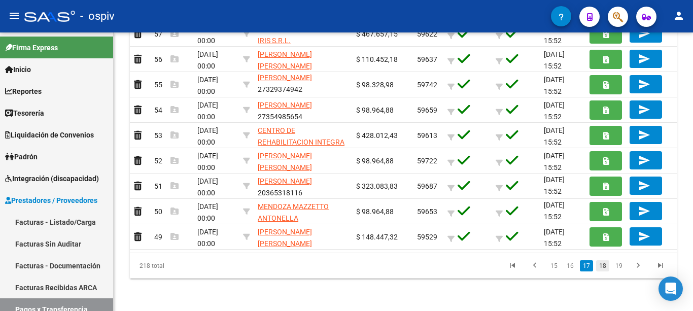
click at [606, 270] on link "18" at bounding box center [602, 265] width 13 height 11
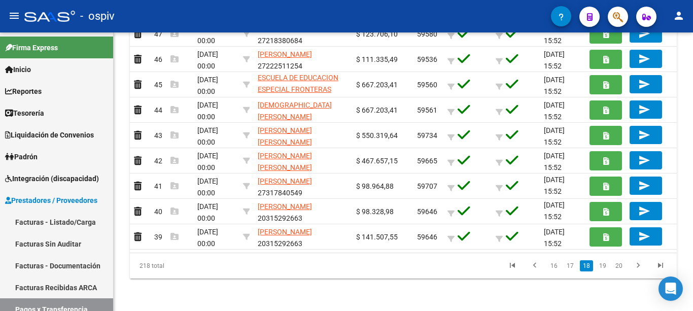
click at [601, 269] on link "19" at bounding box center [602, 265] width 13 height 11
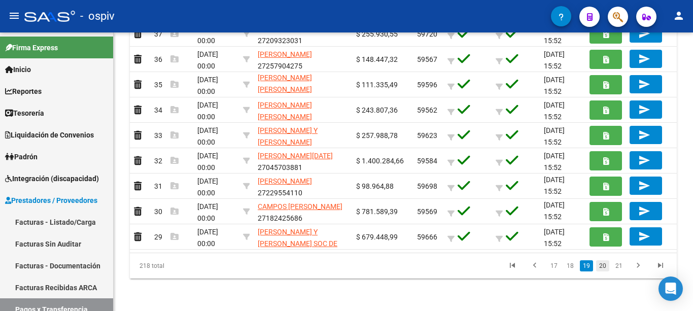
click at [601, 268] on link "20" at bounding box center [602, 265] width 13 height 11
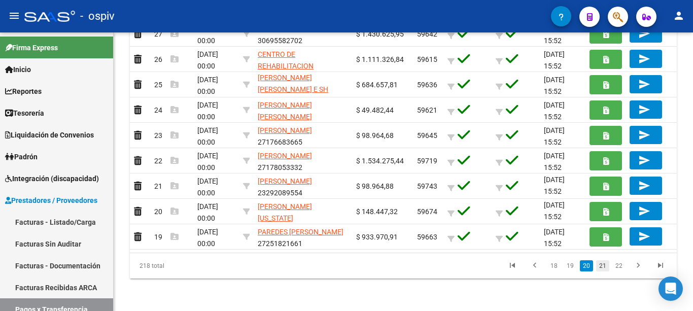
click at [599, 266] on link "21" at bounding box center [602, 265] width 13 height 11
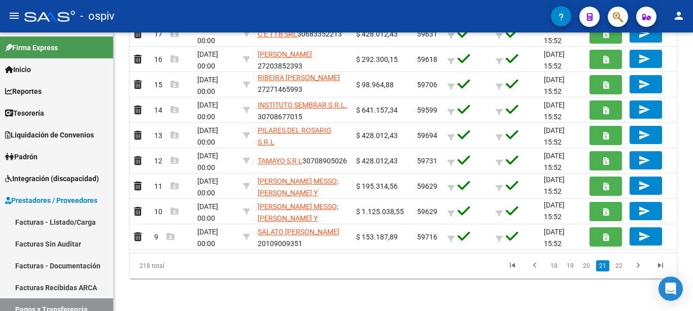
click at [616, 267] on link "22" at bounding box center [619, 265] width 13 height 11
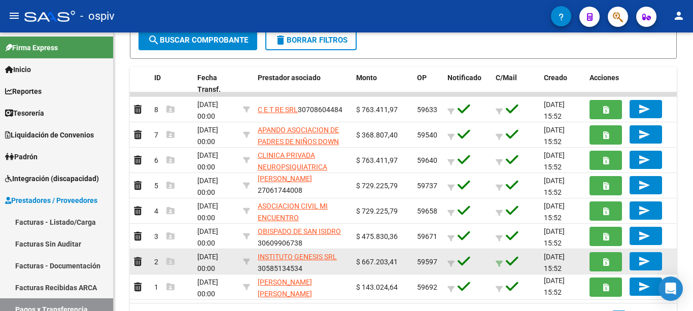
scroll to position [247, 0]
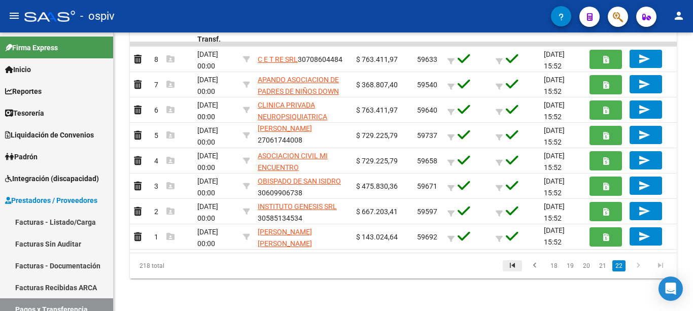
click at [515, 265] on icon "go to first page" at bounding box center [512, 267] width 13 height 12
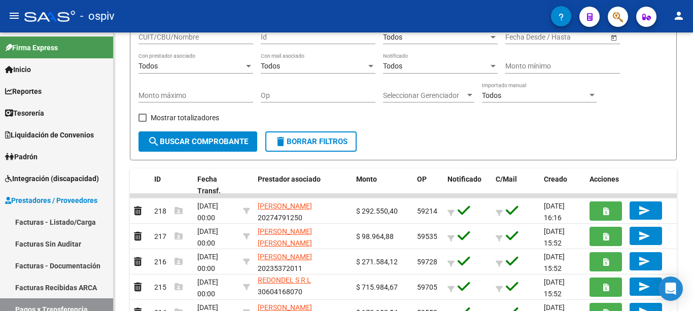
scroll to position [0, 0]
